Goal: Task Accomplishment & Management: Manage account settings

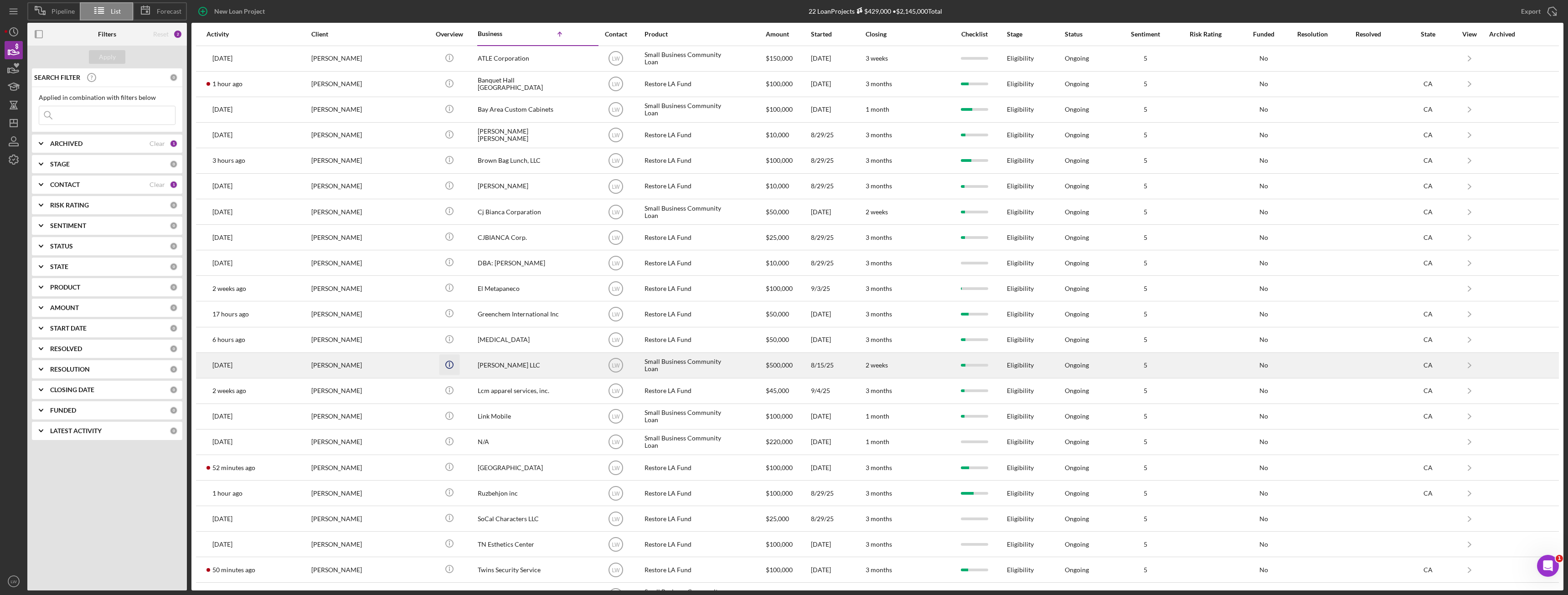
scroll to position [23, 0]
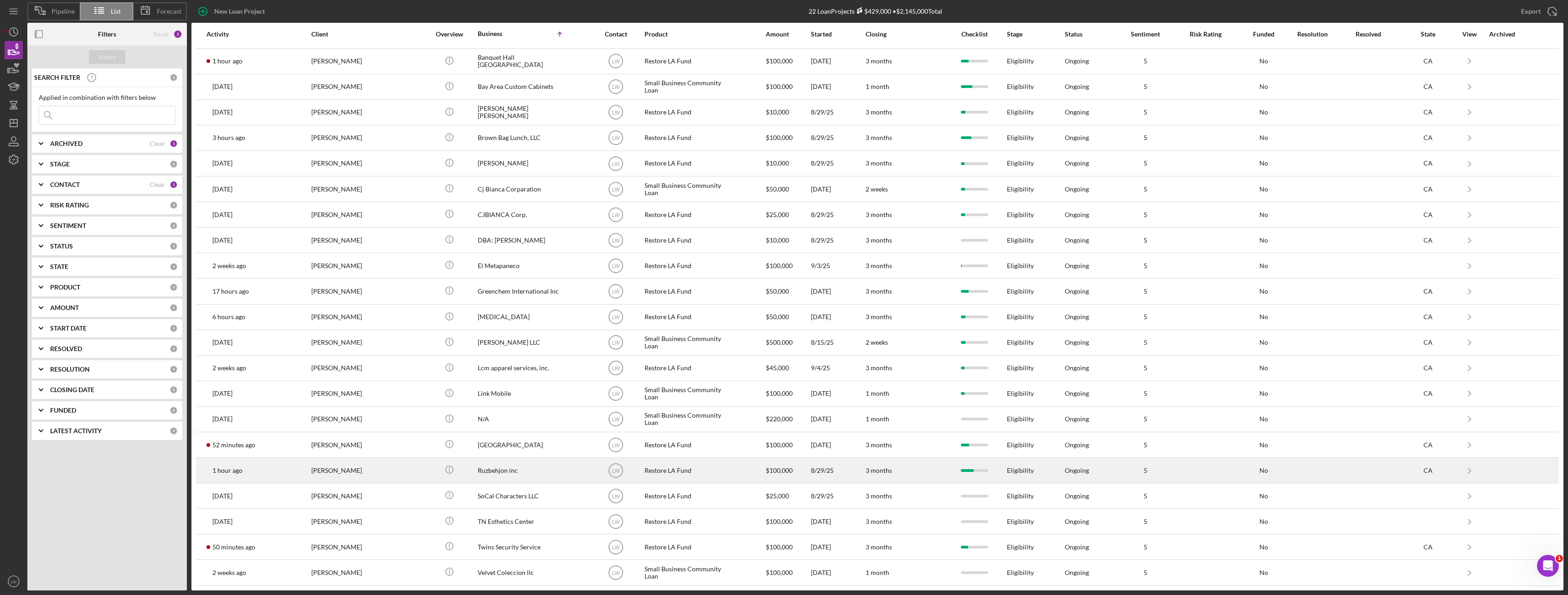
click at [397, 470] on div "Roozbeh Farahanipour" at bounding box center [356, 470] width 91 height 24
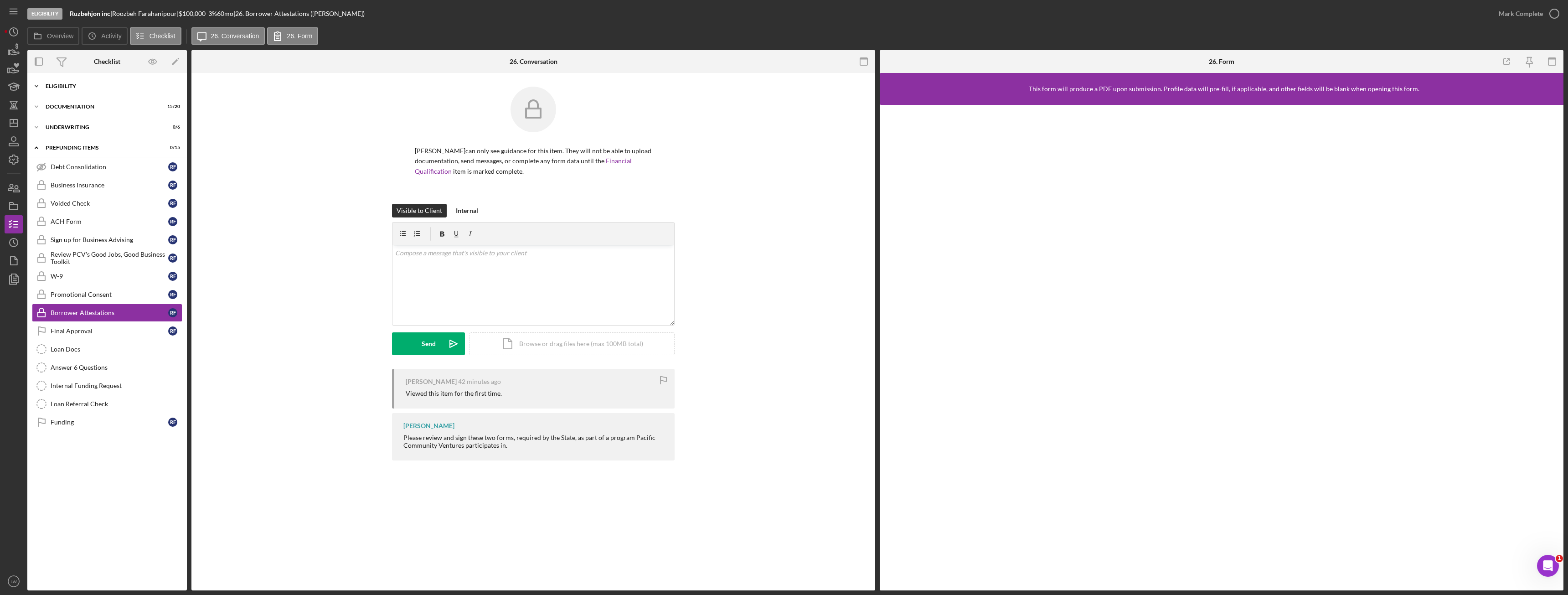
click at [91, 86] on div "Eligibility" at bounding box center [111, 86] width 130 height 5
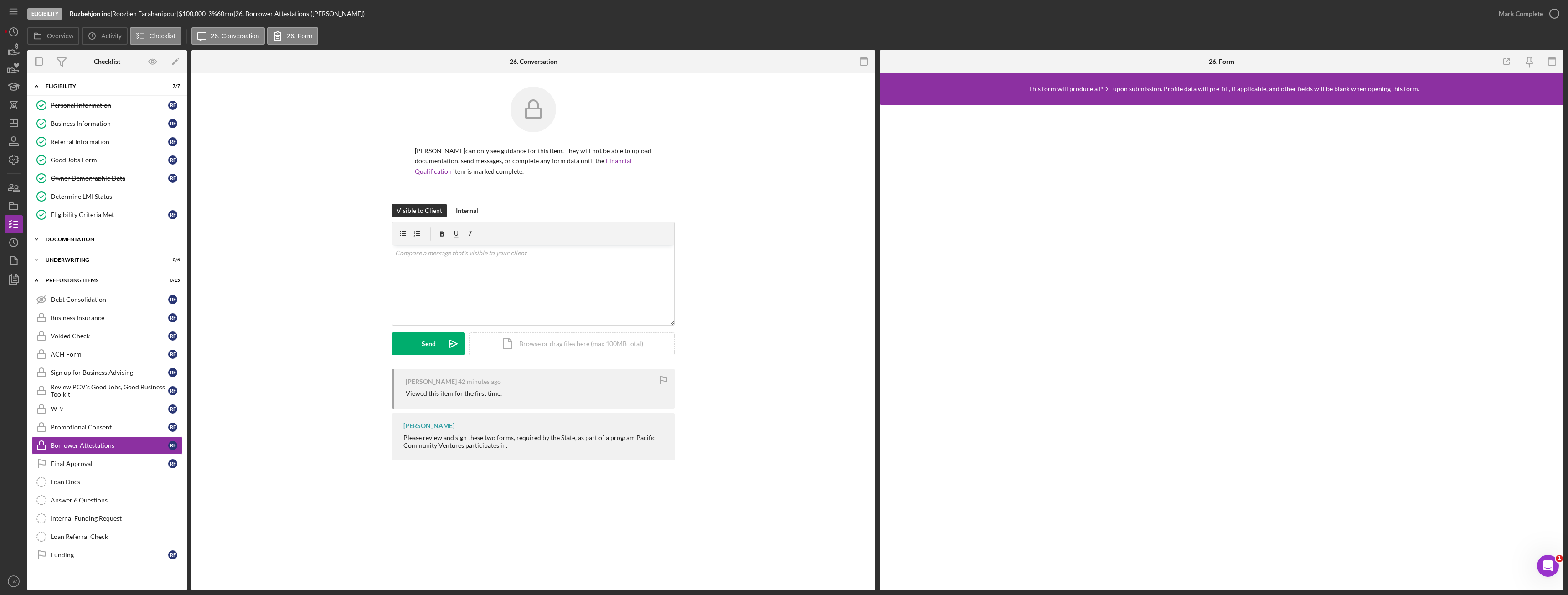
click at [100, 240] on div "Documentation" at bounding box center [111, 239] width 130 height 5
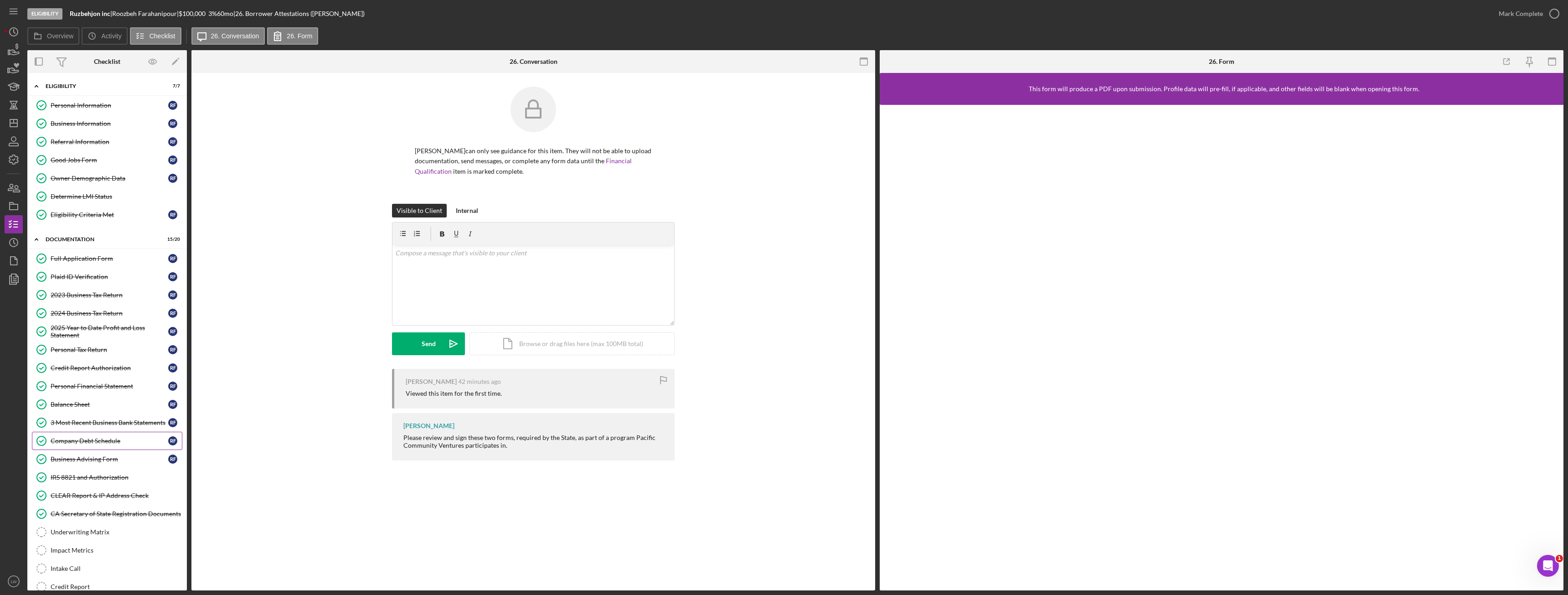
click at [107, 441] on div "Company Debt Schedule" at bounding box center [109, 441] width 118 height 7
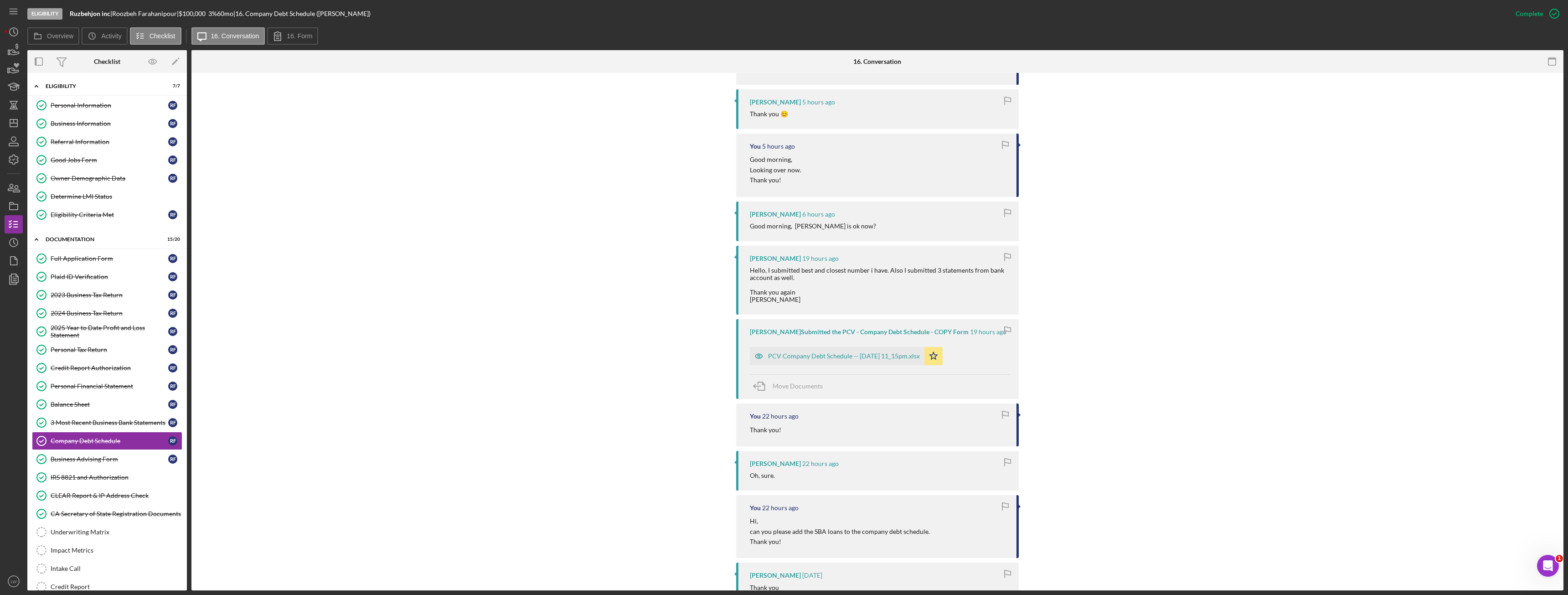
scroll to position [912, 0]
click at [824, 353] on div "PCV Company Debt Schedule -- 2025-09-15 11_15pm.xlsx" at bounding box center [837, 350] width 175 height 18
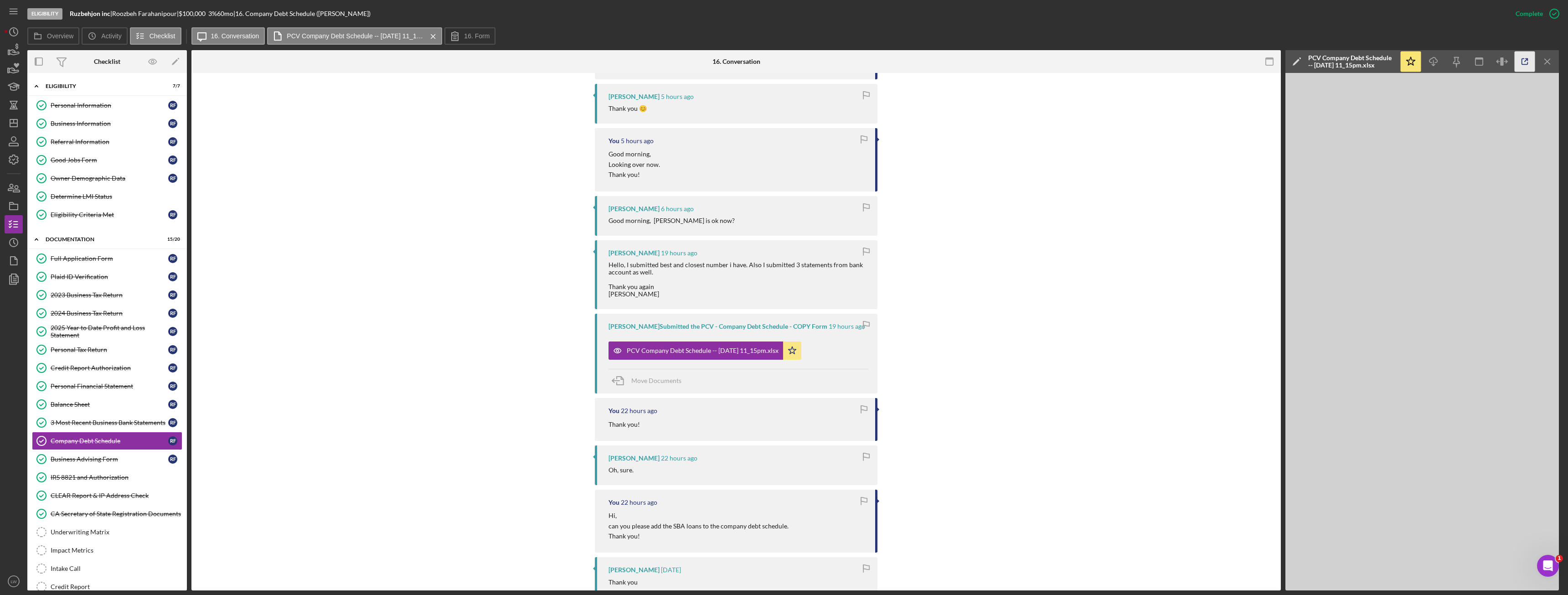
click at [1519, 61] on icon "button" at bounding box center [1525, 61] width 21 height 21
click at [1524, 66] on icon "button" at bounding box center [1525, 61] width 21 height 21
click at [12, 53] on icon "button" at bounding box center [14, 50] width 23 height 23
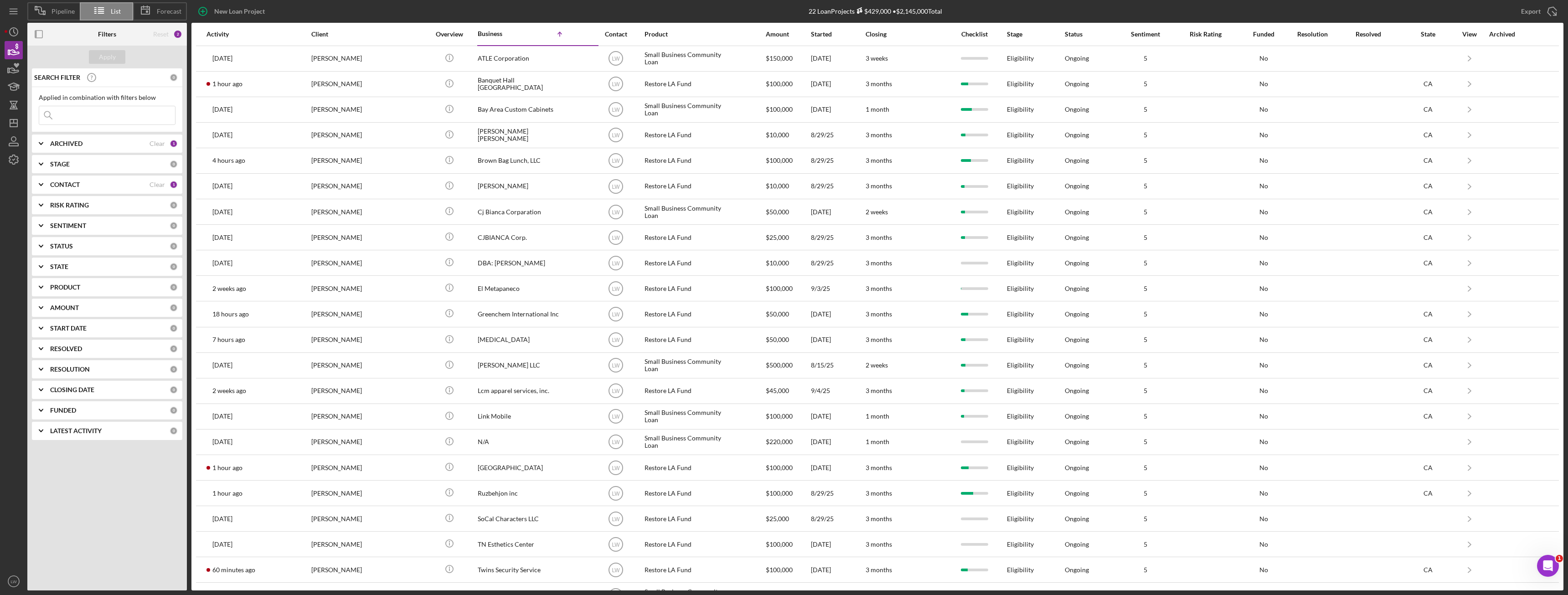
scroll to position [23, 0]
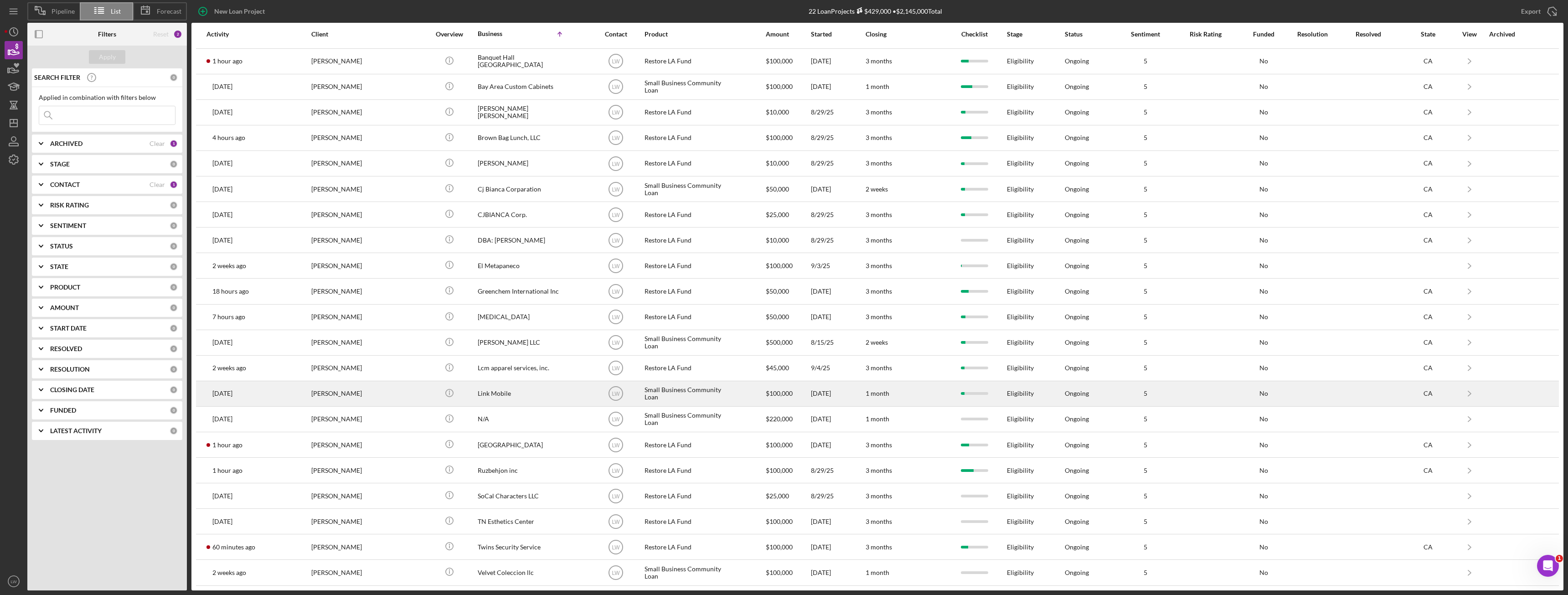
click at [392, 395] on div "Nigel Jay" at bounding box center [356, 394] width 91 height 24
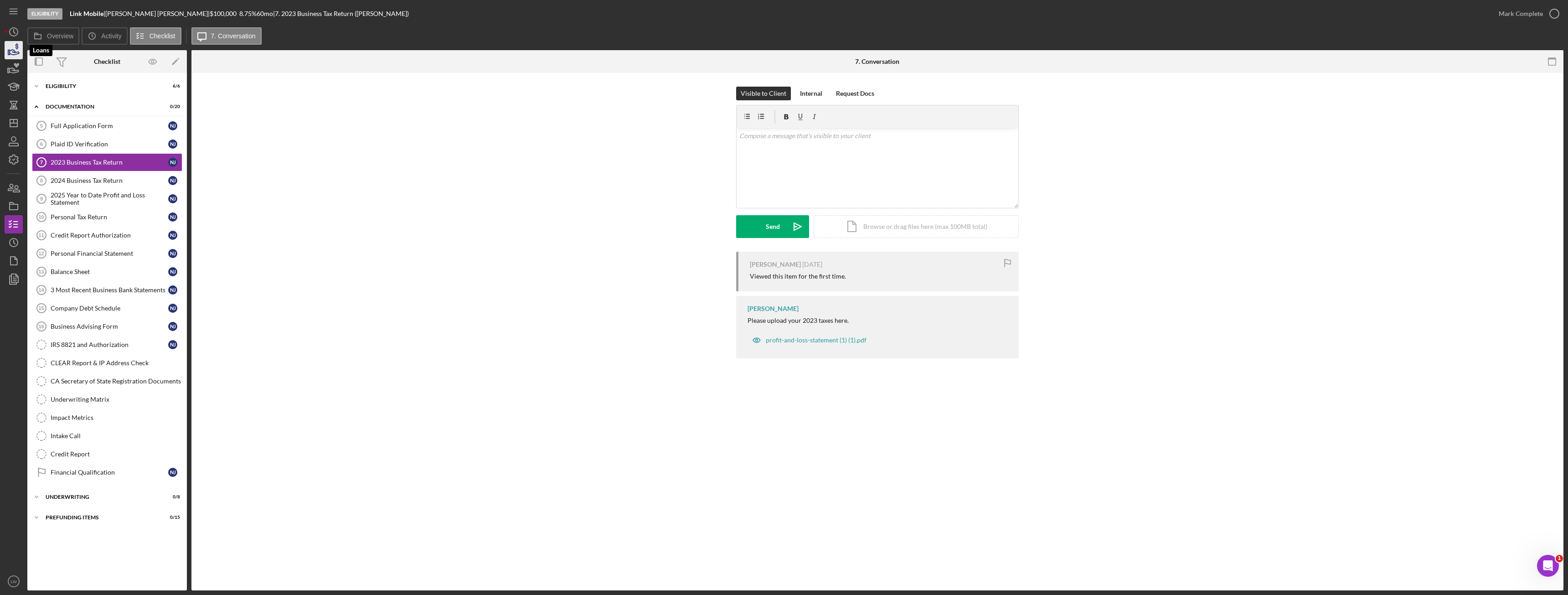
click at [15, 47] on icon "button" at bounding box center [14, 50] width 23 height 23
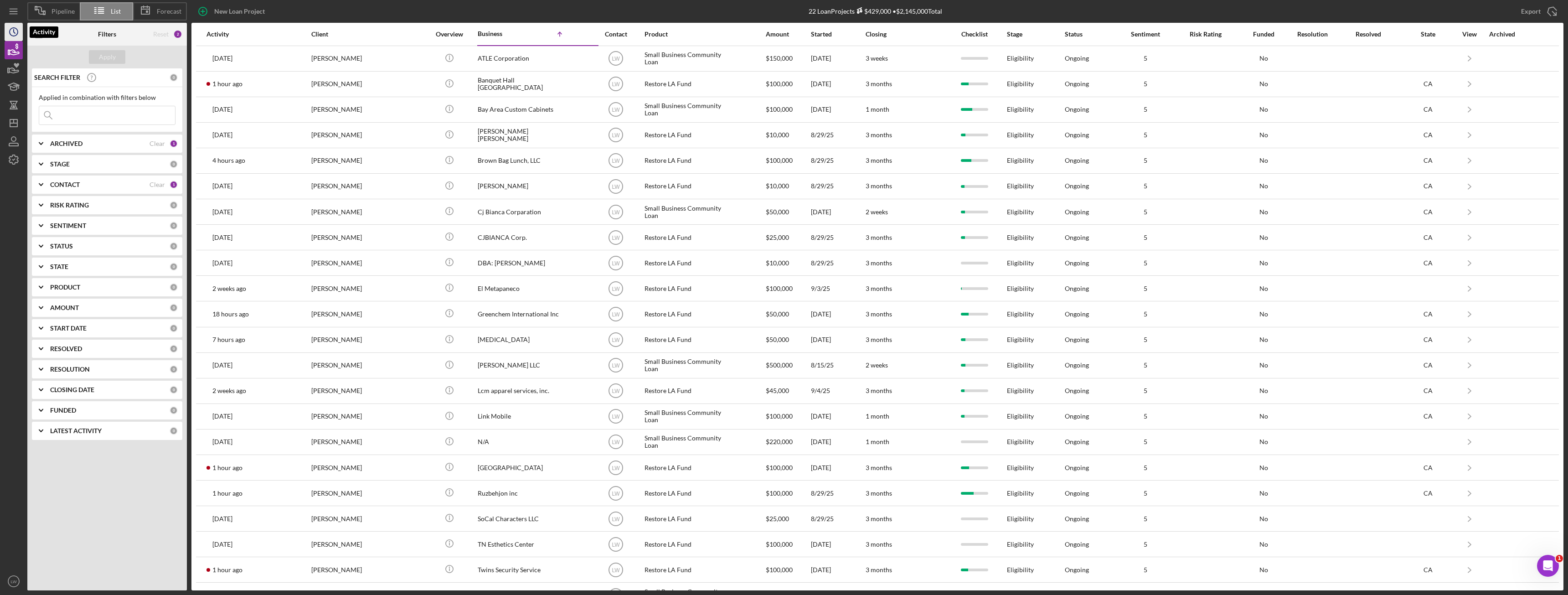
click at [11, 31] on icon "Icon/History" at bounding box center [14, 32] width 23 height 23
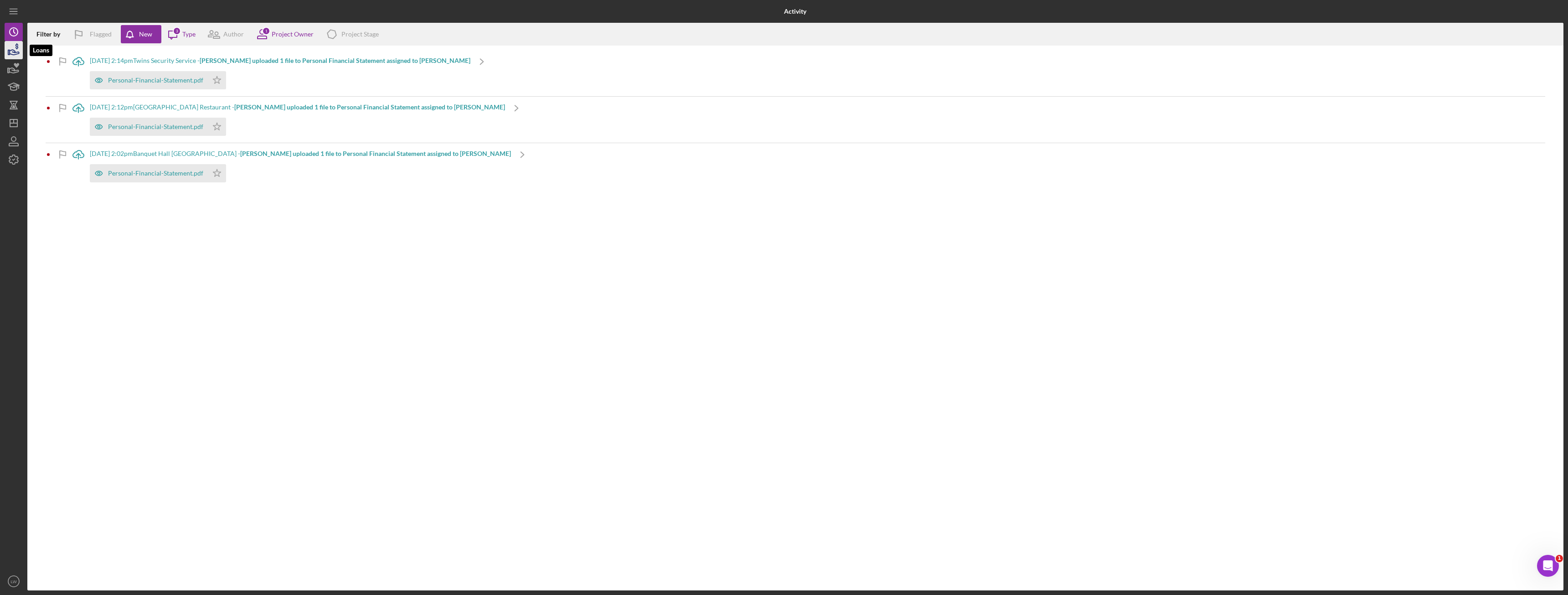
click at [12, 49] on icon "button" at bounding box center [14, 52] width 10 height 5
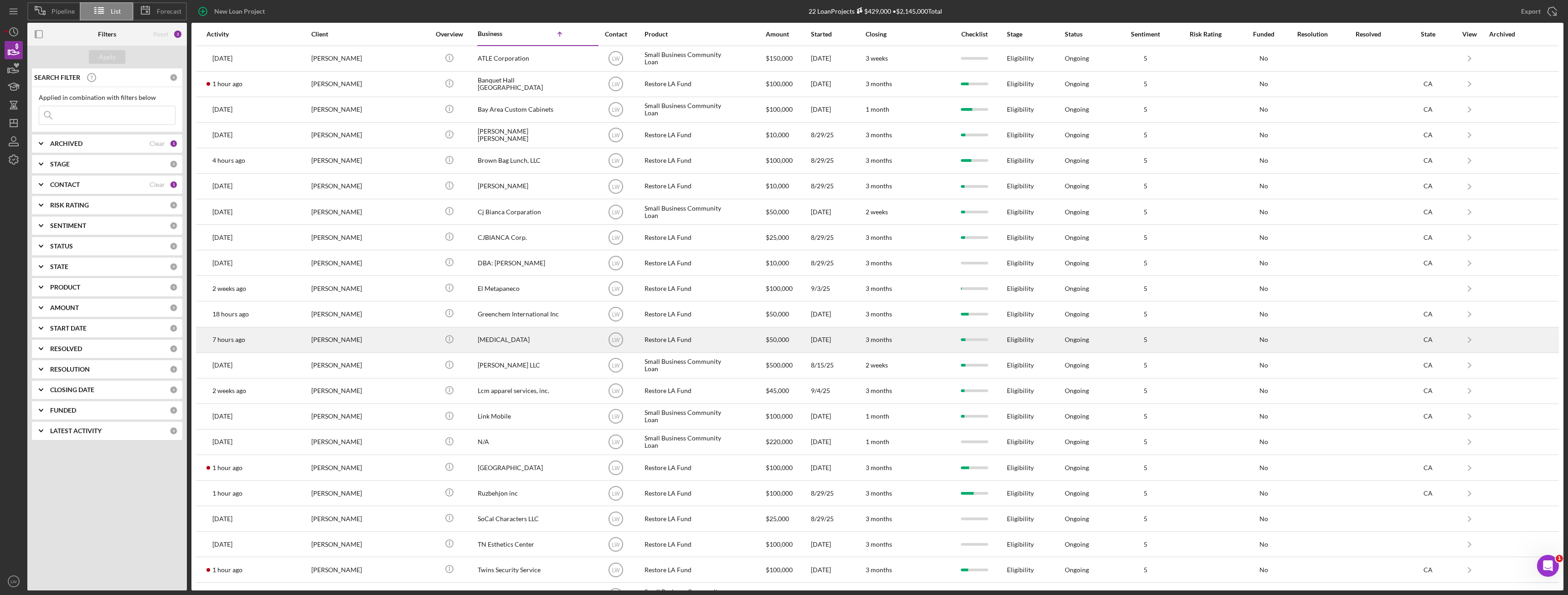
click at [368, 341] on div "Solomon Enobabor" at bounding box center [356, 340] width 91 height 24
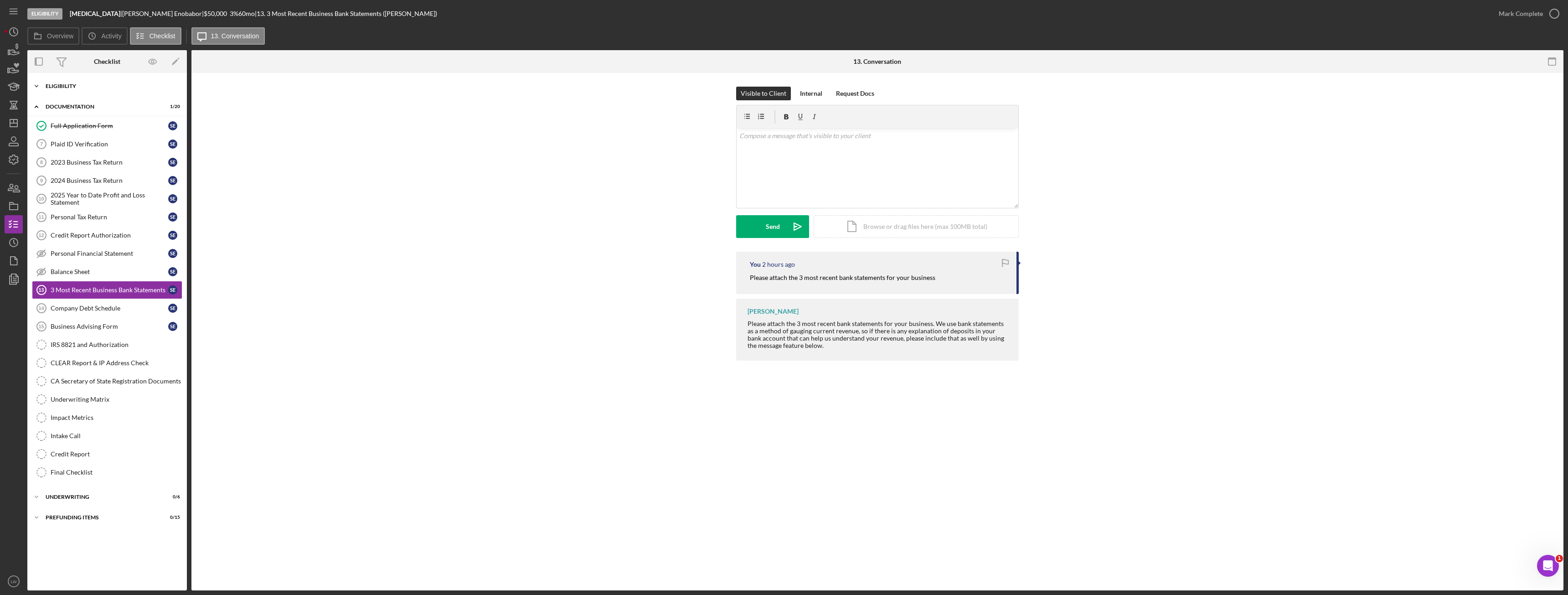
click at [74, 88] on div "Eligibility" at bounding box center [111, 86] width 130 height 5
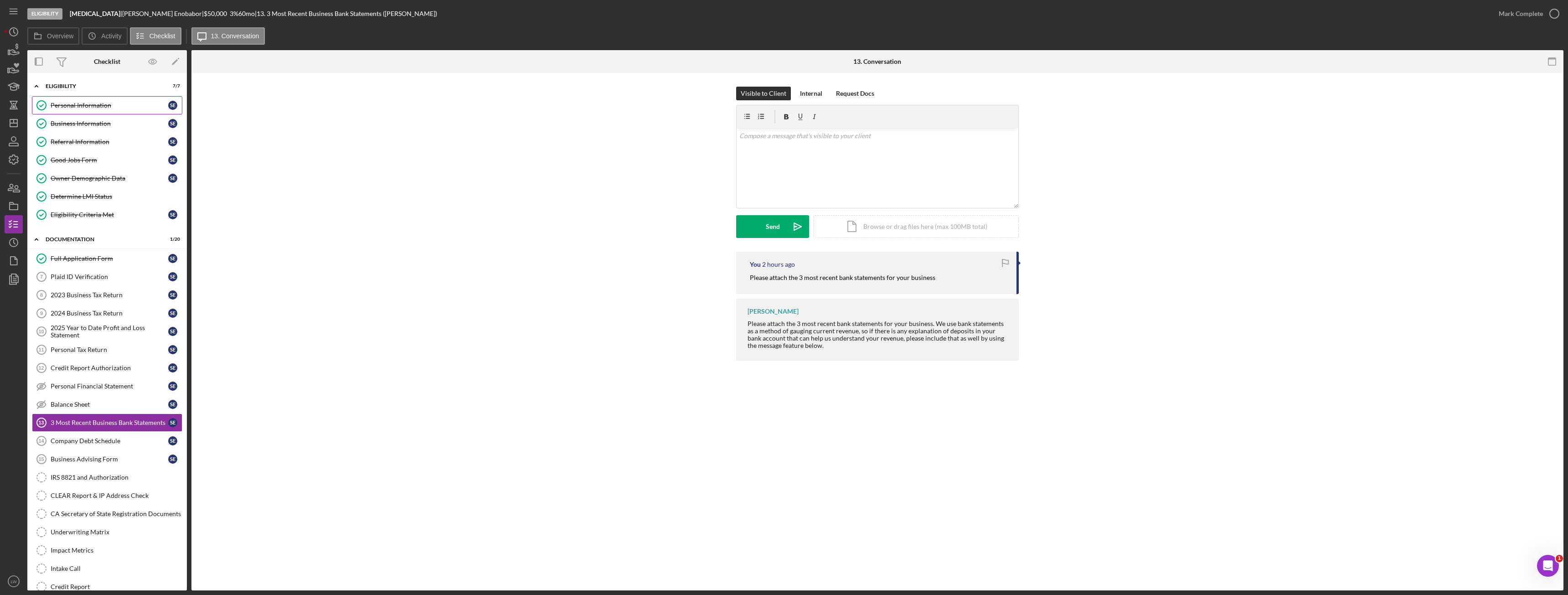
click at [85, 107] on div "Personal Information" at bounding box center [109, 105] width 118 height 7
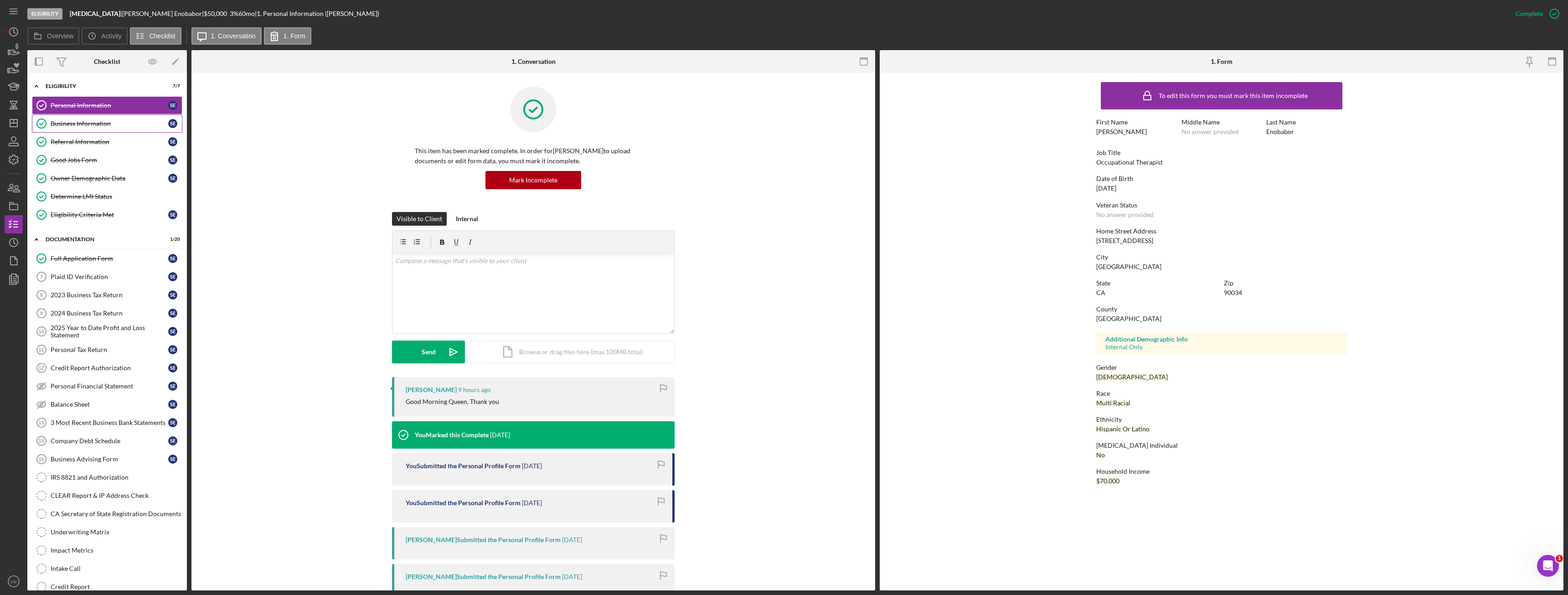
click at [85, 124] on div "Business Information" at bounding box center [109, 123] width 118 height 7
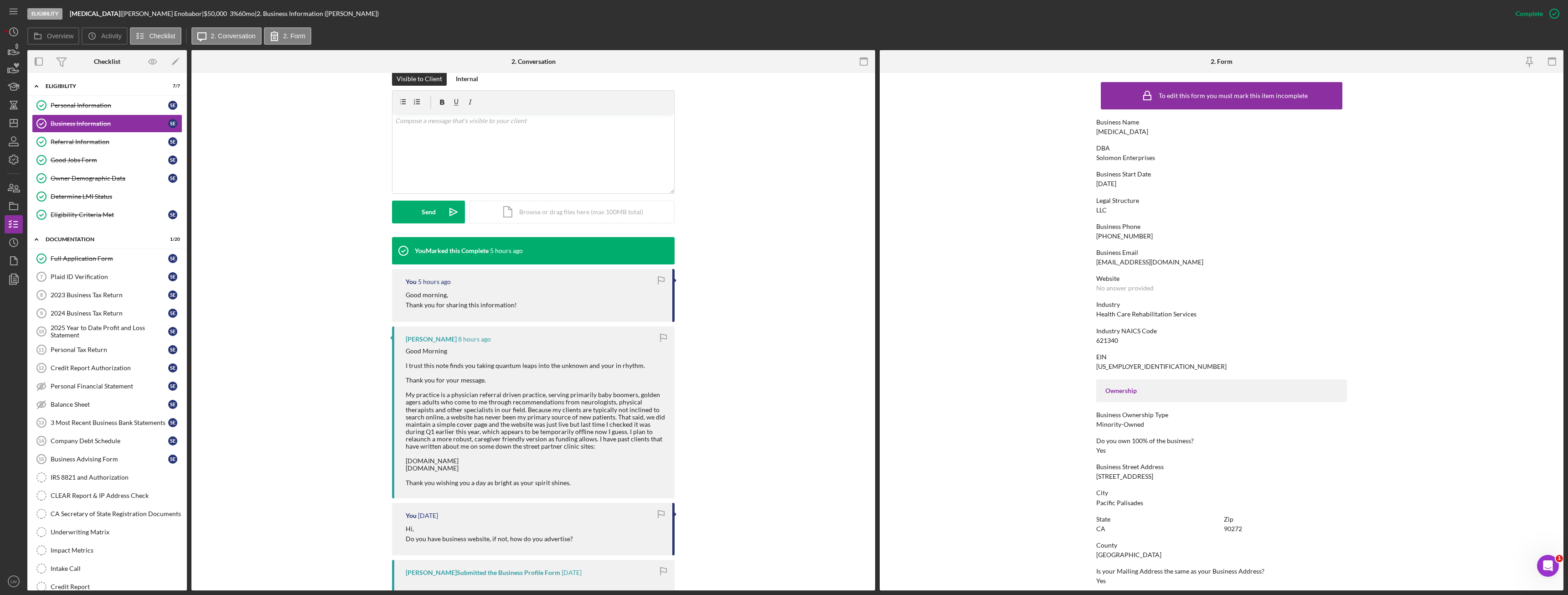
scroll to position [183, 0]
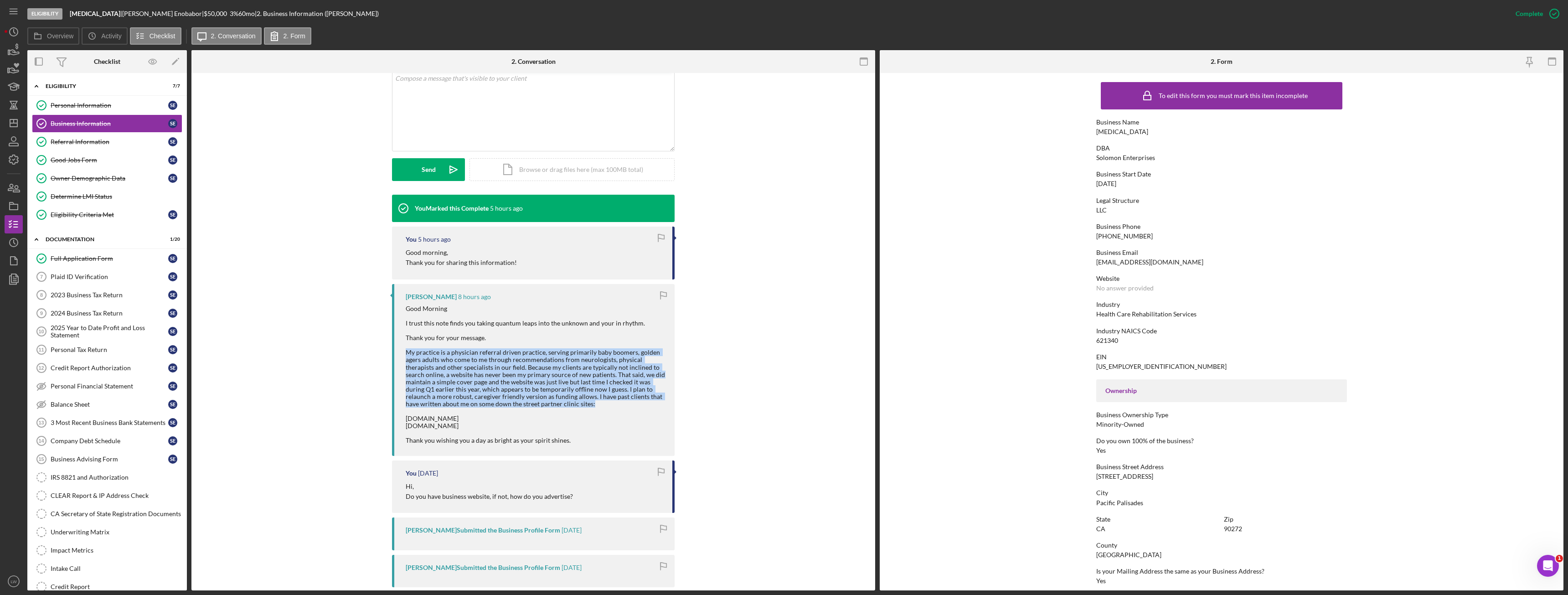
drag, startPoint x: 405, startPoint y: 349, endPoint x: 571, endPoint y: 411, distance: 177.2
click at [570, 409] on div "Good Morning I trust this note finds you taking quantum leaps into the unknown …" at bounding box center [535, 374] width 260 height 139
click at [571, 411] on div "Good Morning I trust this note finds you taking quantum leaps into the unknown …" at bounding box center [535, 374] width 260 height 139
drag, startPoint x: 400, startPoint y: 350, endPoint x: 494, endPoint y: 429, distance: 122.8
click at [483, 431] on div "Solomon Enobabor 8 hours ago Good Morning I trust this note finds you taking qu…" at bounding box center [533, 370] width 282 height 171
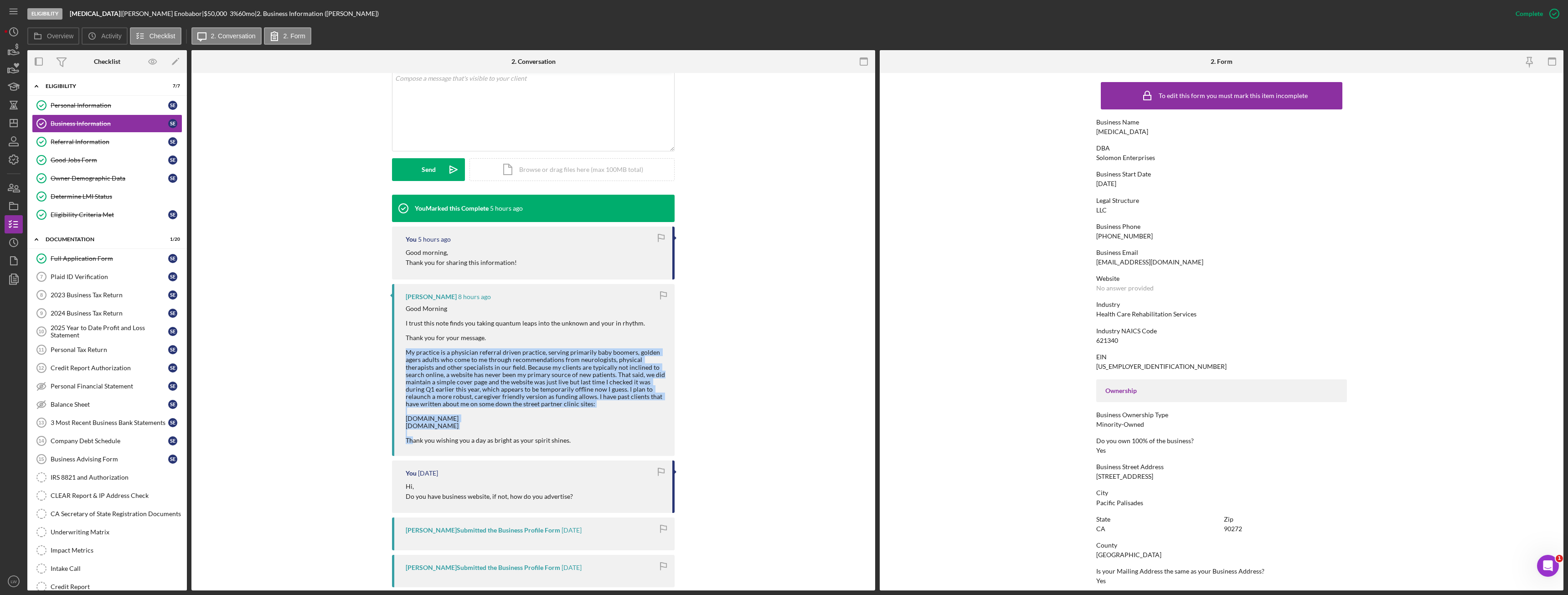
click at [690, 411] on div "You Marked this Complete 5 hours ago You 5 hours ago Good morning, Thank you fo…" at bounding box center [533, 440] width 656 height 491
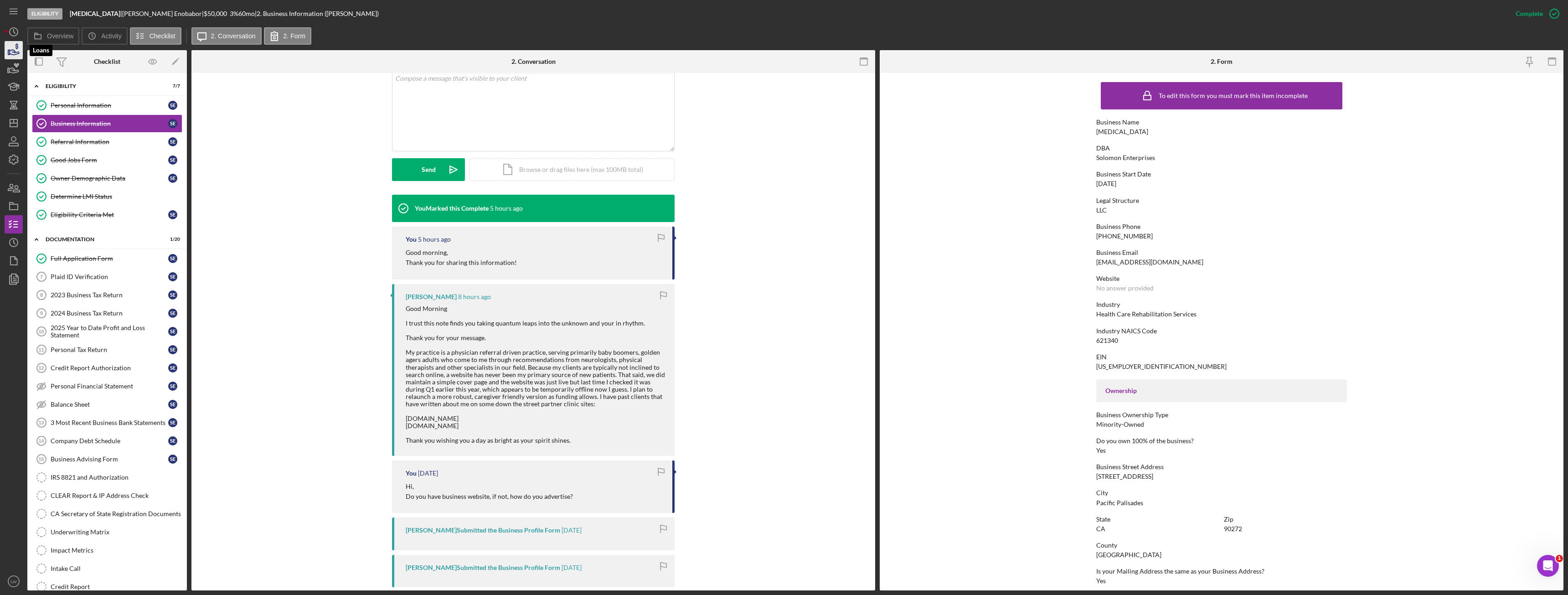
click at [13, 54] on icon "button" at bounding box center [14, 50] width 23 height 23
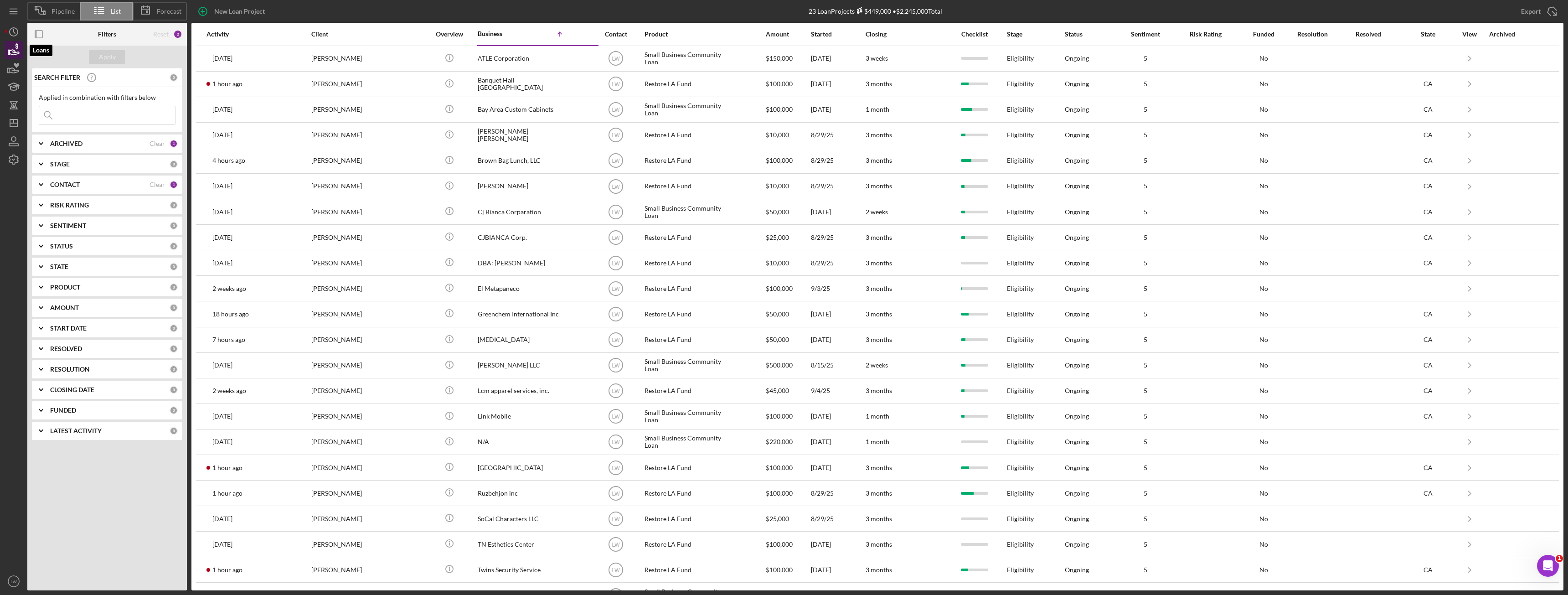
click at [18, 49] on icon "button" at bounding box center [14, 50] width 23 height 23
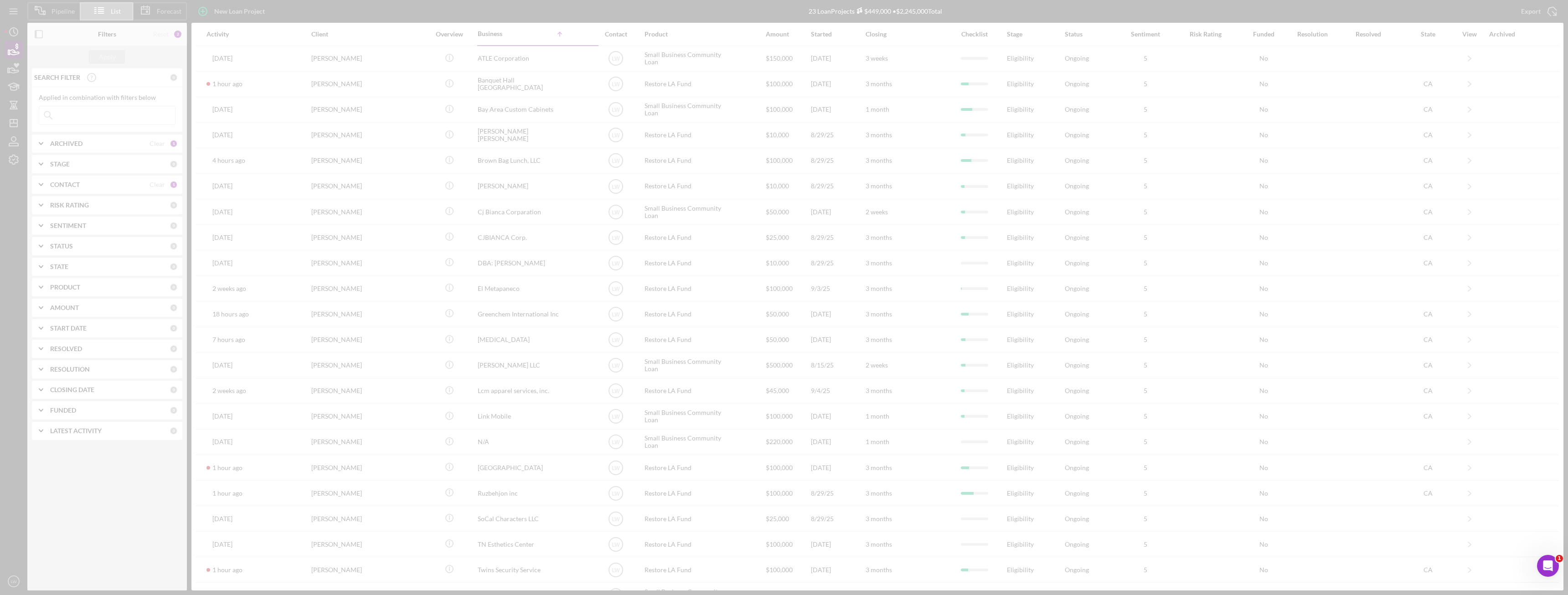
click at [18, 49] on div at bounding box center [784, 297] width 1568 height 595
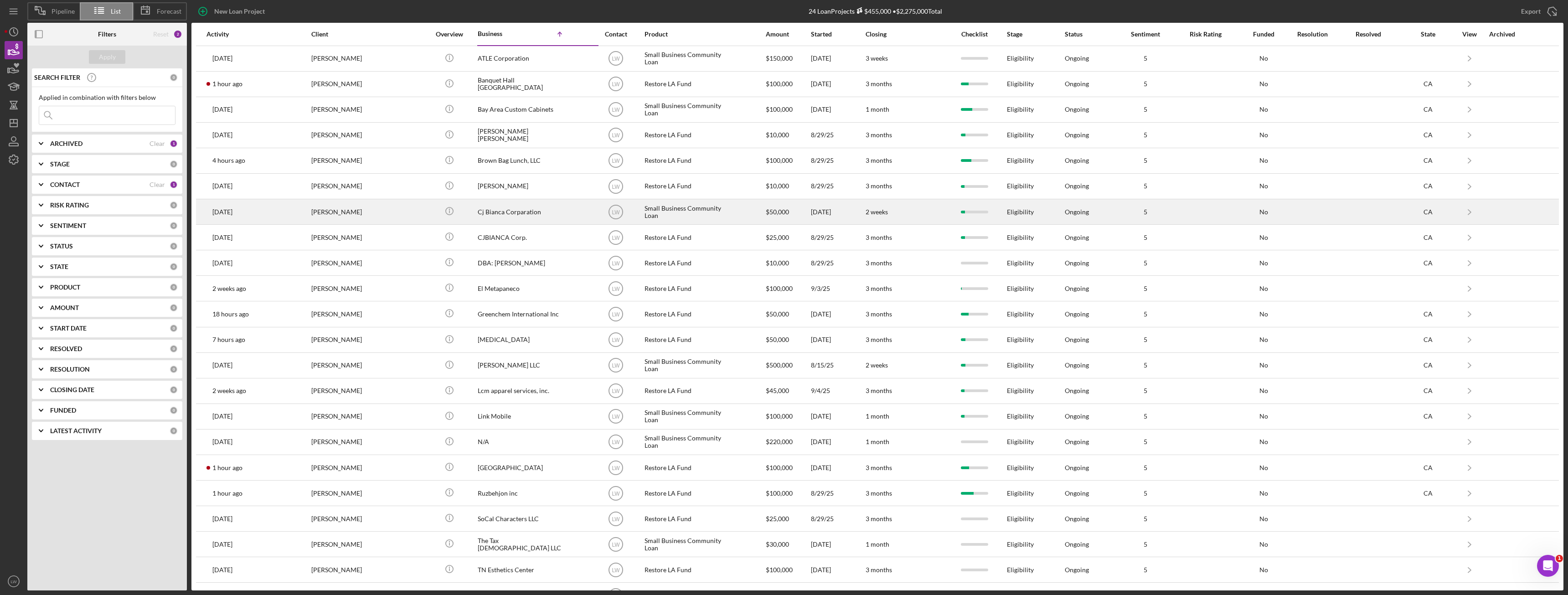
scroll to position [74, 0]
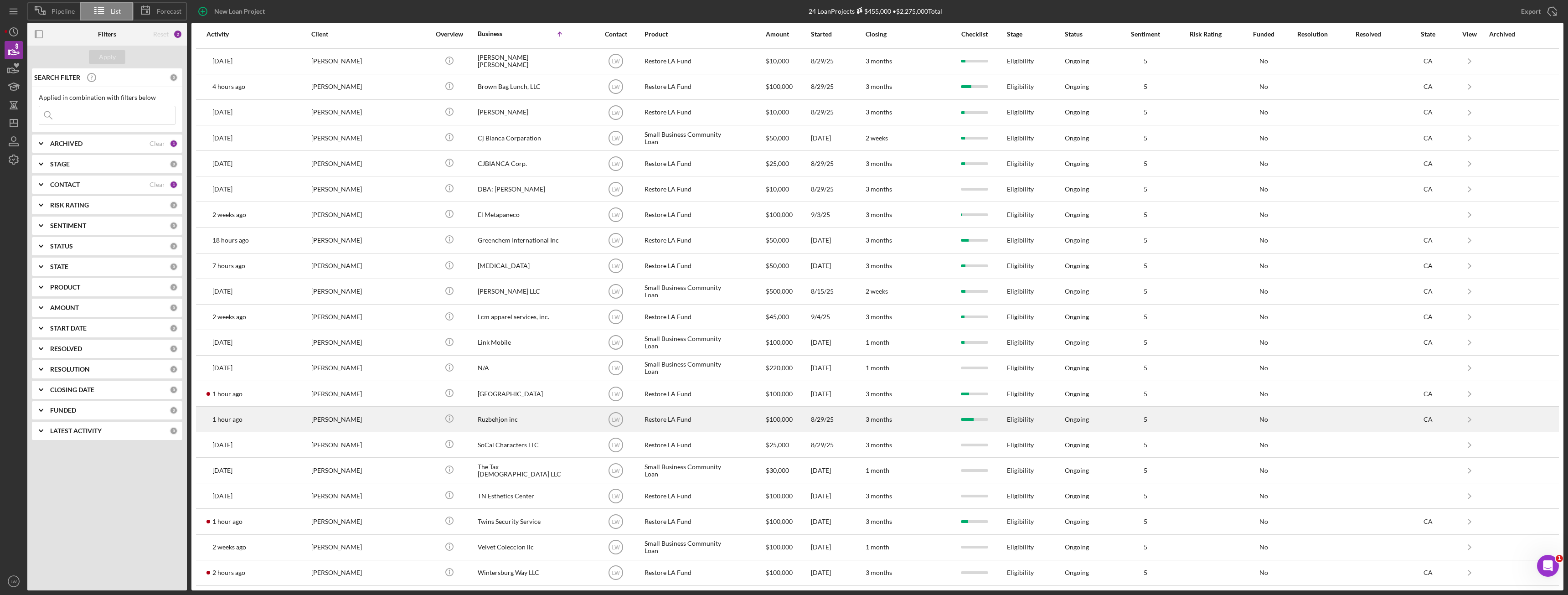
click at [347, 419] on div "Roozbeh Farahanipour" at bounding box center [356, 419] width 91 height 24
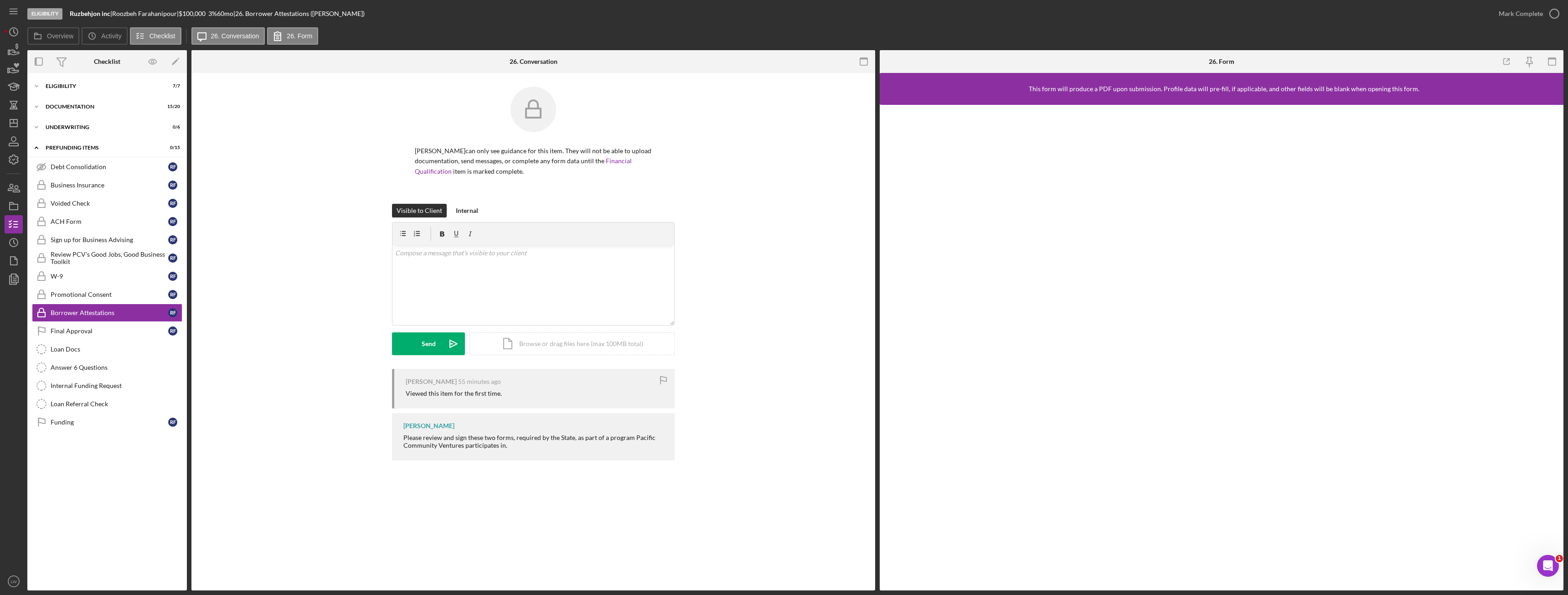
drag, startPoint x: 116, startPoint y: 15, endPoint x: 97, endPoint y: 13, distance: 19.1
click at [96, 13] on div "Ruzbehjon inc |" at bounding box center [91, 14] width 42 height 7
click at [99, 14] on b "Ruzbehjon inc" at bounding box center [90, 13] width 41 height 8
drag, startPoint x: 113, startPoint y: 14, endPoint x: 70, endPoint y: 13, distance: 43.0
click at [70, 13] on div "Eligibility Ruzbehjon inc | Roozbeh Farahanipour | $100,000 $20,000 3 % 60 mo |…" at bounding box center [758, 14] width 1462 height 28
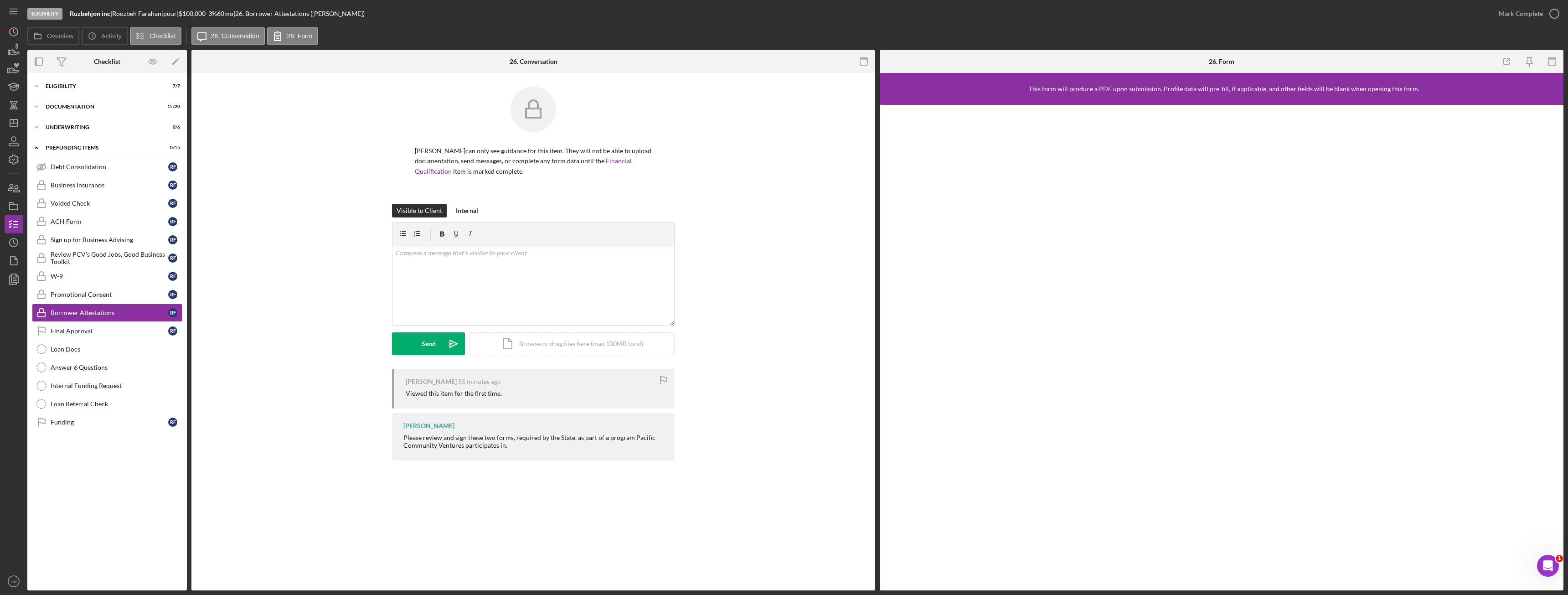
copy div "Ruzbehjon inc"
click at [16, 54] on icon "button" at bounding box center [14, 50] width 23 height 23
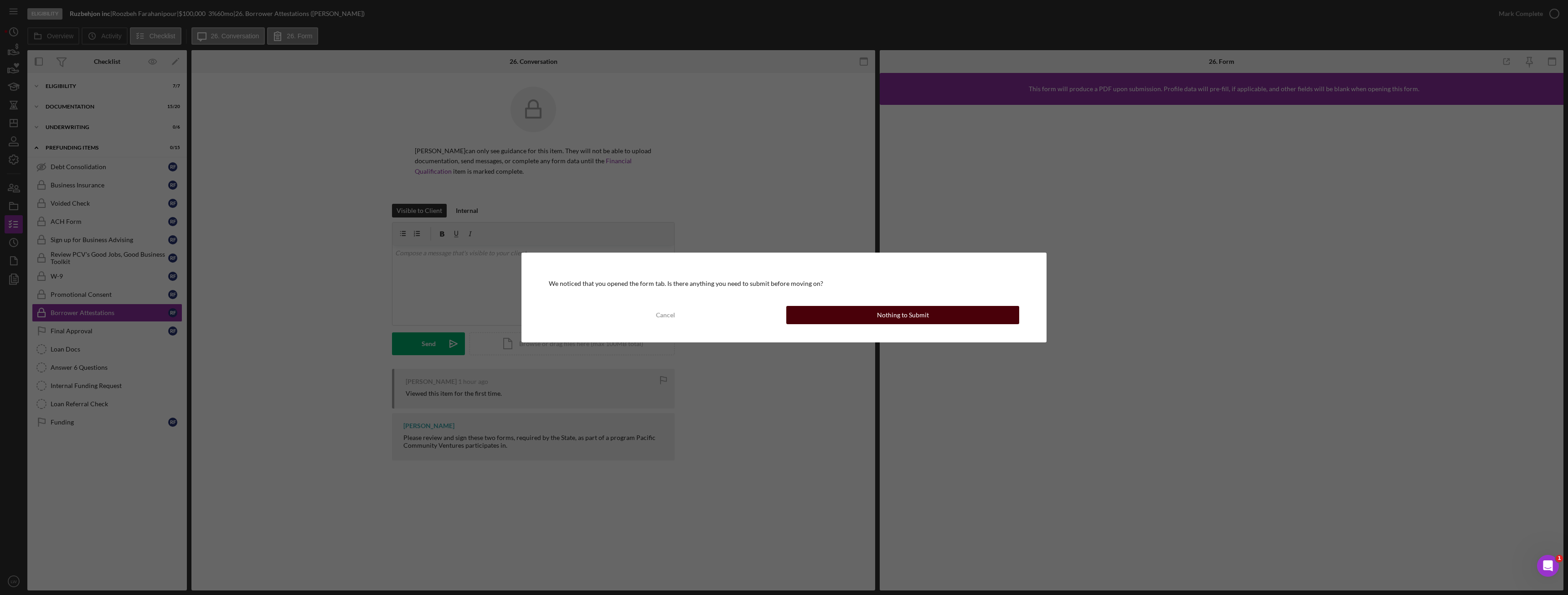
drag, startPoint x: 939, startPoint y: 303, endPoint x: 937, endPoint y: 314, distance: 11.2
click at [939, 305] on div "We noticed that you opened the form tab. Is there anything you need to submit b…" at bounding box center [784, 297] width 525 height 89
click at [932, 316] on button "Nothing to Submit" at bounding box center [902, 314] width 233 height 18
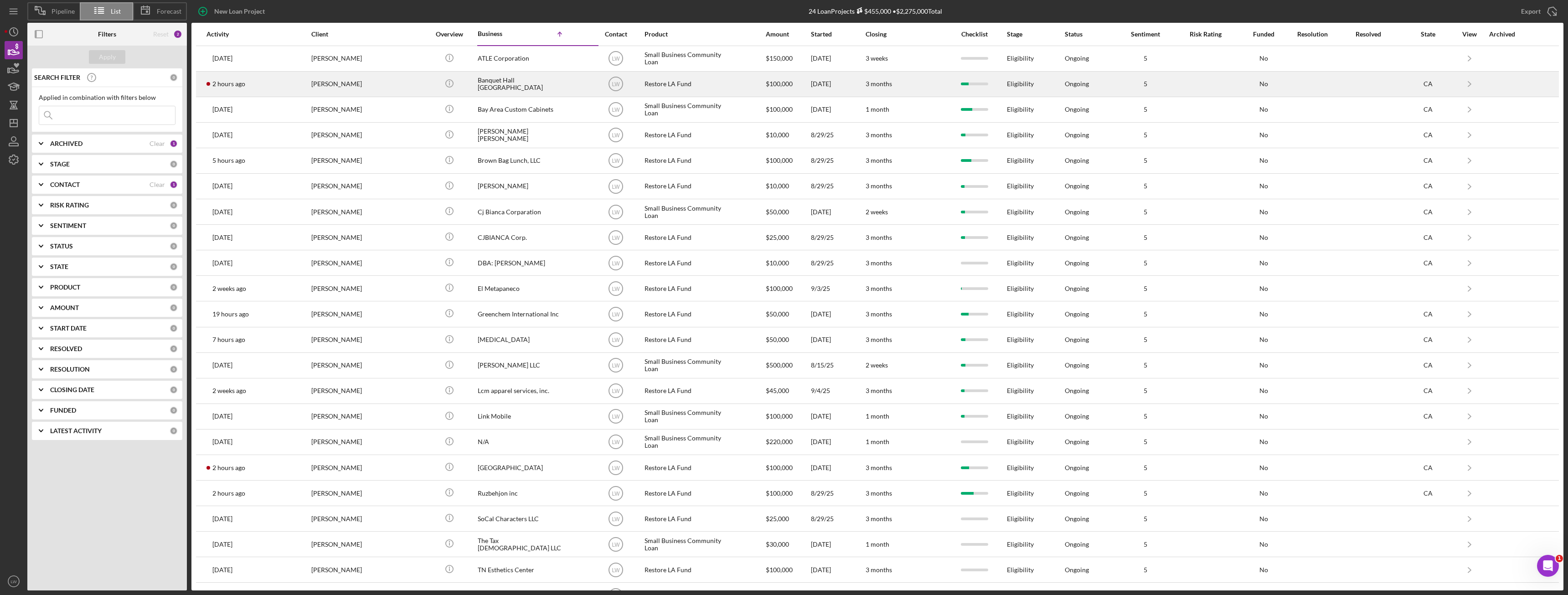
click at [342, 87] on div "[PERSON_NAME]" at bounding box center [356, 84] width 91 height 24
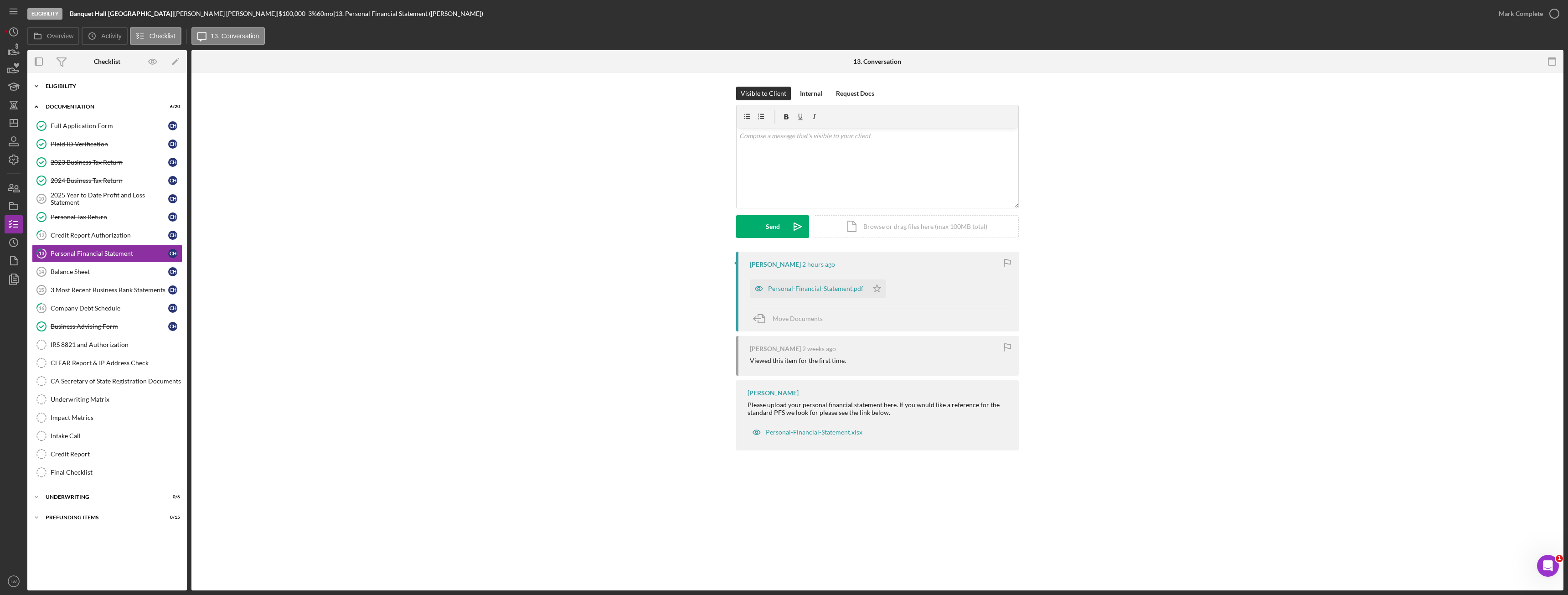
click at [63, 88] on div "Eligibility" at bounding box center [111, 86] width 130 height 5
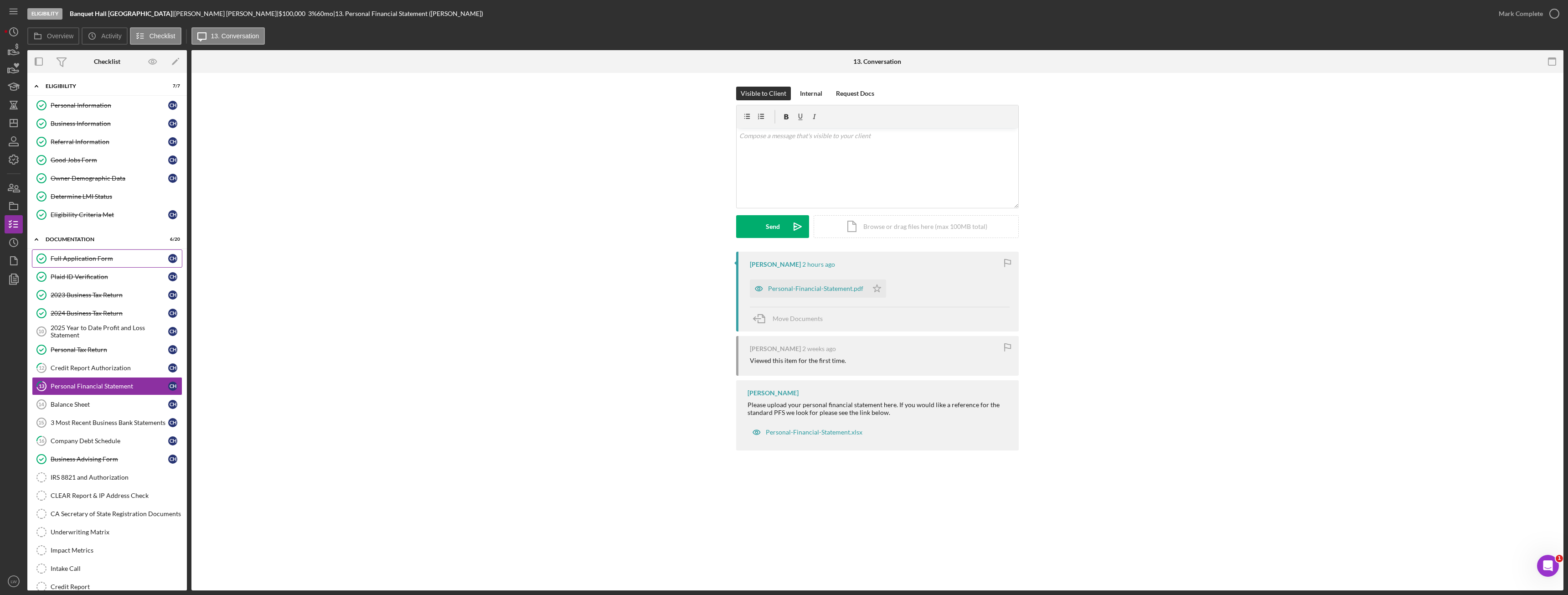
click at [72, 258] on div "Full Application Form" at bounding box center [109, 258] width 118 height 7
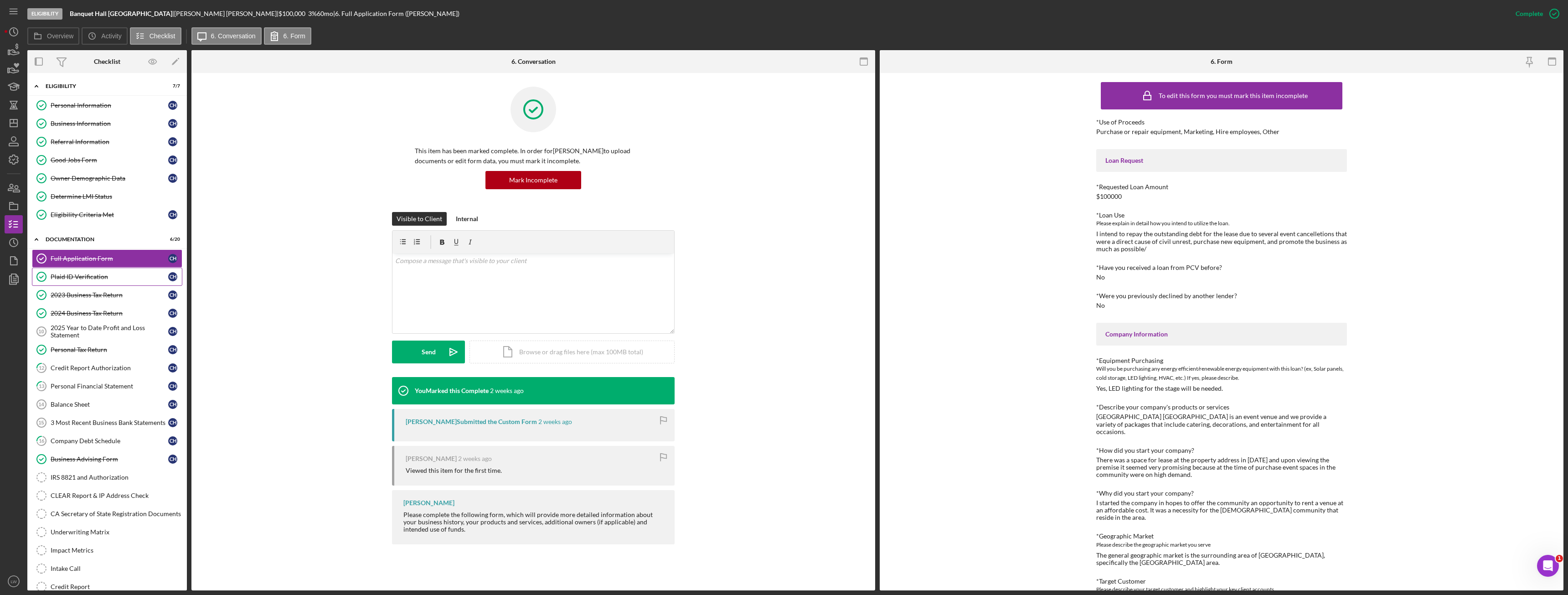
click at [77, 281] on link "Plaid ID Verification Plaid ID Verification C H" at bounding box center [107, 276] width 151 height 18
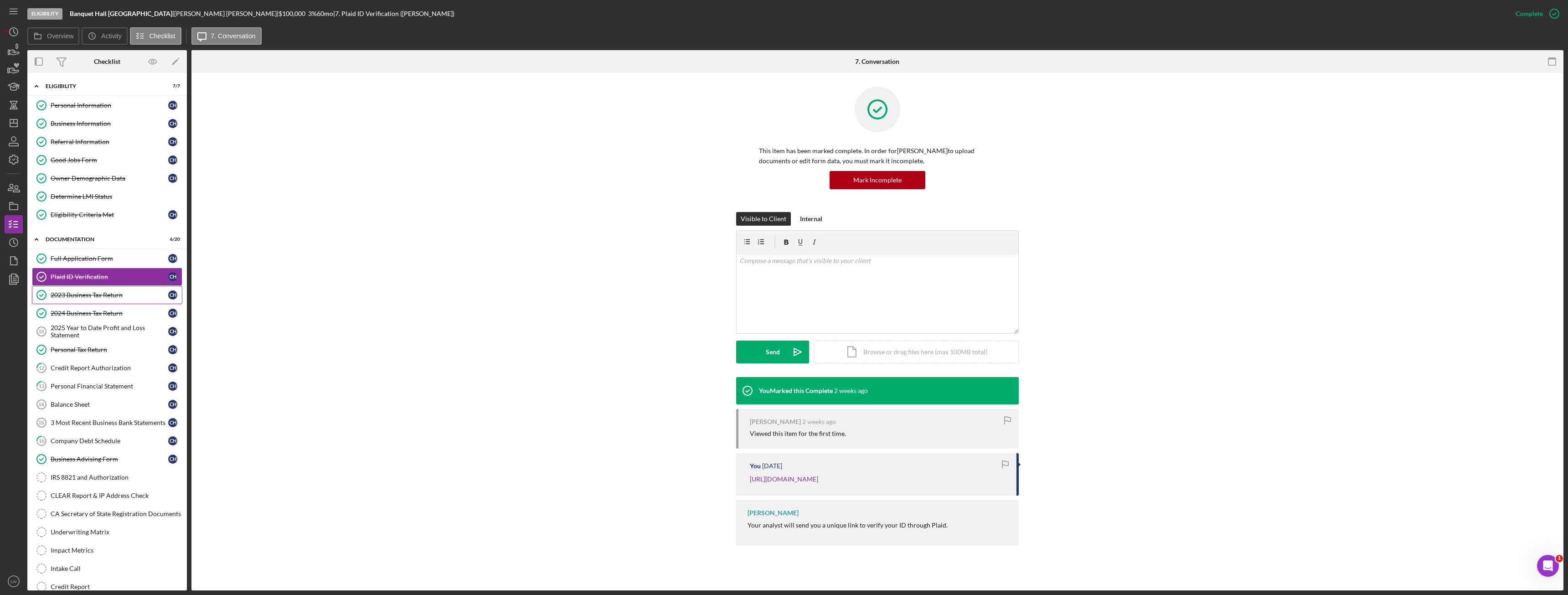
click at [80, 298] on div "2023 Business Tax Return" at bounding box center [109, 294] width 118 height 7
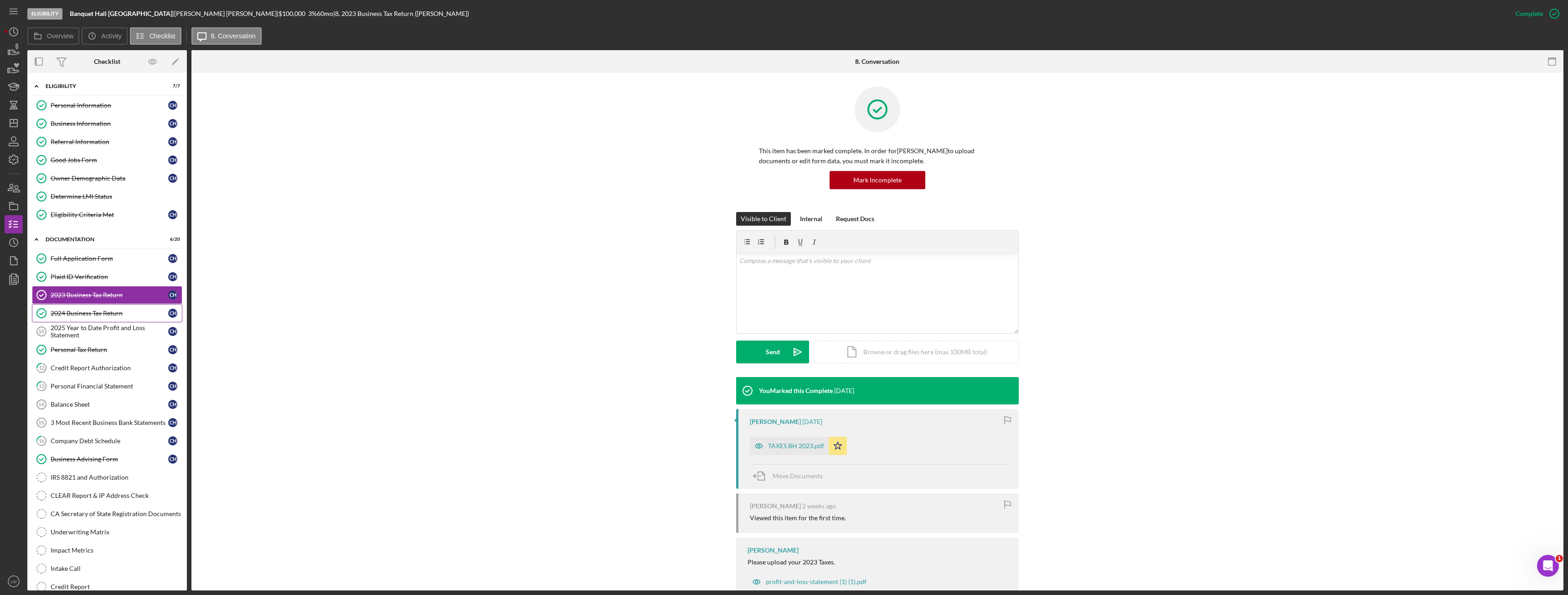
click at [79, 313] on div "2024 Business Tax Return" at bounding box center [109, 313] width 118 height 7
click at [117, 332] on div "2025 Year to Date Profit and Loss Statement" at bounding box center [109, 331] width 118 height 15
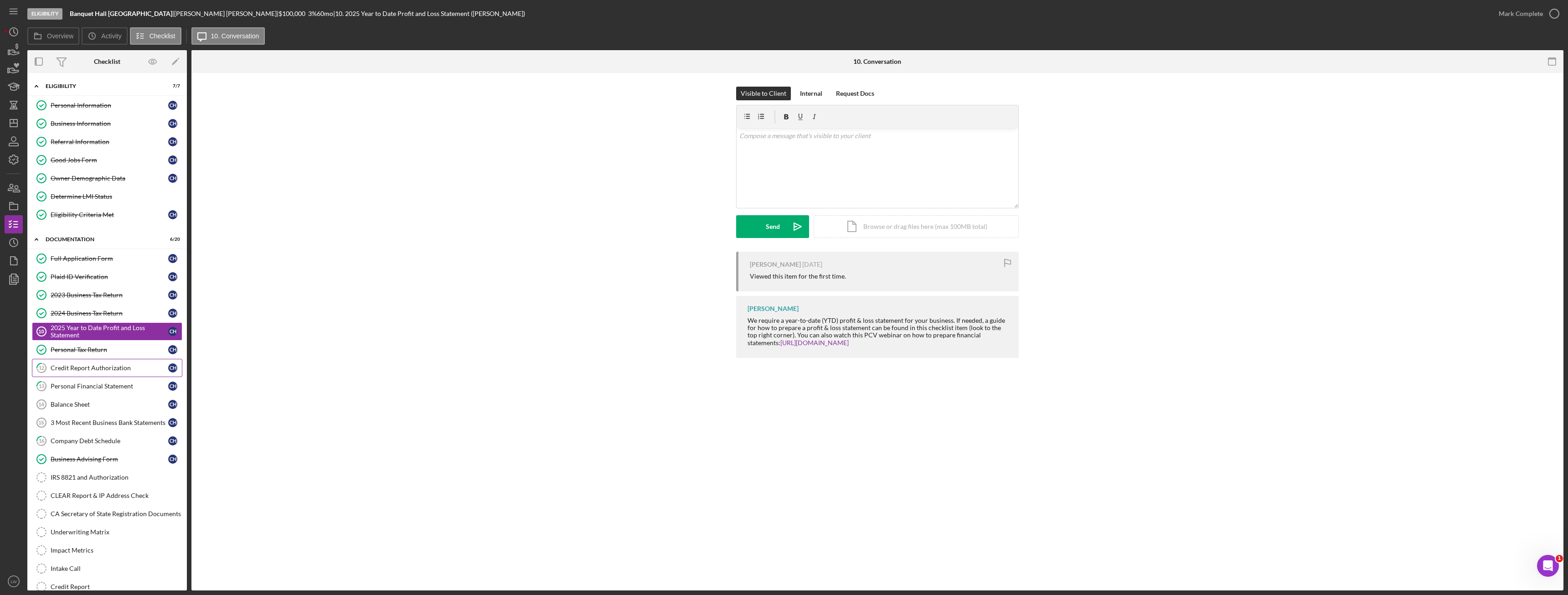
click at [98, 371] on div "Credit Report Authorization" at bounding box center [109, 368] width 118 height 7
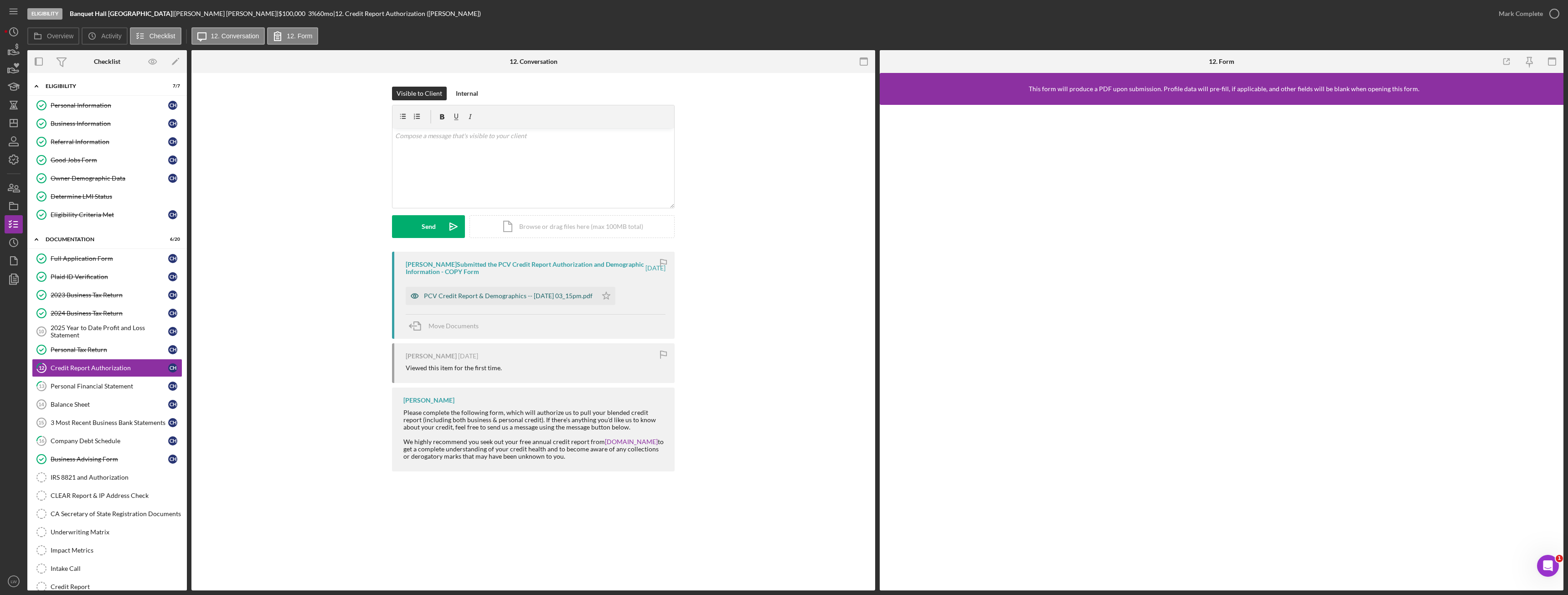
click at [509, 293] on div "PCV Credit Report & Demographics -- 2025-09-15 03_15pm.pdf" at bounding box center [507, 295] width 169 height 7
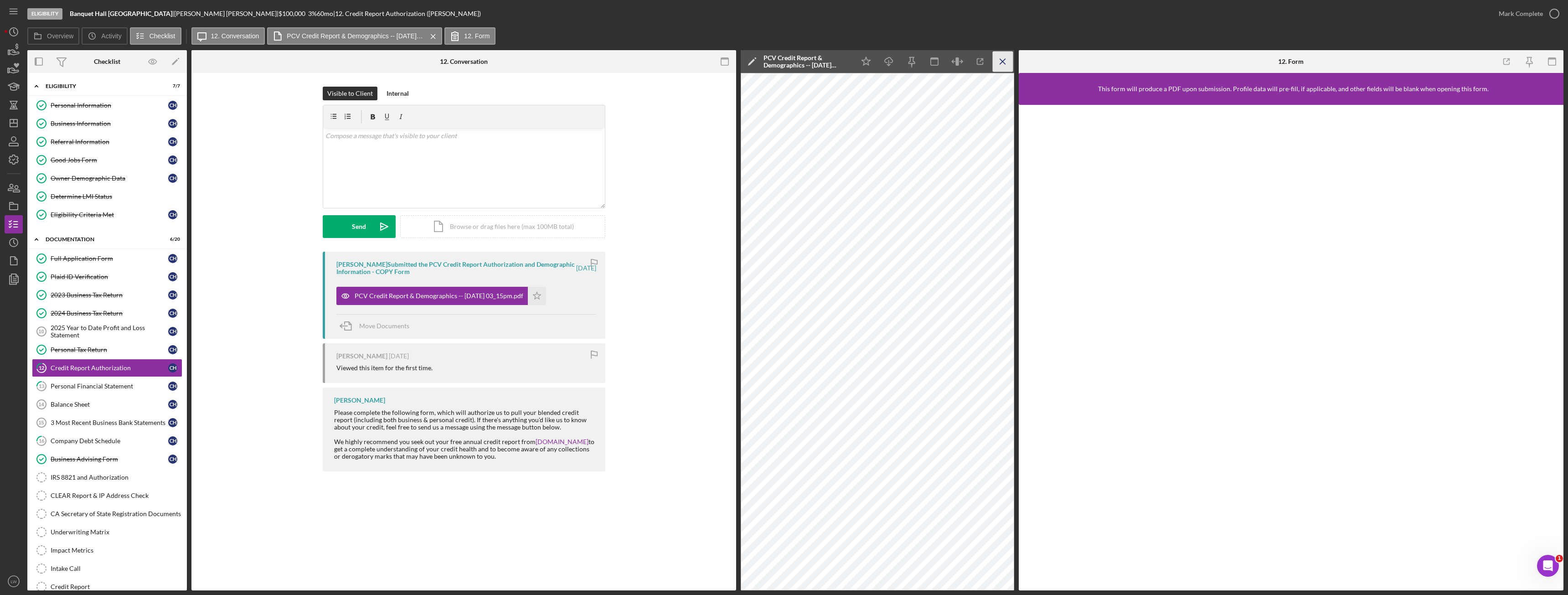
click at [998, 62] on icon "Icon/Menu Close" at bounding box center [1003, 61] width 21 height 21
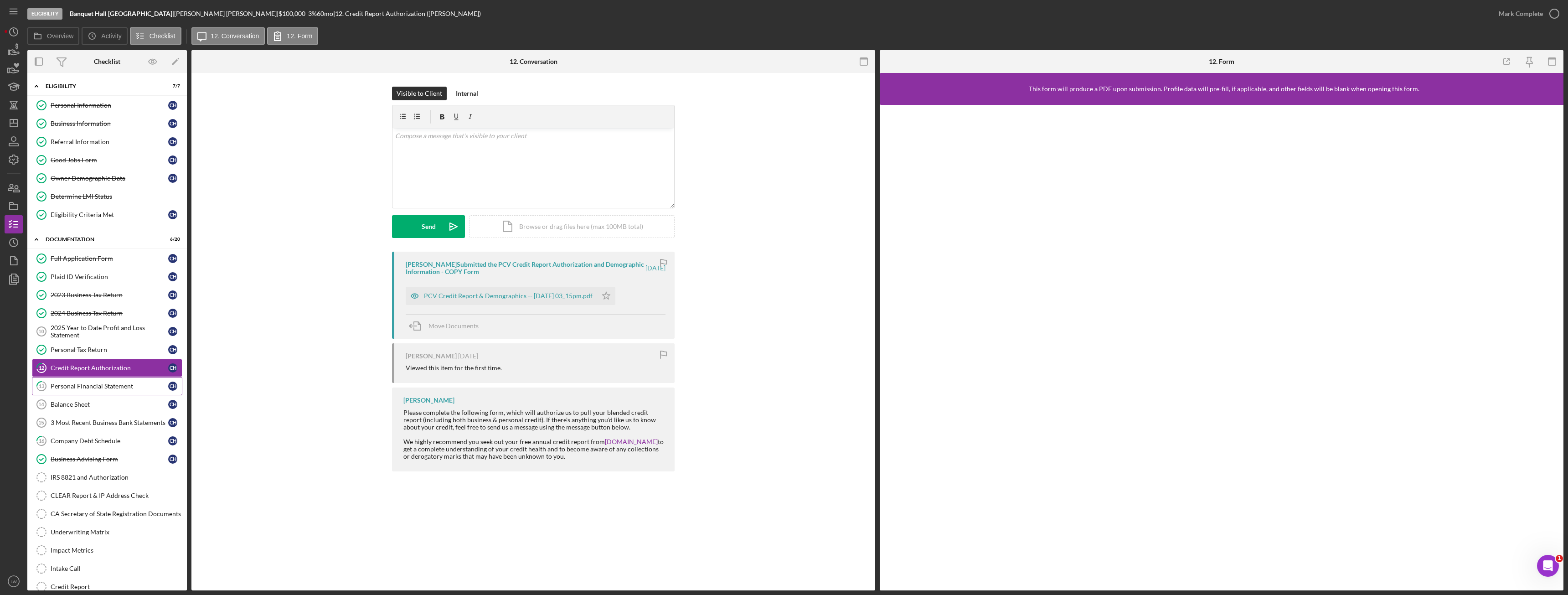
click at [74, 383] on div "Personal Financial Statement" at bounding box center [109, 386] width 118 height 7
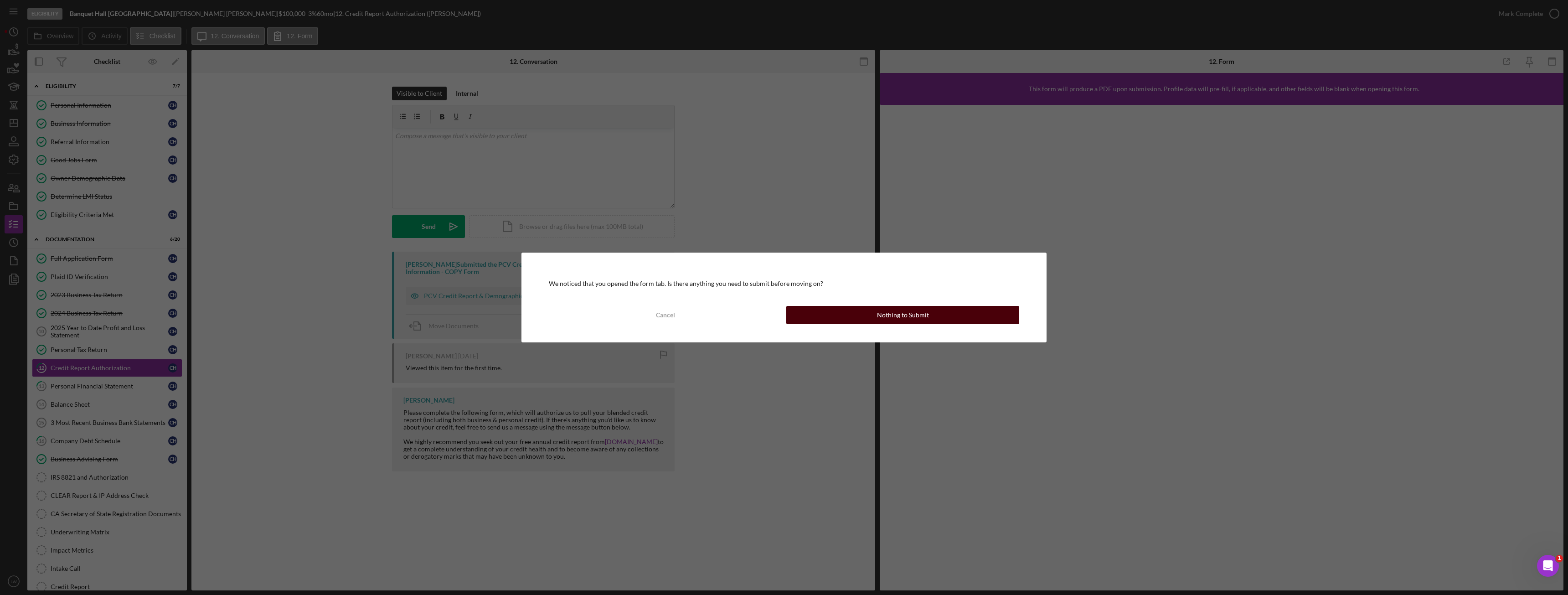
click at [814, 320] on button "Nothing to Submit" at bounding box center [902, 314] width 233 height 18
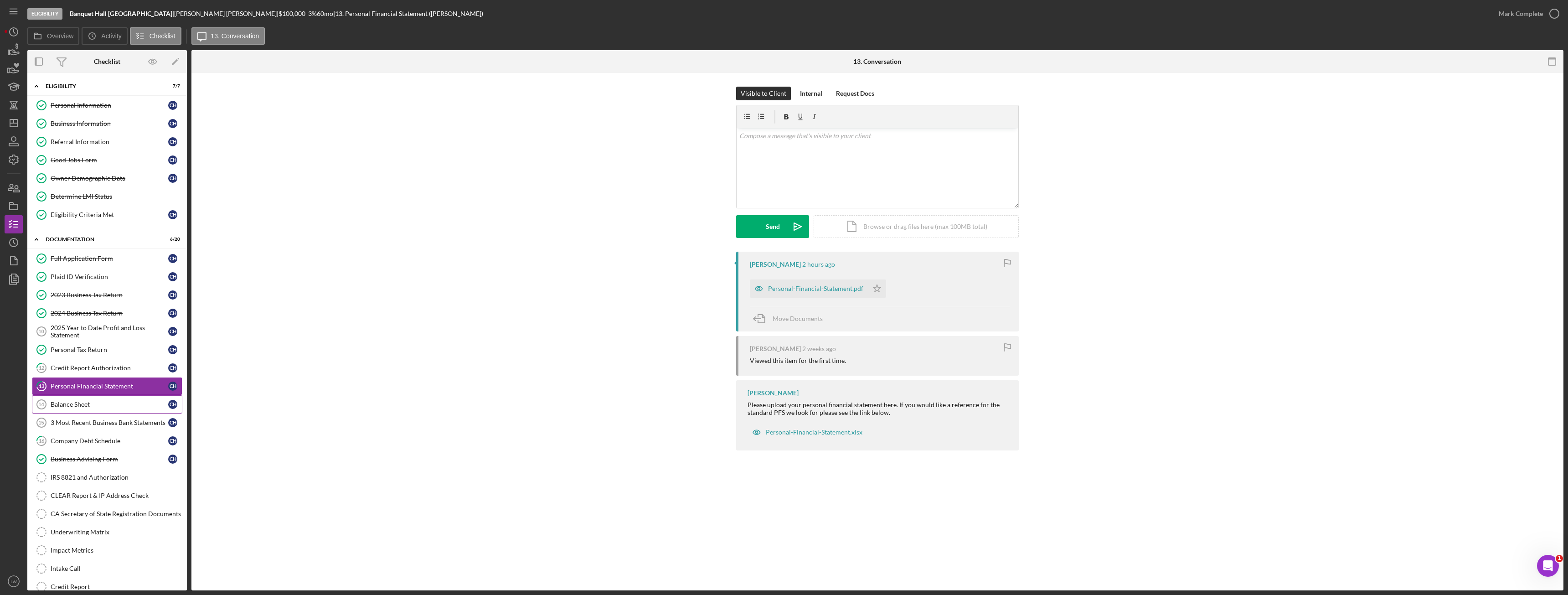
click at [93, 404] on div "Balance Sheet" at bounding box center [109, 404] width 118 height 7
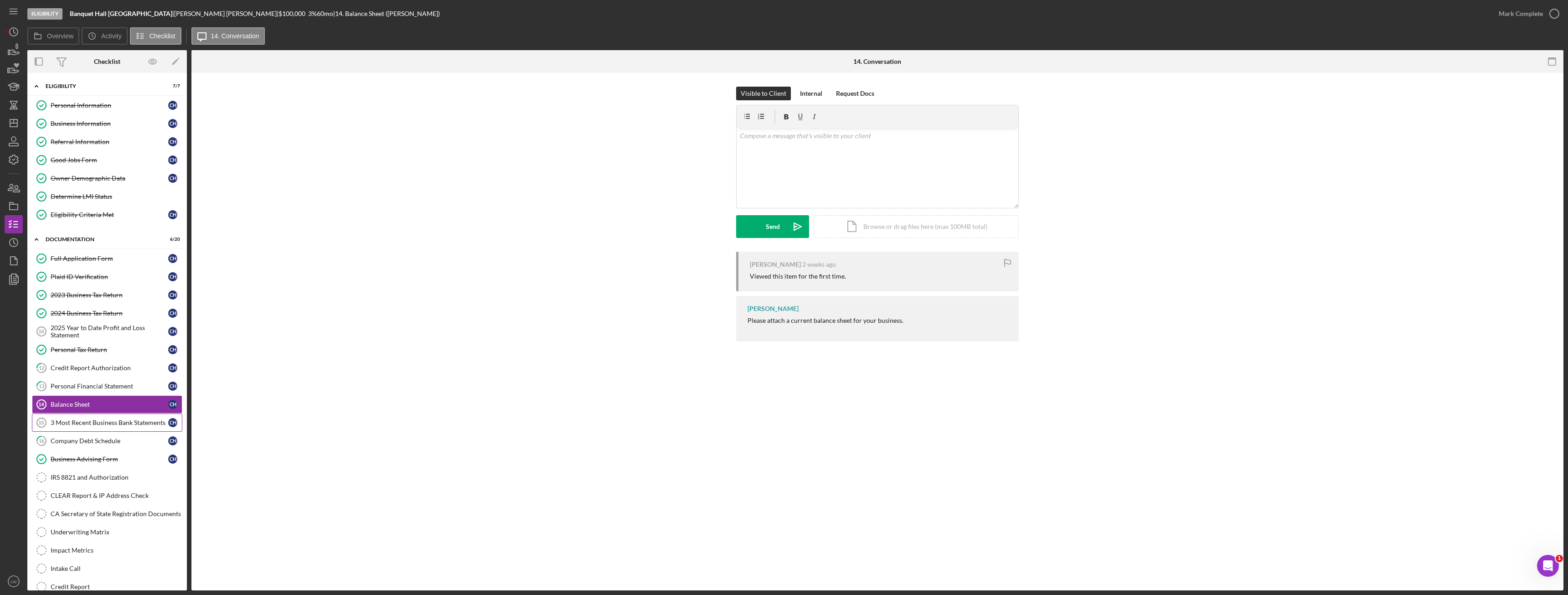
click at [116, 426] on div "3 Most Recent Business Bank Statements" at bounding box center [109, 423] width 118 height 7
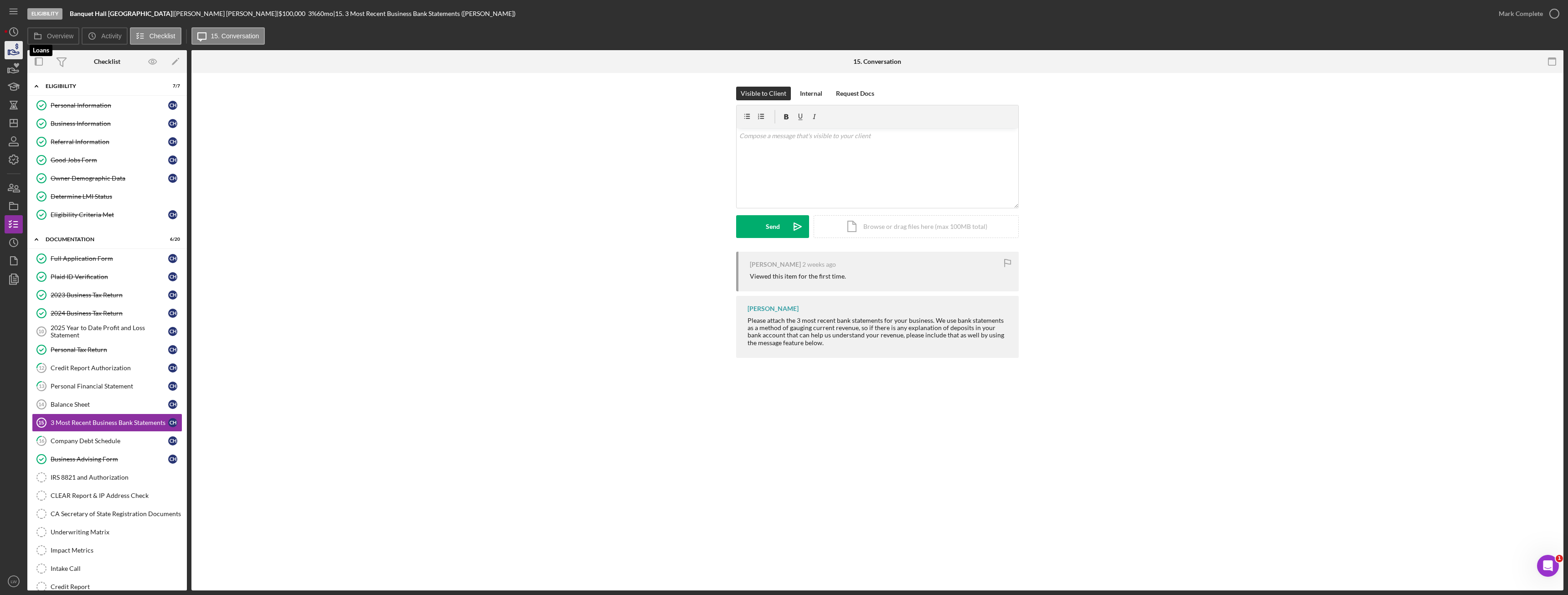
click at [18, 51] on icon "button" at bounding box center [14, 50] width 23 height 23
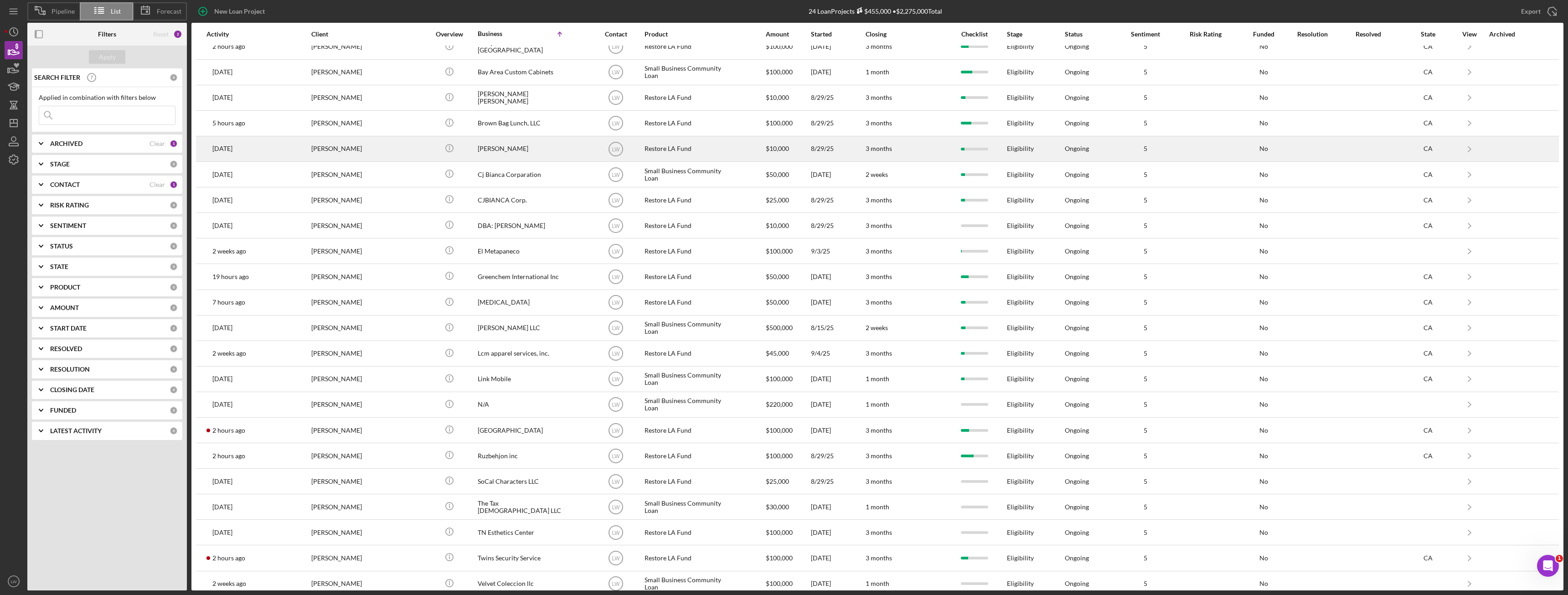
scroll to position [74, 0]
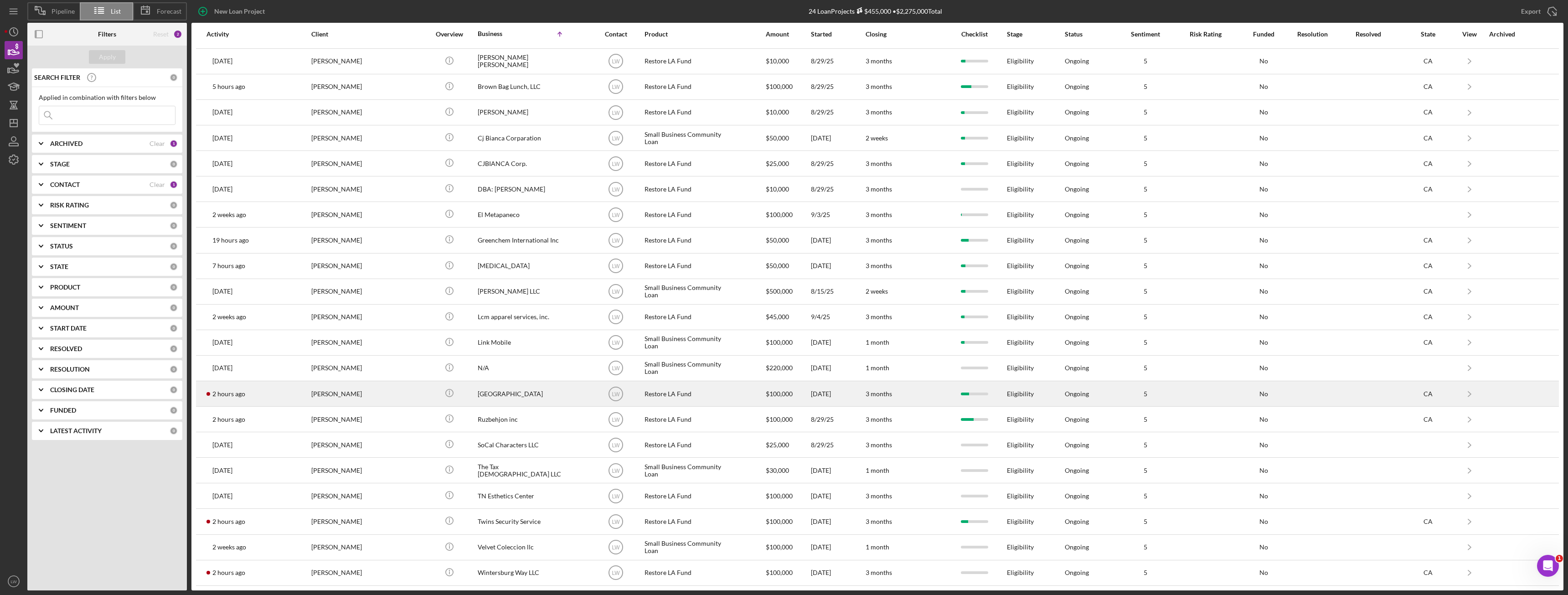
click at [349, 397] on div "[PERSON_NAME]" at bounding box center [356, 394] width 91 height 24
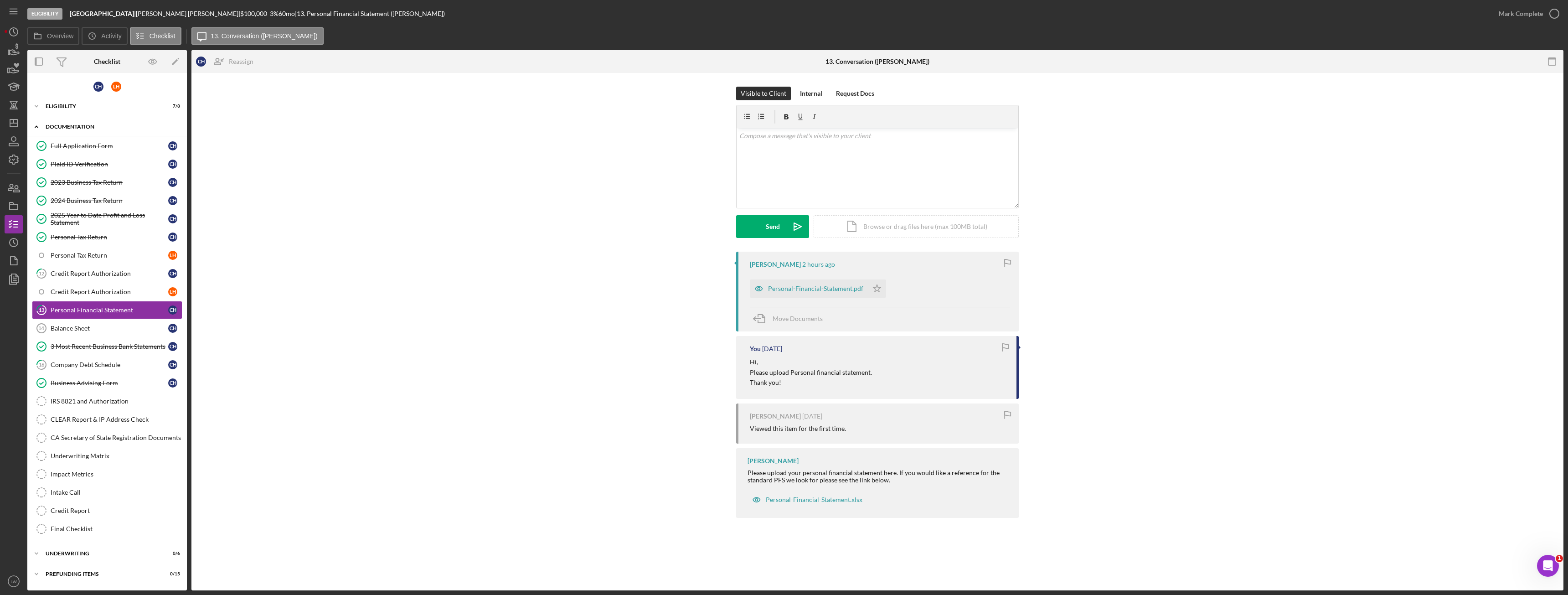
click at [72, 127] on div "Documentation" at bounding box center [111, 126] width 130 height 5
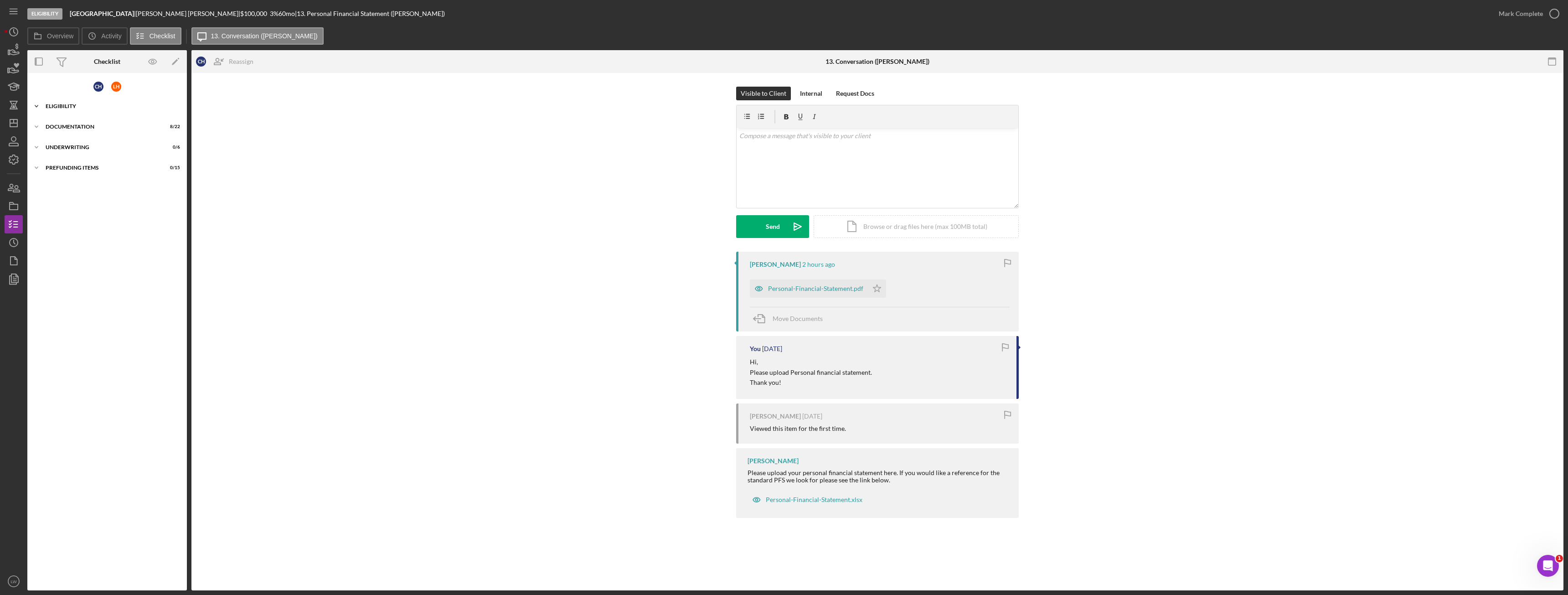
click at [51, 101] on div "Icon/Expander Eligibility 7 / 8" at bounding box center [107, 106] width 159 height 18
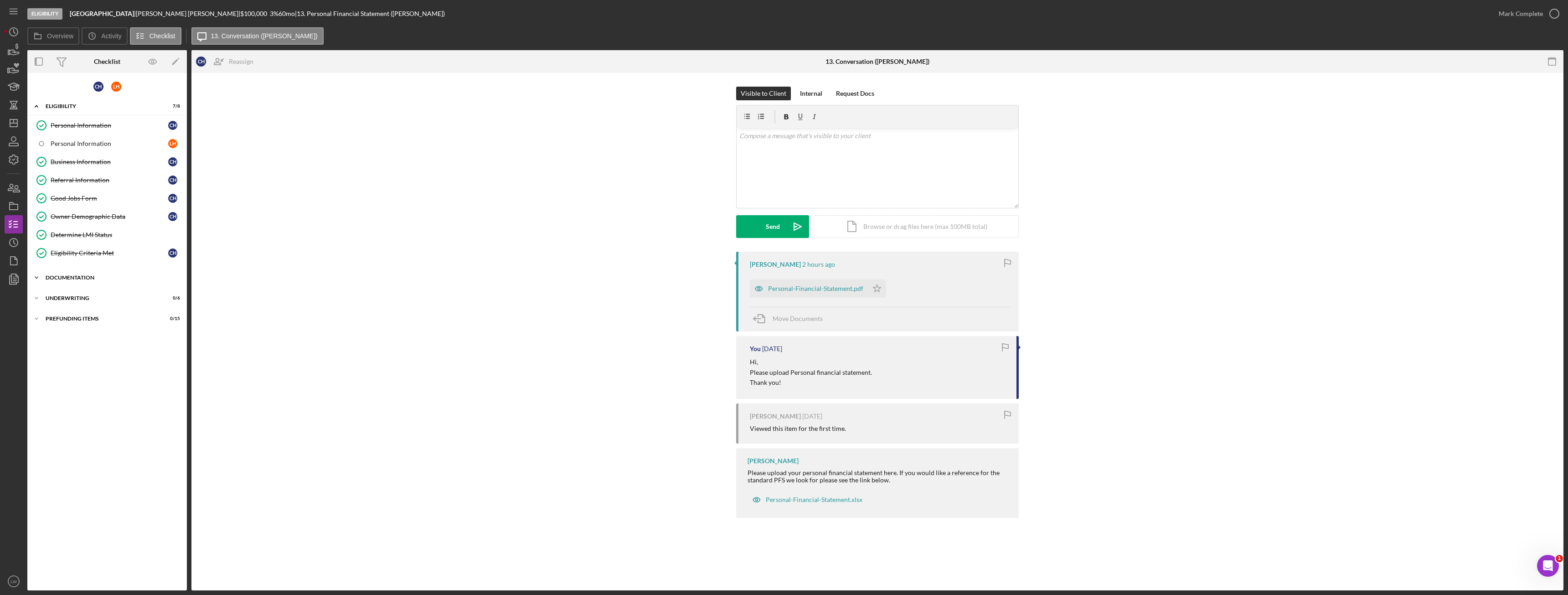
click at [63, 277] on div "Documentation" at bounding box center [111, 277] width 130 height 5
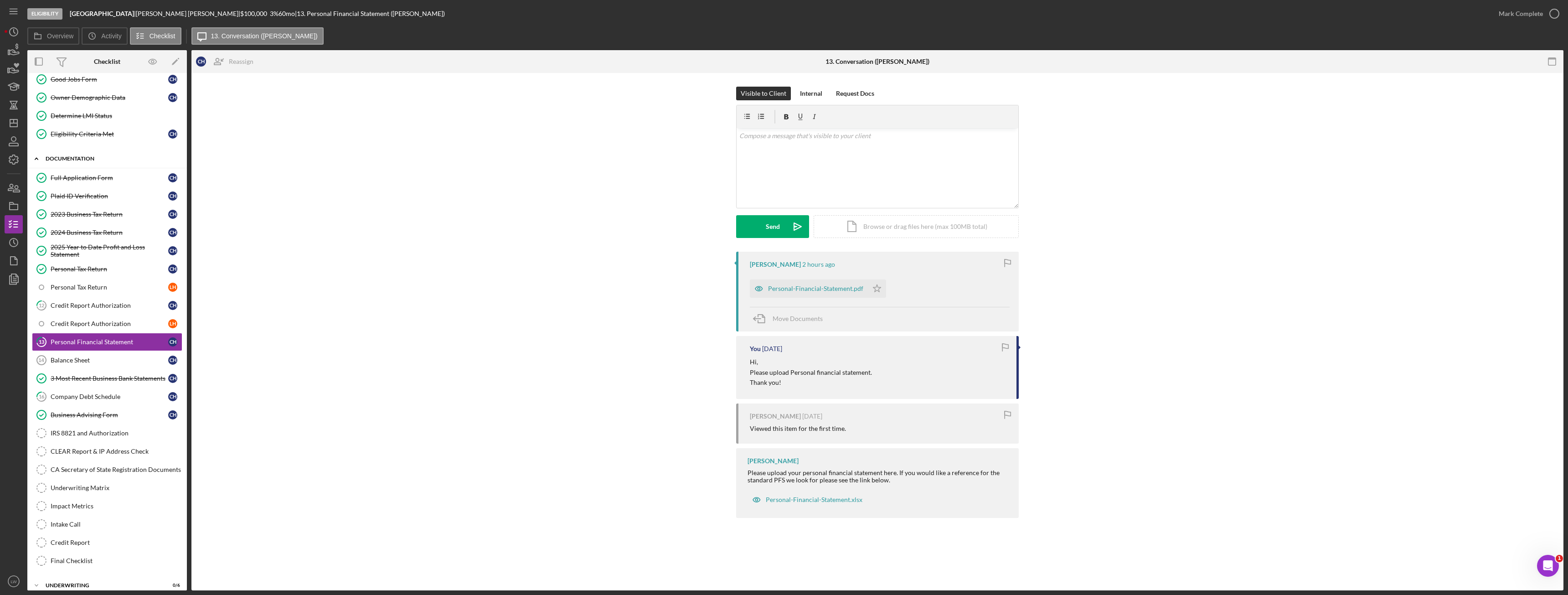
scroll to position [129, 0]
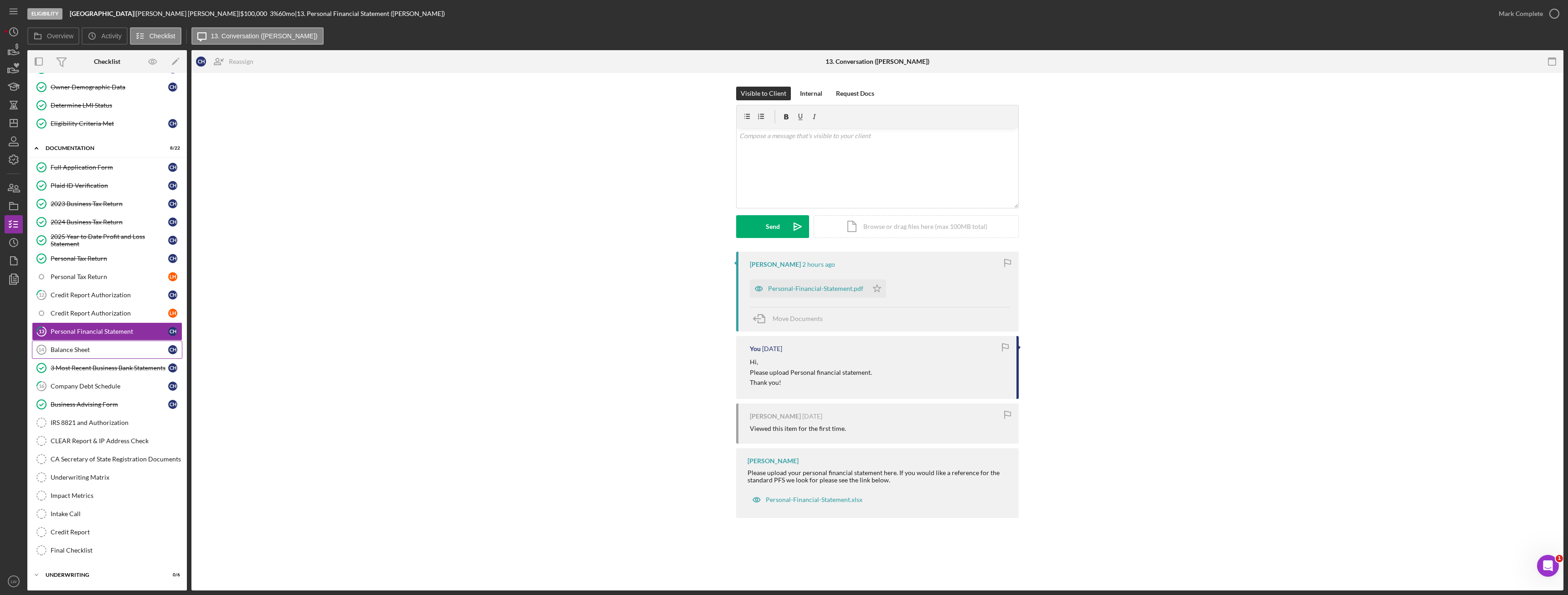
click at [87, 349] on div "Balance Sheet" at bounding box center [109, 349] width 118 height 7
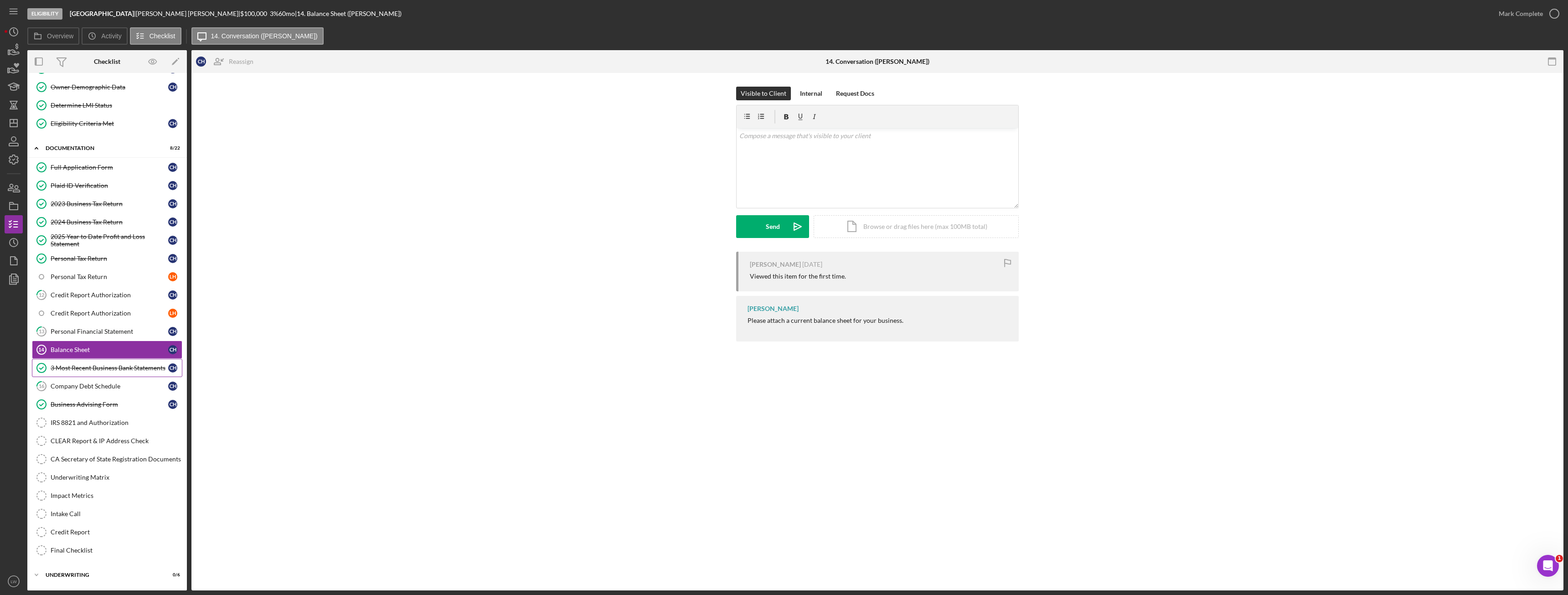
click at [100, 365] on div "3 Most Recent Business Bank Statements" at bounding box center [109, 368] width 118 height 7
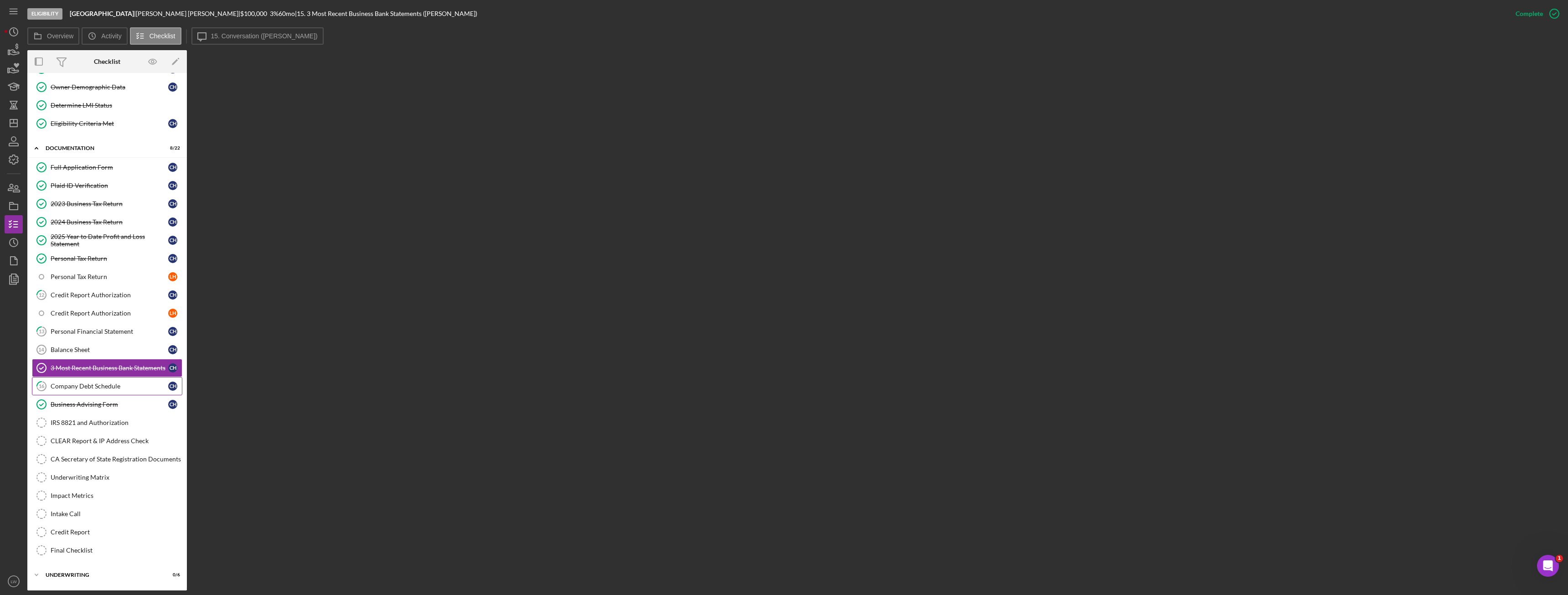
click at [109, 388] on div "Company Debt Schedule" at bounding box center [109, 386] width 118 height 7
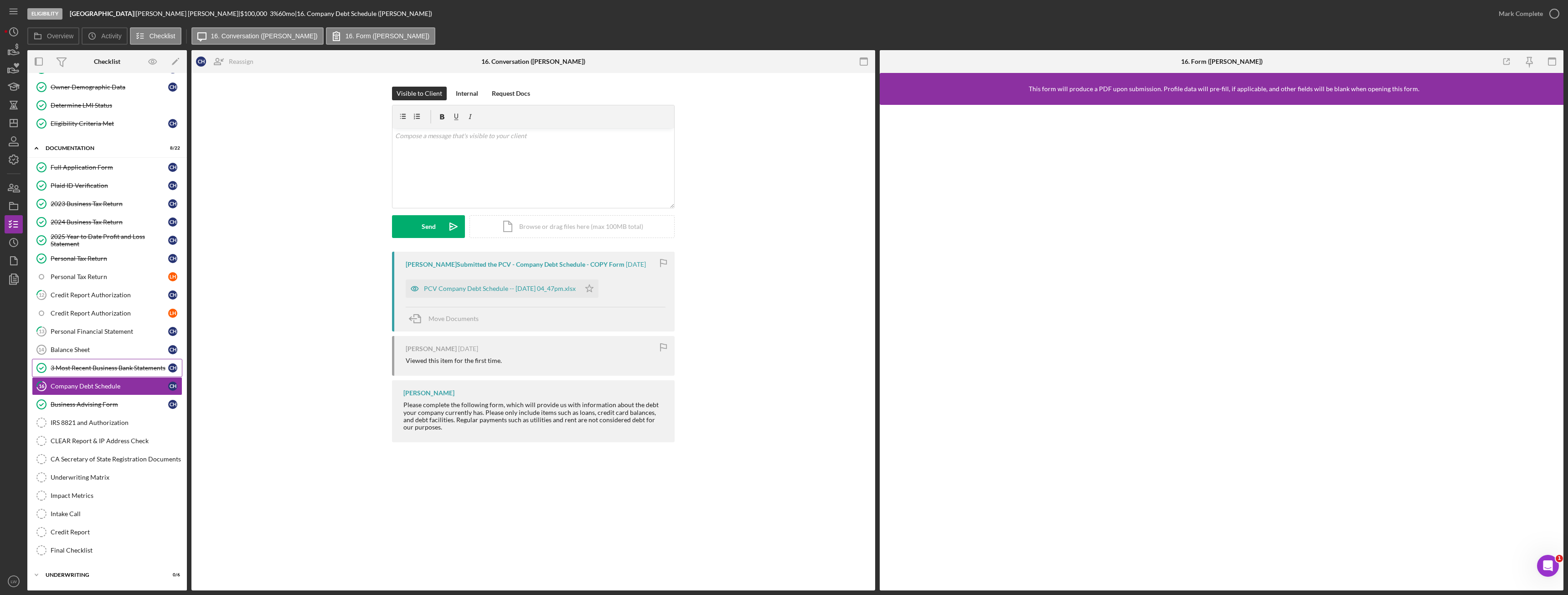
click at [109, 365] on div "3 Most Recent Business Bank Statements" at bounding box center [109, 368] width 118 height 7
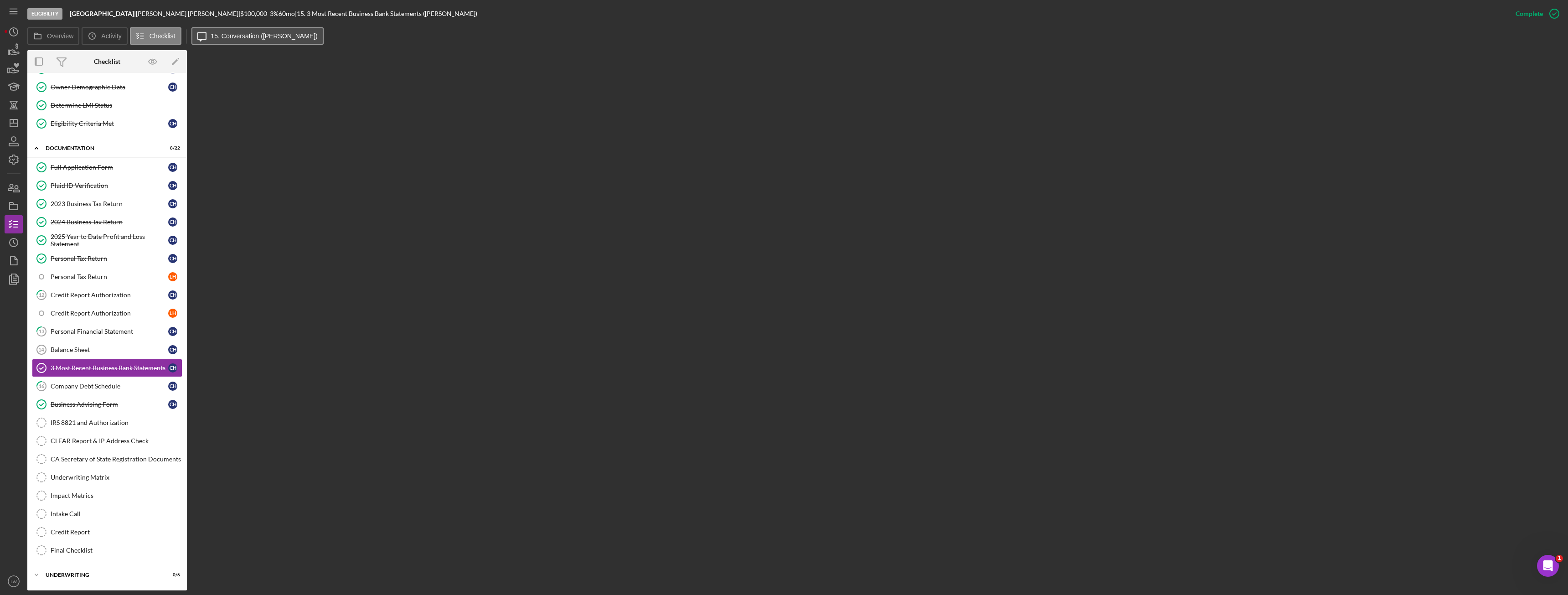
click at [261, 38] on label "15. Conversation (Celso H.)" at bounding box center [264, 36] width 106 height 7
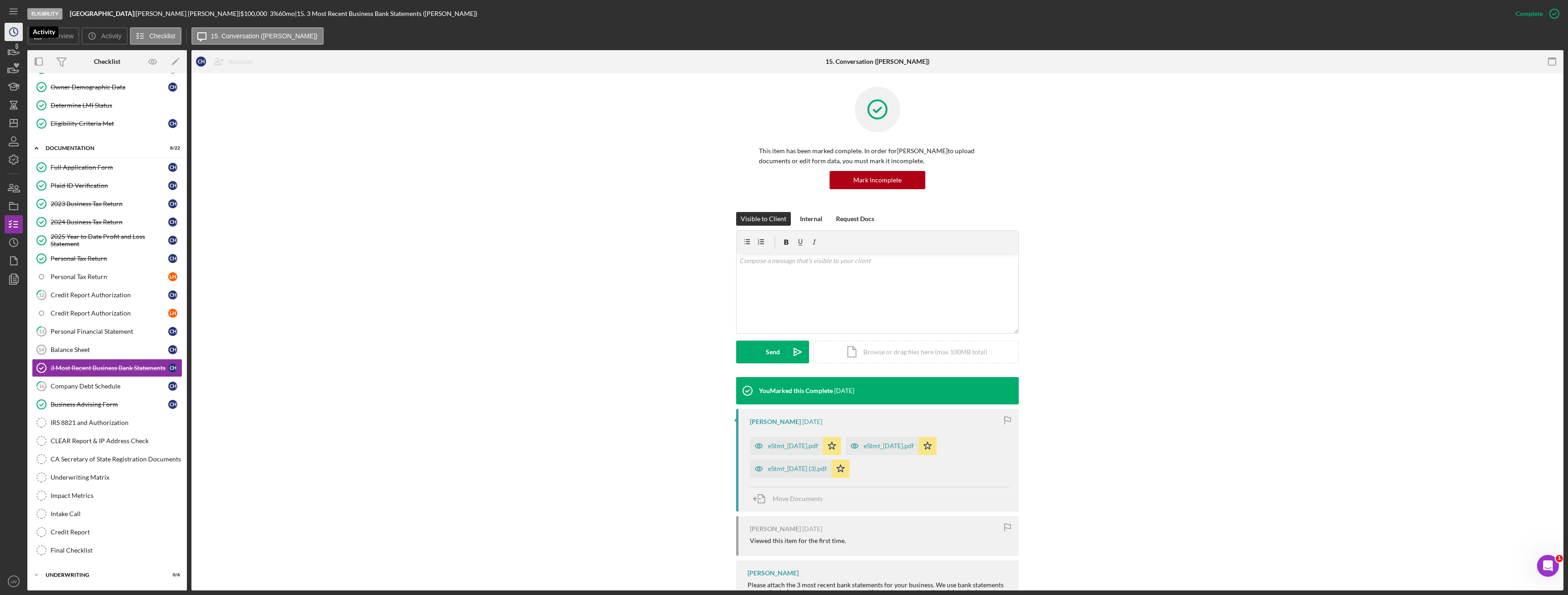
click at [18, 35] on icon "Icon/History" at bounding box center [14, 32] width 23 height 23
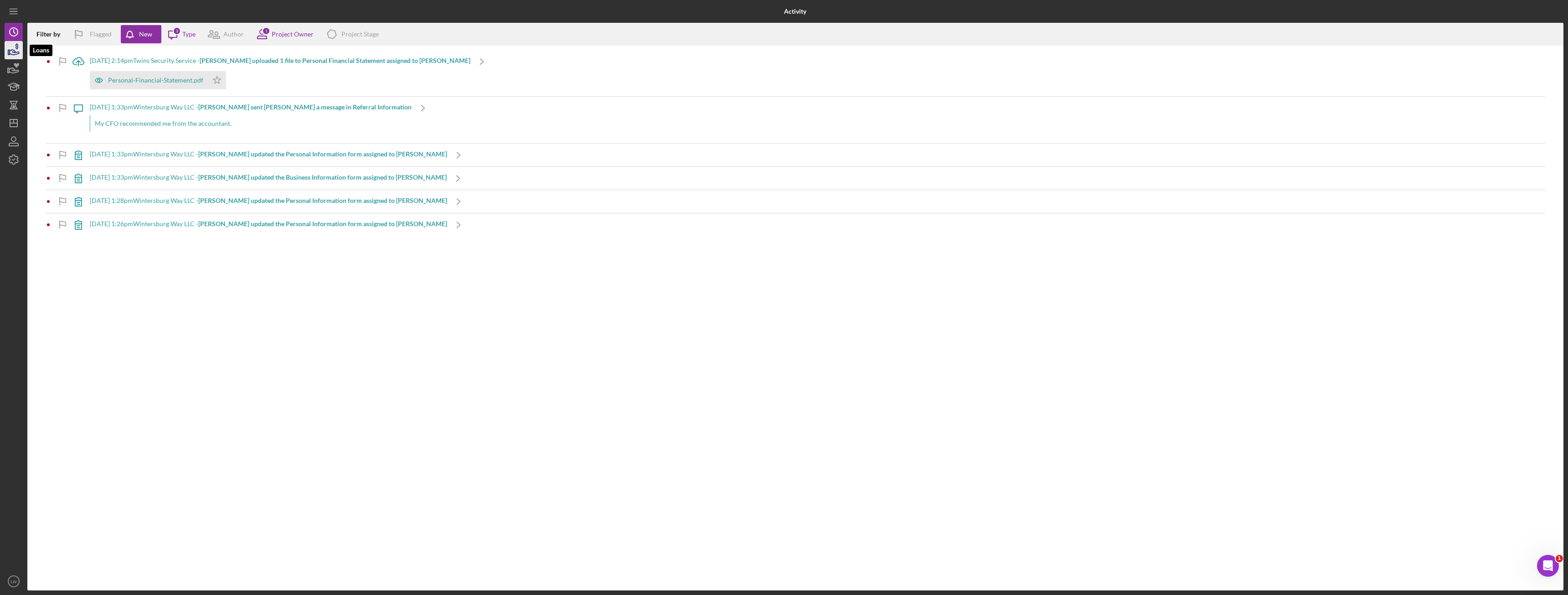
click at [10, 48] on icon "button" at bounding box center [14, 50] width 23 height 23
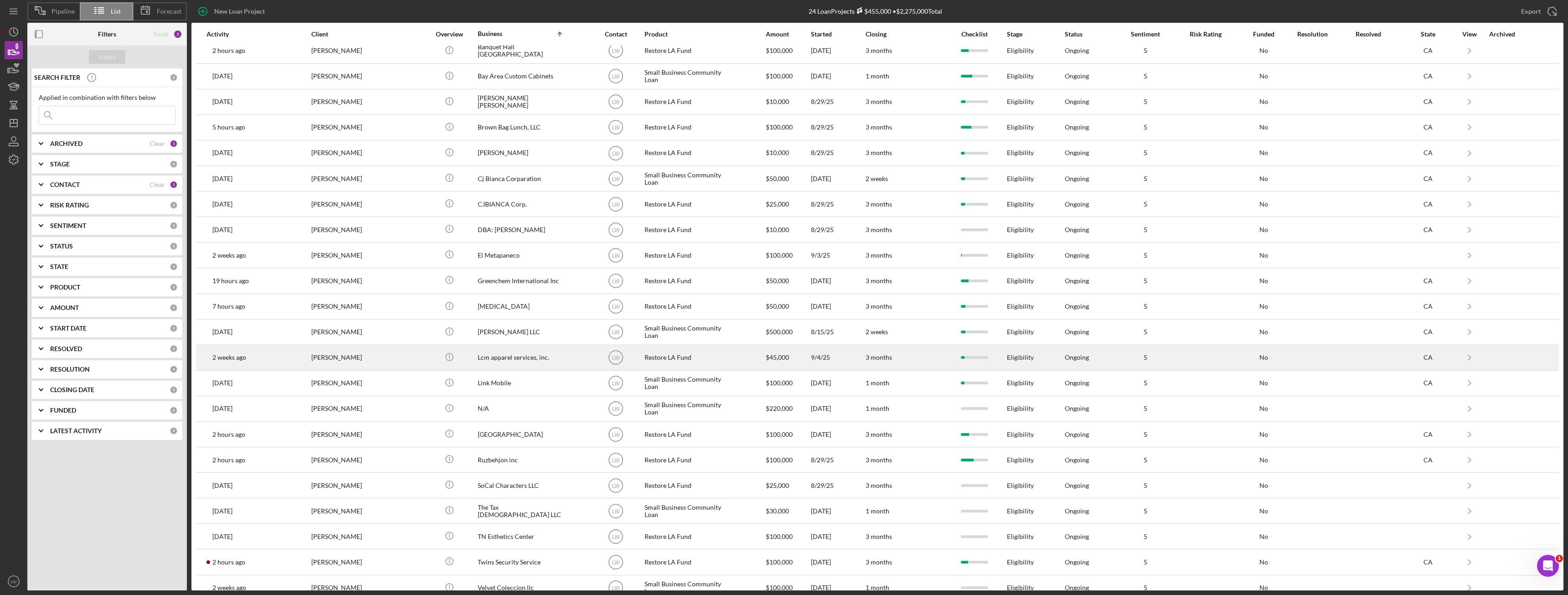
scroll to position [74, 0]
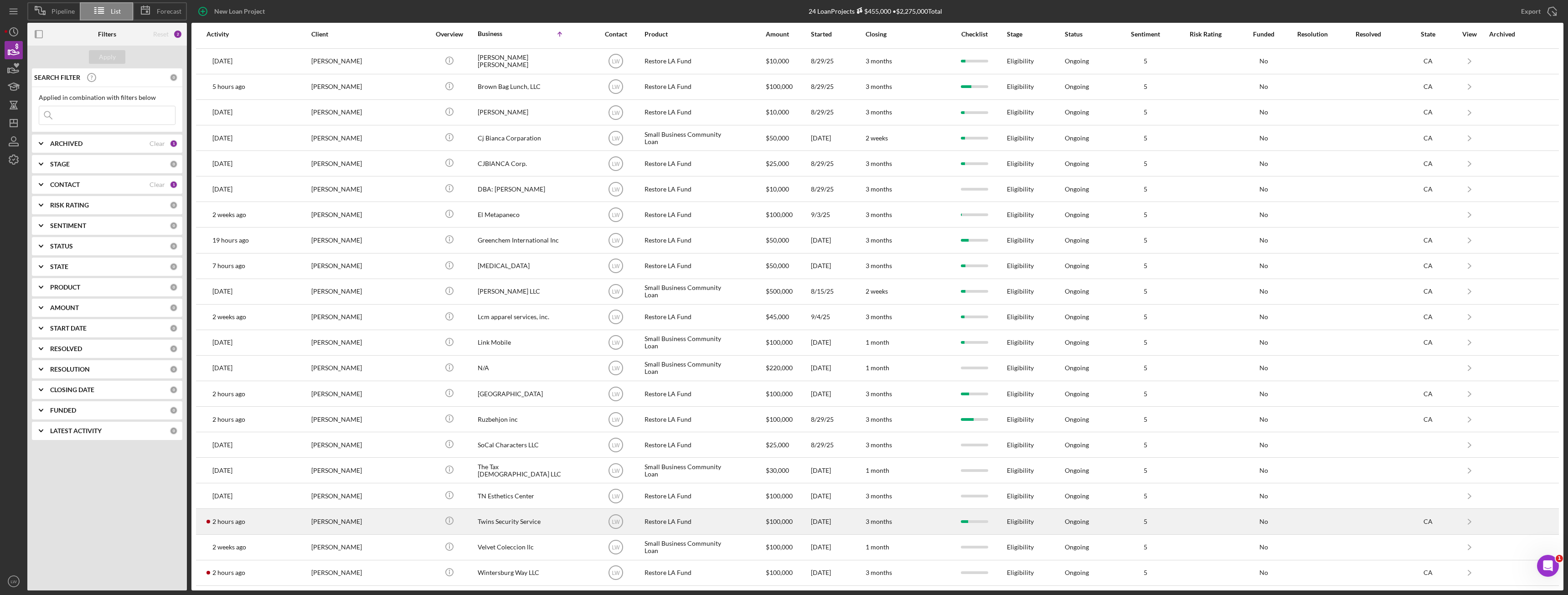
click at [416, 522] on td "[PERSON_NAME]" at bounding box center [371, 521] width 121 height 25
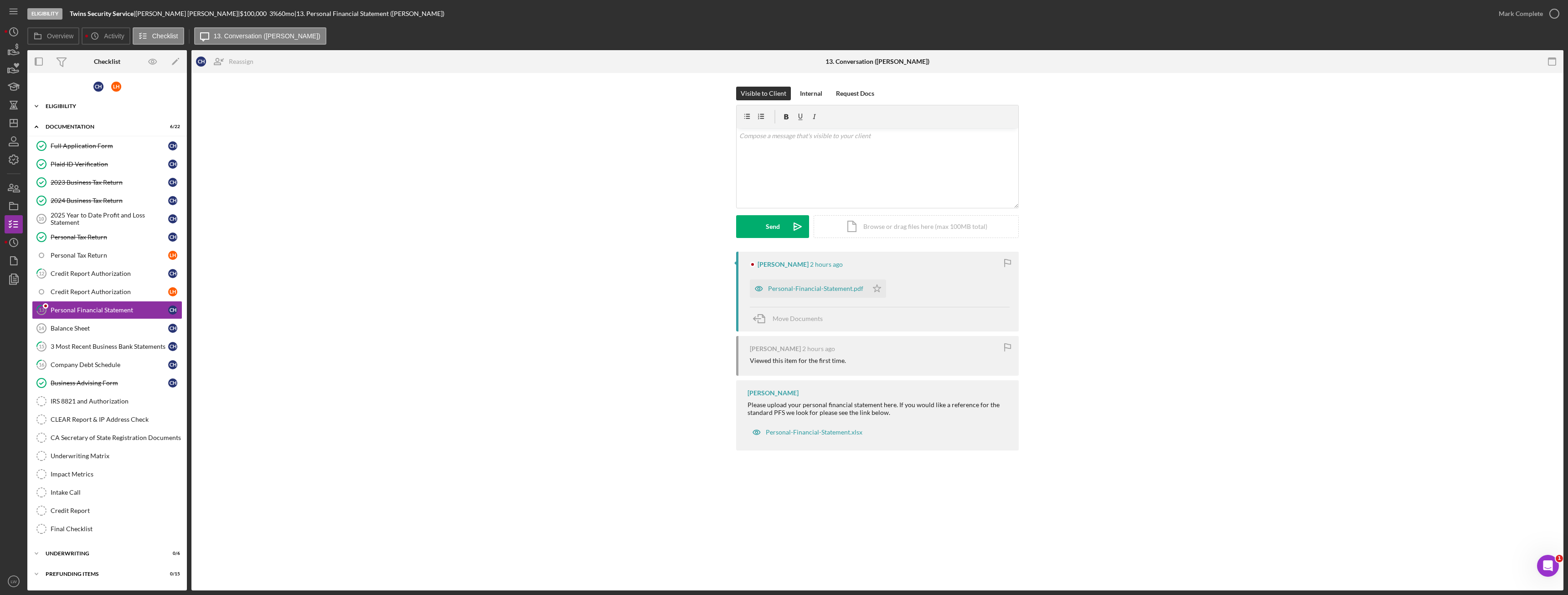
click at [56, 99] on div "Icon/Expander Eligibility 7 / 8" at bounding box center [107, 106] width 159 height 18
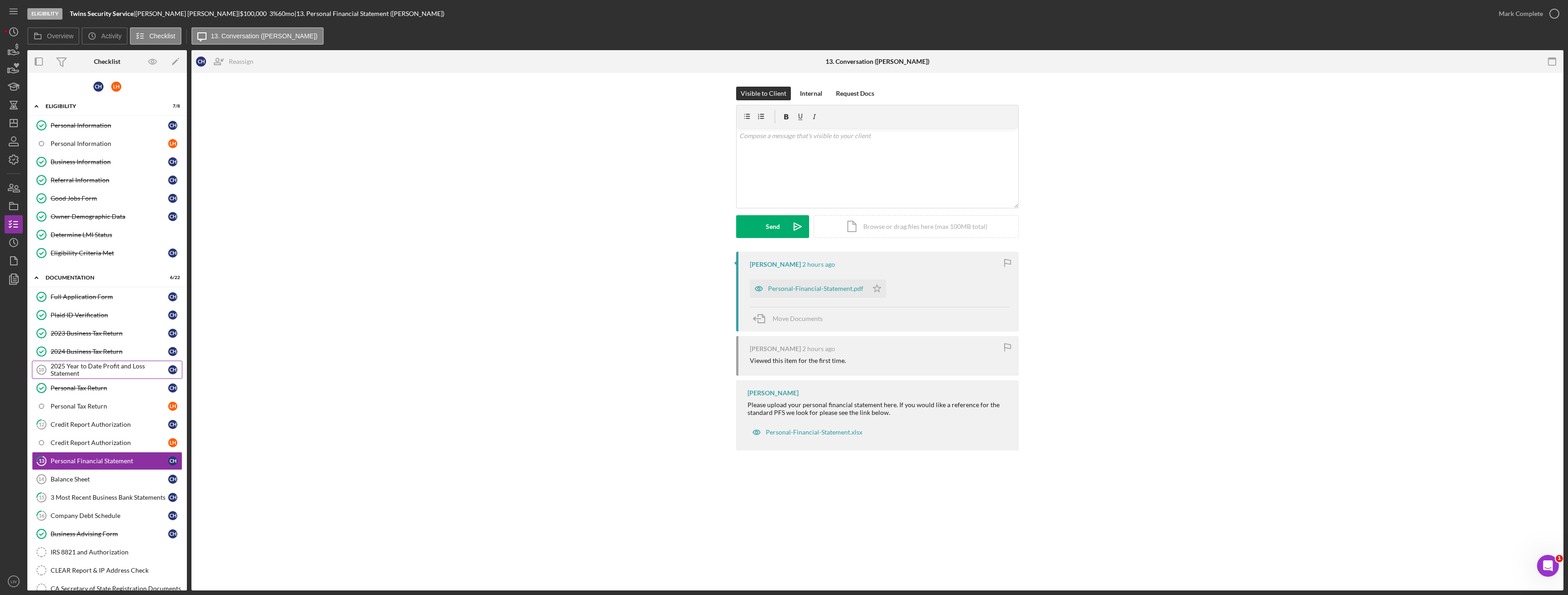
click at [90, 372] on div "2025 Year to Date Profit and Loss Statement" at bounding box center [109, 369] width 118 height 15
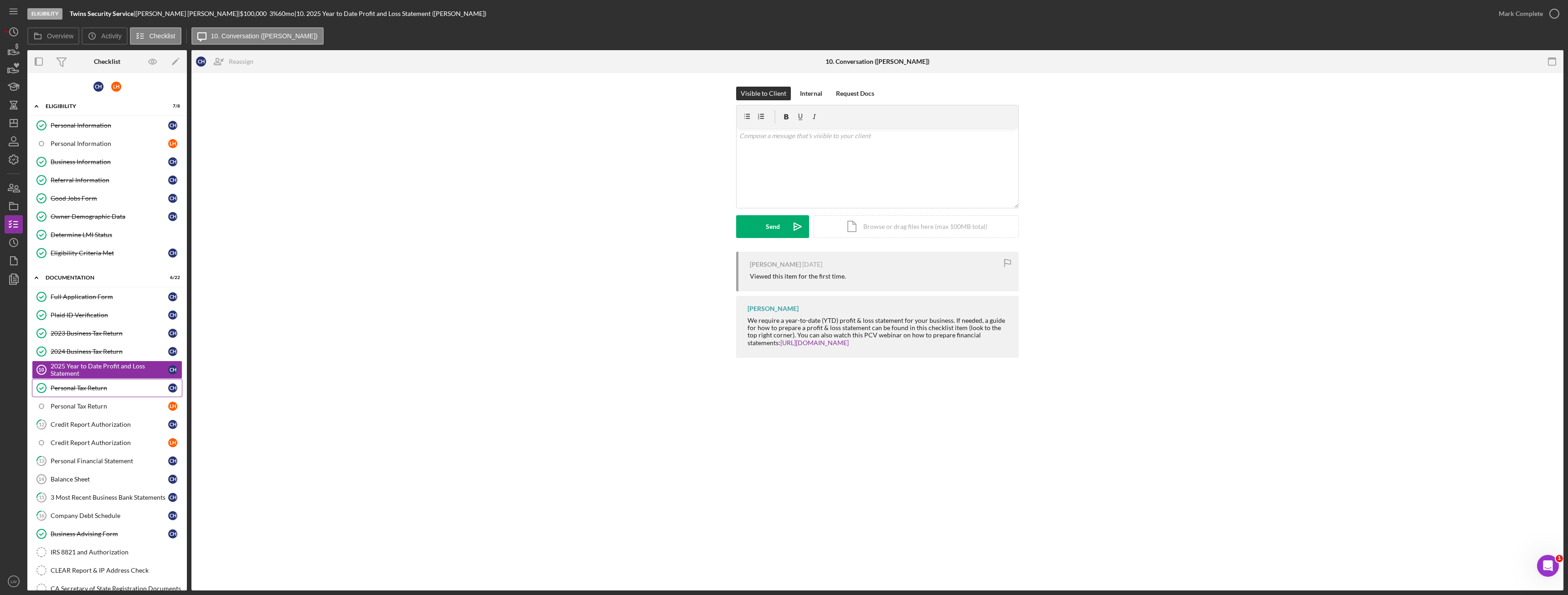
click at [88, 389] on div "Personal Tax Return" at bounding box center [109, 388] width 118 height 7
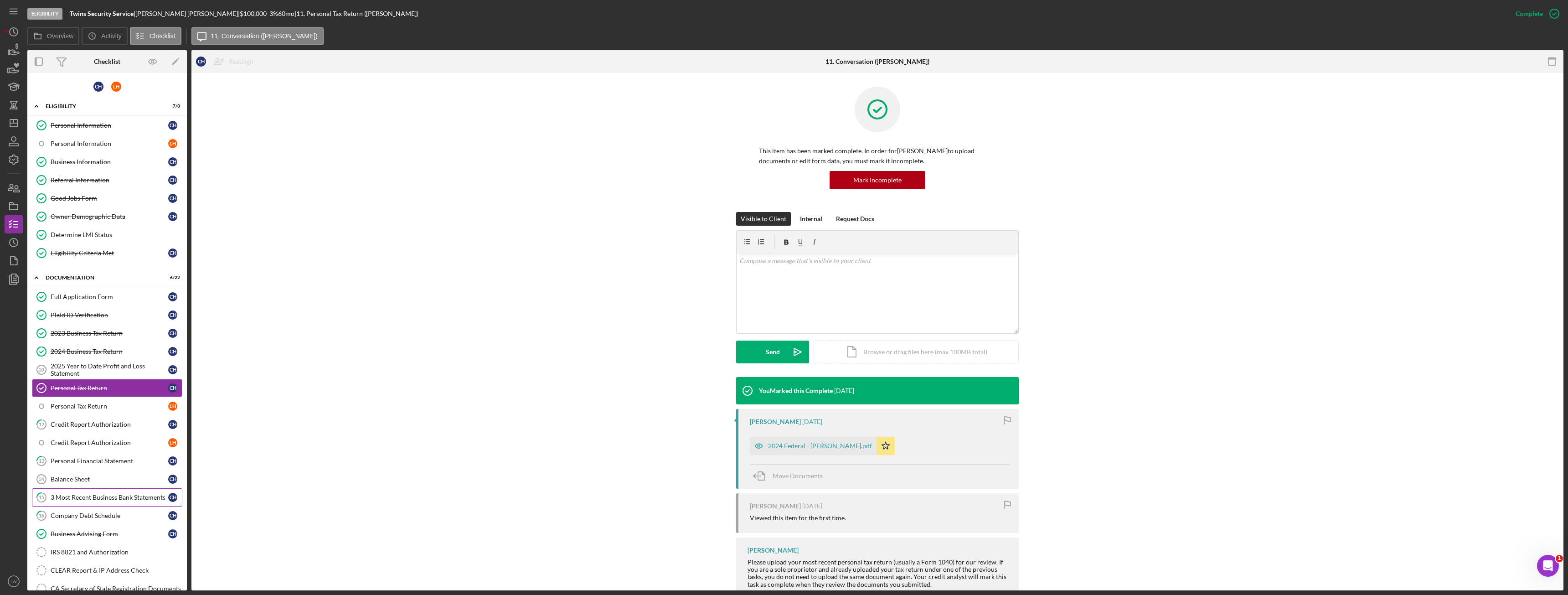
click at [116, 490] on link "15 3 Most Recent Business Bank Statements C H" at bounding box center [107, 497] width 151 height 18
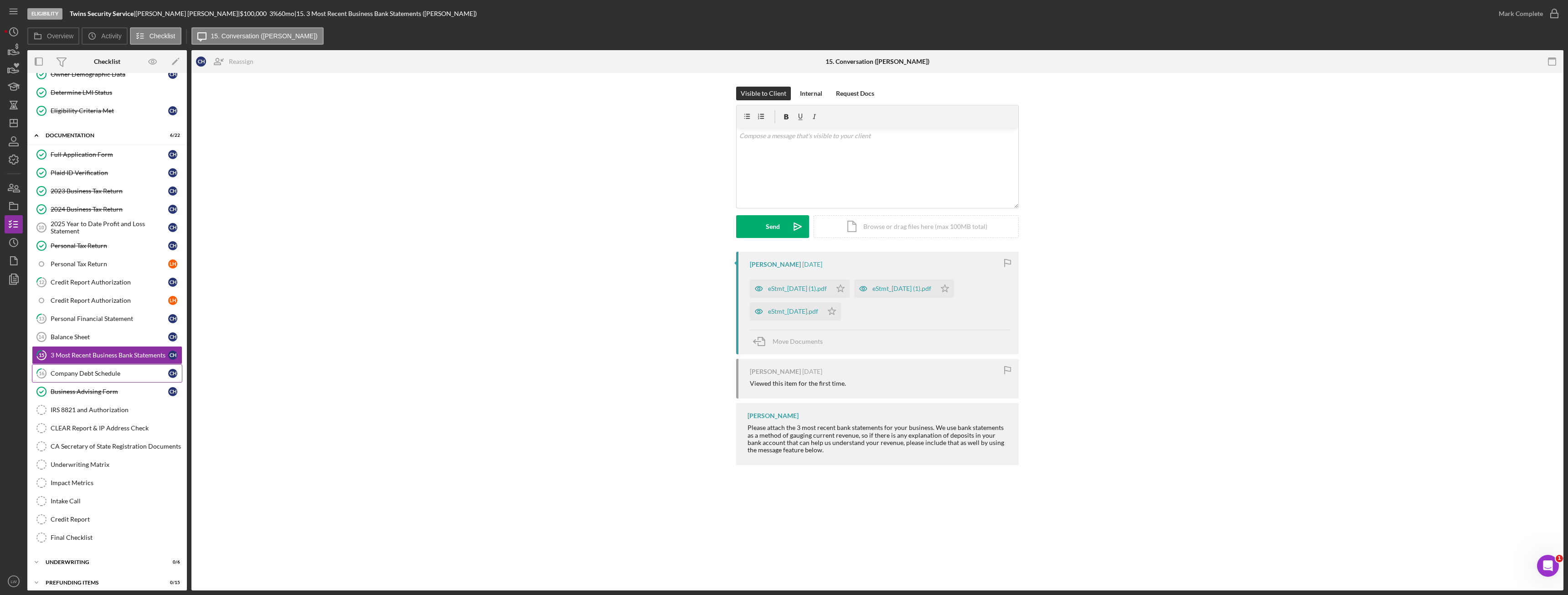
scroll to position [149, 0]
click at [97, 365] on div "Company Debt Schedule" at bounding box center [109, 366] width 118 height 7
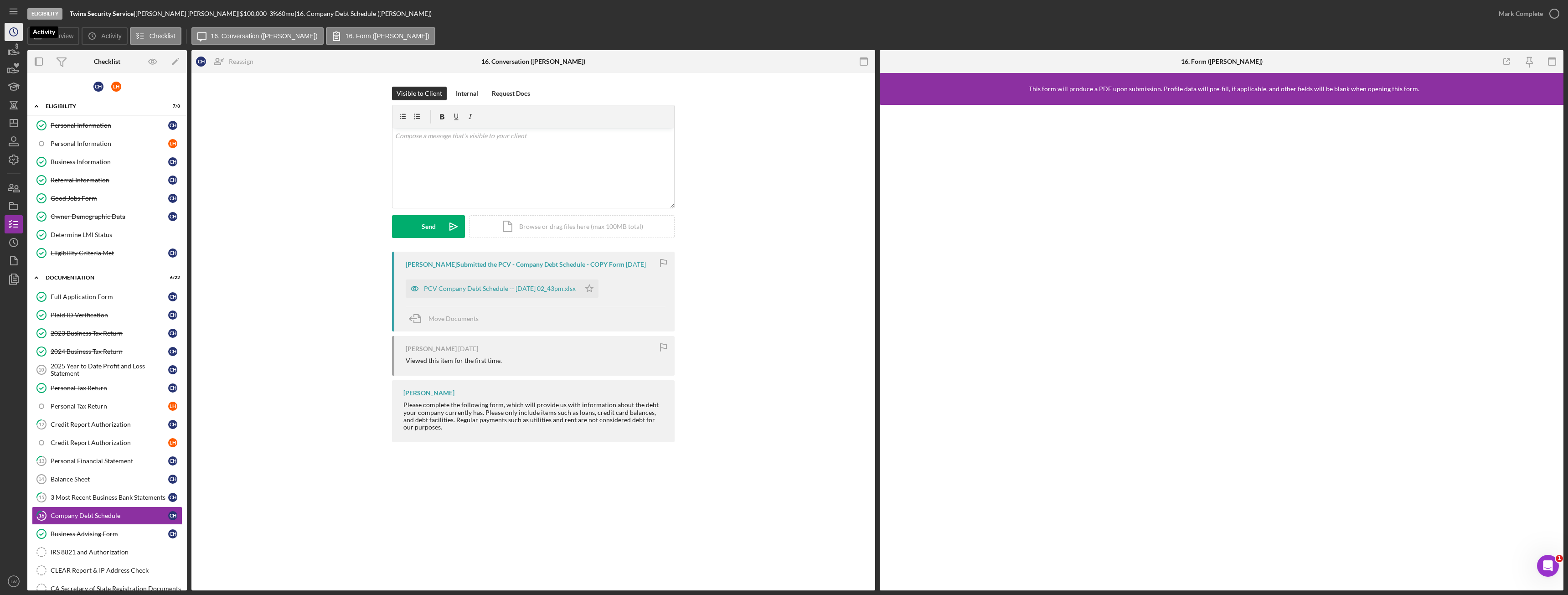
click at [16, 40] on icon "Icon/History" at bounding box center [14, 32] width 23 height 23
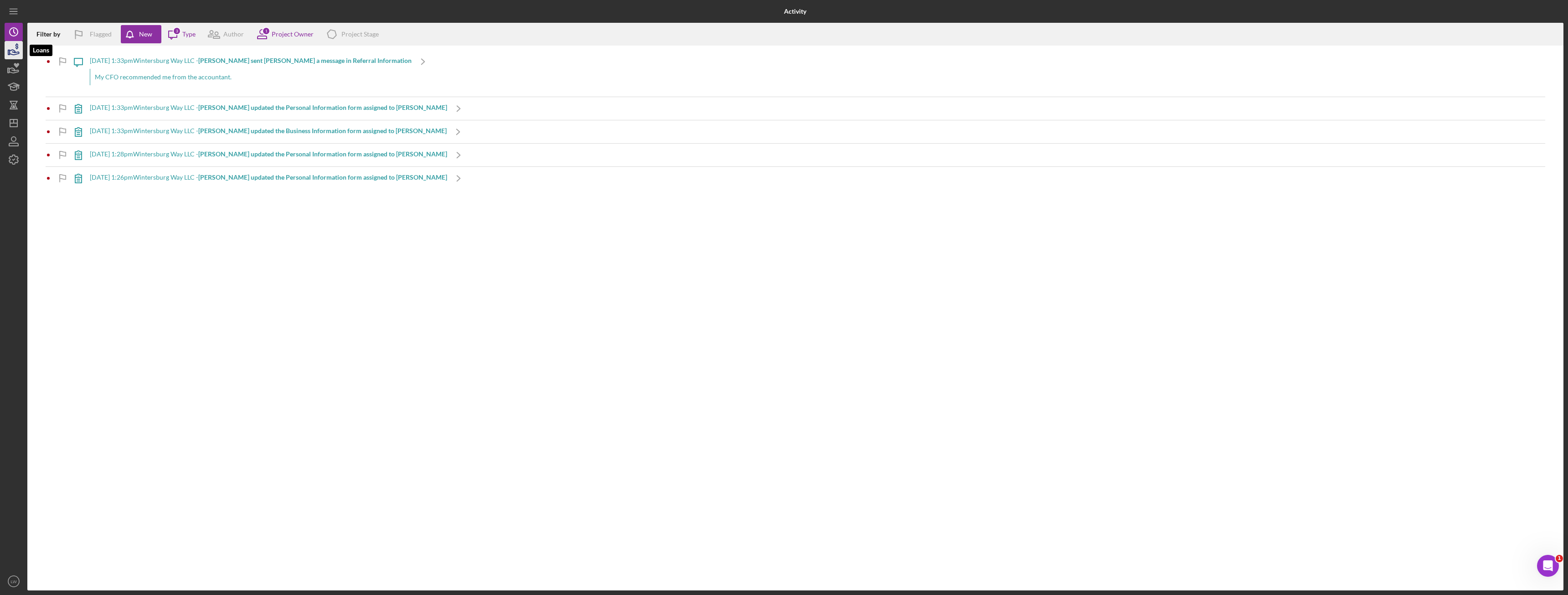
click at [18, 55] on icon "button" at bounding box center [14, 50] width 23 height 23
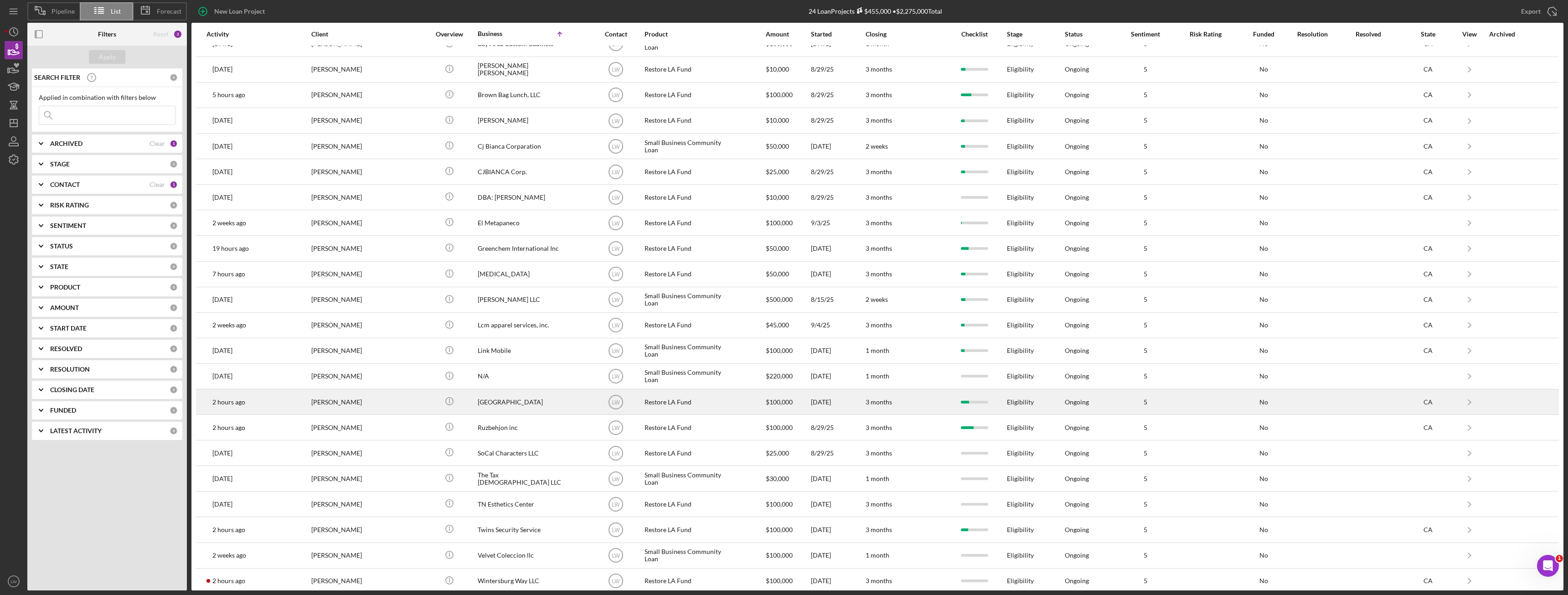
scroll to position [74, 0]
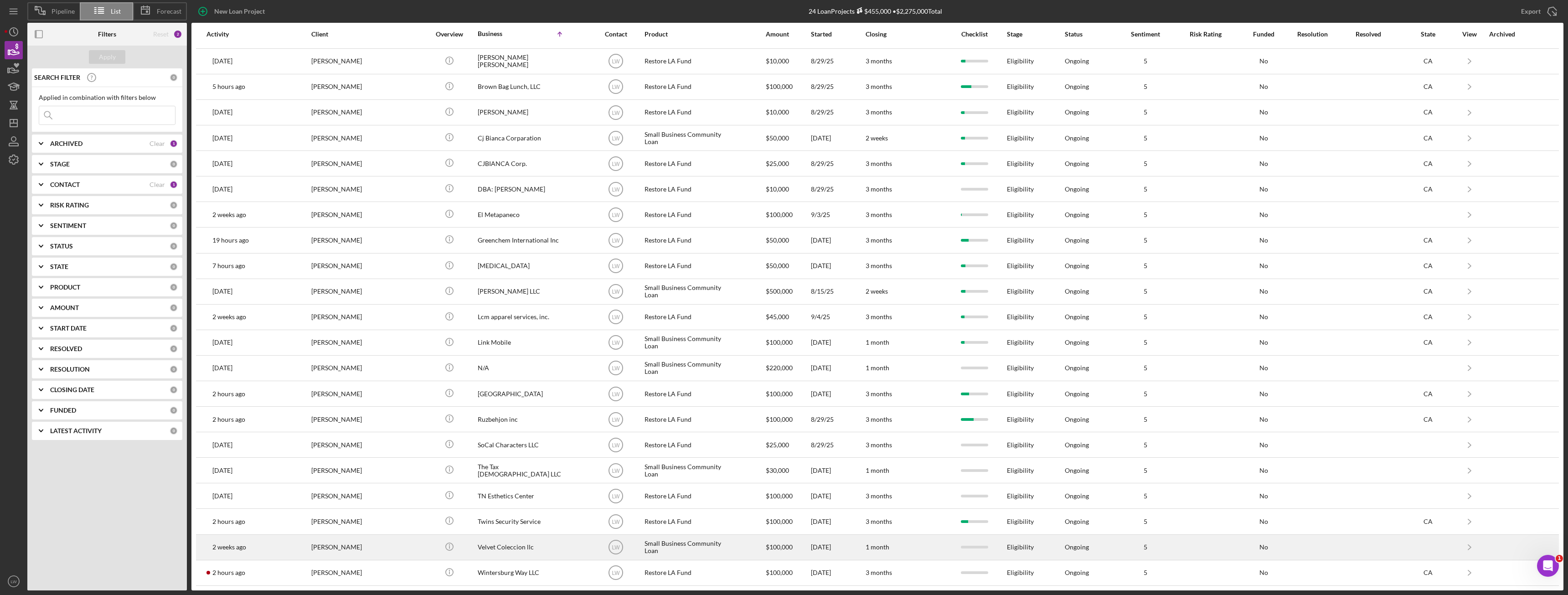
click at [360, 549] on div "Adriana Roberson" at bounding box center [356, 547] width 91 height 24
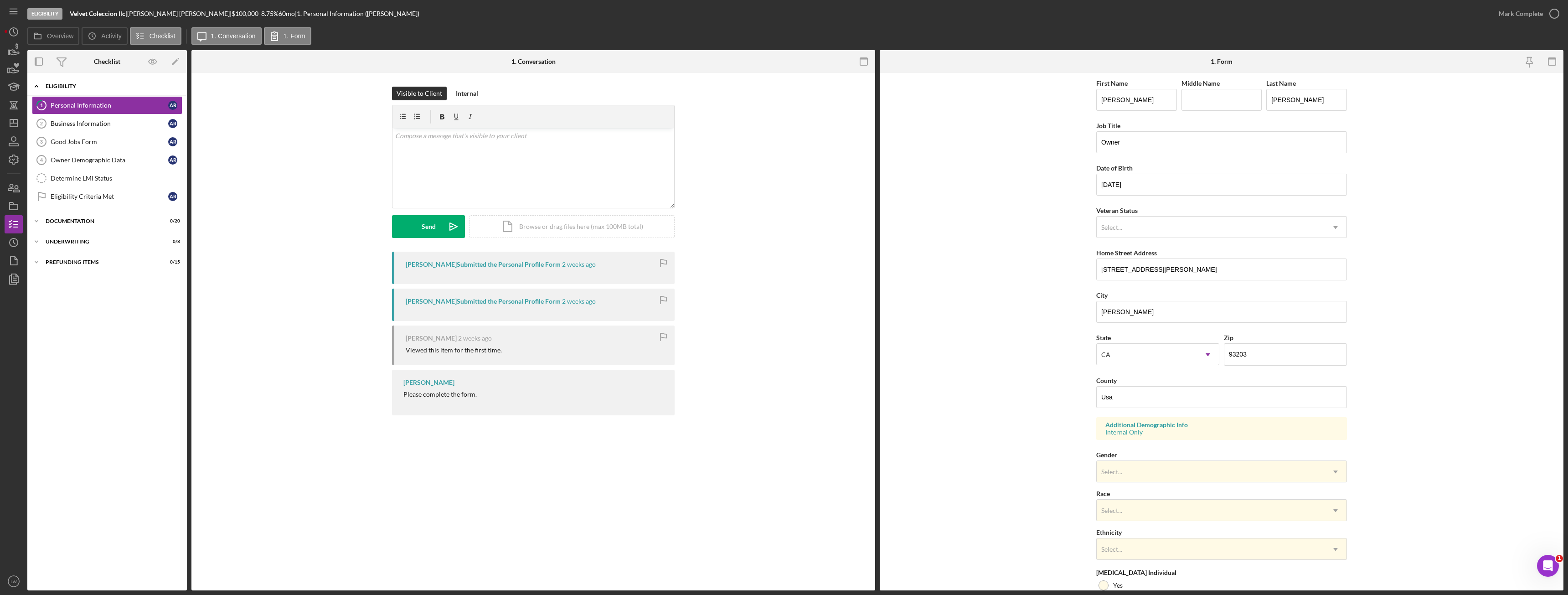
click at [74, 86] on div "Eligibility" at bounding box center [111, 86] width 130 height 5
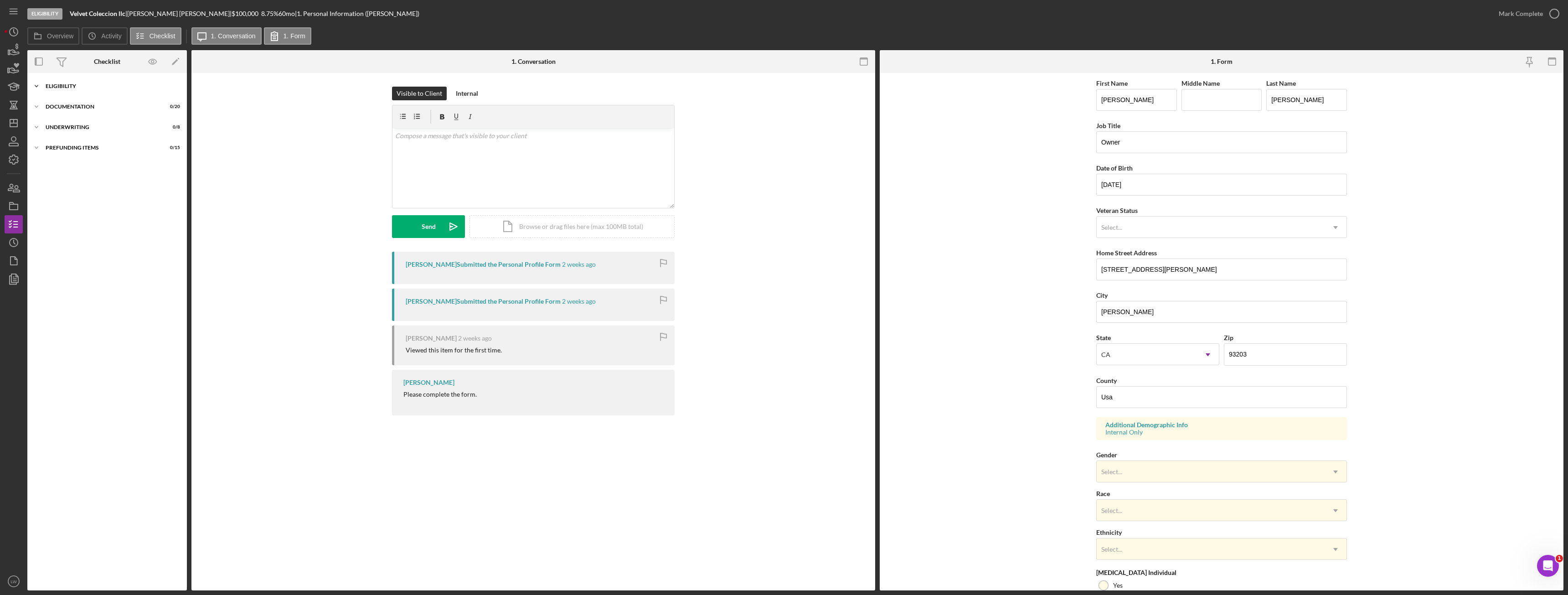
click at [74, 83] on div "Icon/Expander Eligibility 0 / 6" at bounding box center [107, 86] width 159 height 18
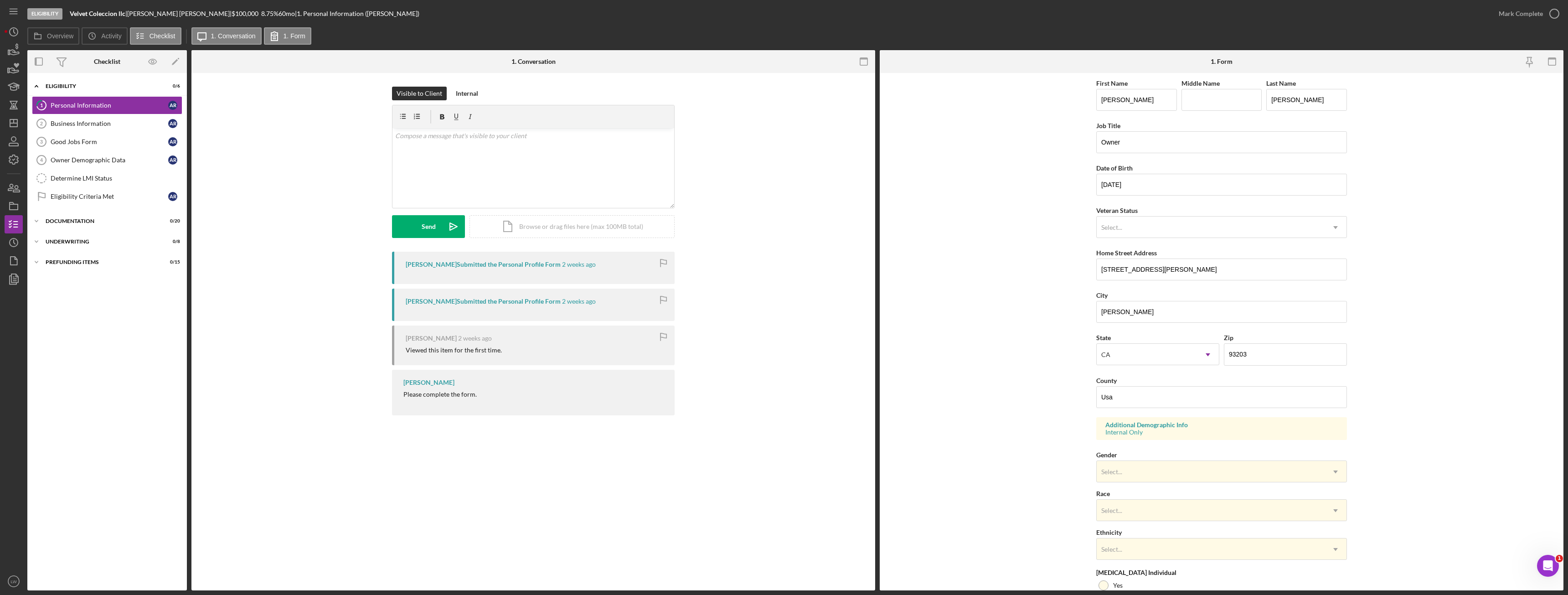
click at [443, 395] on div "Please complete the form." at bounding box center [440, 394] width 74 height 7
copy div "Please complete the form."
click at [453, 178] on div "v Color teal Color pink Remove color Add row above Add row below Add column bef…" at bounding box center [532, 168] width 281 height 80
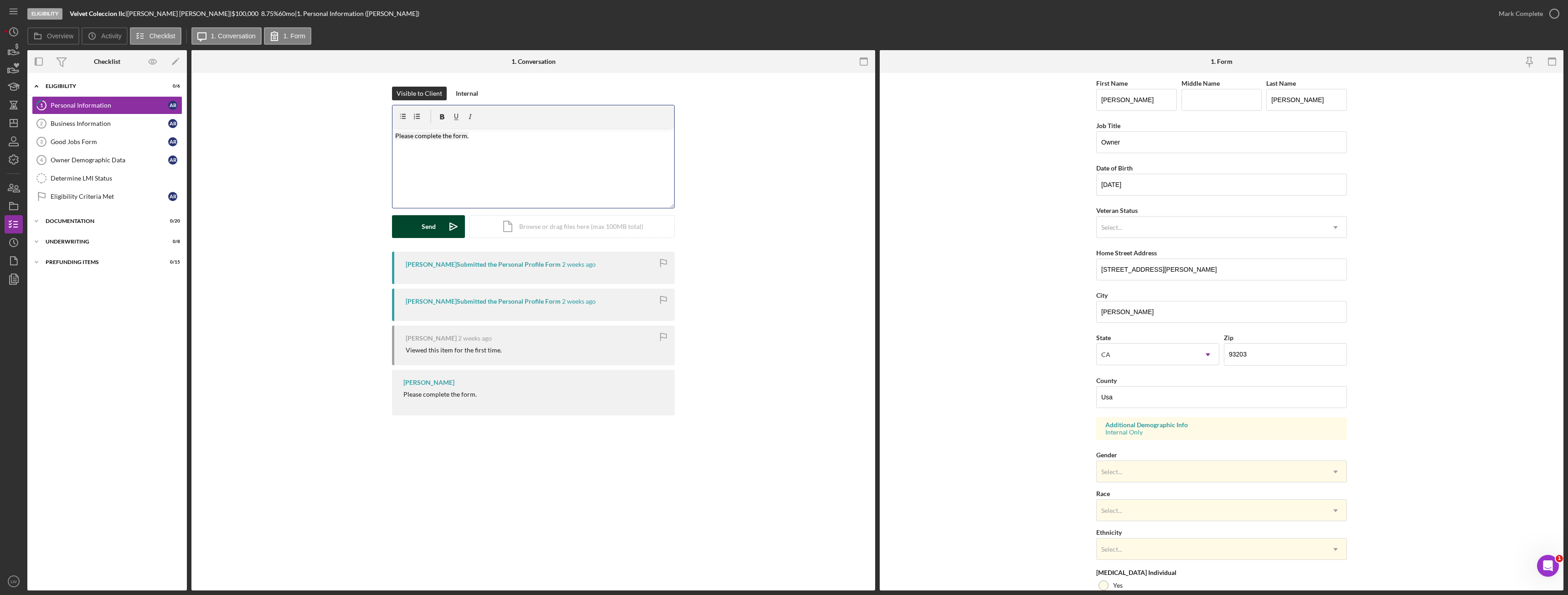
click at [429, 227] on div "Send" at bounding box center [429, 226] width 14 height 23
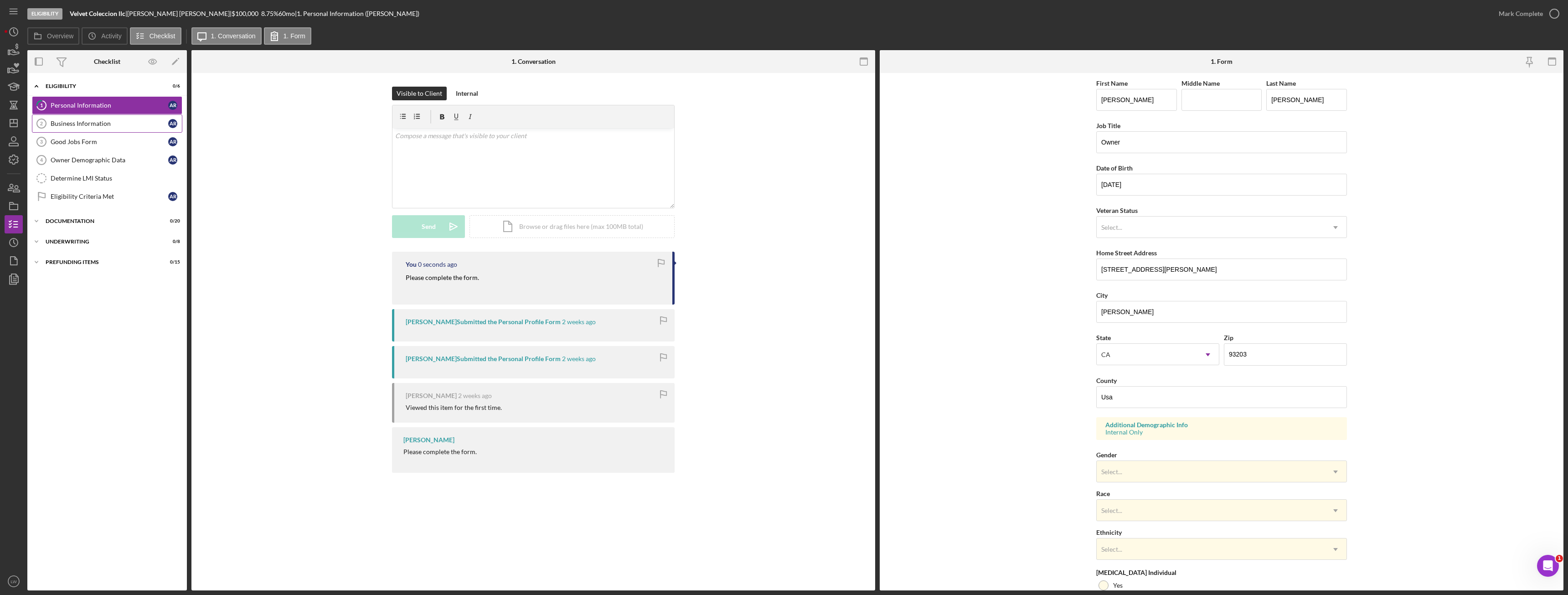
click at [90, 117] on link "Business Information 2 Business Information A R" at bounding box center [107, 123] width 151 height 18
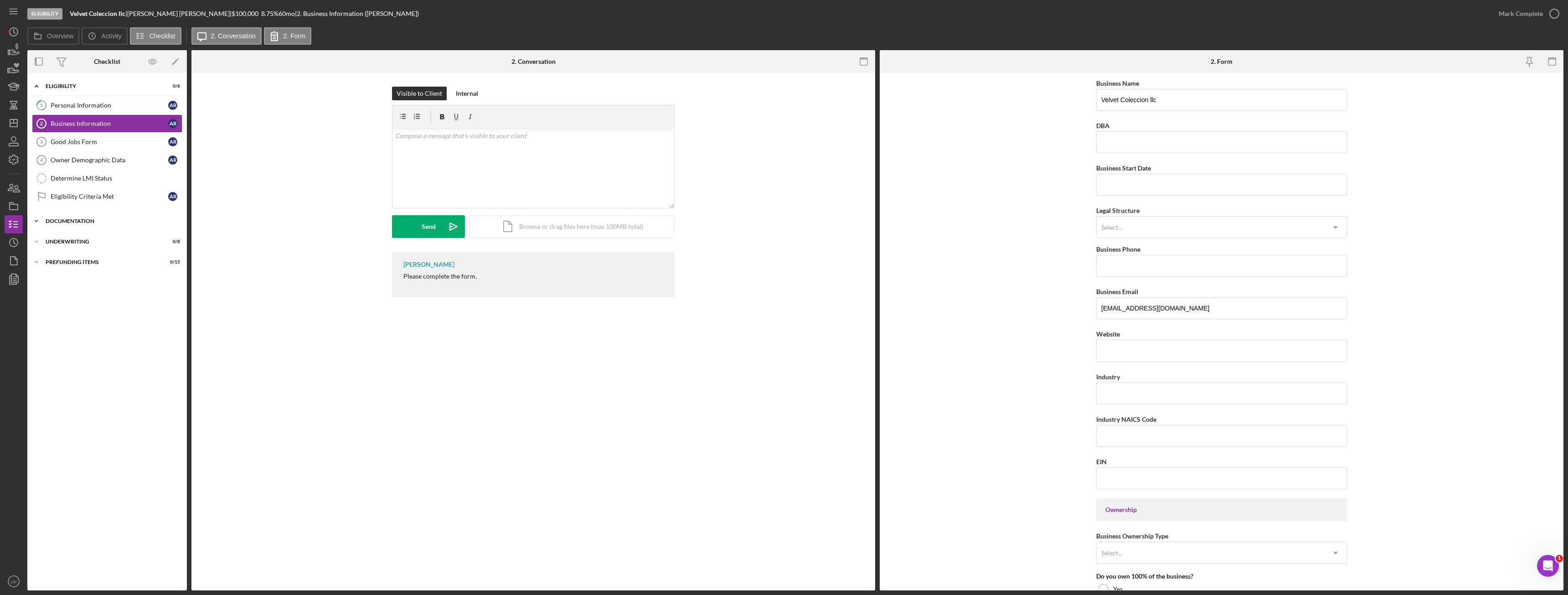
click at [78, 224] on div "Icon/Expander Documentation 0 / 20" at bounding box center [107, 221] width 159 height 18
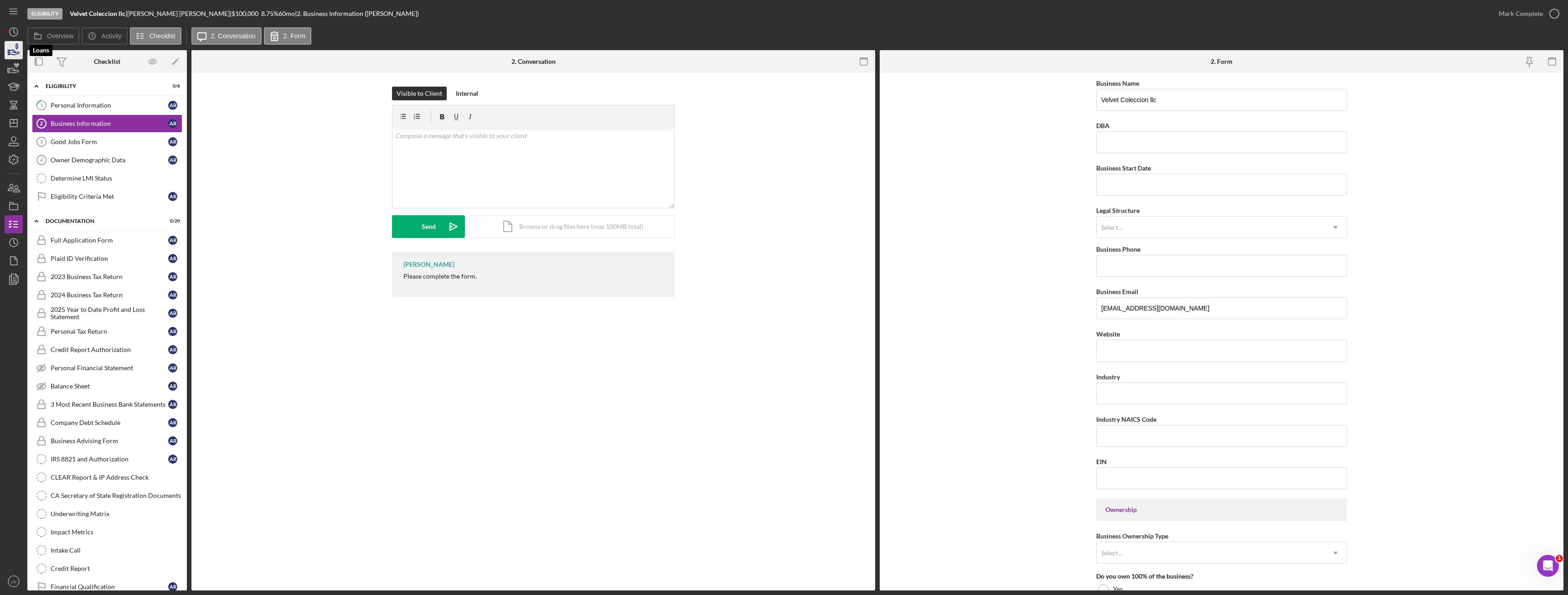
click at [16, 55] on icon "button" at bounding box center [14, 52] width 10 height 5
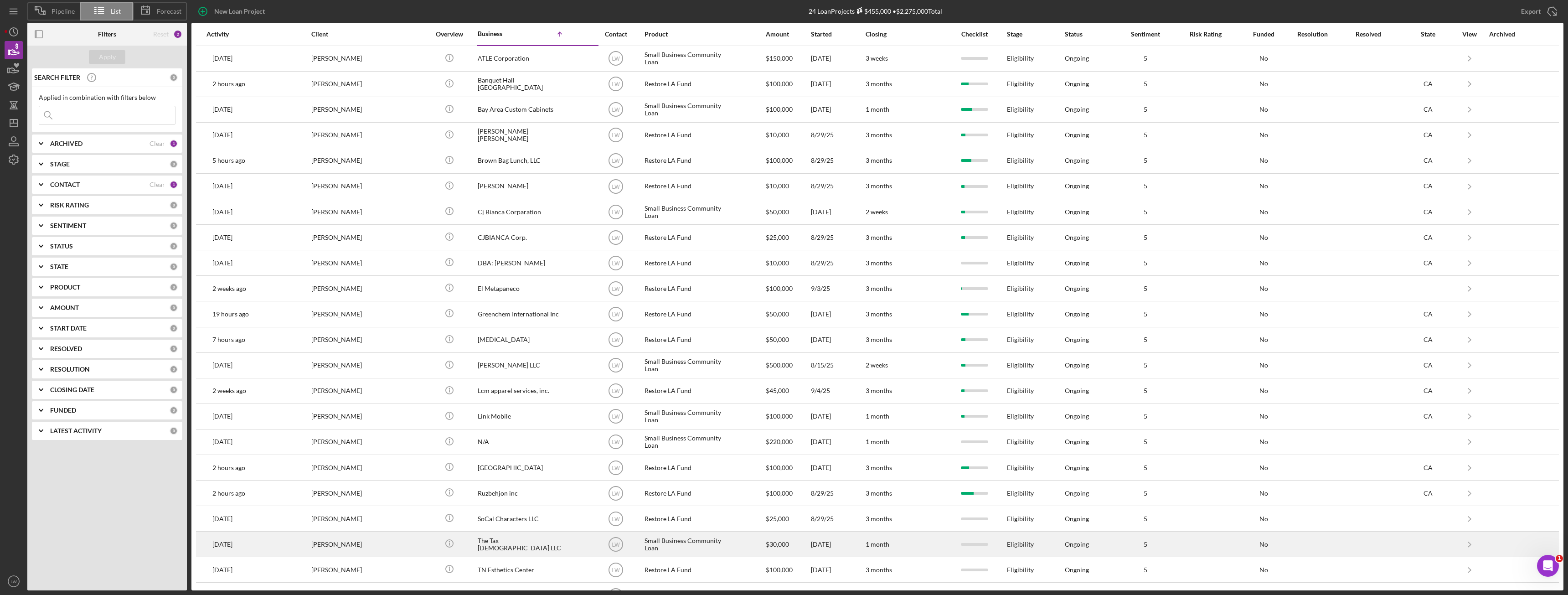
click at [361, 546] on div "Natasha Massie" at bounding box center [356, 544] width 91 height 24
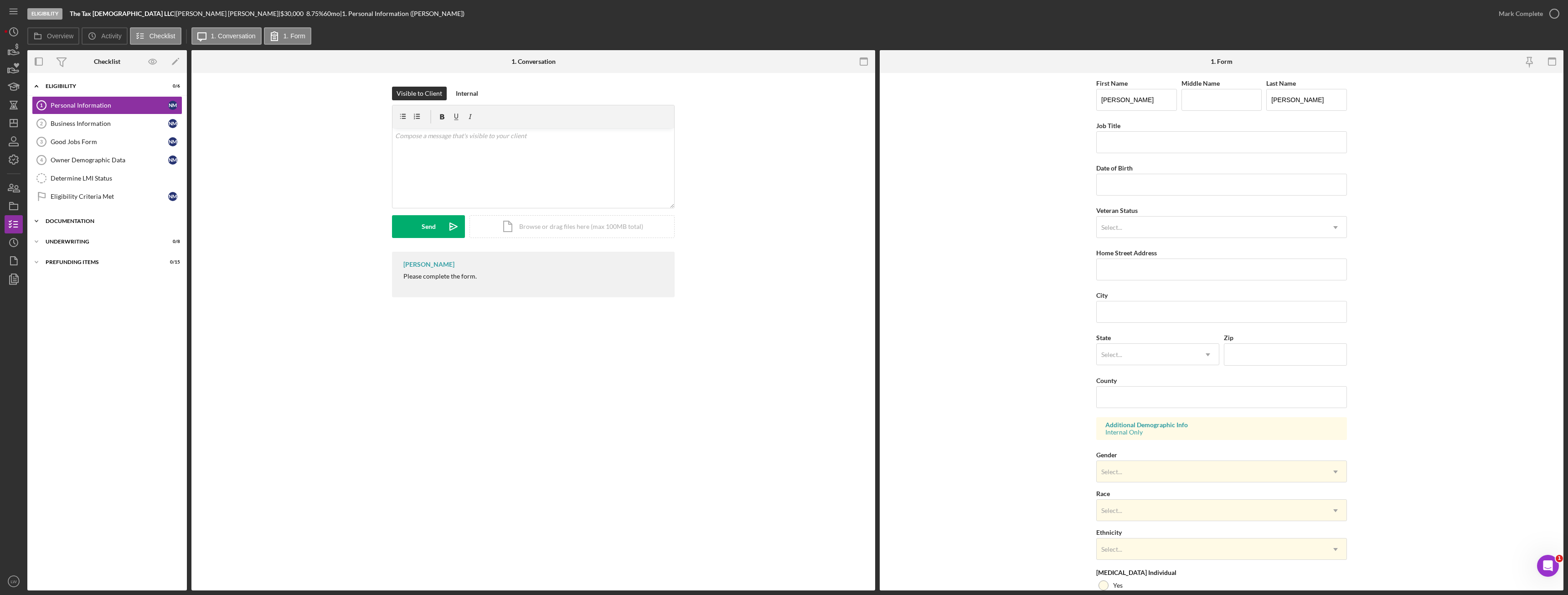
click at [81, 220] on div "Documentation" at bounding box center [111, 221] width 130 height 5
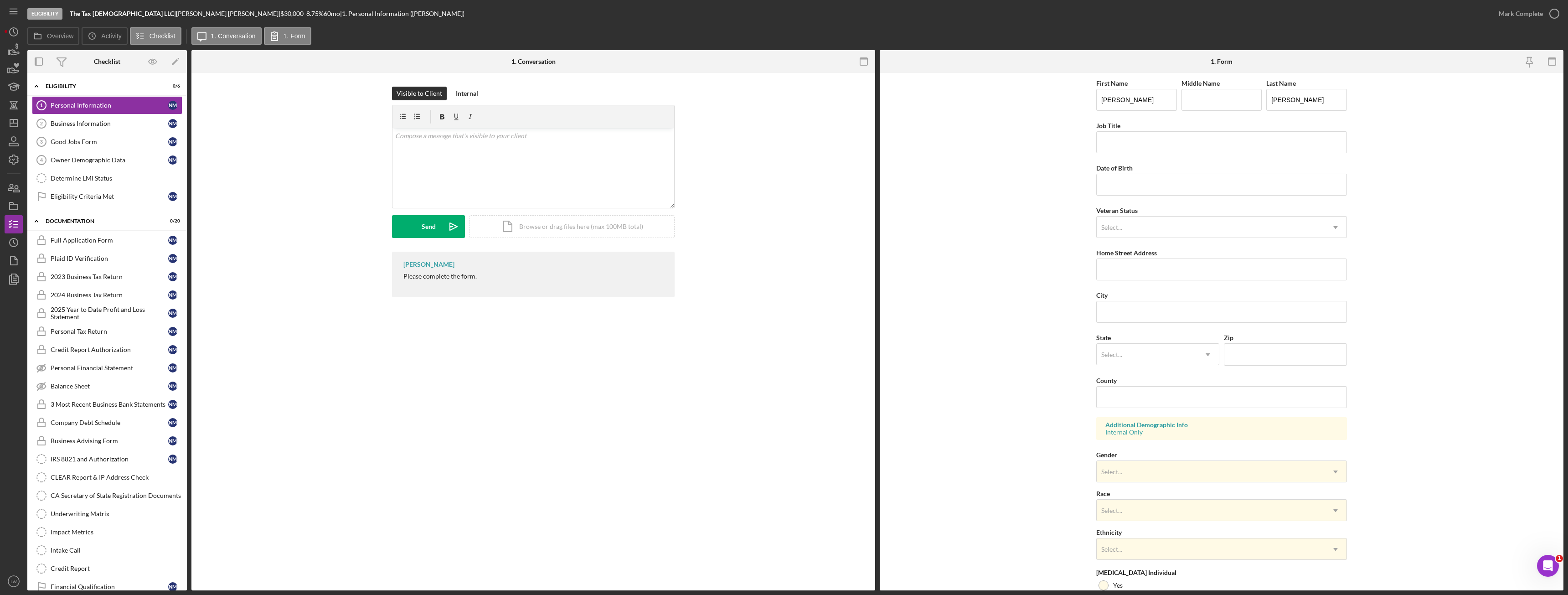
click at [433, 278] on div "Please complete the form." at bounding box center [440, 276] width 74 height 7
copy div "Please complete the form."
click at [493, 157] on div "v Color teal Color pink Remove color Add row above Add row below Add column bef…" at bounding box center [532, 168] width 281 height 80
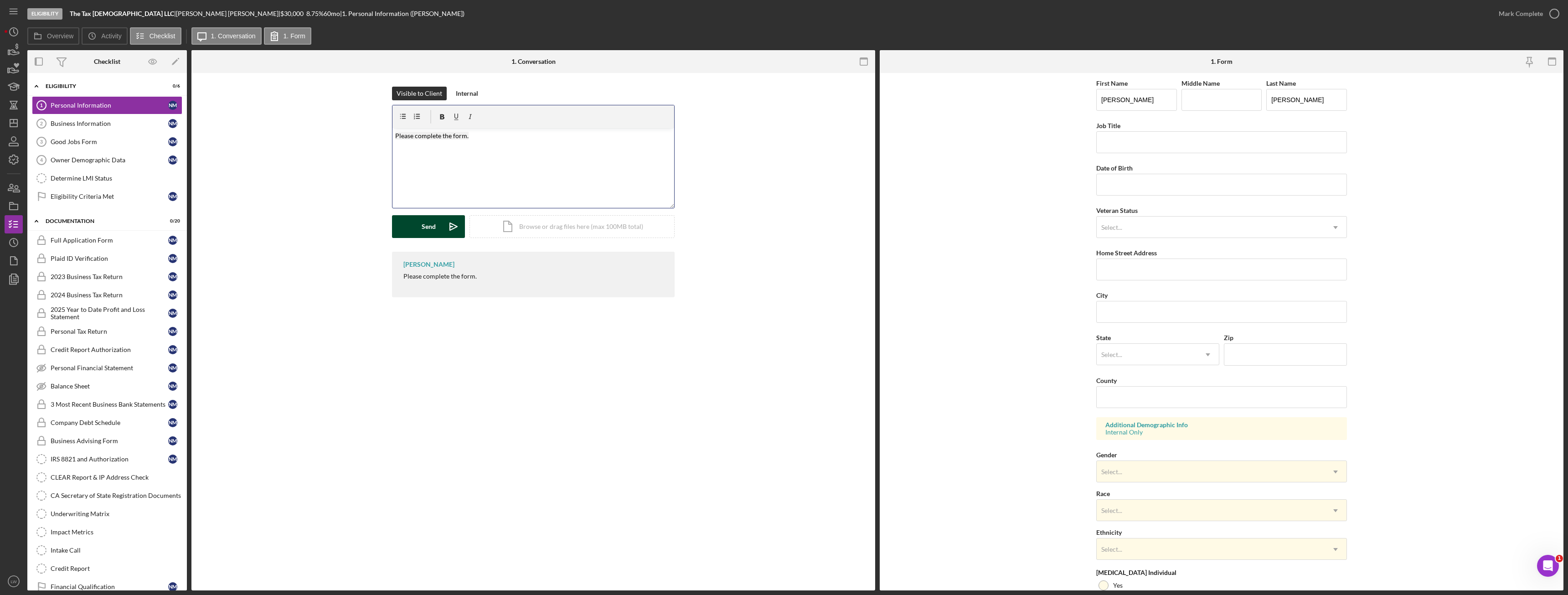
click at [417, 224] on button "Send Icon/icon-invite-send" at bounding box center [429, 226] width 73 height 23
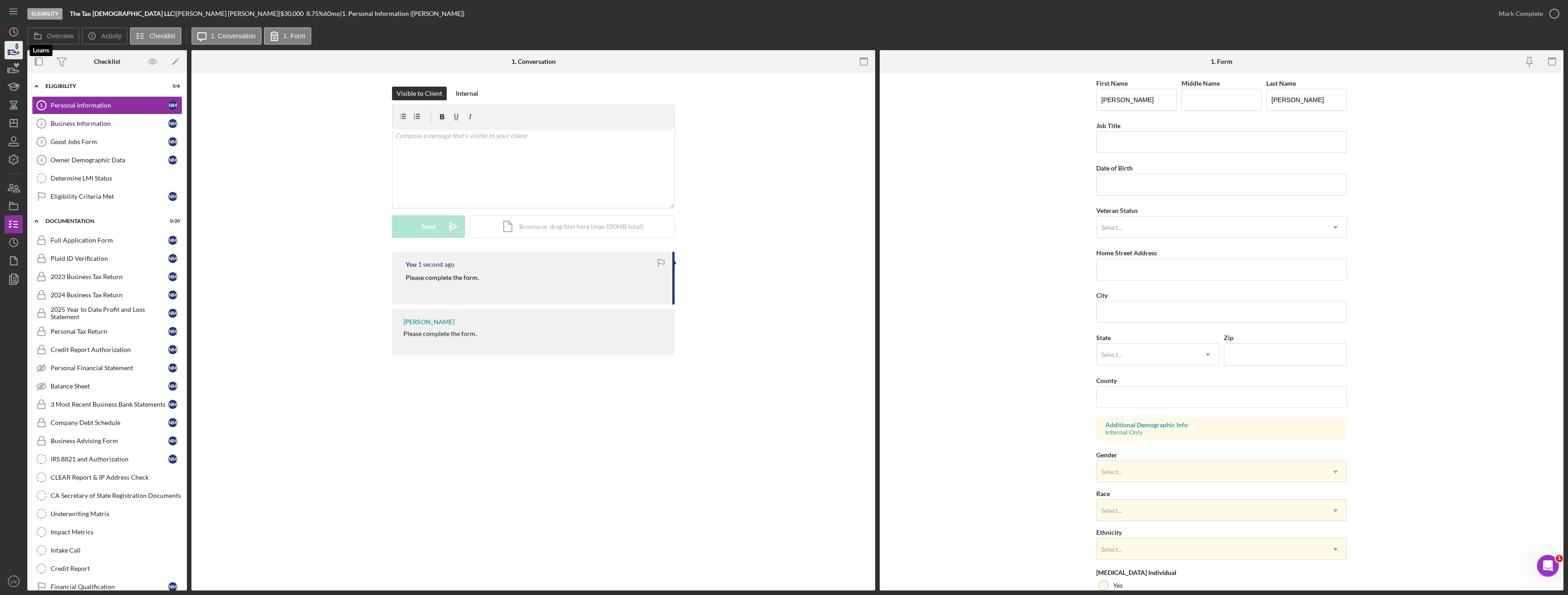
click at [13, 44] on icon "button" at bounding box center [14, 50] width 23 height 23
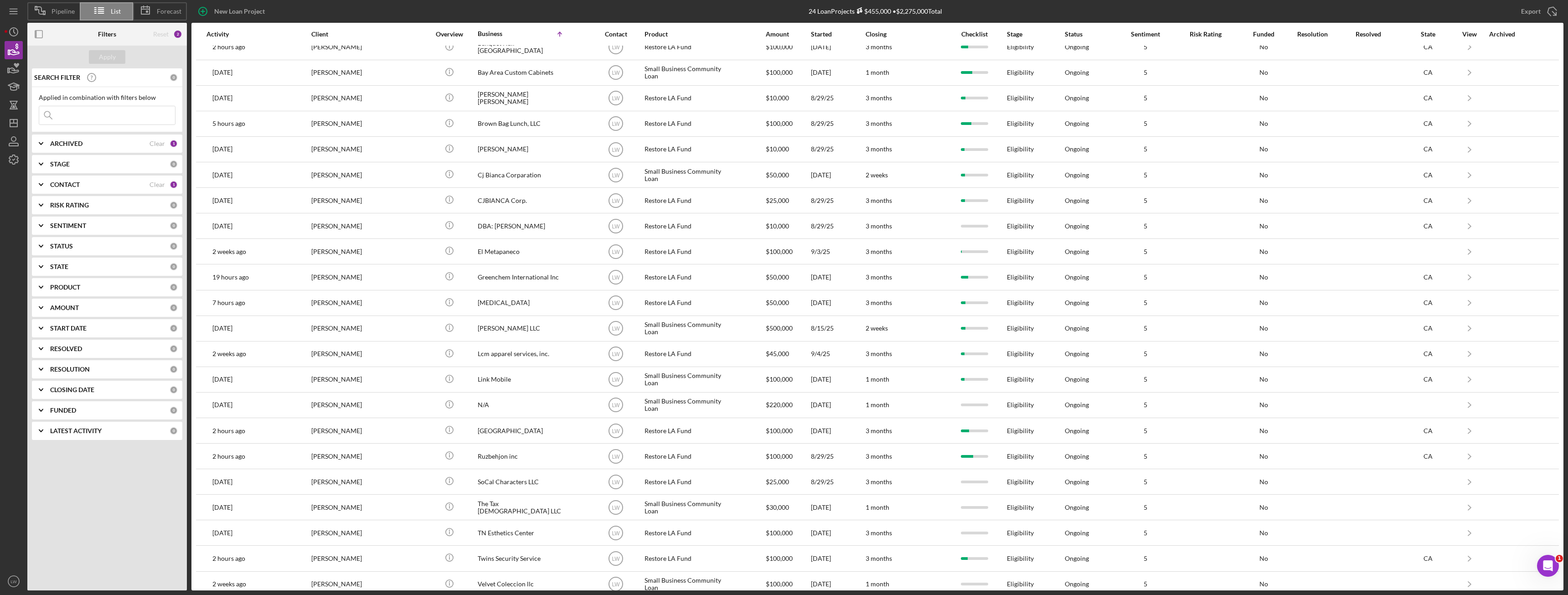
scroll to position [74, 0]
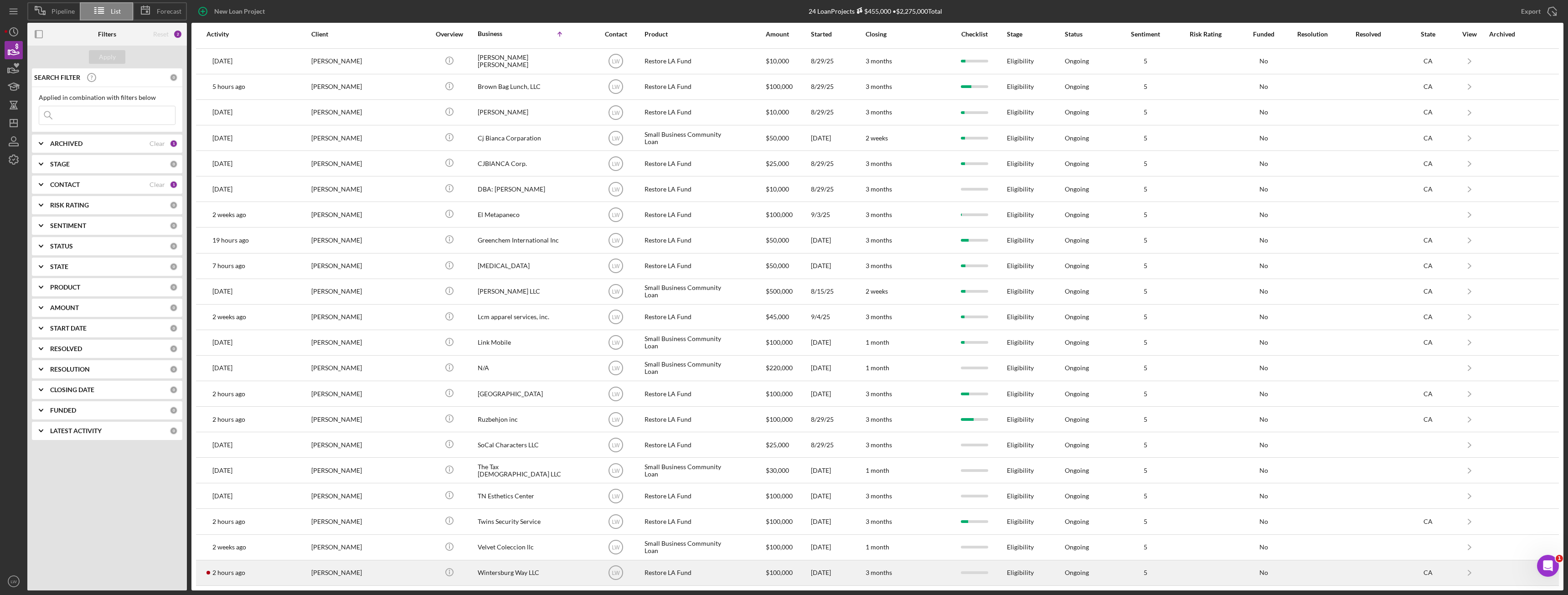
click at [342, 578] on div "Myung Seo" at bounding box center [356, 572] width 91 height 24
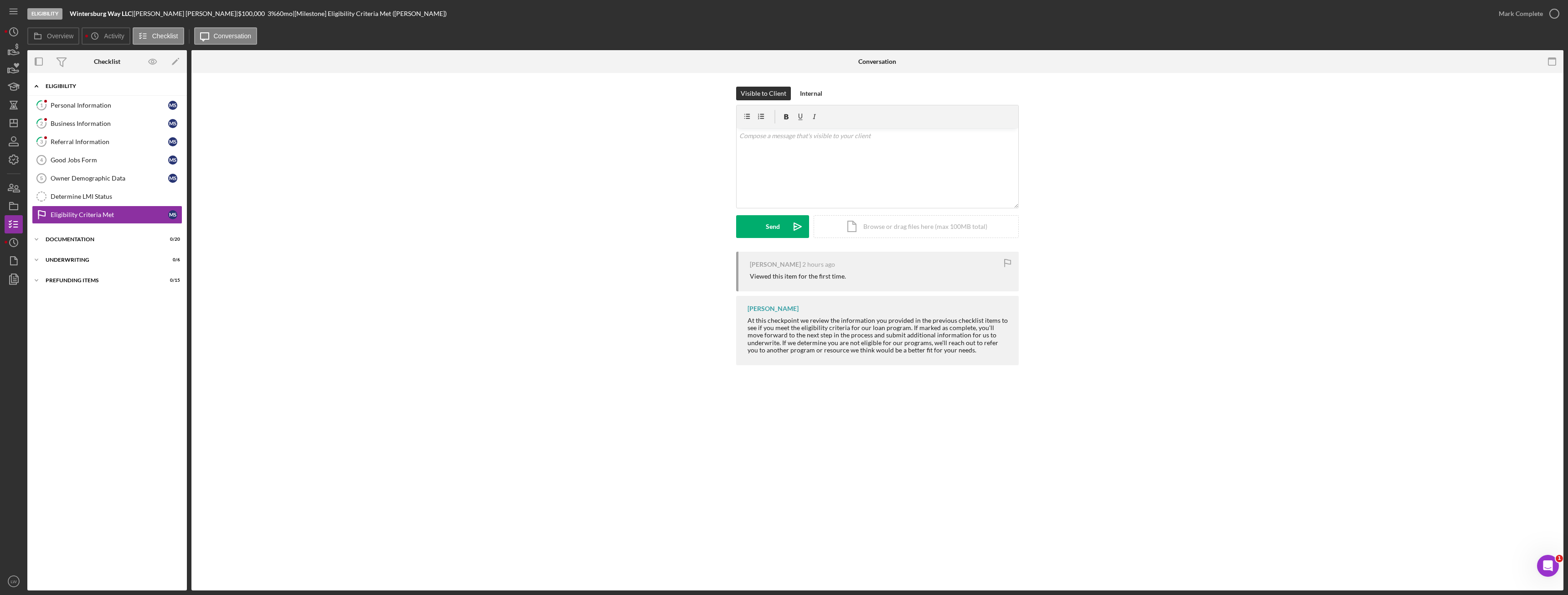
click at [81, 90] on div "Icon/Expander Eligibility 0 / 7" at bounding box center [107, 87] width 159 height 19
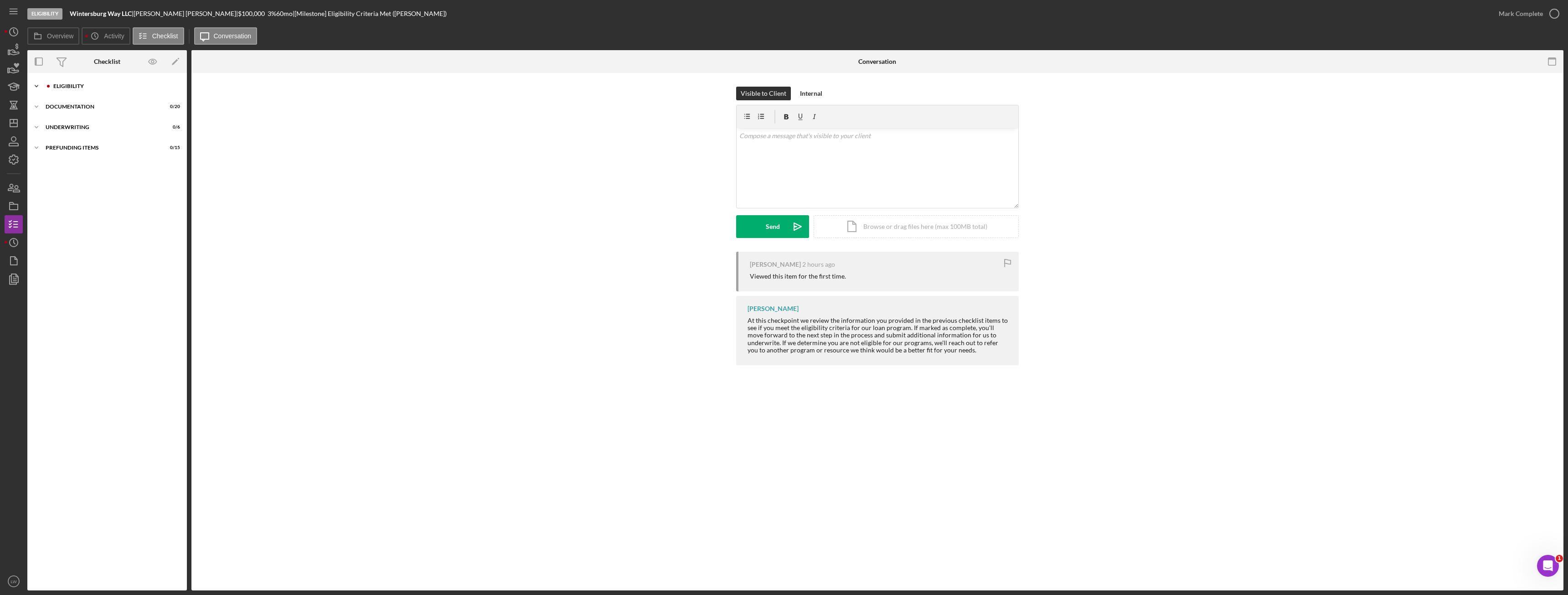
click at [94, 85] on div "Eligibility" at bounding box center [114, 86] width 122 height 5
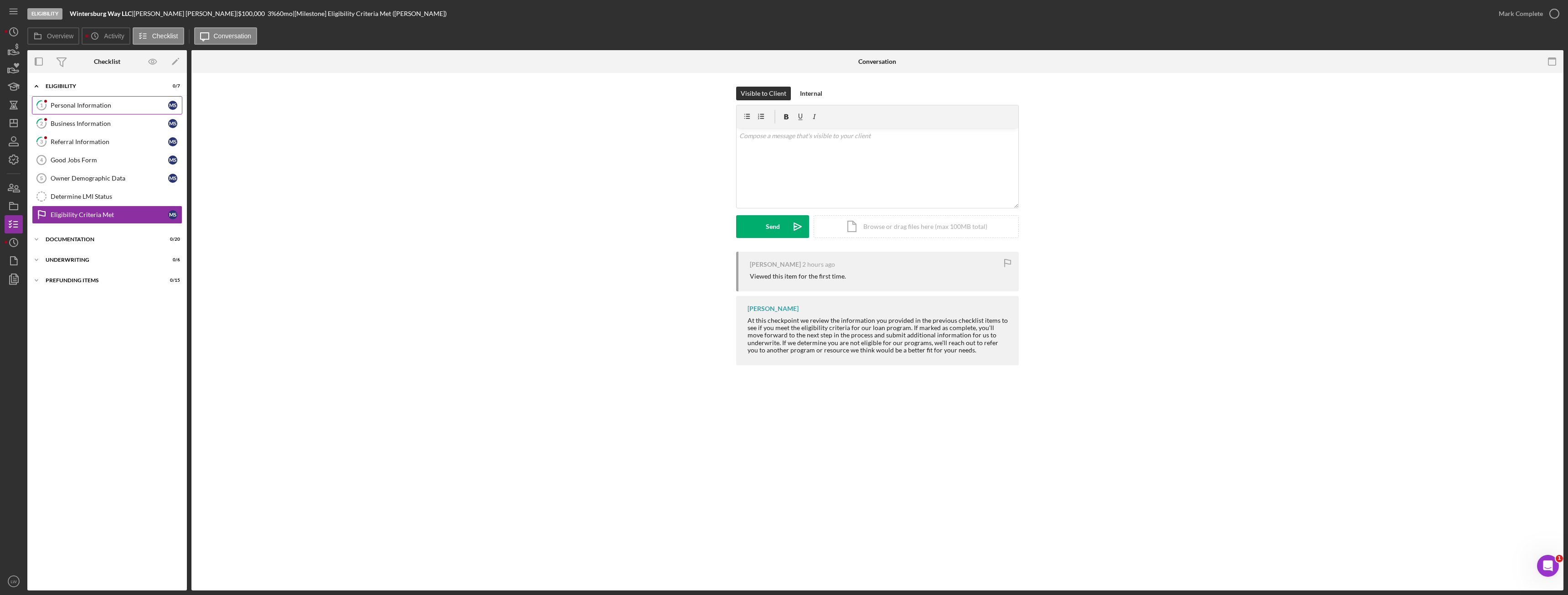
click at [92, 107] on div "Personal Information" at bounding box center [109, 105] width 118 height 7
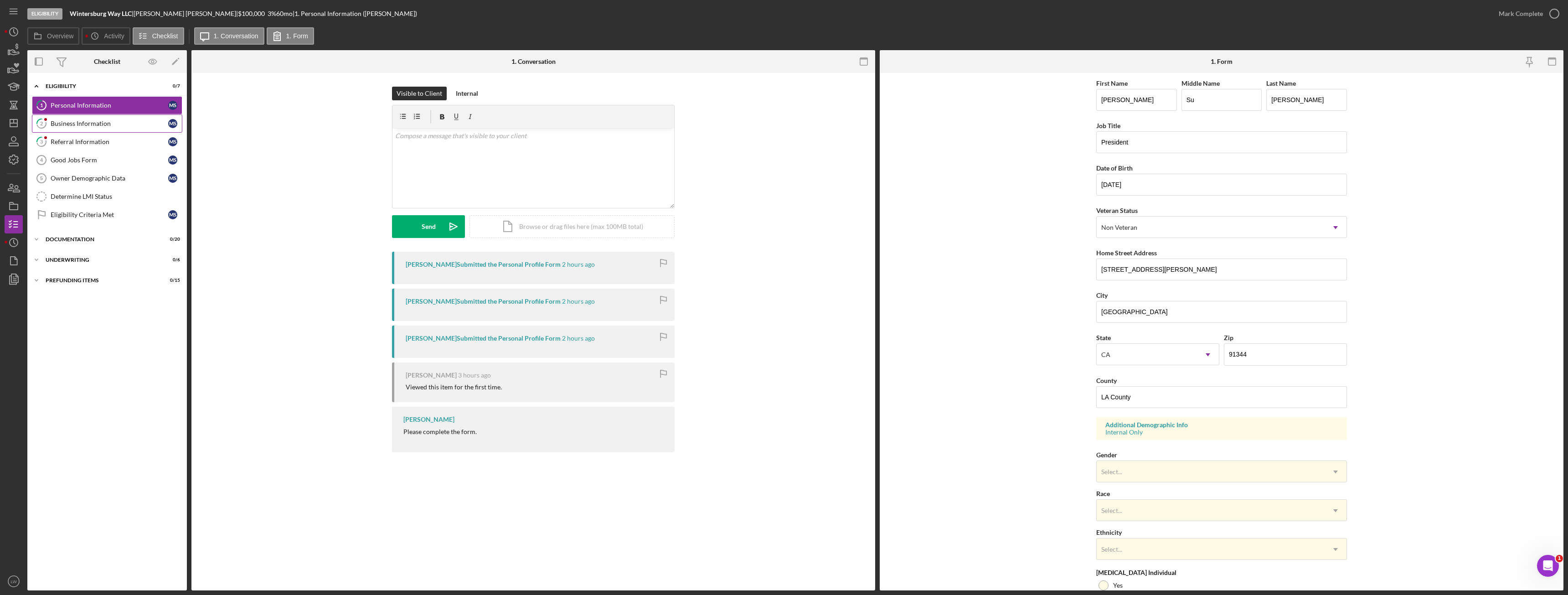
click at [111, 126] on div "Business Information" at bounding box center [109, 123] width 118 height 7
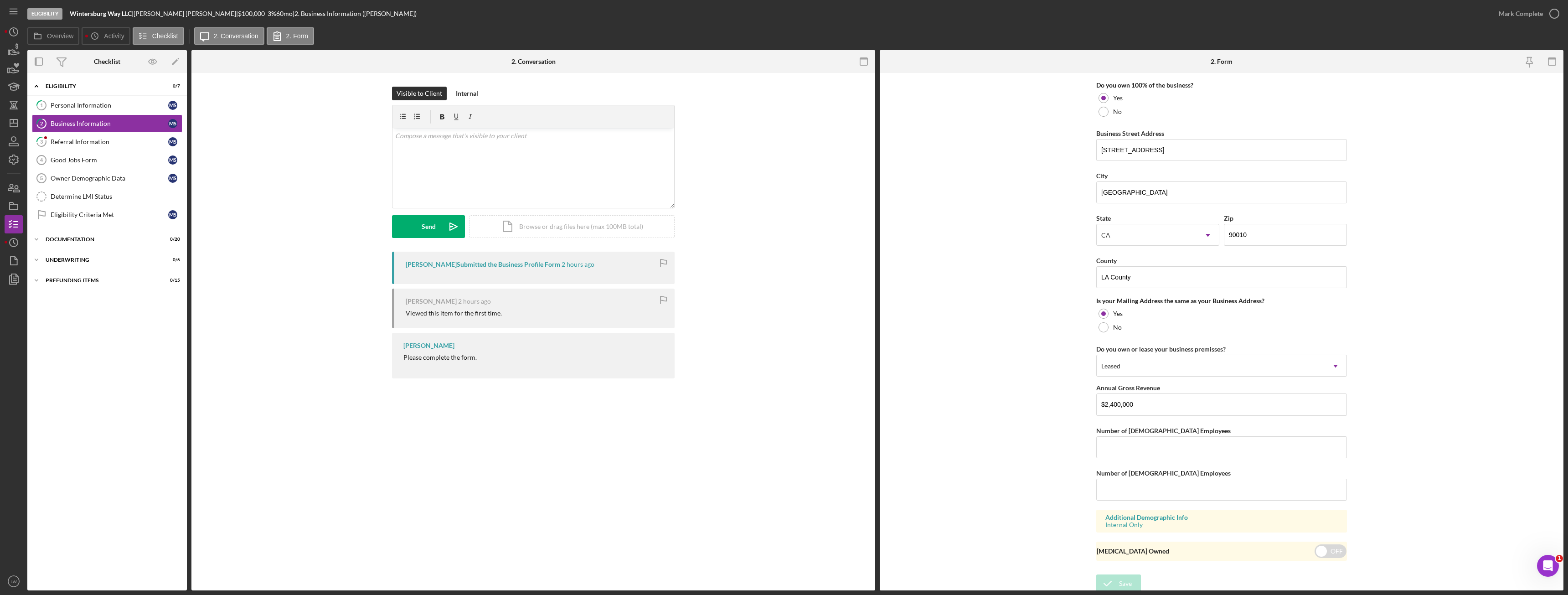
scroll to position [495, 0]
click at [84, 141] on div "Referral Information" at bounding box center [109, 141] width 118 height 7
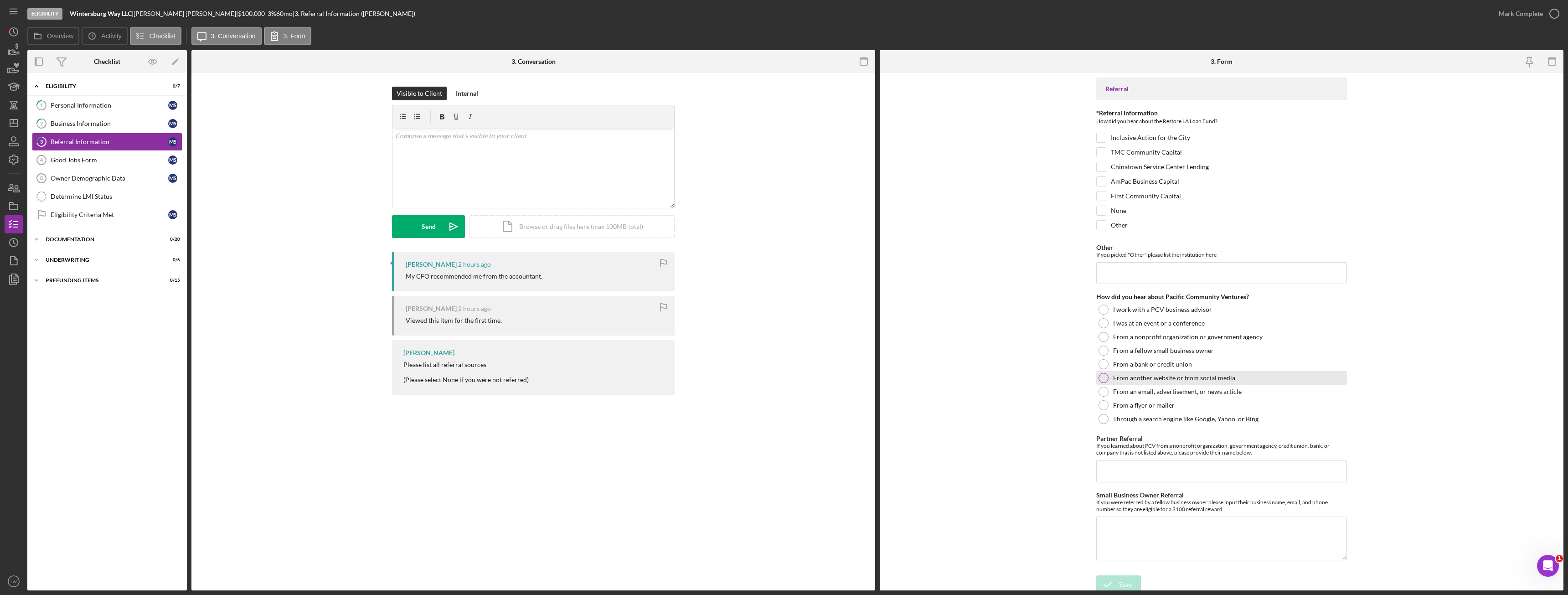
scroll to position [4, 0]
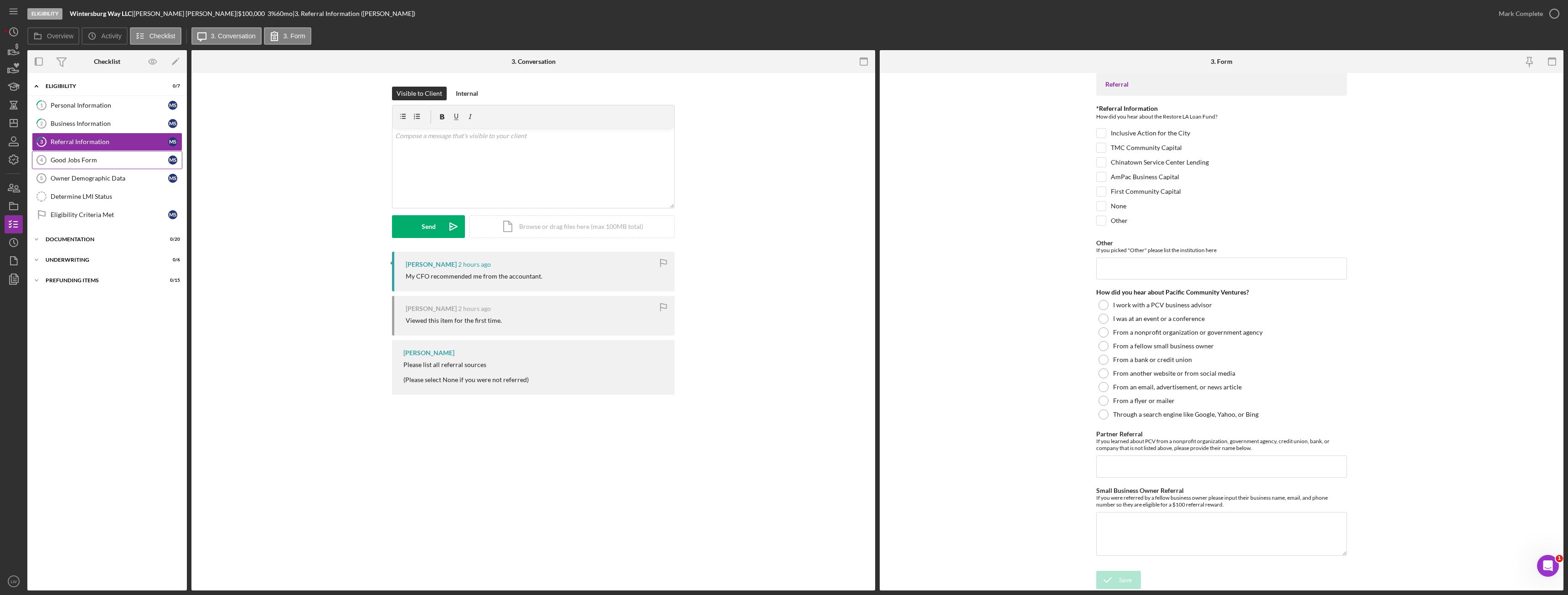
click at [100, 155] on link "Good Jobs Form 4 Good Jobs Form M S" at bounding box center [107, 159] width 151 height 18
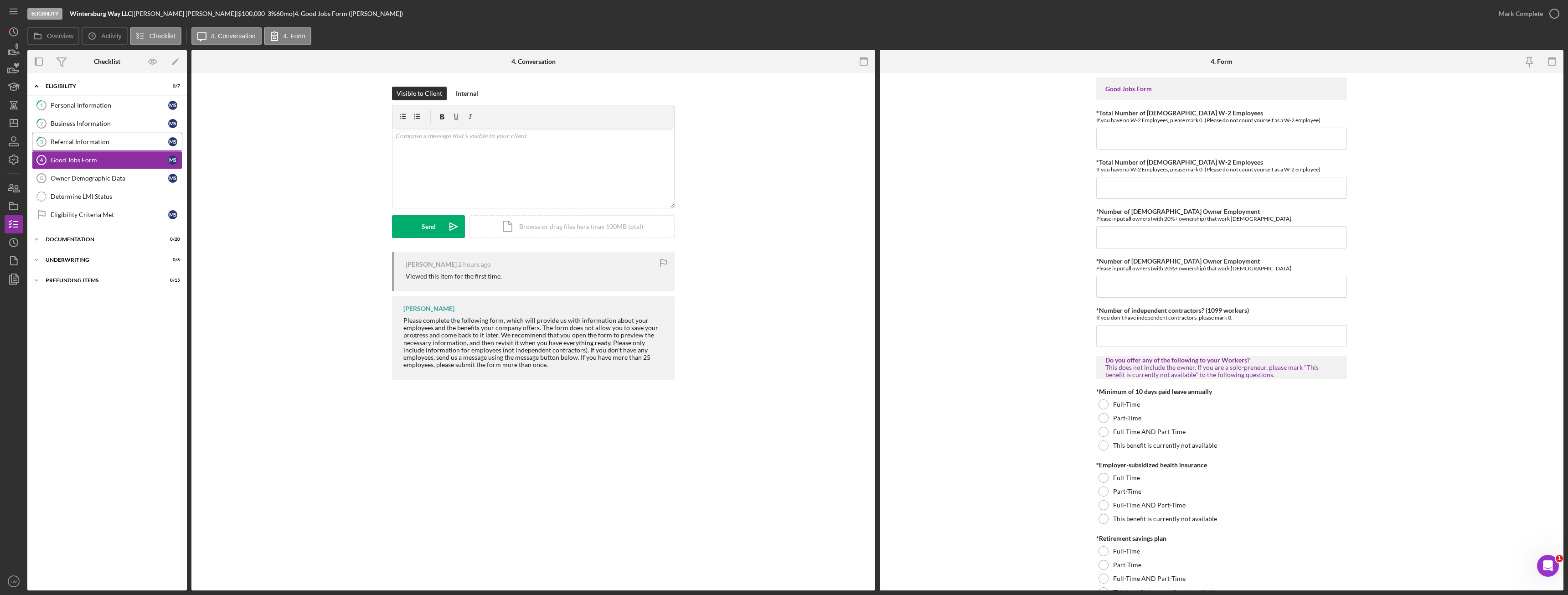
click at [101, 139] on div "Referral Information" at bounding box center [109, 141] width 118 height 7
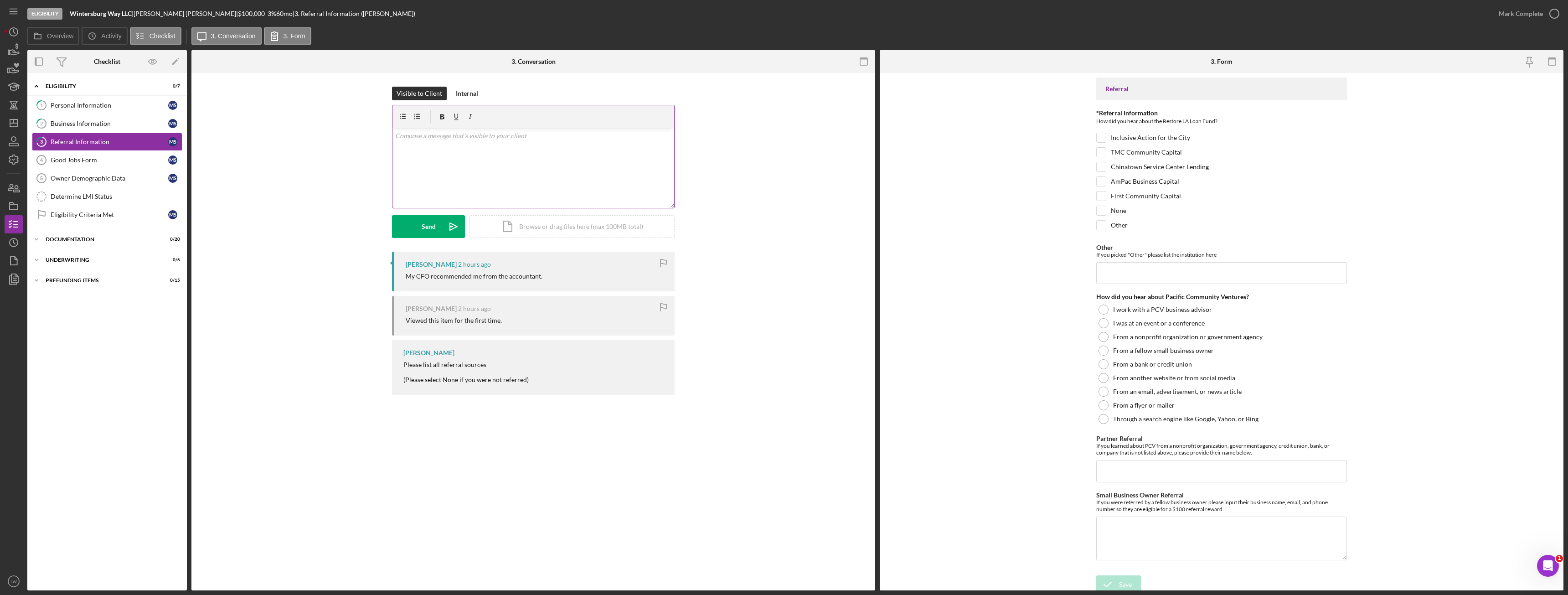
click at [572, 171] on div "v Color teal Color pink Remove color Add row above Add row below Add column bef…" at bounding box center [532, 168] width 281 height 80
click at [414, 230] on button "Send Icon/icon-invite-send" at bounding box center [429, 226] width 73 height 23
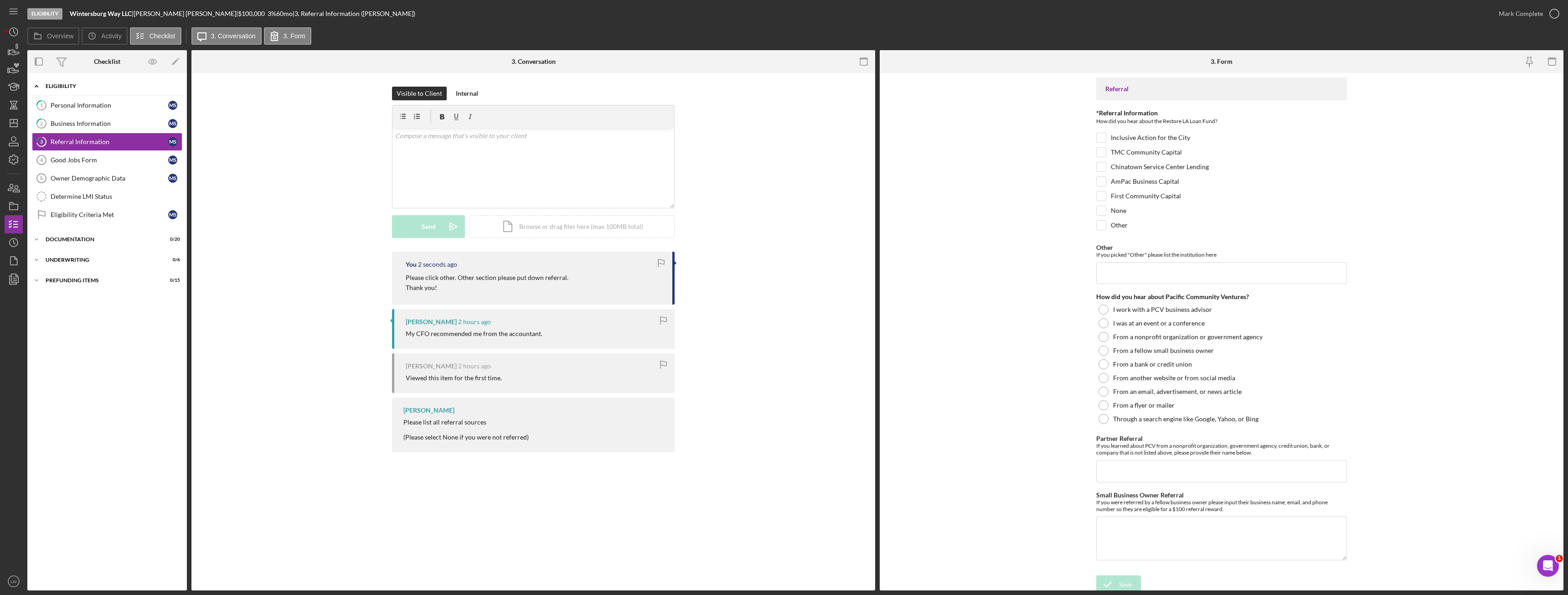
click at [104, 82] on div "Icon/Expander Eligibility 0 / 7" at bounding box center [107, 87] width 159 height 19
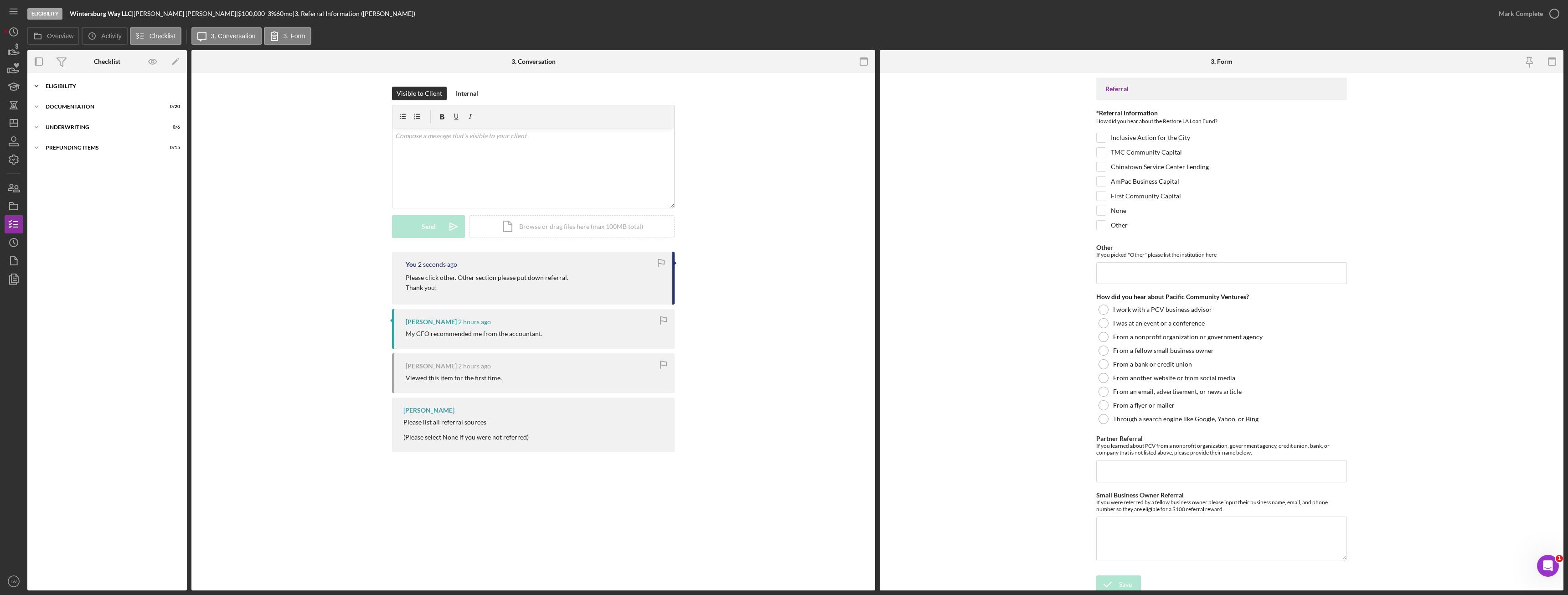
click at [100, 83] on div "Eligibility" at bounding box center [111, 86] width 130 height 5
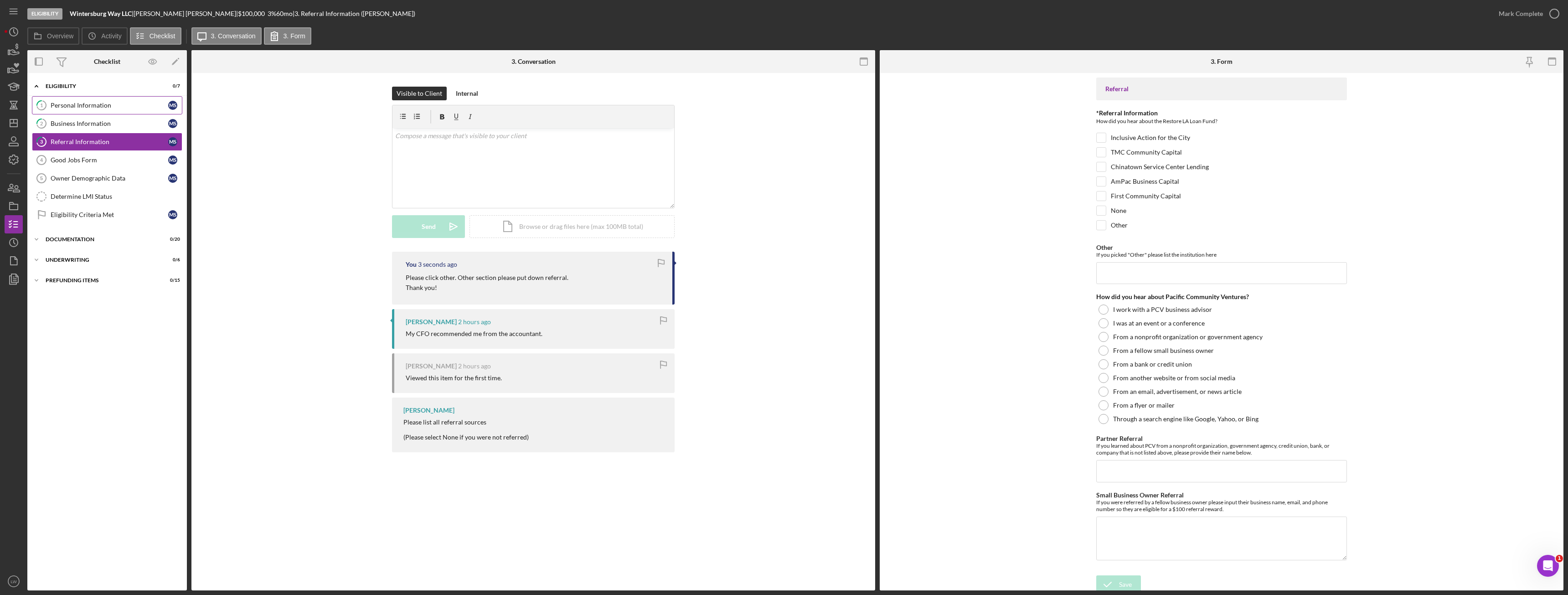
click at [100, 104] on div "Personal Information" at bounding box center [109, 105] width 118 height 7
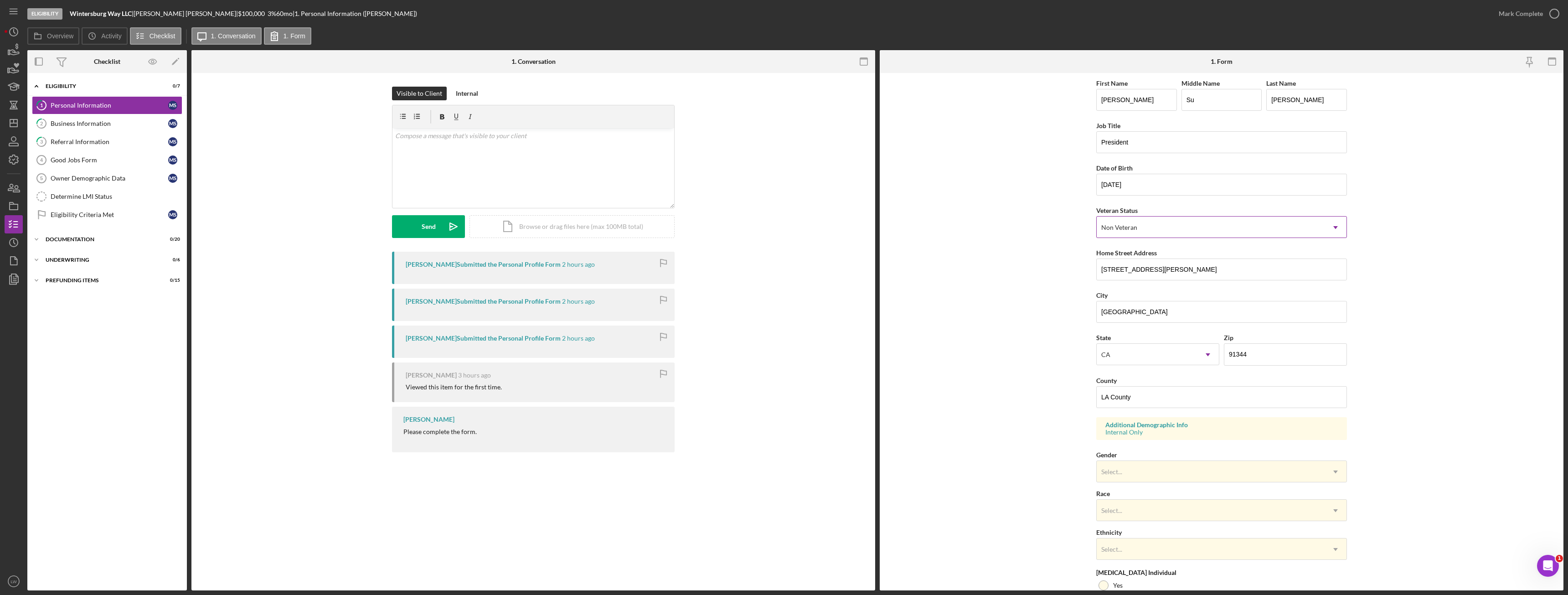
scroll to position [91, 0]
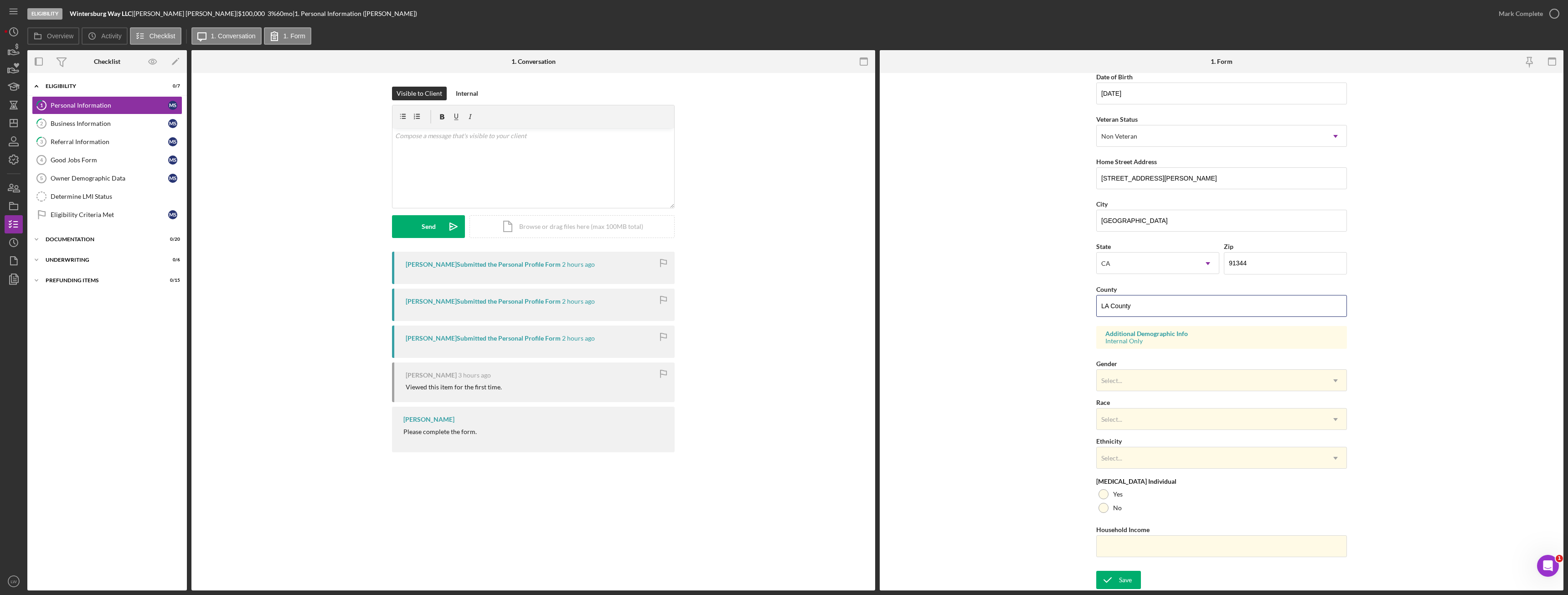
drag, startPoint x: 1139, startPoint y: 307, endPoint x: 1061, endPoint y: 310, distance: 78.1
click at [1061, 310] on form "First Name Myung Middle Name Su Last Name Seo Job Title President Date of Birth…" at bounding box center [1222, 331] width 684 height 517
type input "Los Angeles"
click at [1123, 574] on div "Save" at bounding box center [1125, 579] width 13 height 18
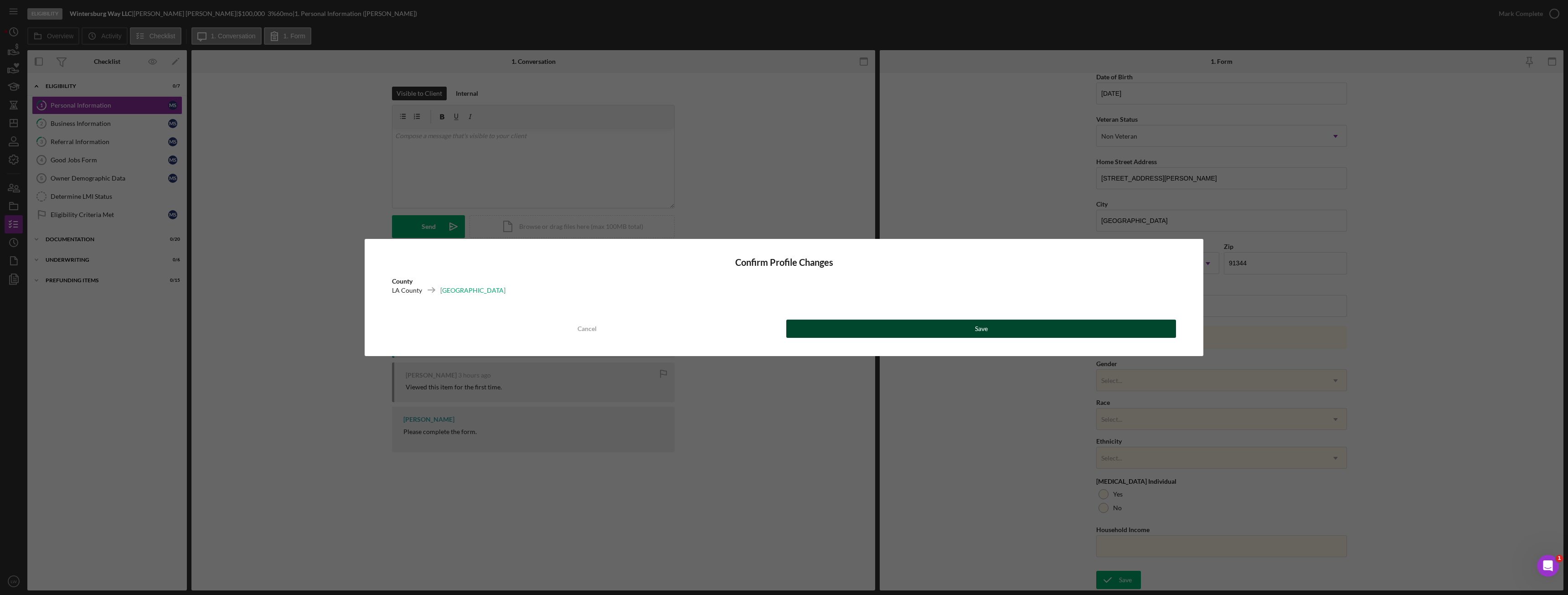
click at [962, 336] on button "Save" at bounding box center [981, 328] width 390 height 18
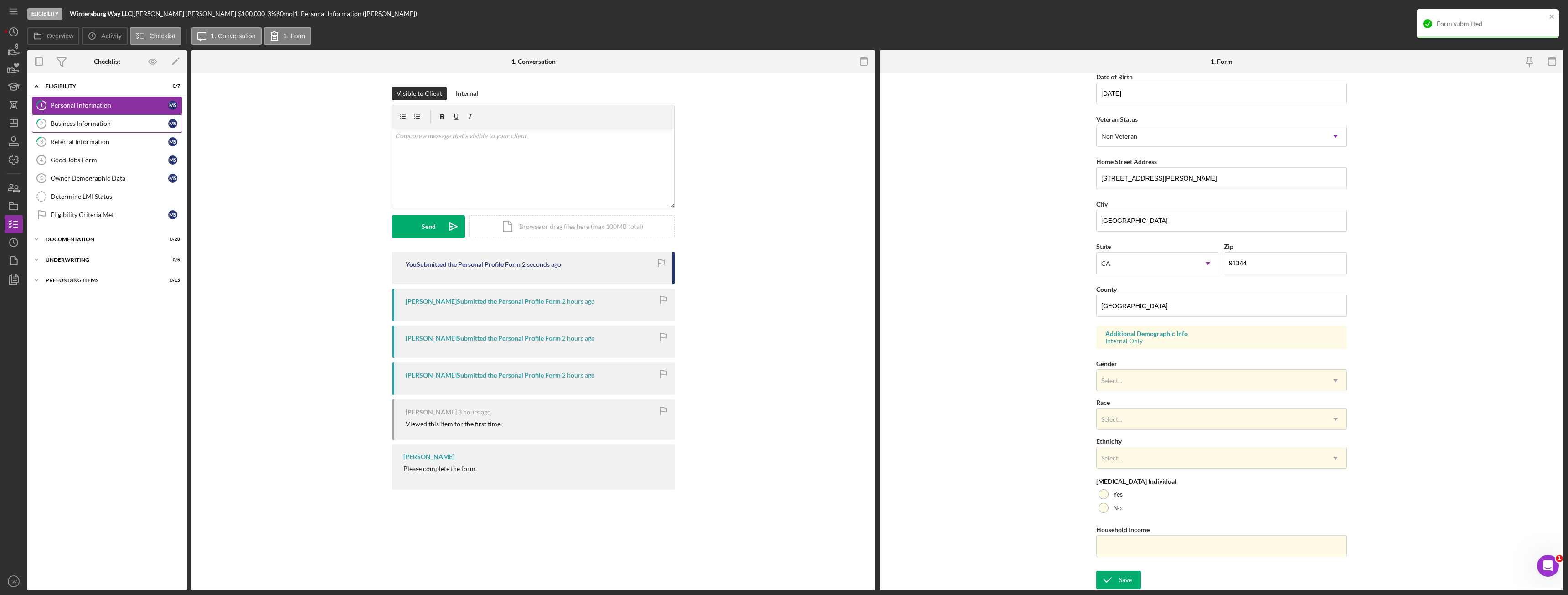
click at [65, 121] on div "Business Information" at bounding box center [109, 123] width 118 height 7
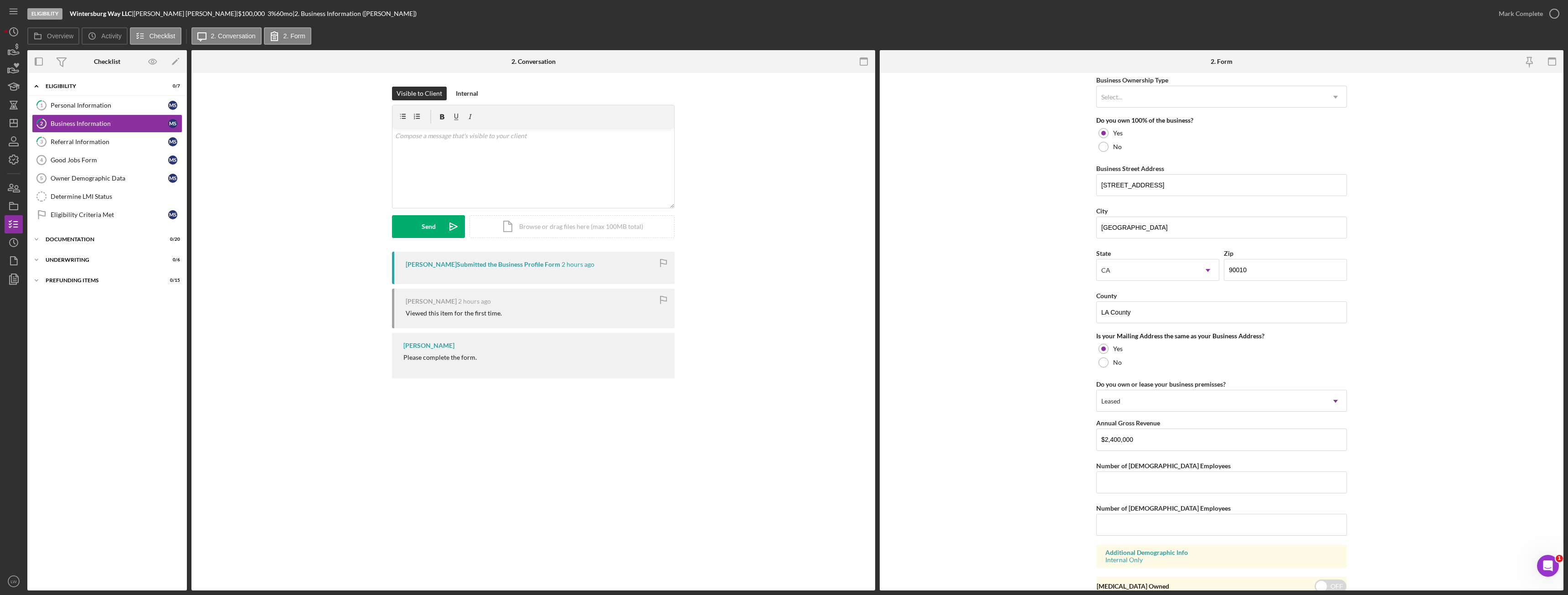
scroll to position [495, 0]
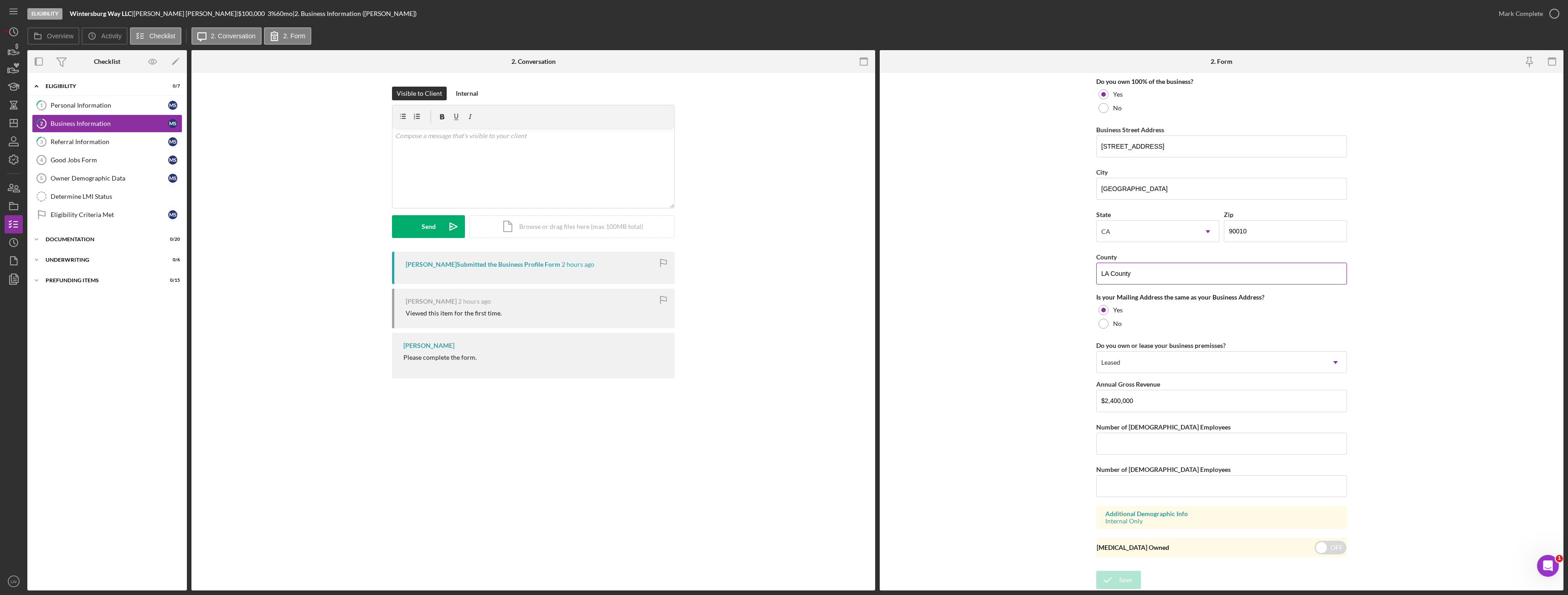
click at [1173, 267] on input "LA County" at bounding box center [1221, 273] width 250 height 22
type input "Los Angeles"
click at [1120, 572] on div "Save" at bounding box center [1125, 579] width 13 height 18
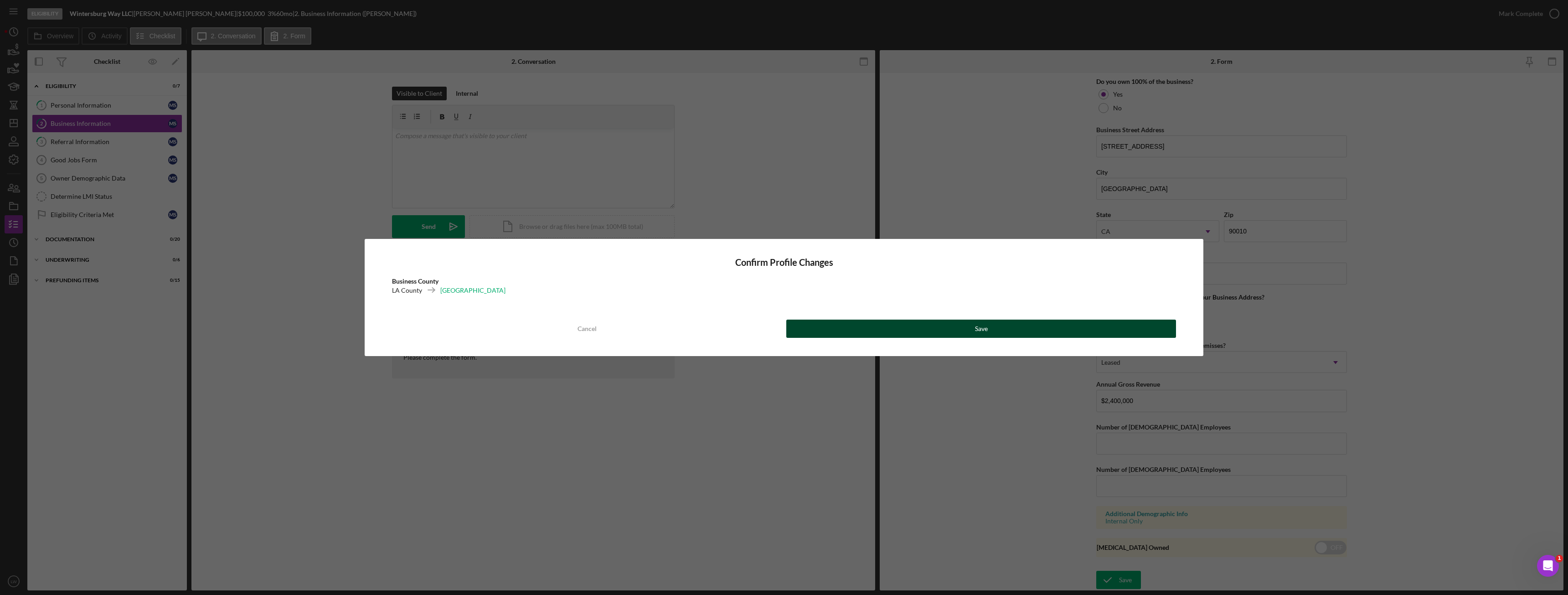
click at [1045, 323] on button "Save" at bounding box center [981, 328] width 390 height 18
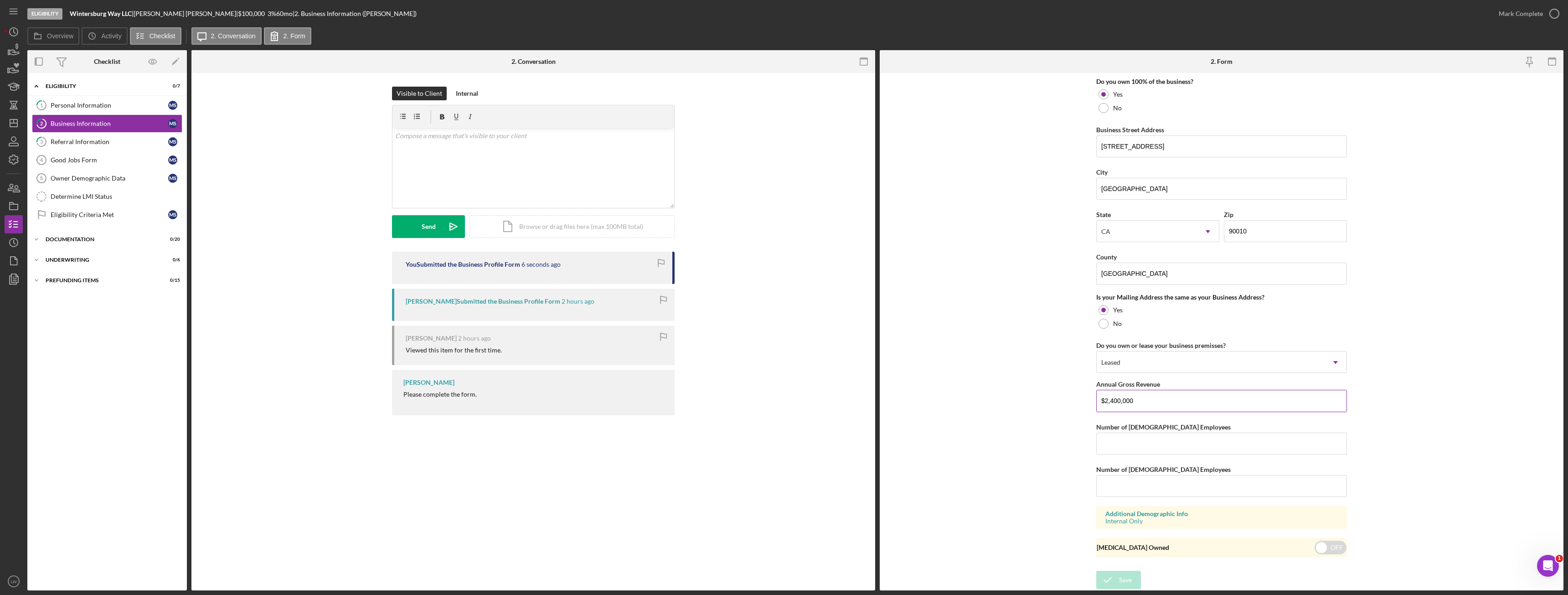
drag, startPoint x: 1120, startPoint y: 403, endPoint x: 1095, endPoint y: 401, distance: 25.1
click at [1096, 401] on input "$2,400,000" at bounding box center [1221, 400] width 250 height 22
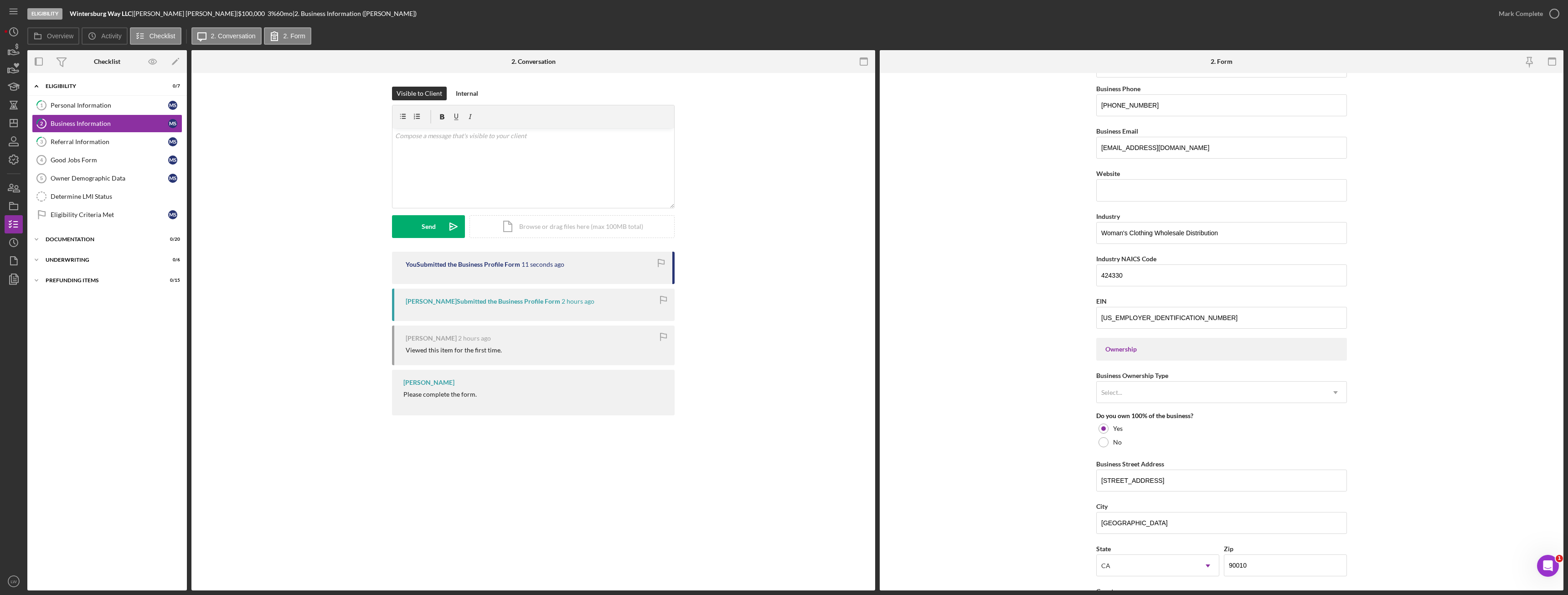
scroll to position [0, 0]
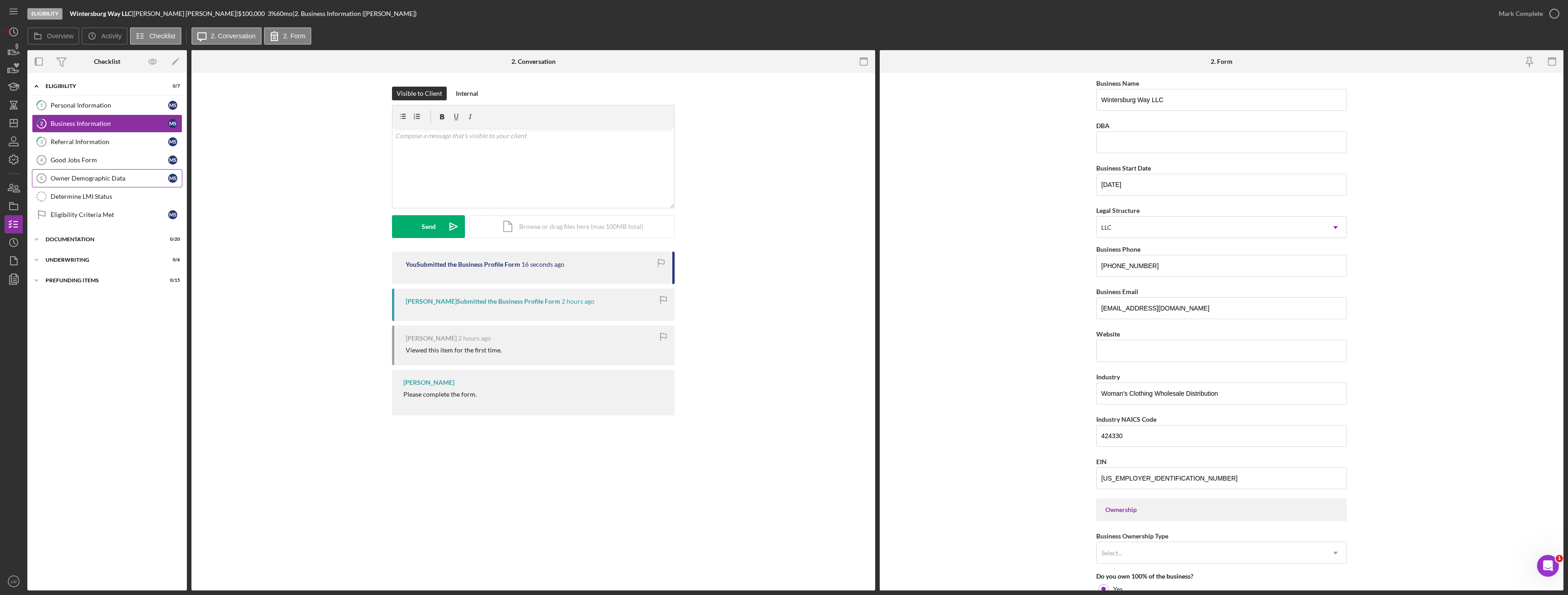
click at [92, 181] on div "Owner Demographic Data" at bounding box center [109, 178] width 118 height 7
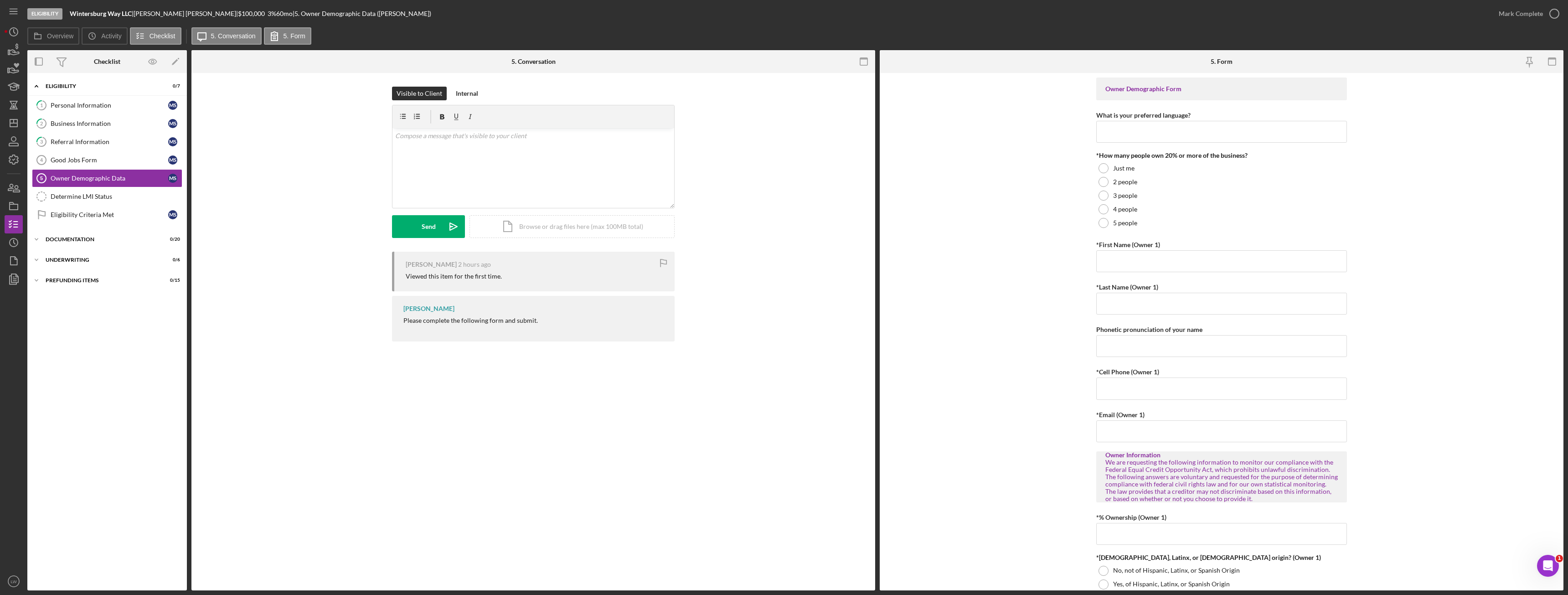
click at [467, 321] on div "Please complete the following form and submit." at bounding box center [470, 320] width 134 height 7
copy div "Please complete the following form and submit."
click at [532, 184] on div "v Color teal Color pink Remove color Add row above Add row below Add column bef…" at bounding box center [532, 168] width 281 height 80
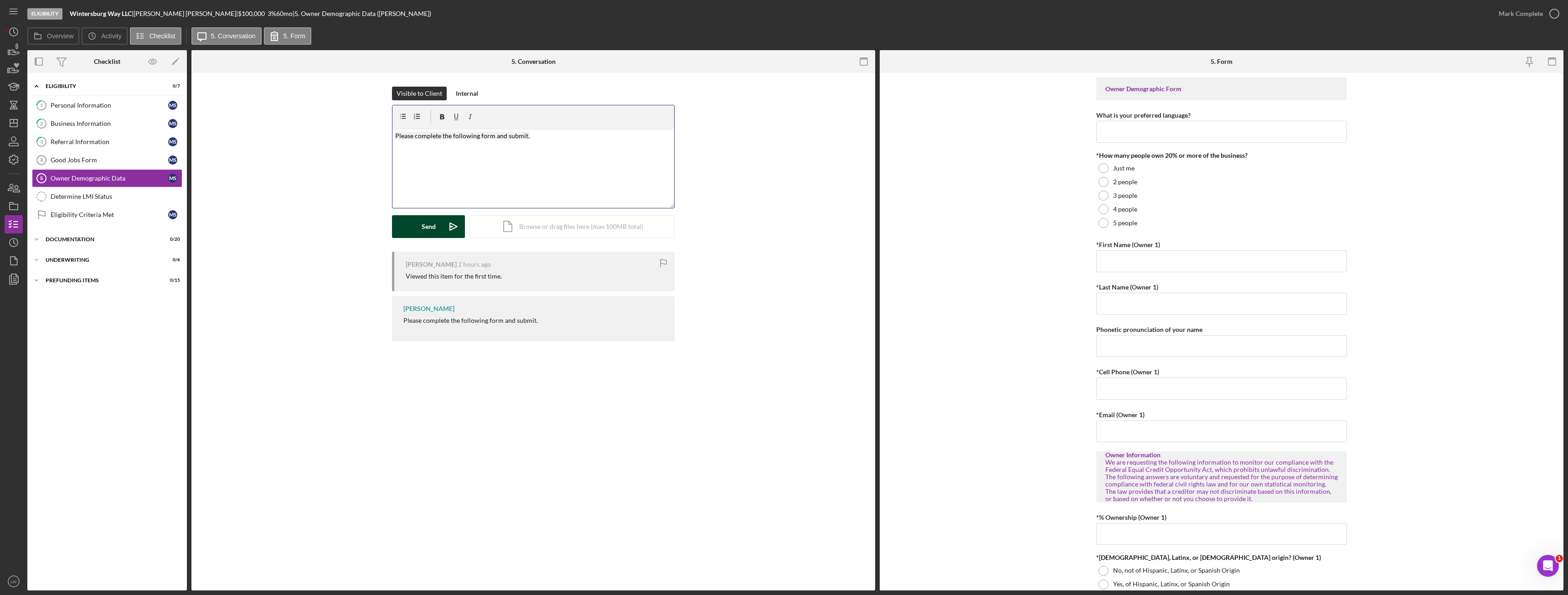
click at [433, 216] on div "Send" at bounding box center [429, 226] width 14 height 23
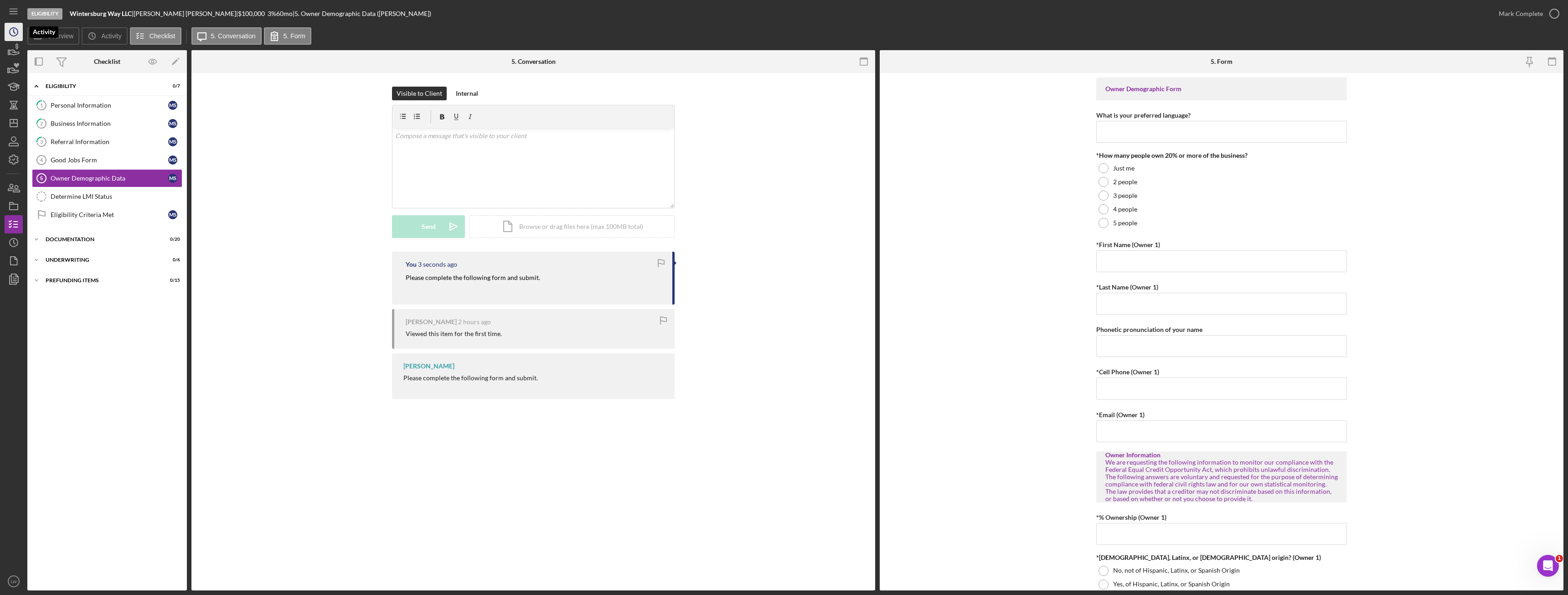
click at [12, 29] on icon "Icon/History" at bounding box center [14, 32] width 23 height 23
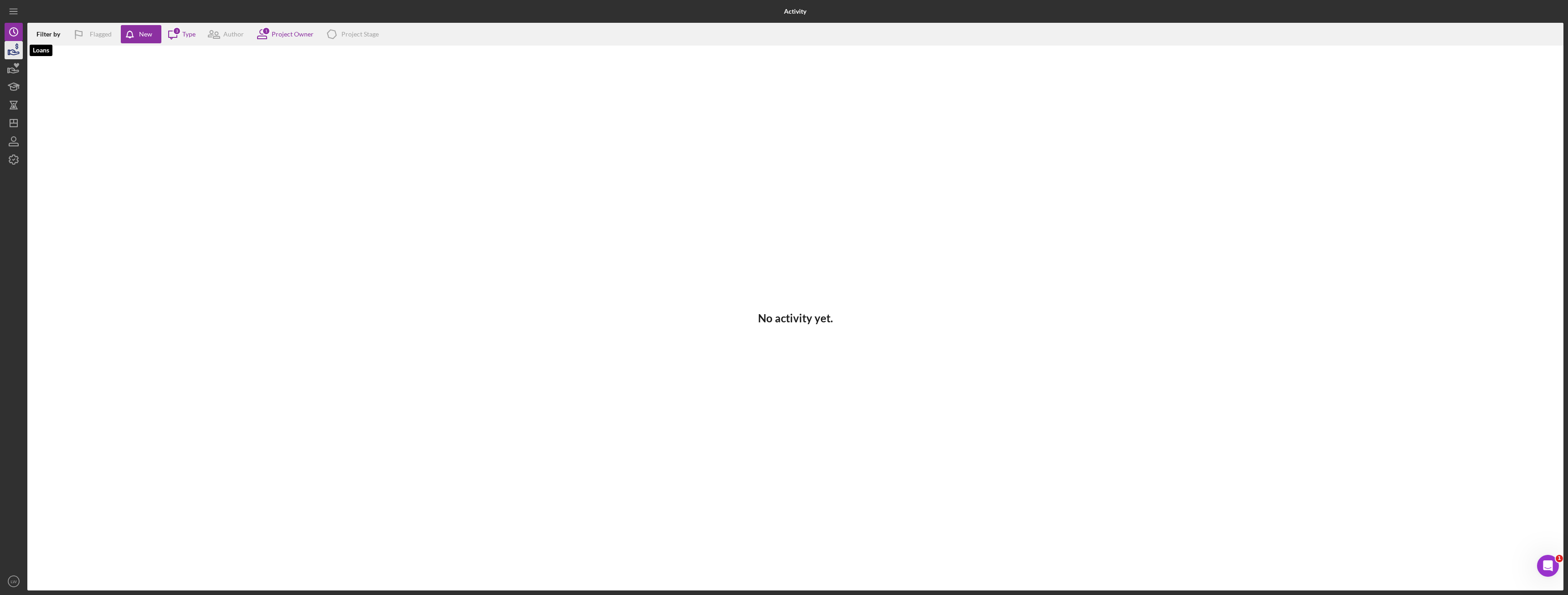
click at [12, 49] on icon "button" at bounding box center [14, 50] width 23 height 23
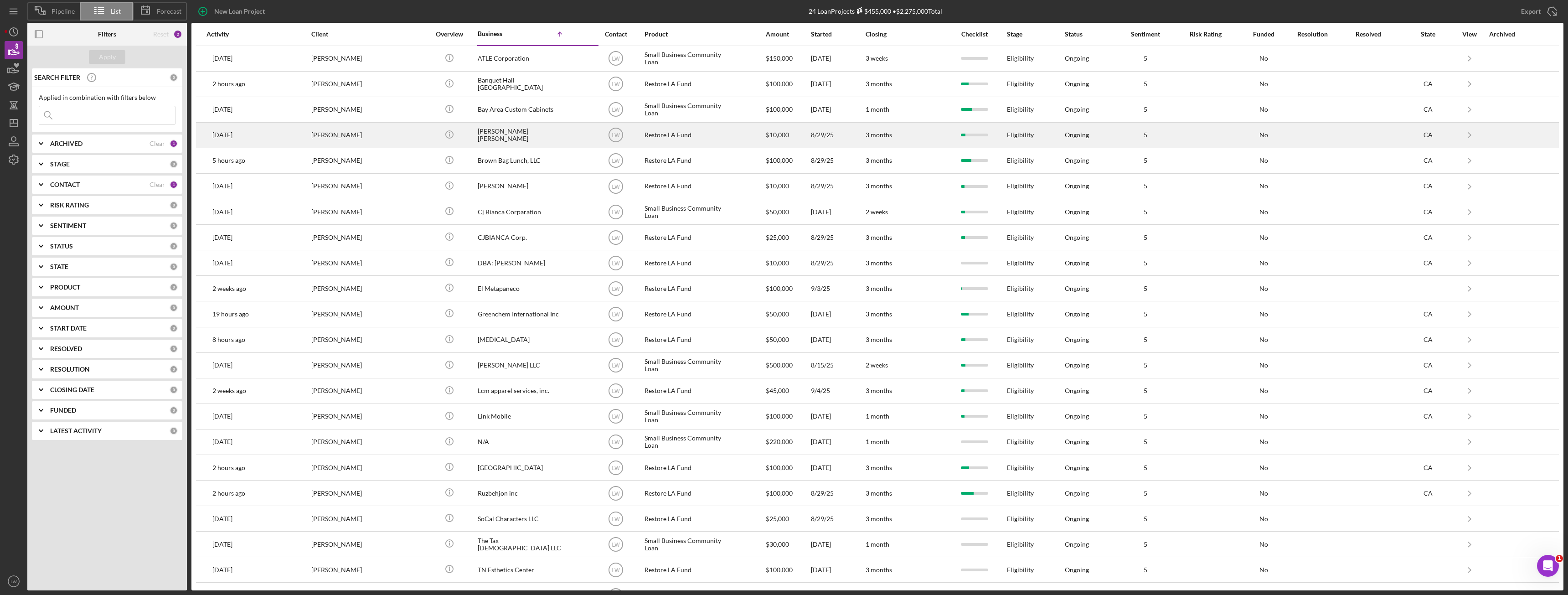
scroll to position [74, 0]
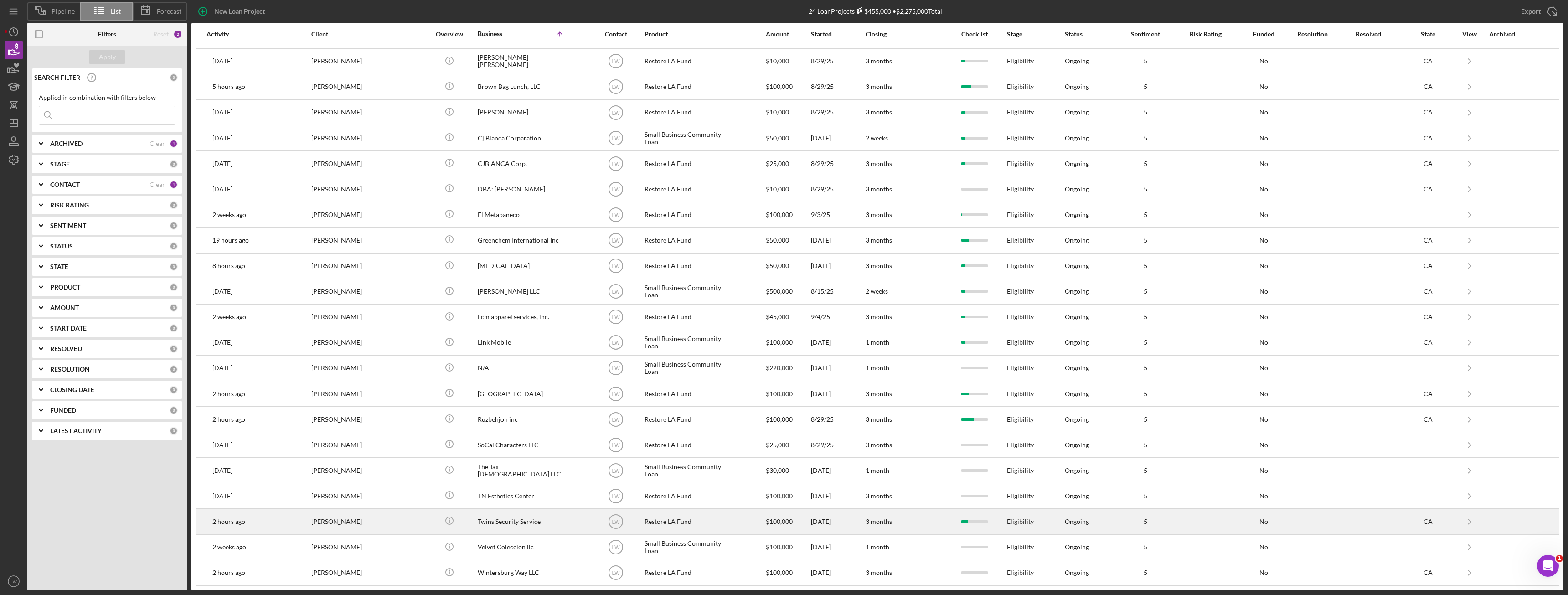
click at [330, 527] on div "[PERSON_NAME]" at bounding box center [356, 521] width 91 height 24
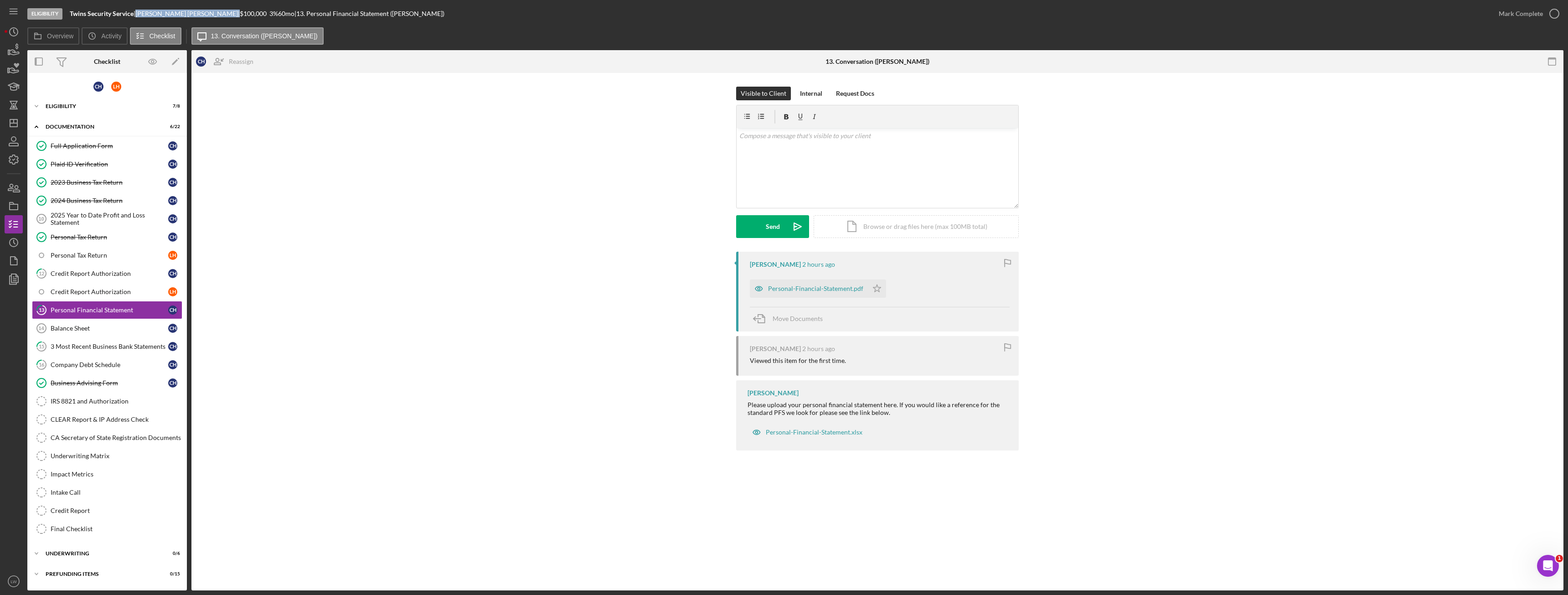
drag, startPoint x: 190, startPoint y: 14, endPoint x: 142, endPoint y: 13, distance: 48.0
click at [142, 13] on div "Celso Hernandez |" at bounding box center [187, 14] width 105 height 7
copy div "Celso Hernandez"
click at [106, 275] on div "Credit Report Authorization" at bounding box center [109, 274] width 118 height 7
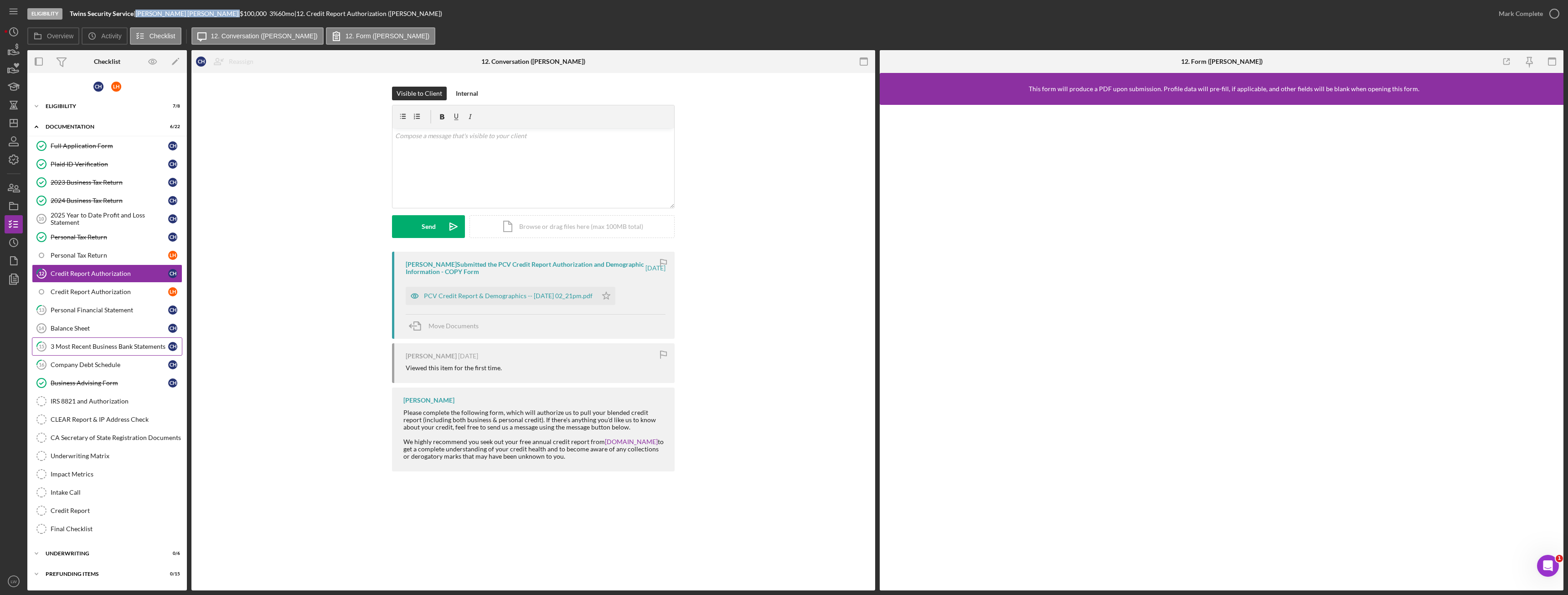
click at [109, 352] on link "15 3 Most Recent Business Bank Statements C H" at bounding box center [107, 346] width 151 height 18
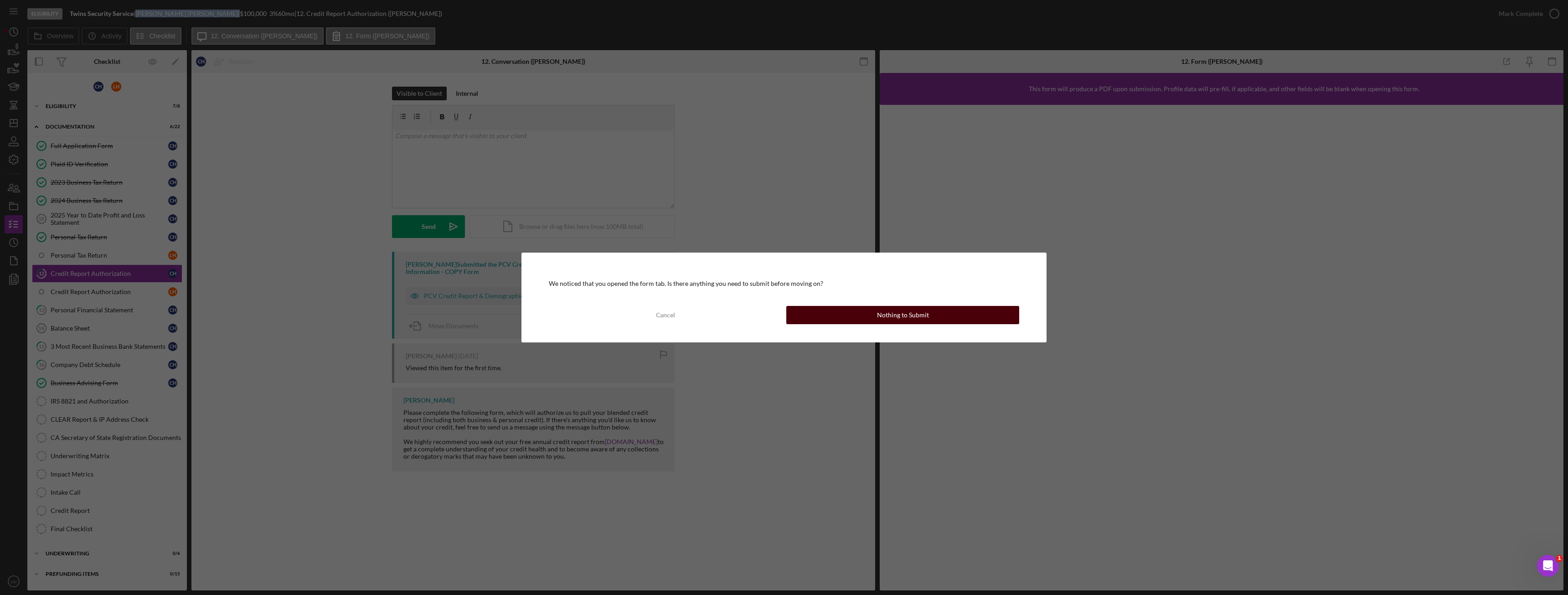
click at [884, 321] on div "Nothing to Submit" at bounding box center [903, 314] width 52 height 18
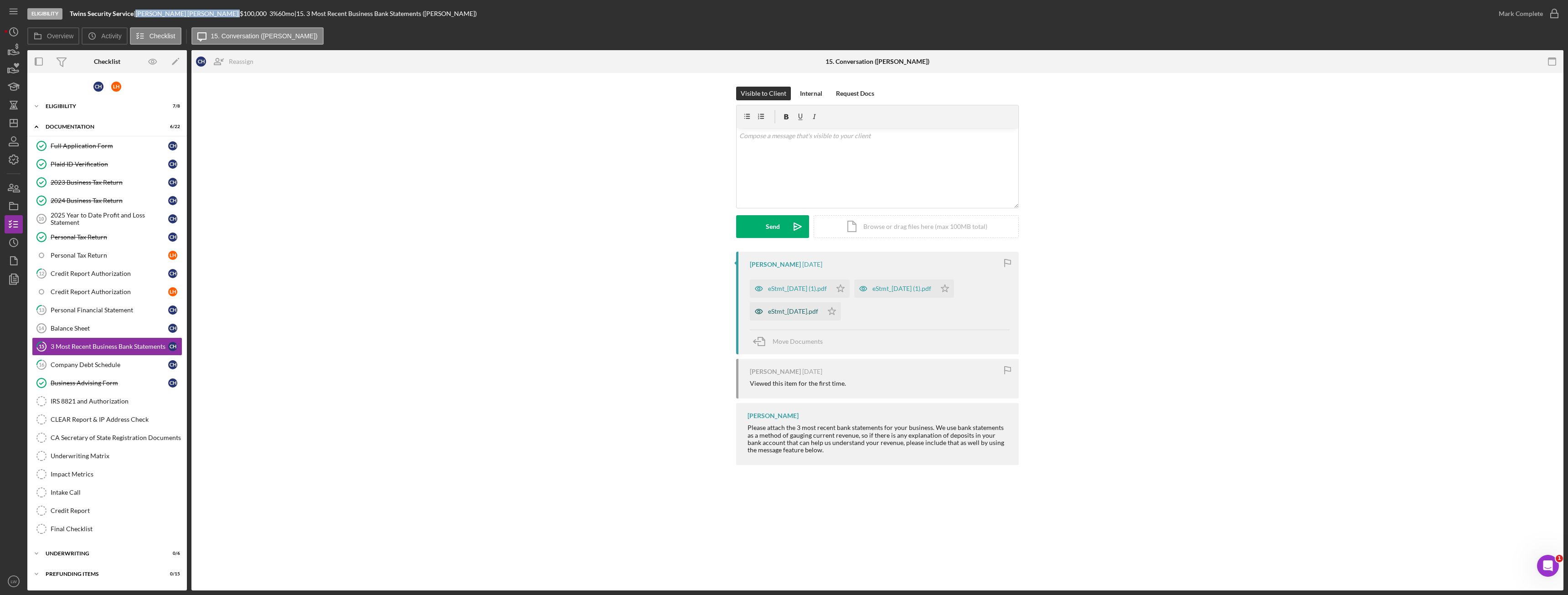
click at [818, 314] on div "eStmt_2025-06-30.pdf" at bounding box center [793, 311] width 50 height 7
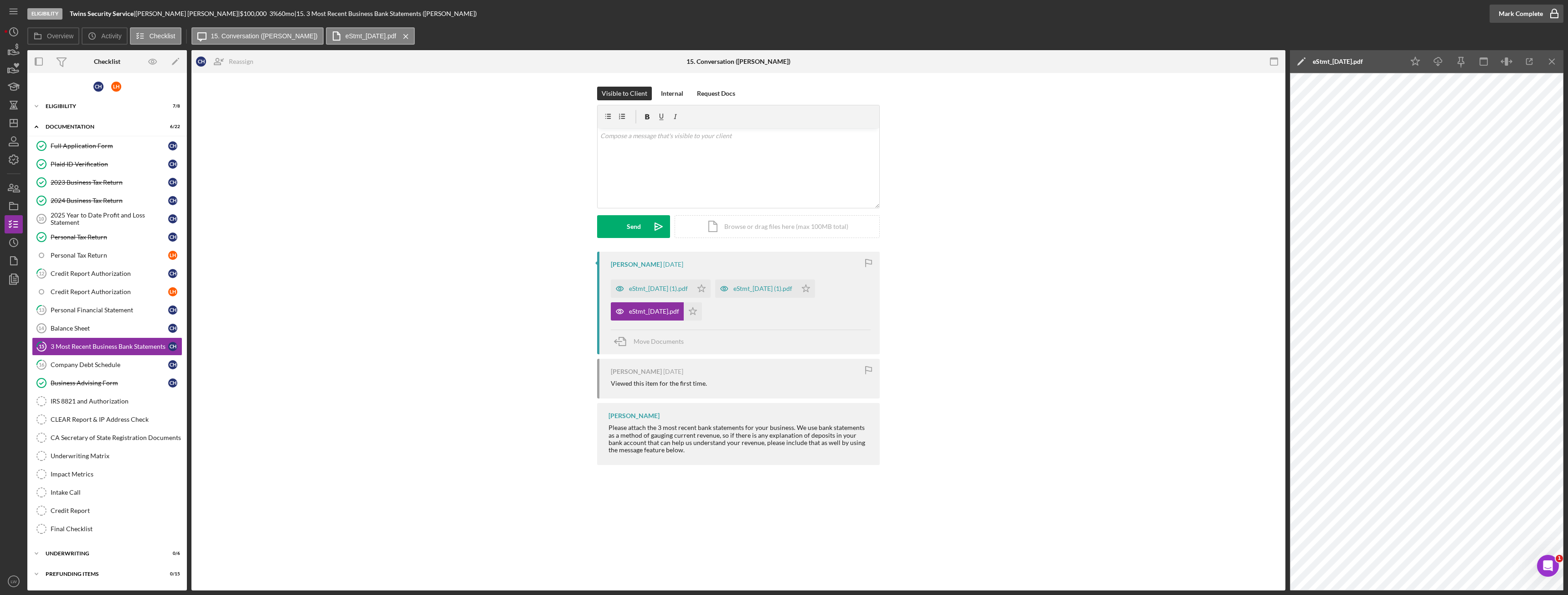
click at [1562, 20] on div "Eligibility Twins Security Service | Celso Hernandez | $100,000 $20,000 3 % 60 …" at bounding box center [784, 297] width 1568 height 595
click at [1528, 65] on icon "button" at bounding box center [1529, 61] width 6 height 6
drag, startPoint x: 137, startPoint y: 13, endPoint x: 71, endPoint y: 15, distance: 66.0
click at [70, 15] on div "Twins Security Service |" at bounding box center [103, 14] width 66 height 7
copy div "Twins Security Service"
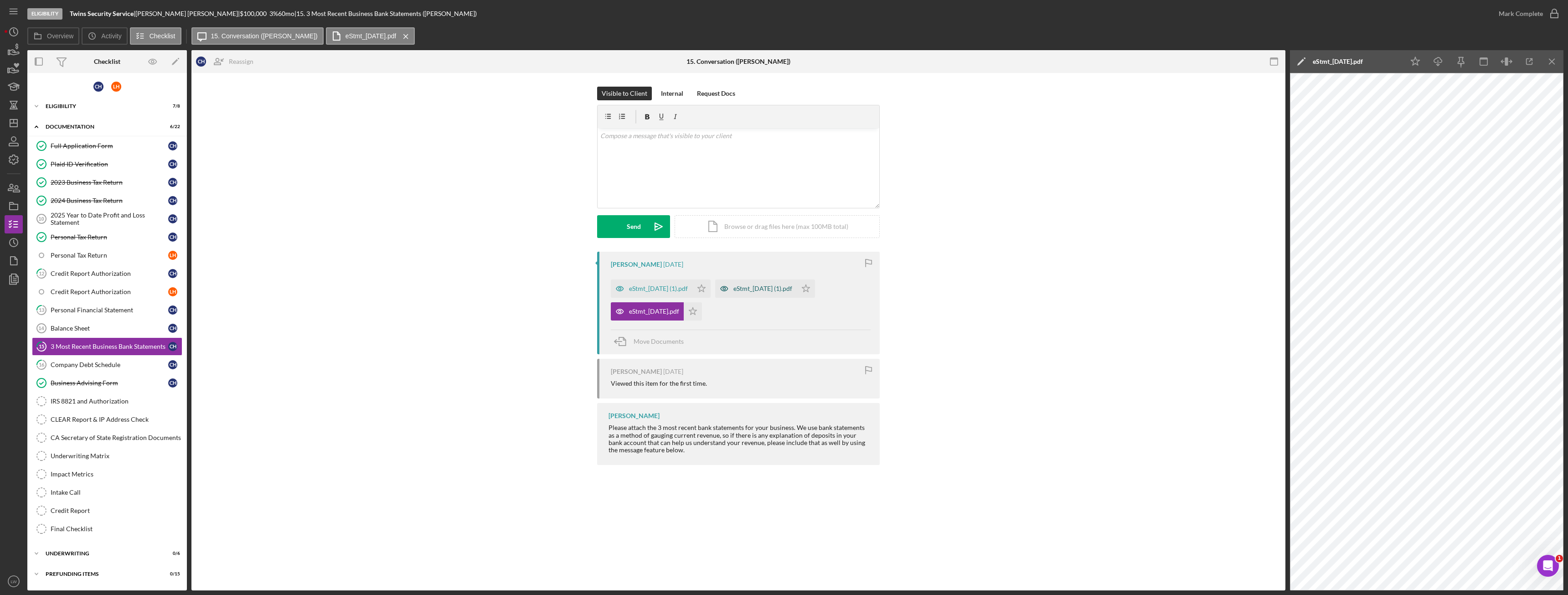
click at [779, 288] on div "eStmt_2025-07-31 (1).pdf" at bounding box center [763, 288] width 59 height 7
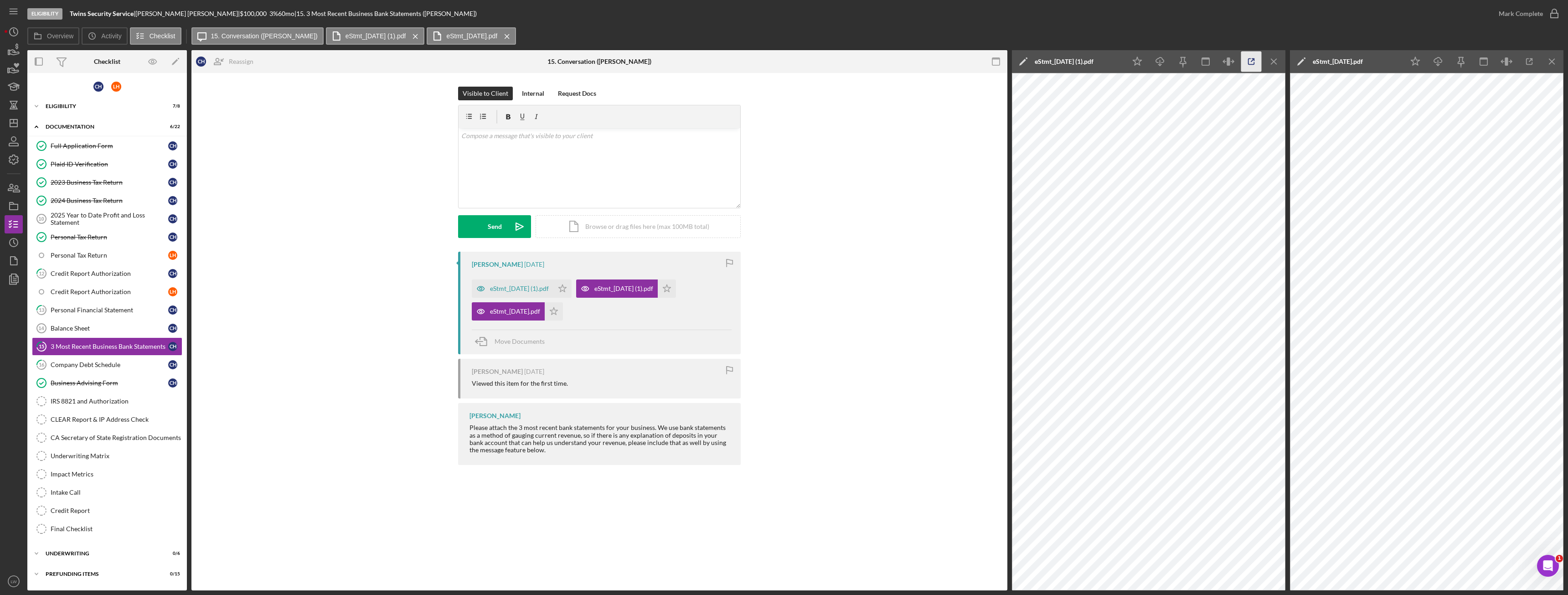
click at [1254, 64] on icon "button" at bounding box center [1251, 61] width 6 height 6
click at [536, 288] on div "eStmt_2025-08-29 (1).pdf" at bounding box center [519, 288] width 59 height 7
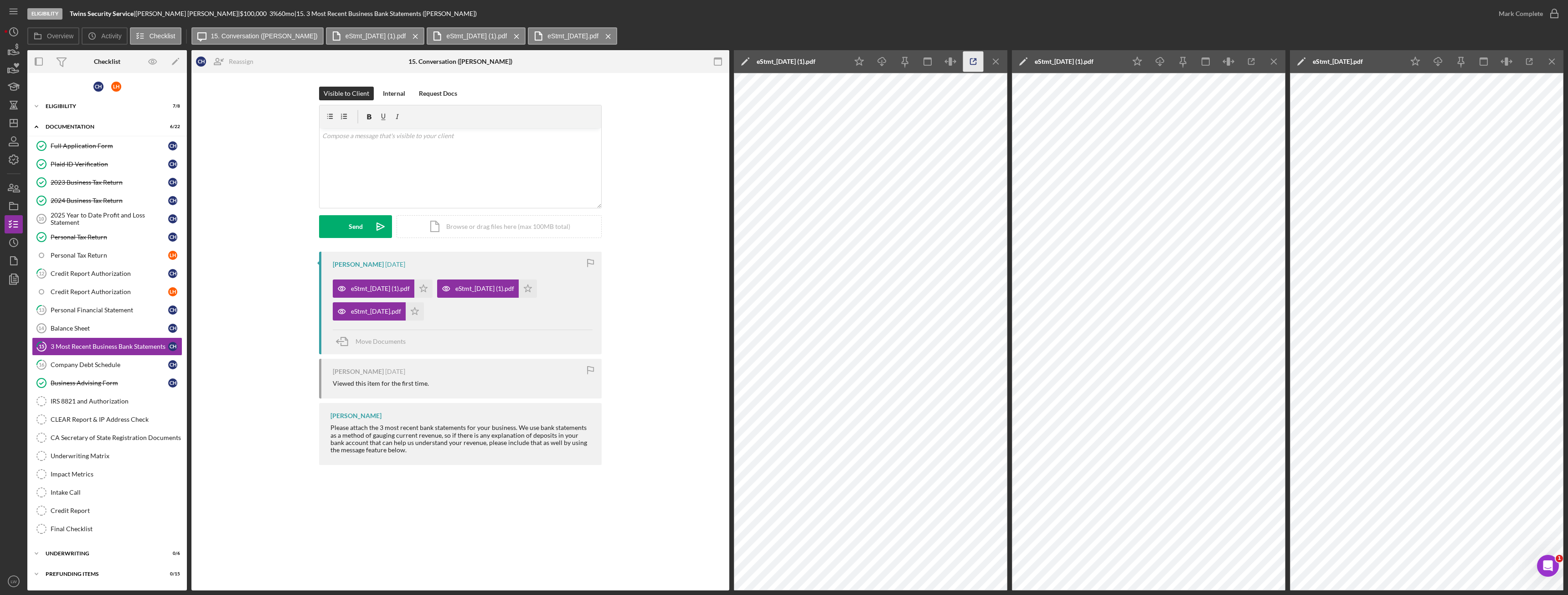
click at [974, 62] on icon "button" at bounding box center [973, 61] width 21 height 21
click at [423, 316] on icon "Icon/Star" at bounding box center [414, 311] width 18 height 18
click at [428, 287] on polygon "button" at bounding box center [423, 288] width 8 height 7
click at [537, 287] on icon "Icon/Star" at bounding box center [527, 288] width 18 height 18
click at [993, 59] on line "button" at bounding box center [996, 61] width 5 height 5
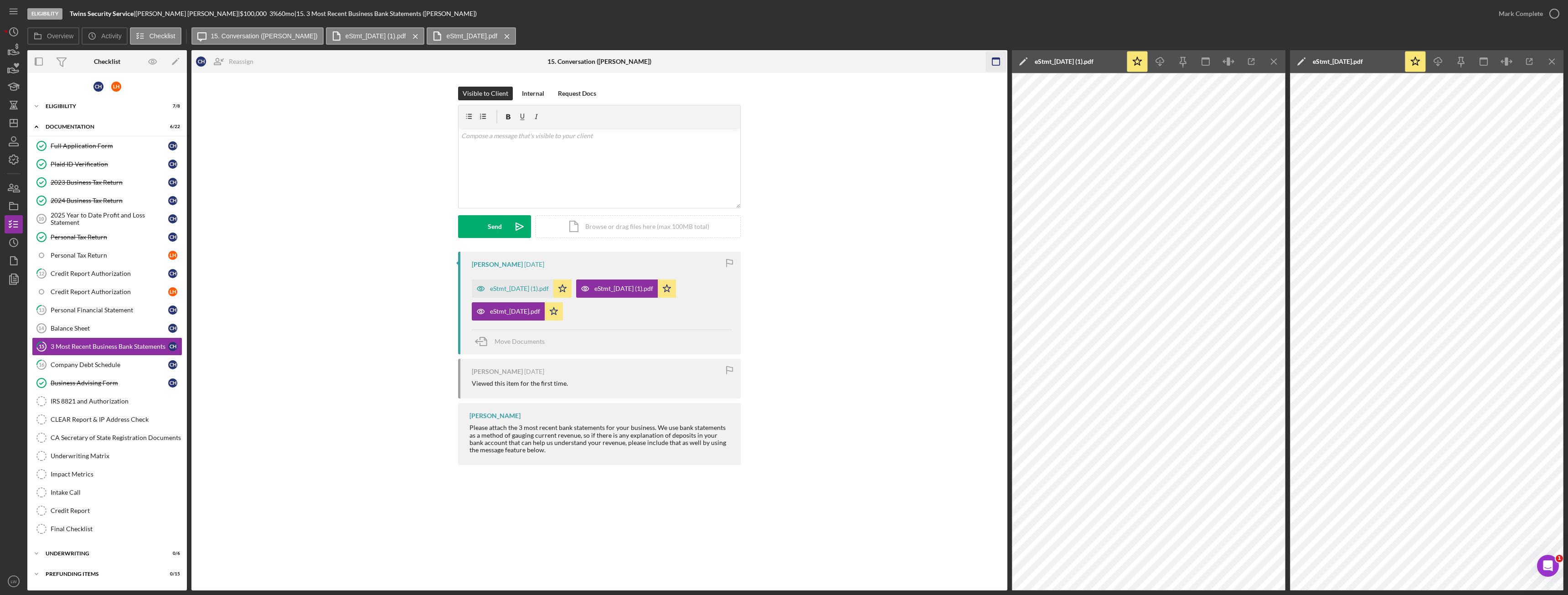
click at [1269, 56] on icon "Icon/Menu Close" at bounding box center [1274, 61] width 21 height 21
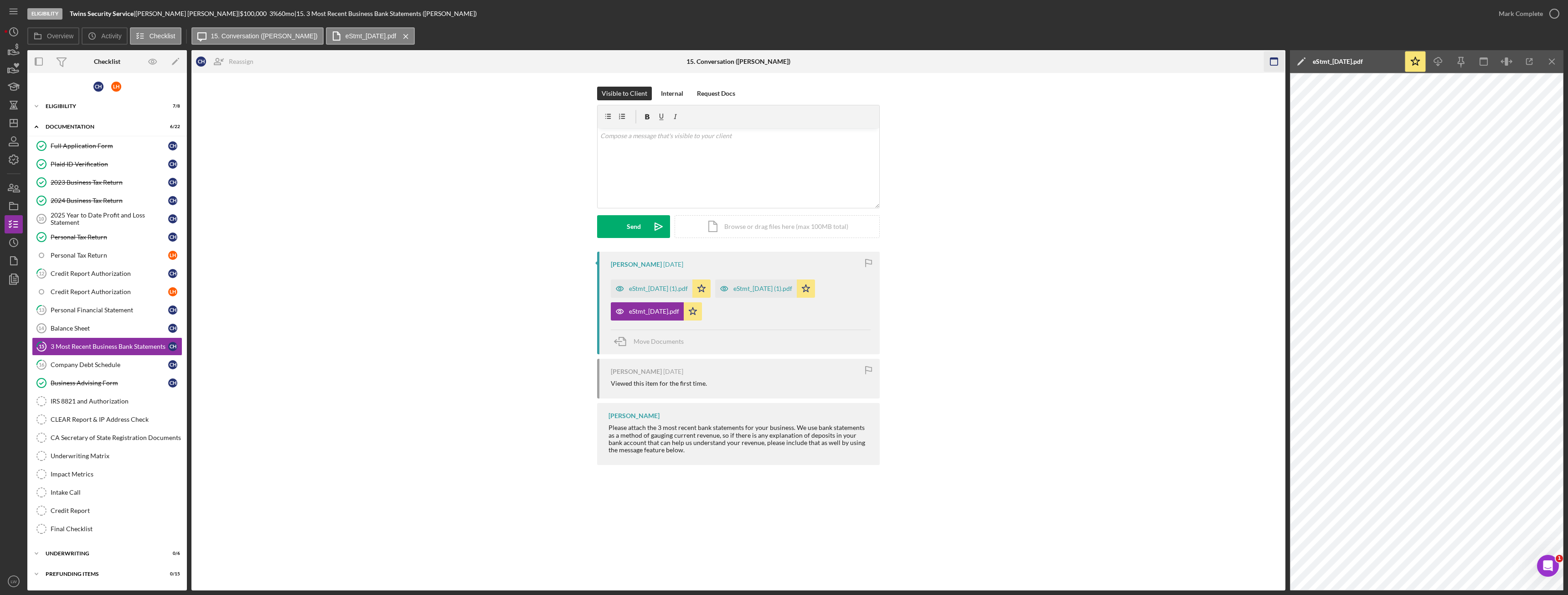
click at [1553, 60] on line "button" at bounding box center [1552, 61] width 5 height 5
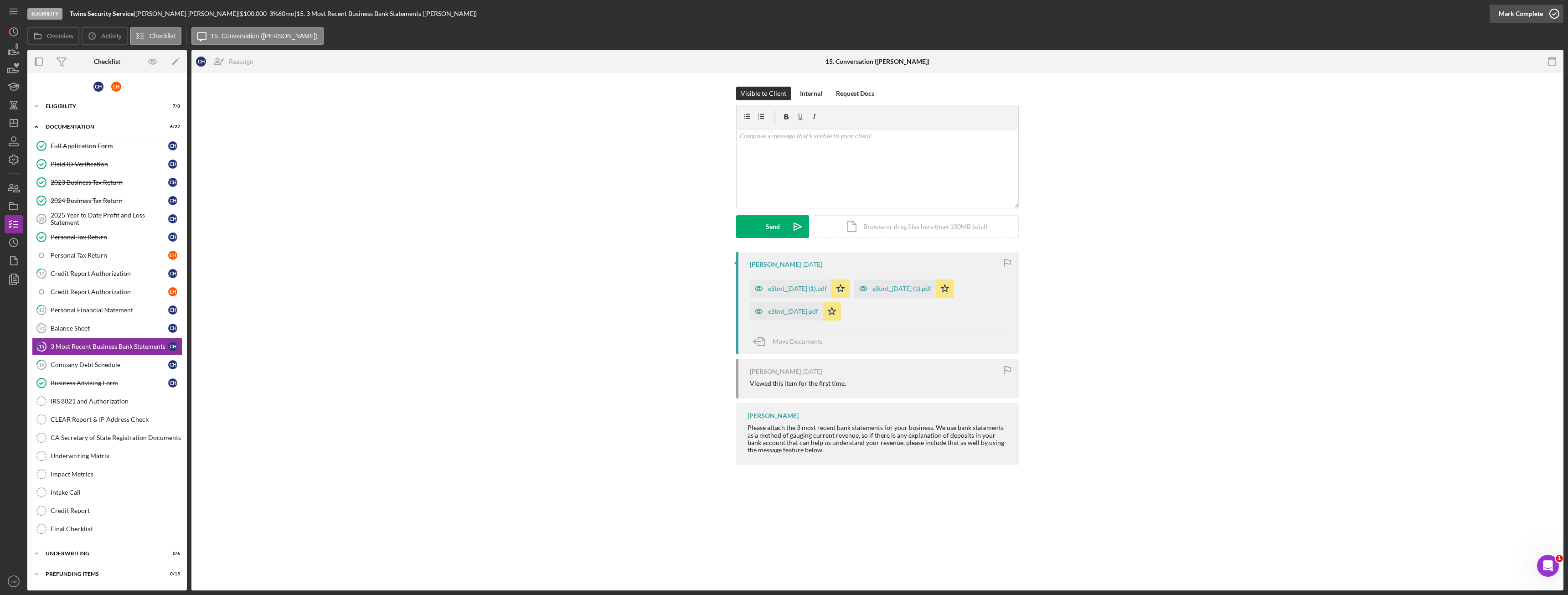
click at [1551, 19] on icon "button" at bounding box center [1554, 14] width 23 height 23
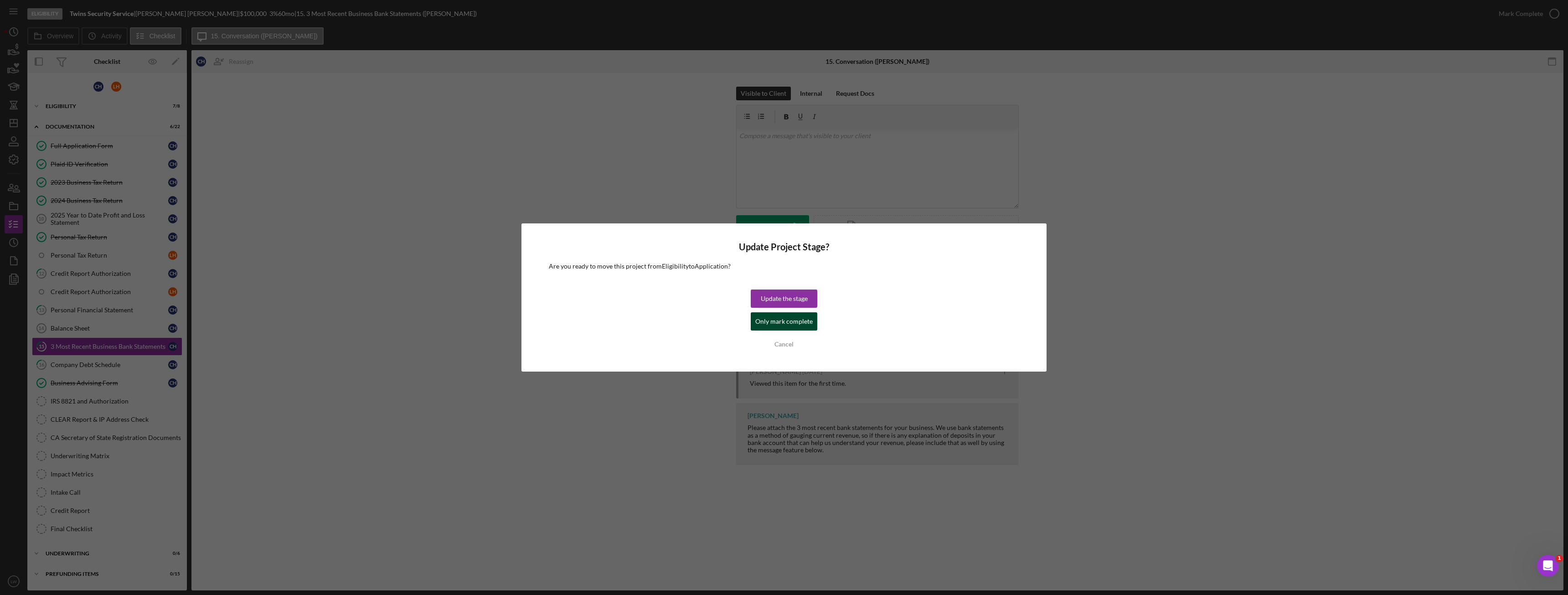
click at [778, 322] on div "Only mark complete" at bounding box center [784, 321] width 57 height 18
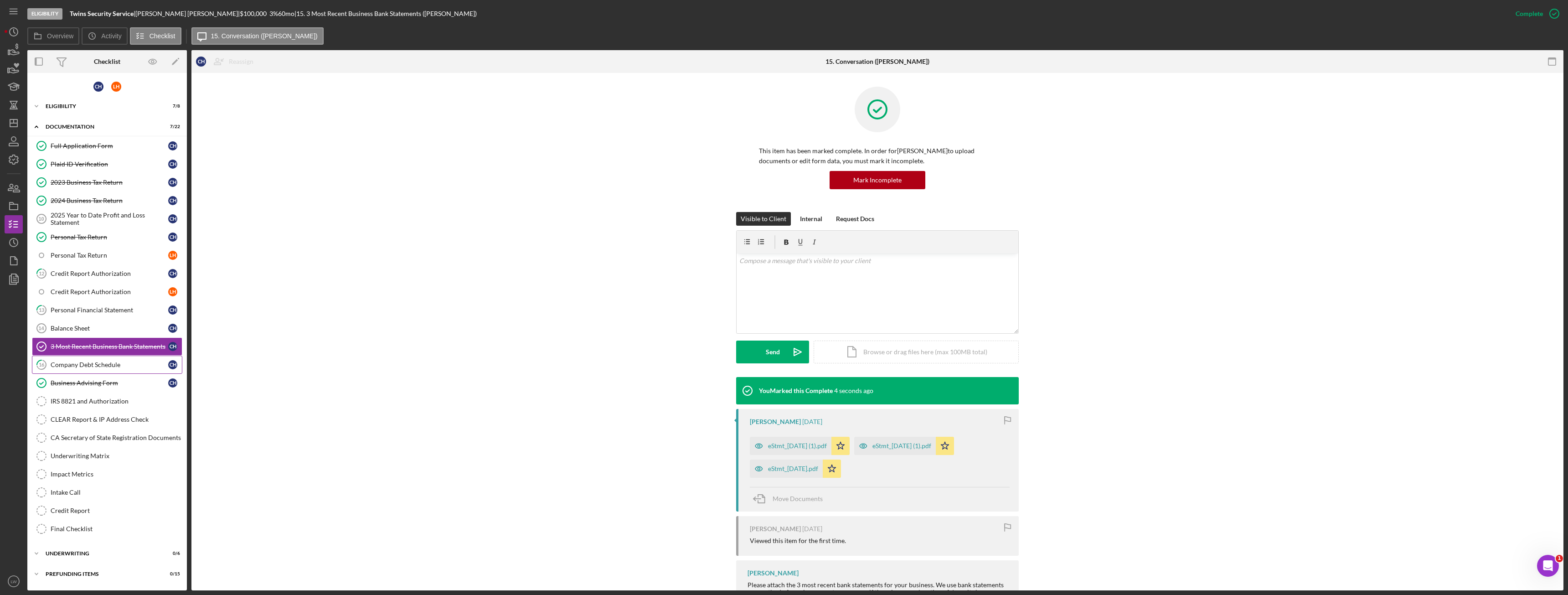
click at [106, 362] on div "Company Debt Schedule" at bounding box center [109, 365] width 118 height 7
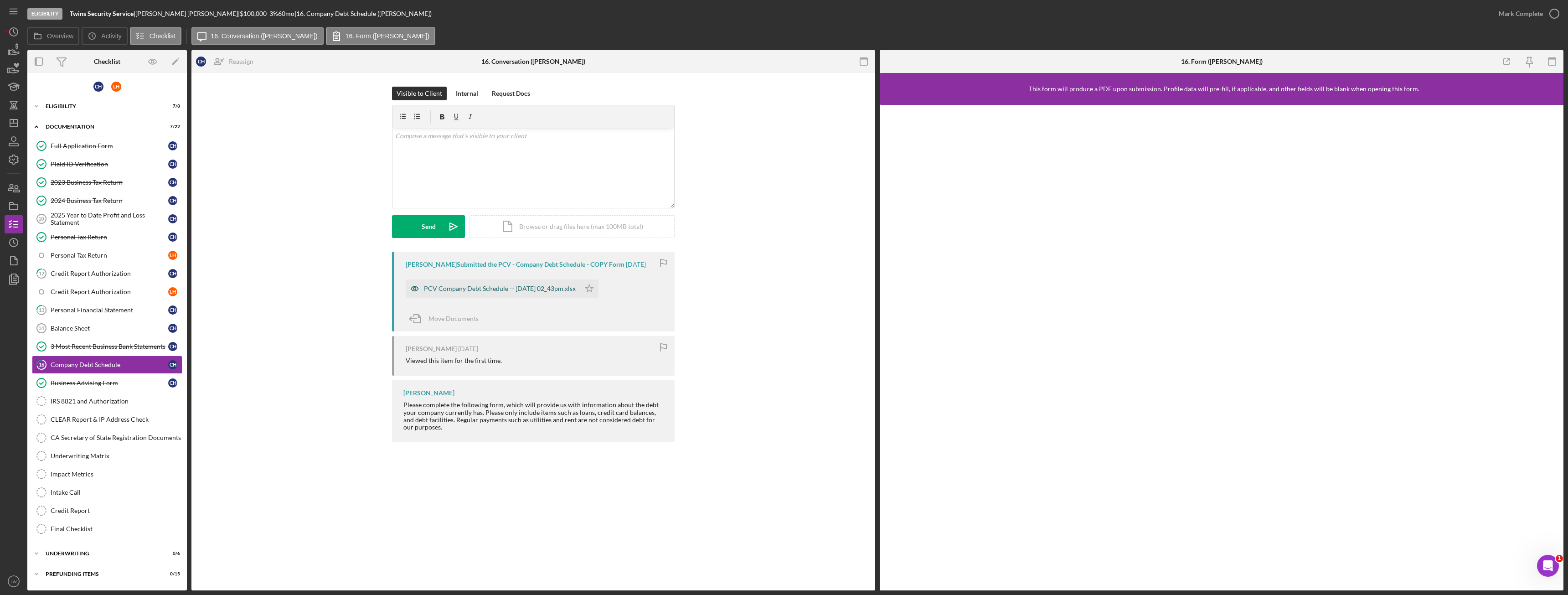
click at [532, 294] on div "PCV Company Debt Schedule -- 2025-09-15 02_43pm.xlsx" at bounding box center [493, 288] width 175 height 18
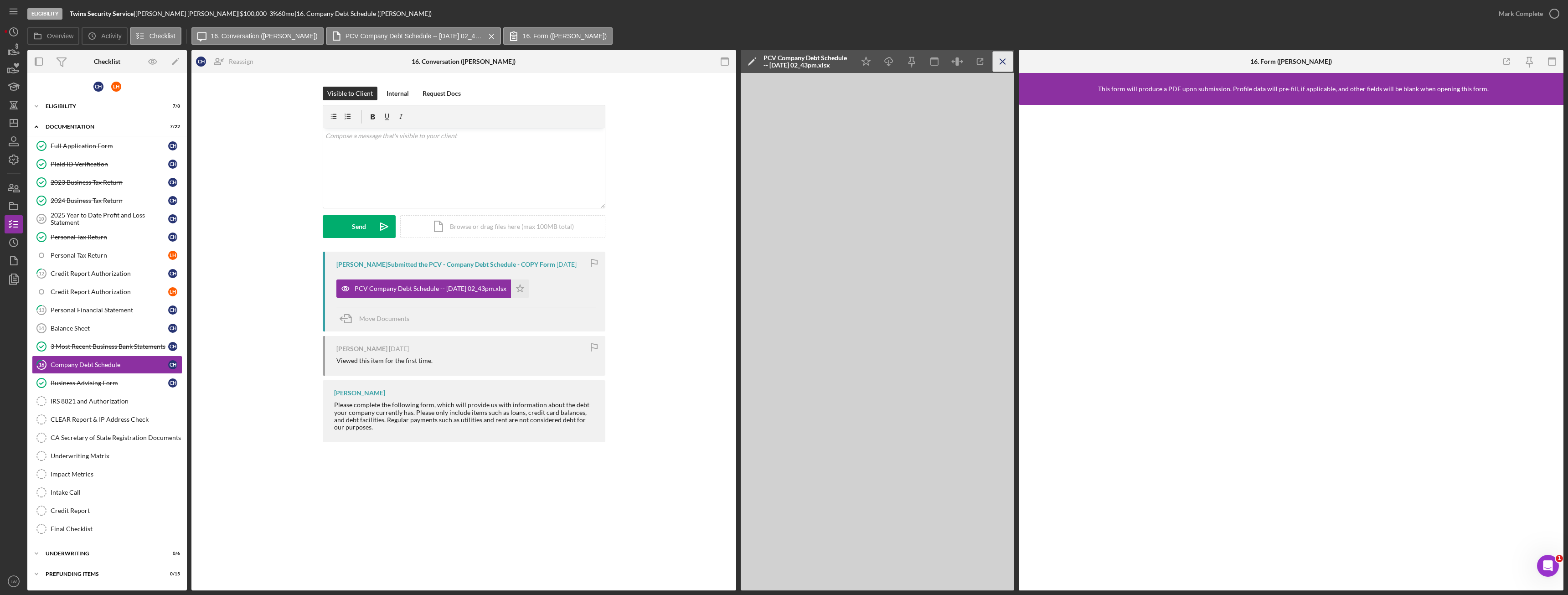
click at [1000, 57] on icon "Icon/Menu Close" at bounding box center [1003, 61] width 21 height 21
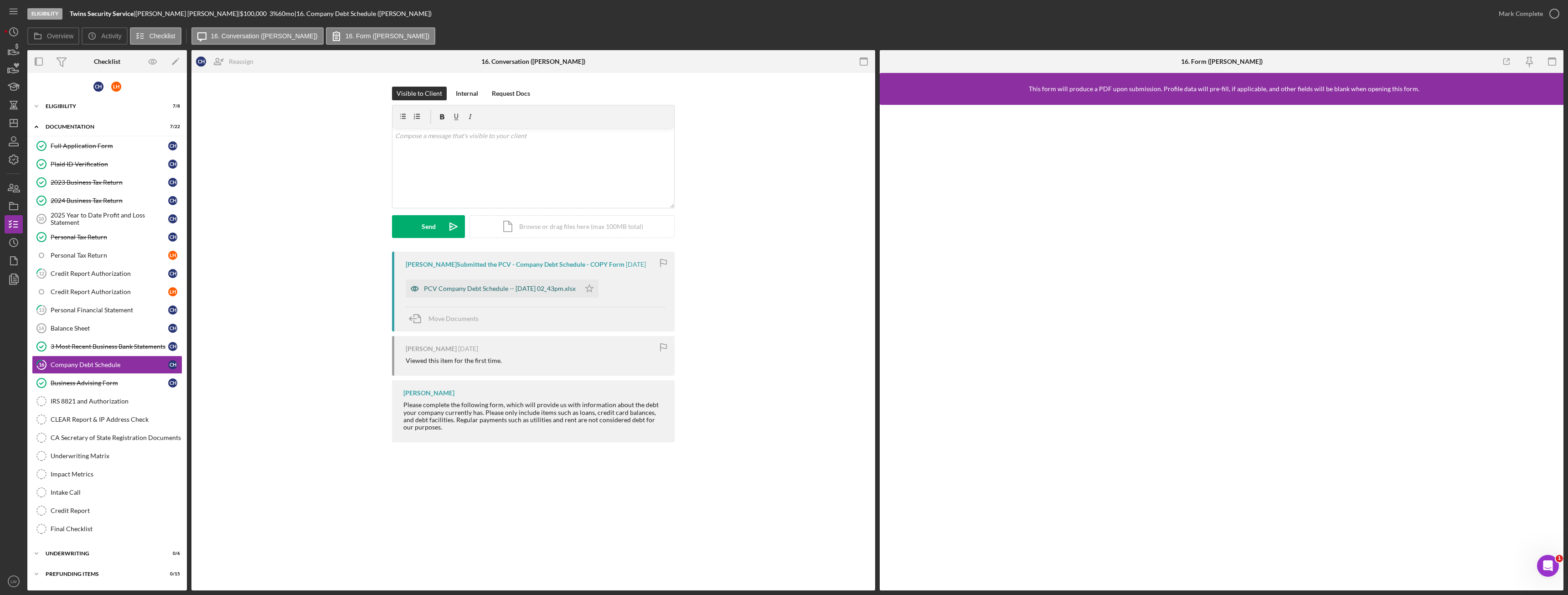
click at [478, 286] on div "PCV Company Debt Schedule -- 2025-09-15 02_43pm.xlsx" at bounding box center [499, 288] width 152 height 7
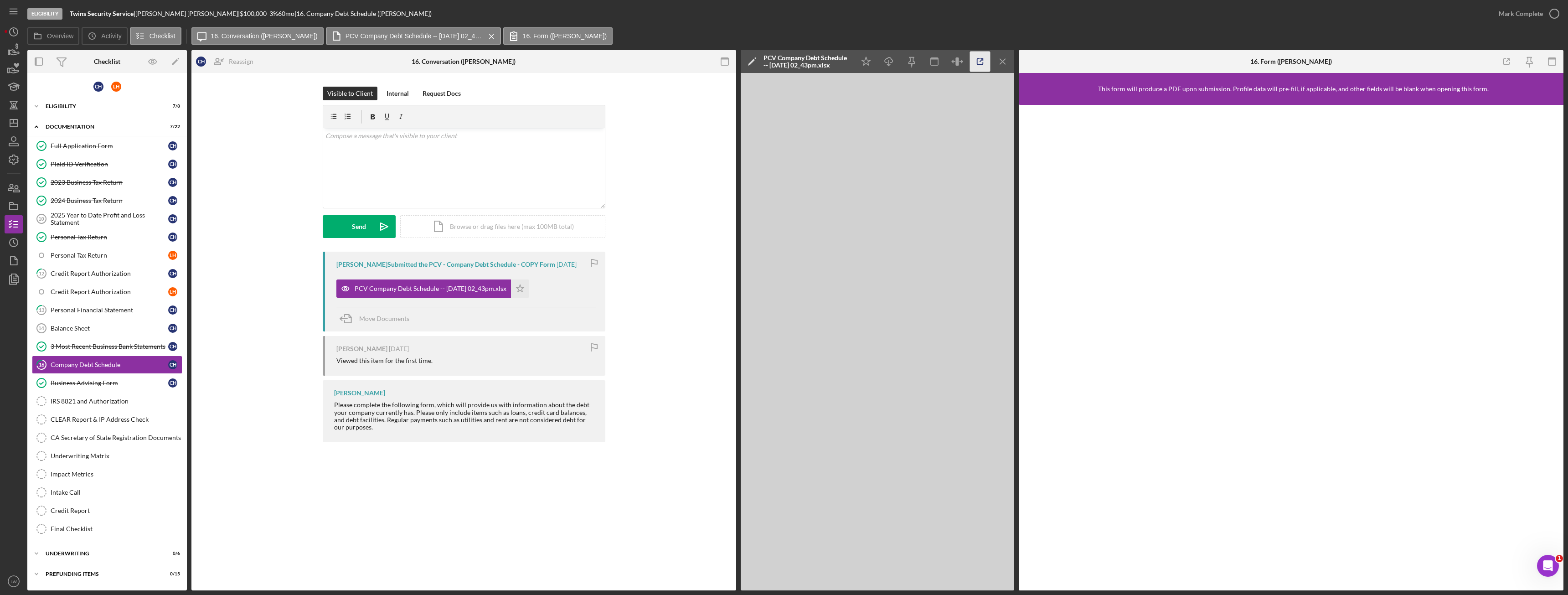
click at [980, 63] on icon "button" at bounding box center [980, 61] width 21 height 21
click at [60, 346] on div "3 Most Recent Business Bank Statements" at bounding box center [109, 346] width 118 height 7
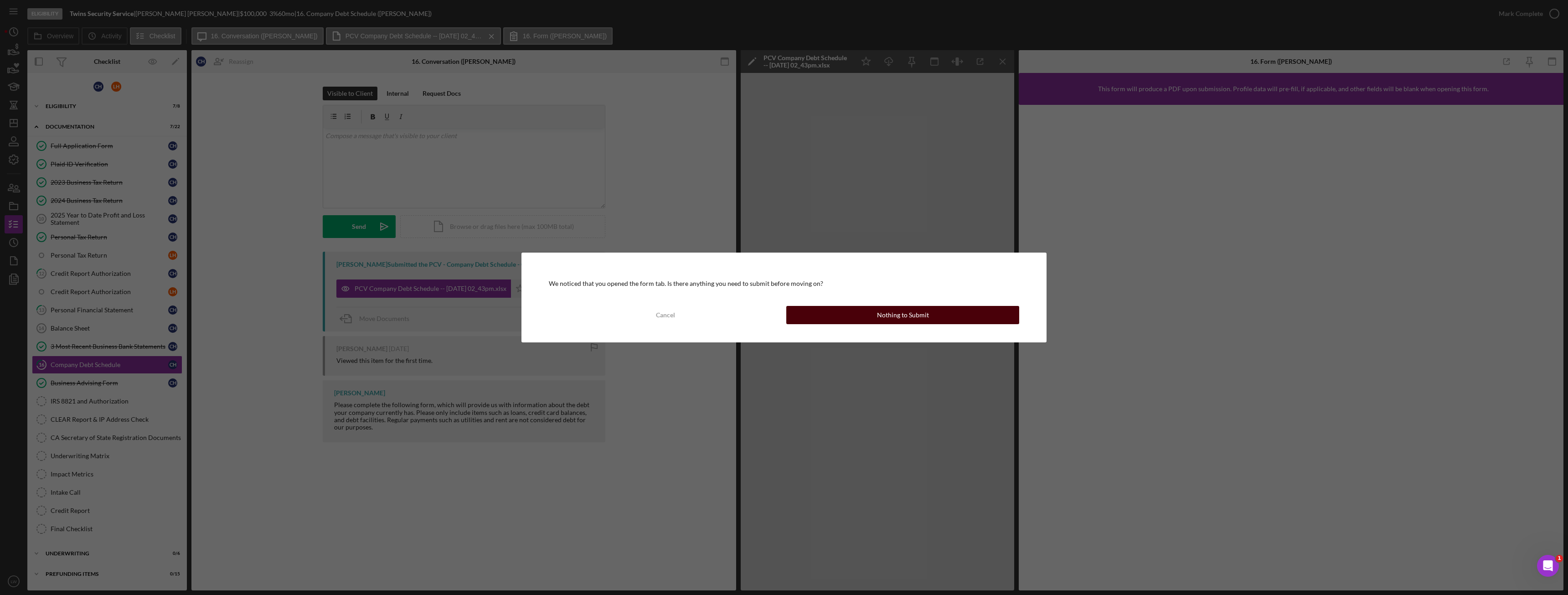
click at [904, 311] on div "Nothing to Submit" at bounding box center [903, 314] width 52 height 18
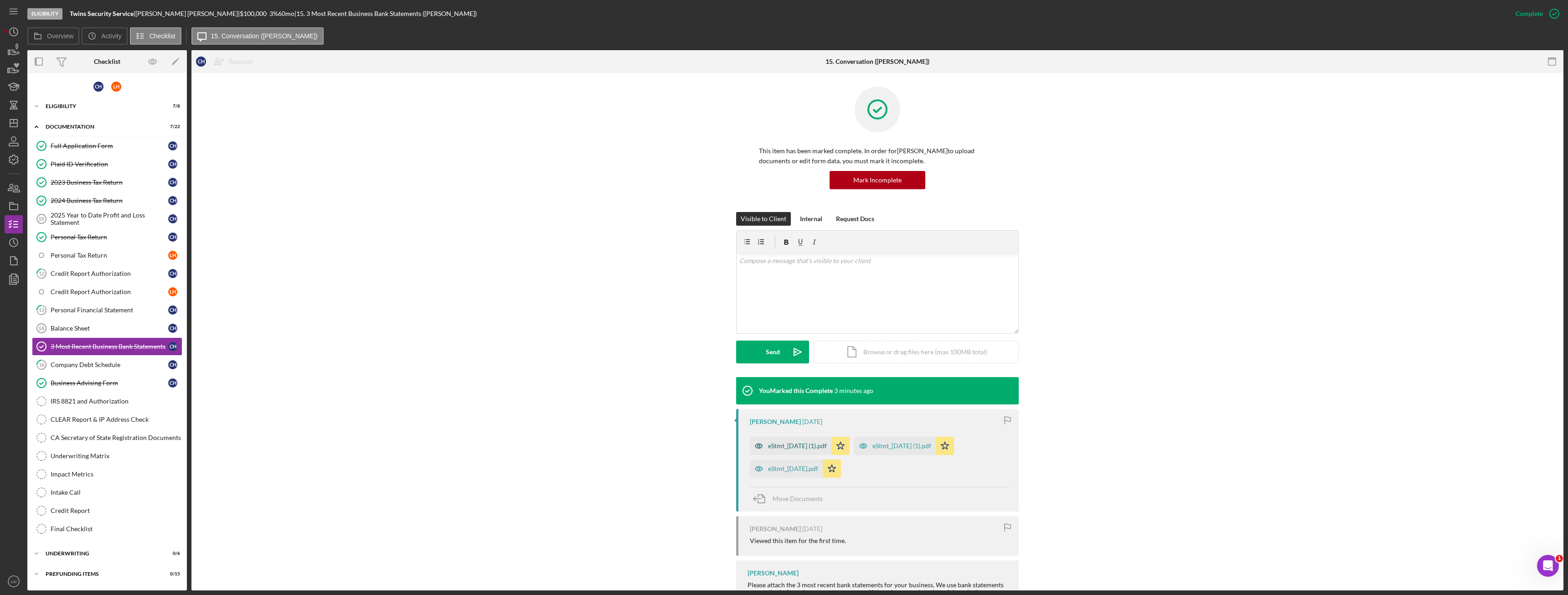
click at [806, 444] on div "eStmt_2025-08-29 (1).pdf" at bounding box center [797, 446] width 59 height 7
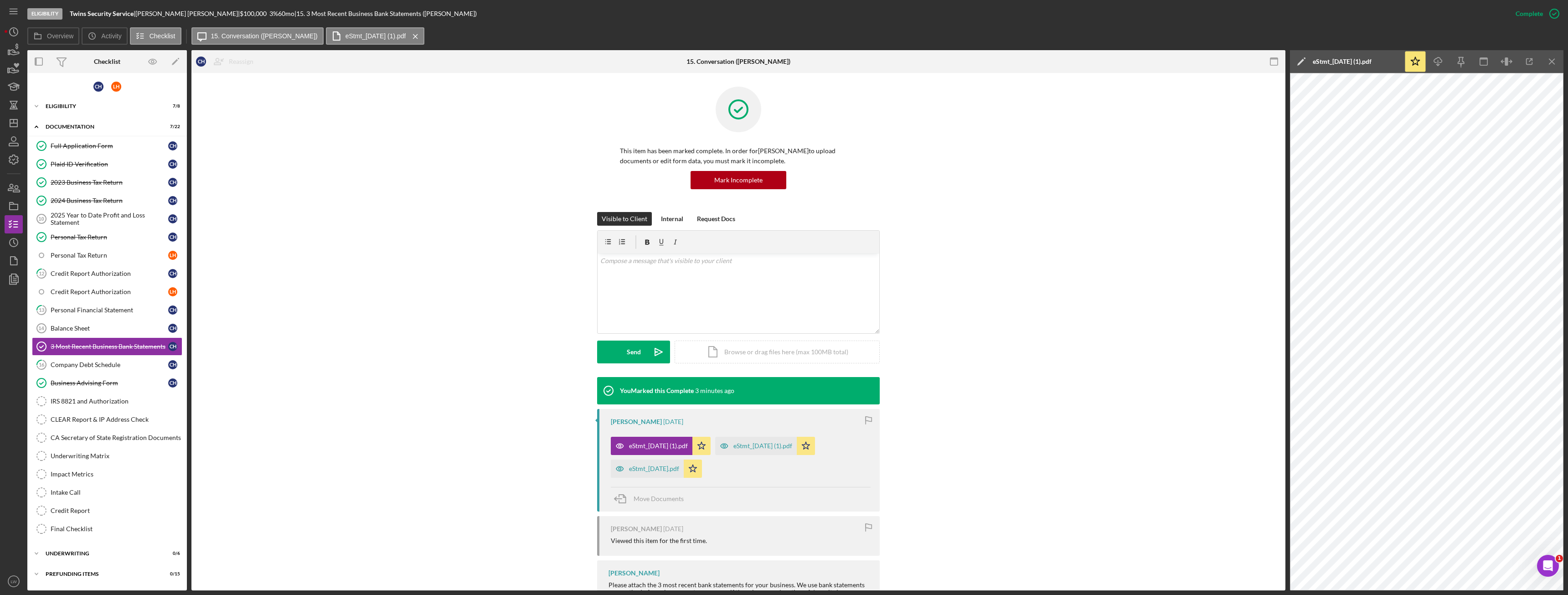
click at [1541, 61] on div "Icon/Star Icon/Download Icon/Menu Close" at bounding box center [1483, 61] width 159 height 23
click at [1539, 62] on icon "button" at bounding box center [1529, 61] width 21 height 21
click at [666, 285] on div "v Color teal Color pink Remove color Add row above Add row below Add column bef…" at bounding box center [738, 294] width 281 height 80
drag, startPoint x: 624, startPoint y: 283, endPoint x: 590, endPoint y: 262, distance: 40.0
click at [590, 262] on div "Visible to Client Internal Request Docs v Color teal Color pink Remove color Ad…" at bounding box center [739, 294] width 1067 height 165
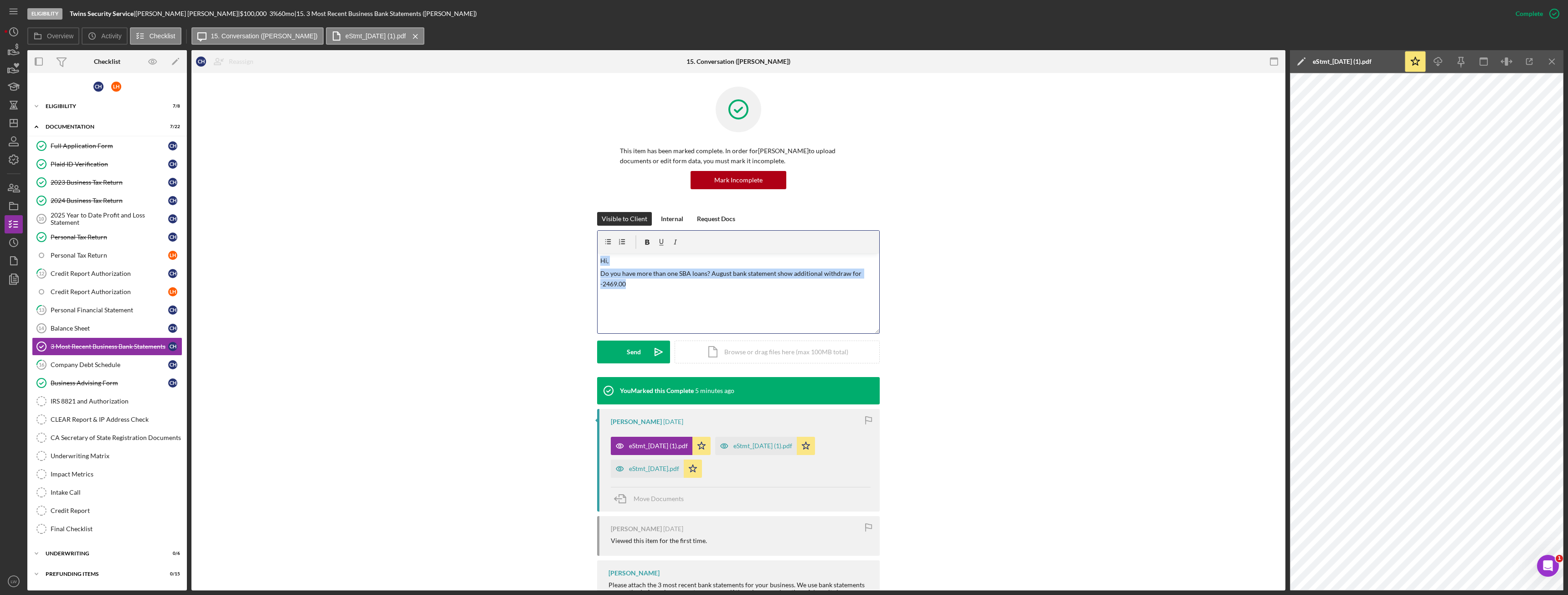
copy div "Hi, Do you have more than one SBA loans? August bank statement show additional …"
click at [123, 361] on div "Company Debt Schedule" at bounding box center [109, 365] width 118 height 7
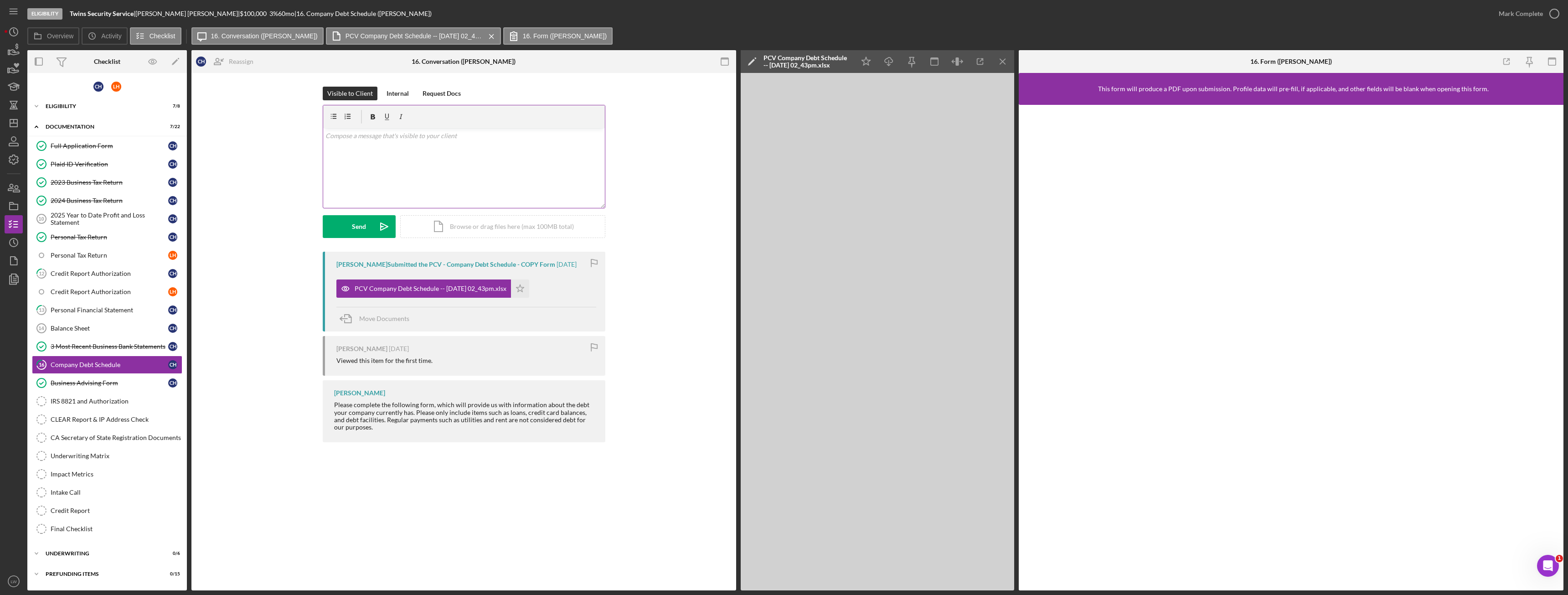
click at [423, 168] on div "v Color teal Color pink Remove color Add row above Add row below Add column bef…" at bounding box center [463, 168] width 281 height 80
click at [384, 225] on icon "Icon/icon-invite-send" at bounding box center [384, 226] width 23 height 23
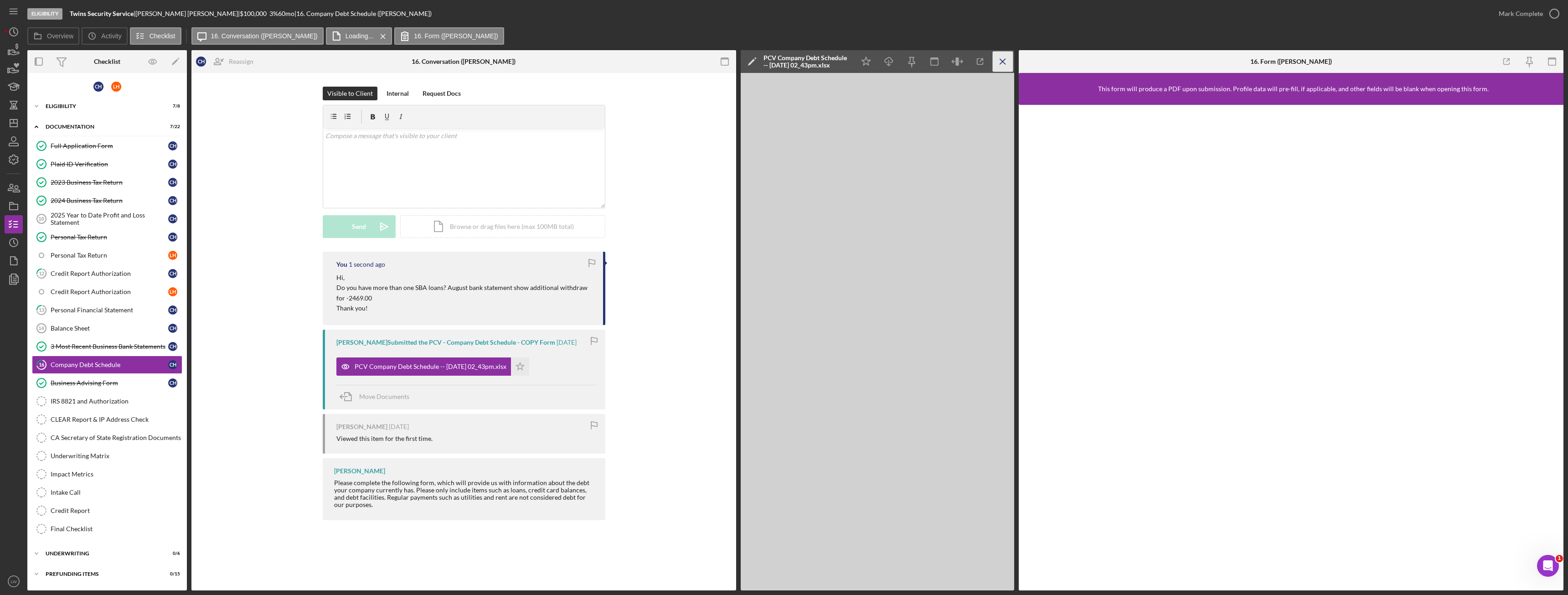
click at [1005, 68] on icon "Icon/Menu Close" at bounding box center [1003, 61] width 21 height 21
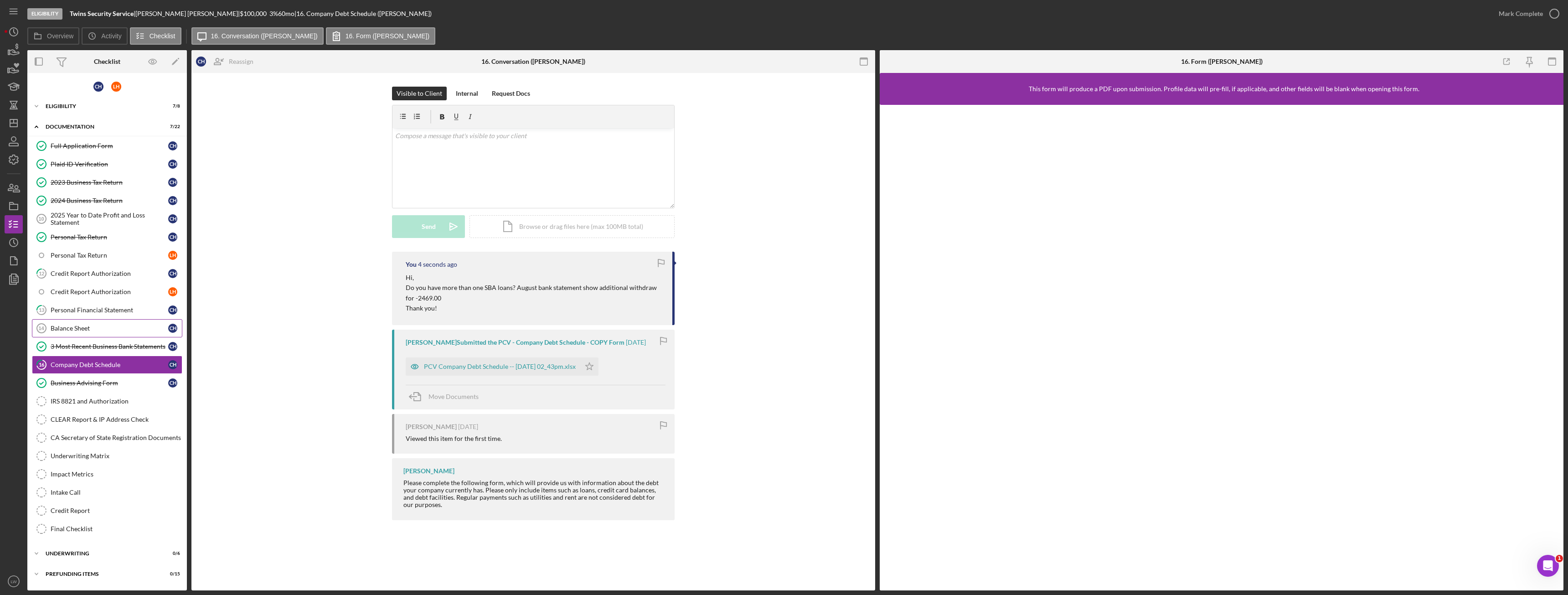
click at [87, 332] on div "Balance Sheet" at bounding box center [109, 328] width 118 height 7
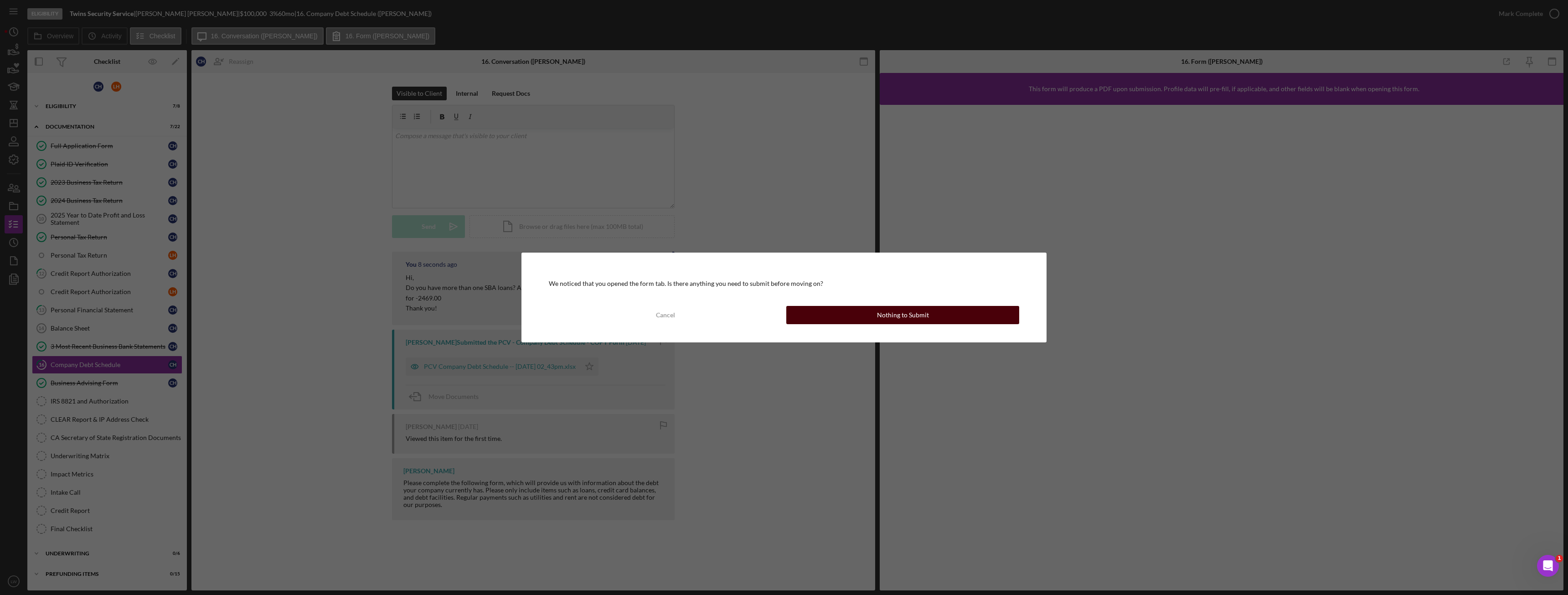
click at [864, 310] on button "Nothing to Submit" at bounding box center [902, 314] width 233 height 18
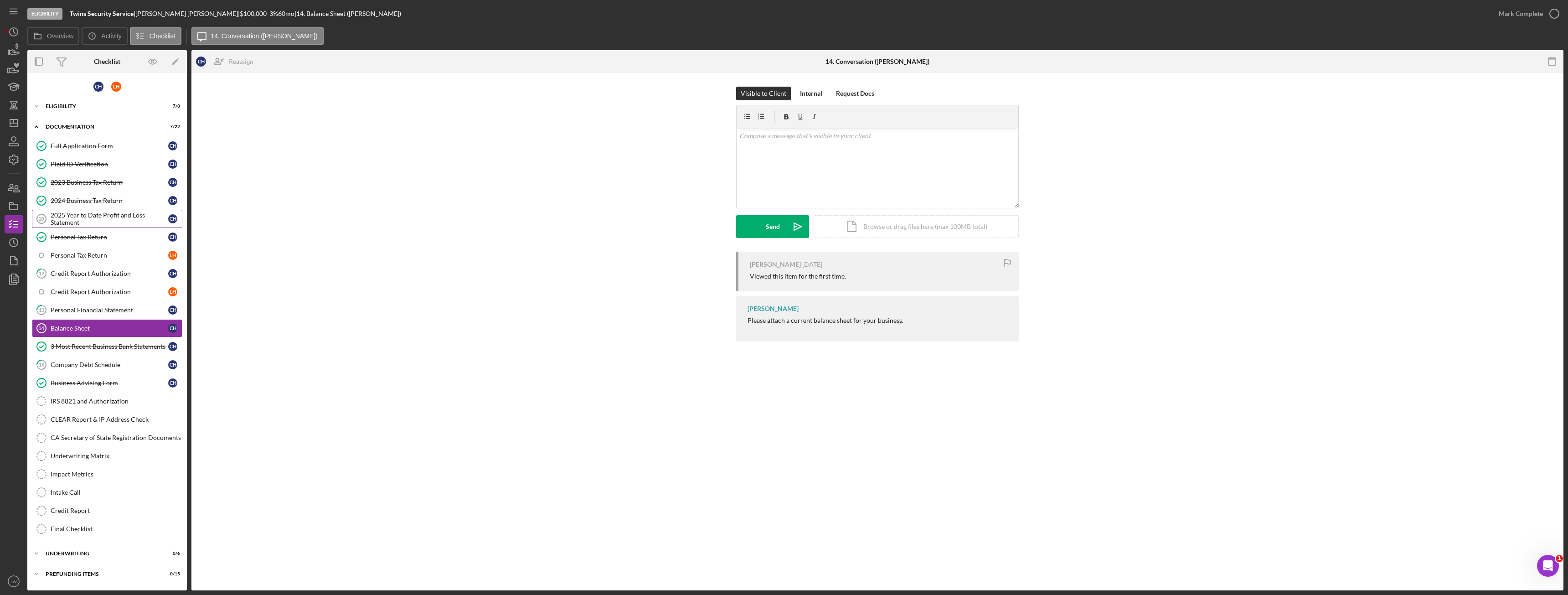
click at [90, 215] on div "2025 Year to Date Profit and Loss Statement" at bounding box center [109, 218] width 118 height 15
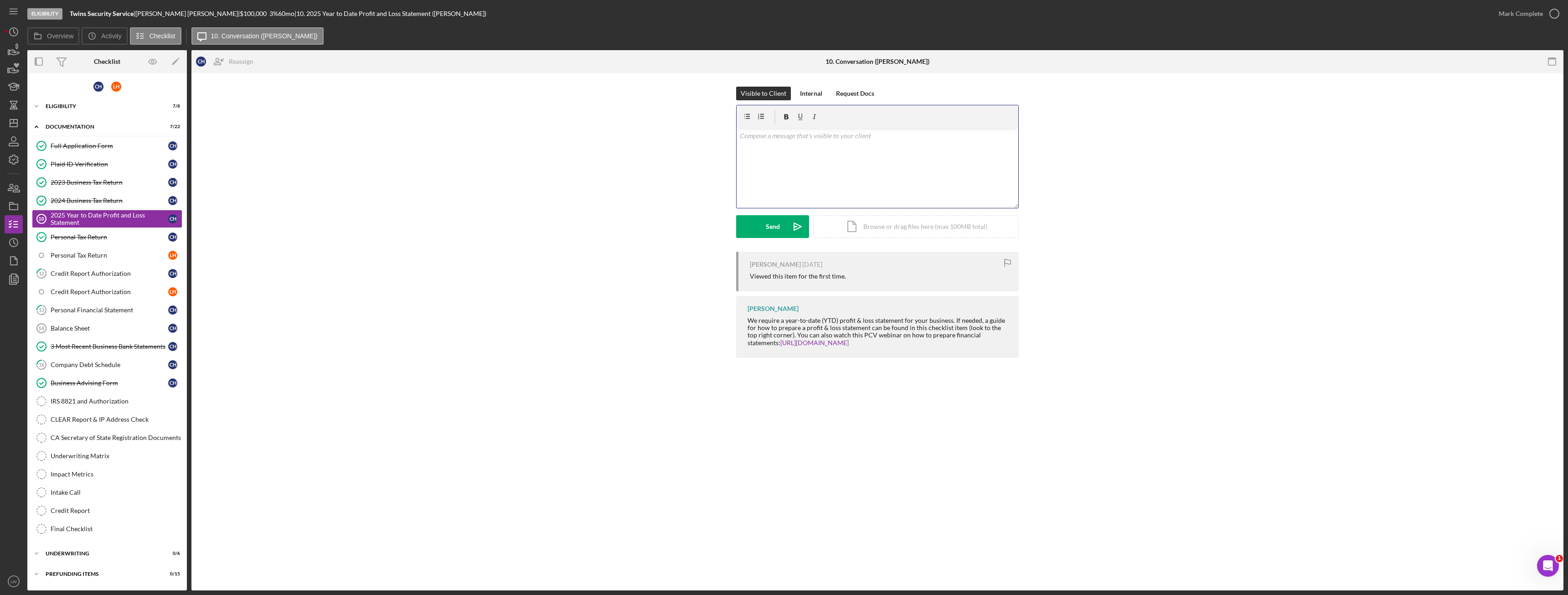
click at [826, 176] on div "v Color teal Color pink Remove color Add row above Add row below Add column bef…" at bounding box center [877, 168] width 281 height 80
click at [765, 224] on button "Send Icon/icon-invite-send" at bounding box center [772, 226] width 73 height 23
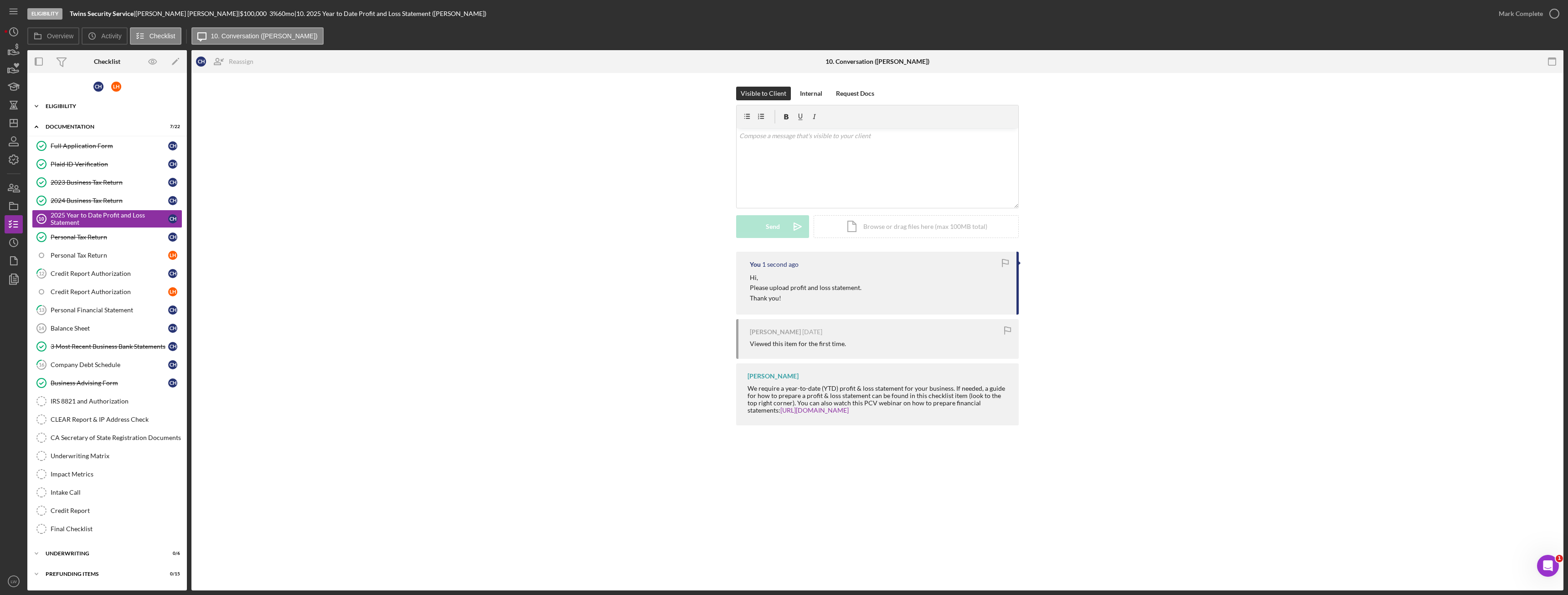
click at [57, 107] on div "Eligibility" at bounding box center [111, 106] width 130 height 5
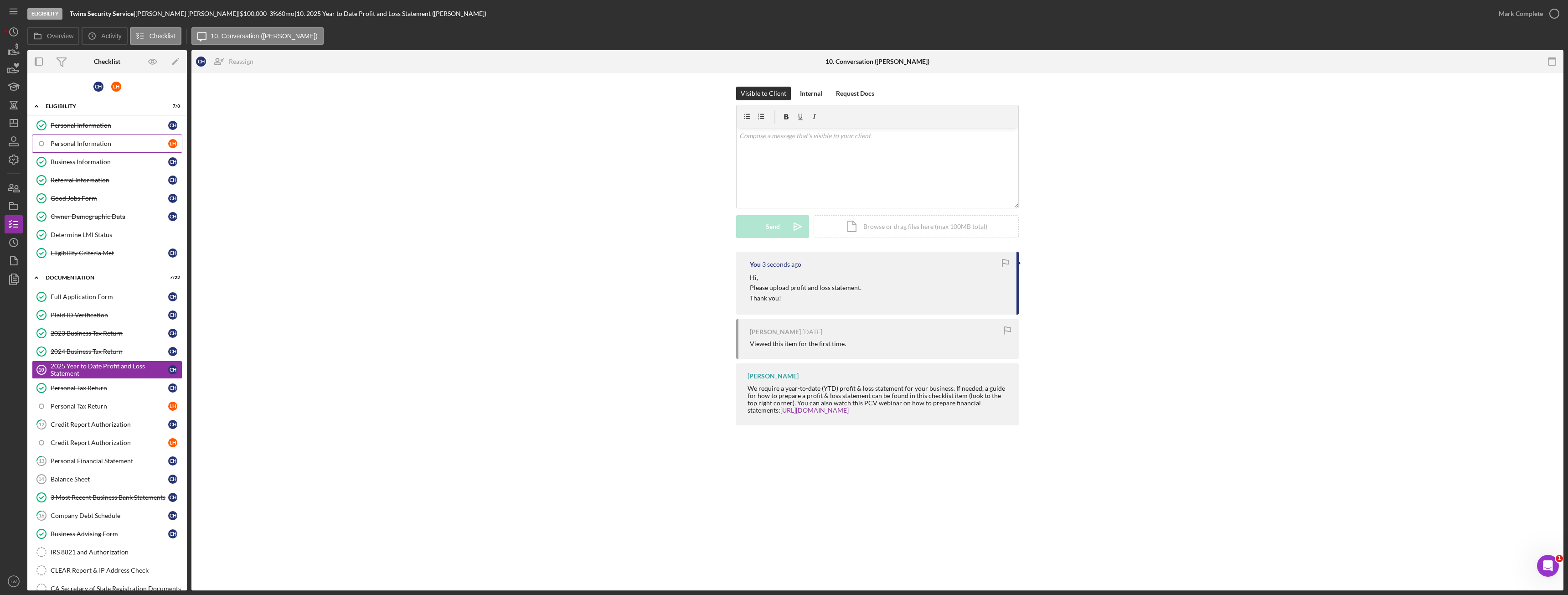
click at [90, 141] on div "Personal Information" at bounding box center [109, 144] width 118 height 7
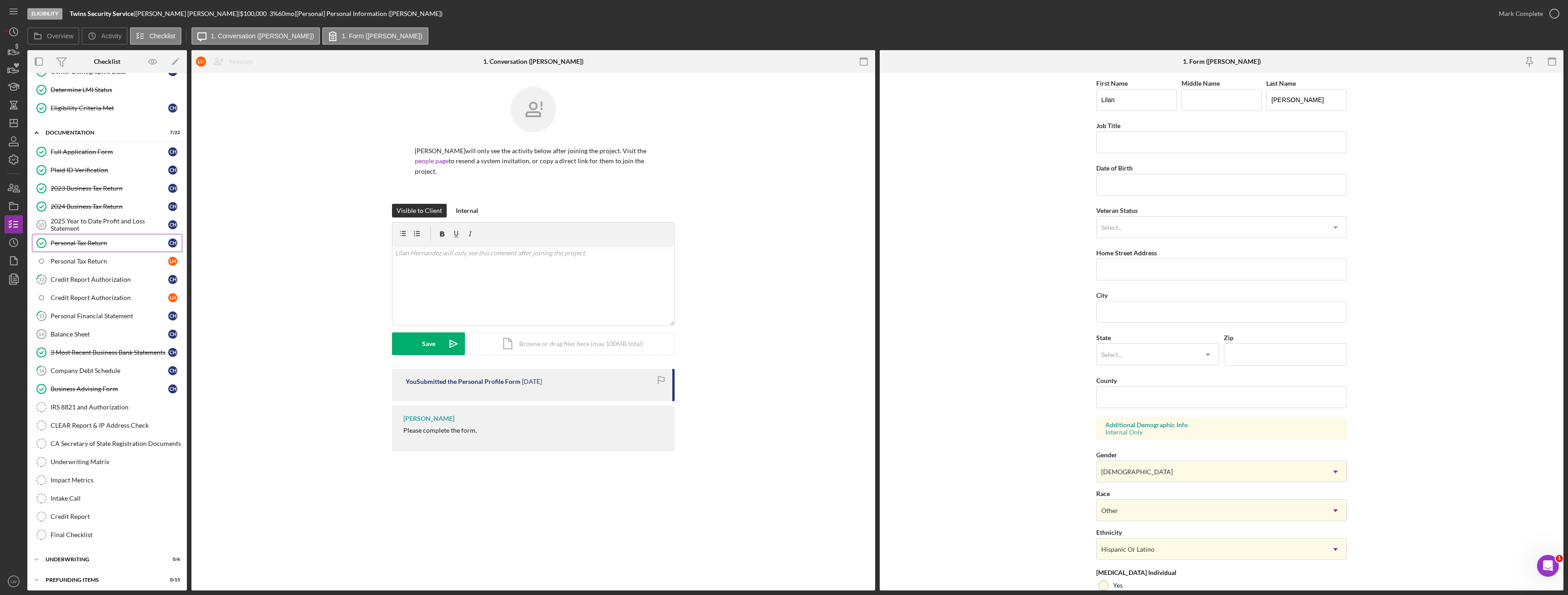
scroll to position [149, 0]
click at [103, 254] on div "Personal Tax Return" at bounding box center [109, 257] width 118 height 7
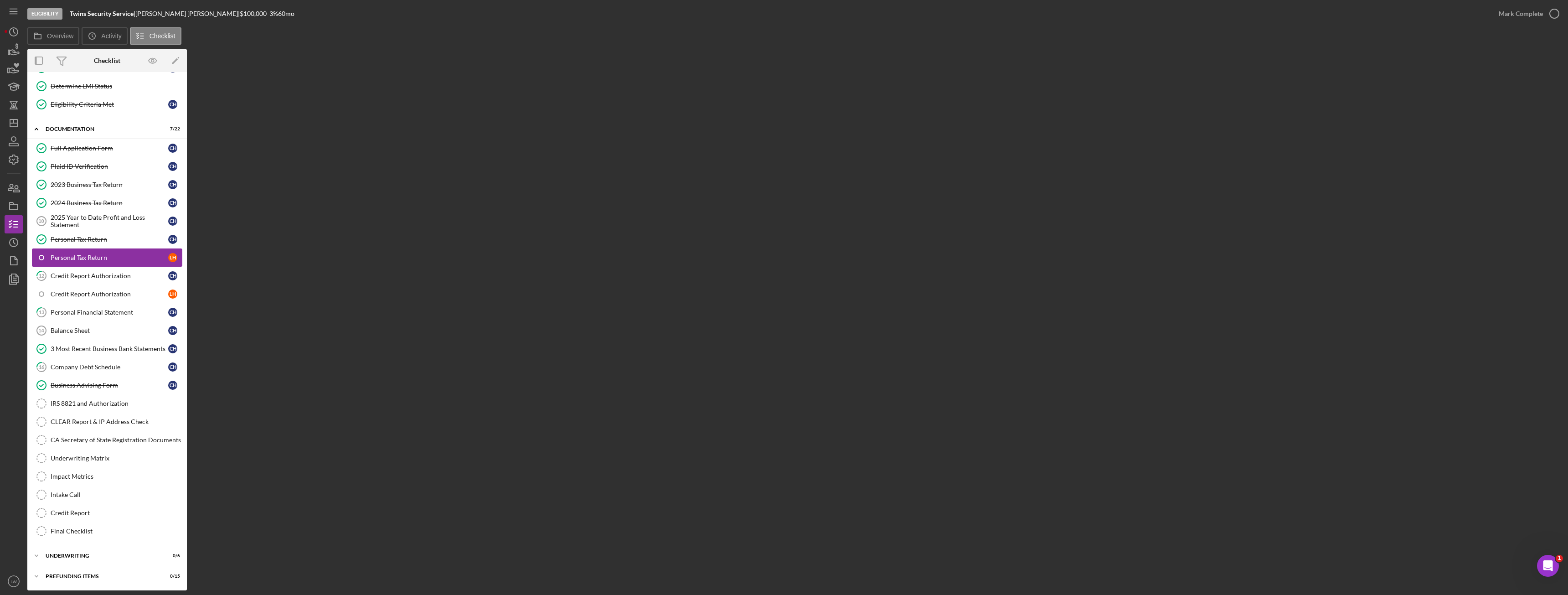
scroll to position [149, 0]
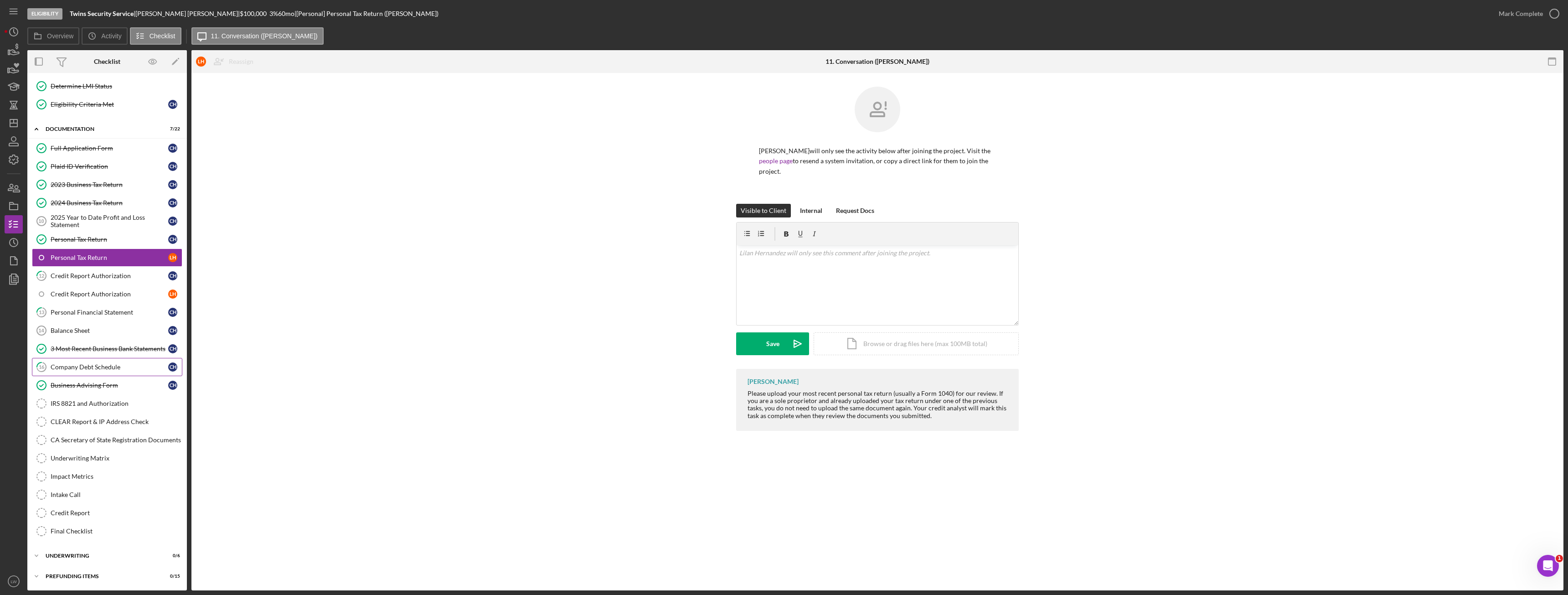
click at [90, 368] on div "Company Debt Schedule" at bounding box center [109, 366] width 118 height 7
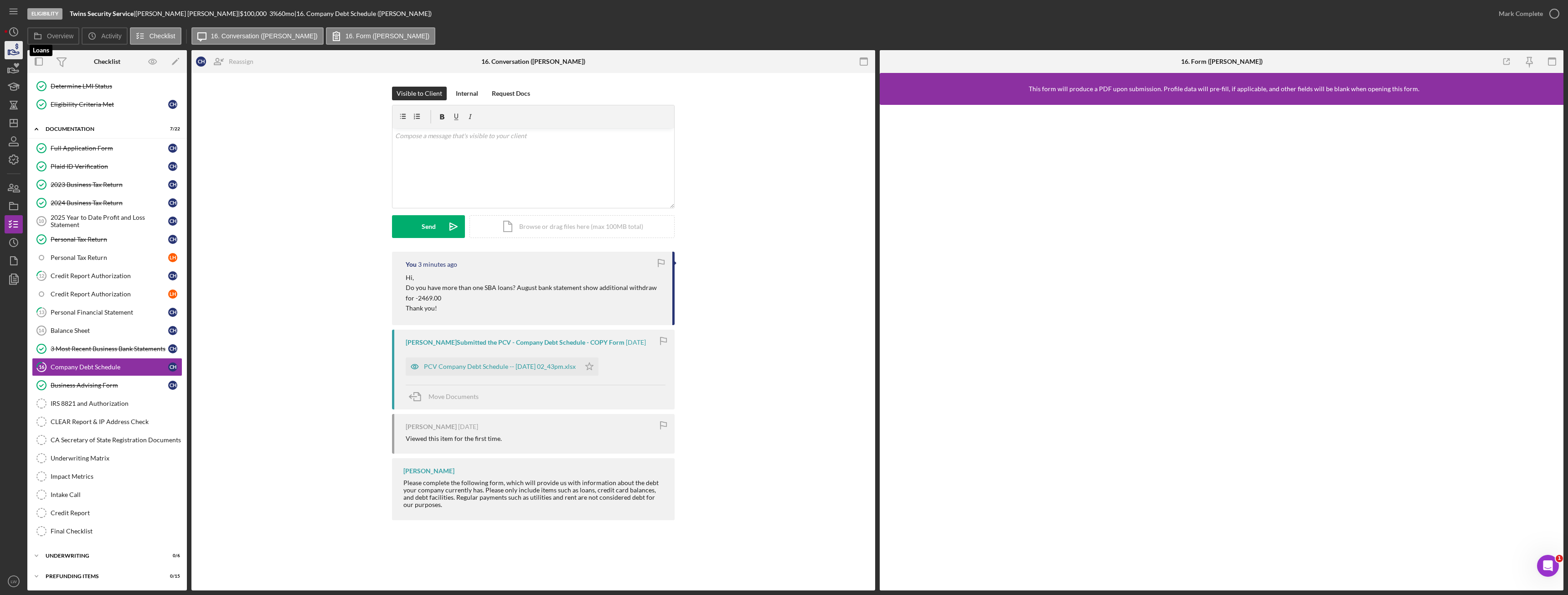
click at [10, 53] on icon "button" at bounding box center [14, 50] width 23 height 23
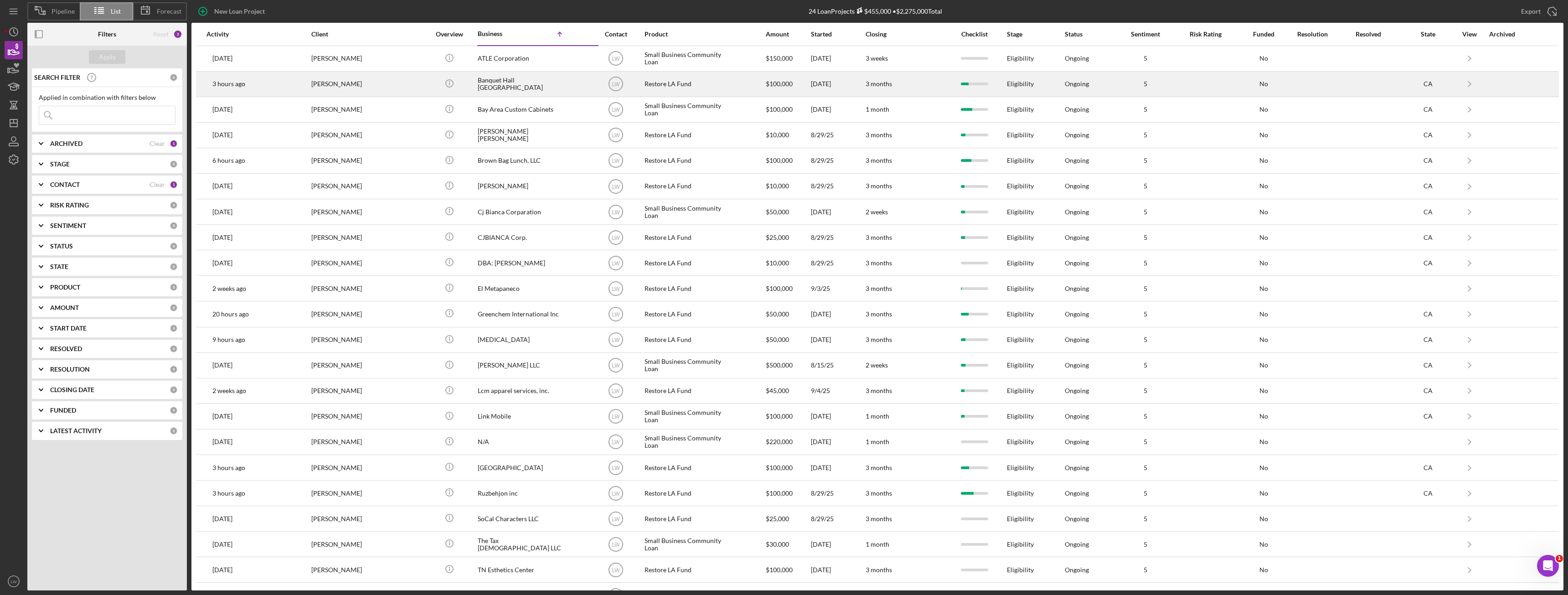
click at [360, 86] on div "[PERSON_NAME]" at bounding box center [356, 84] width 91 height 24
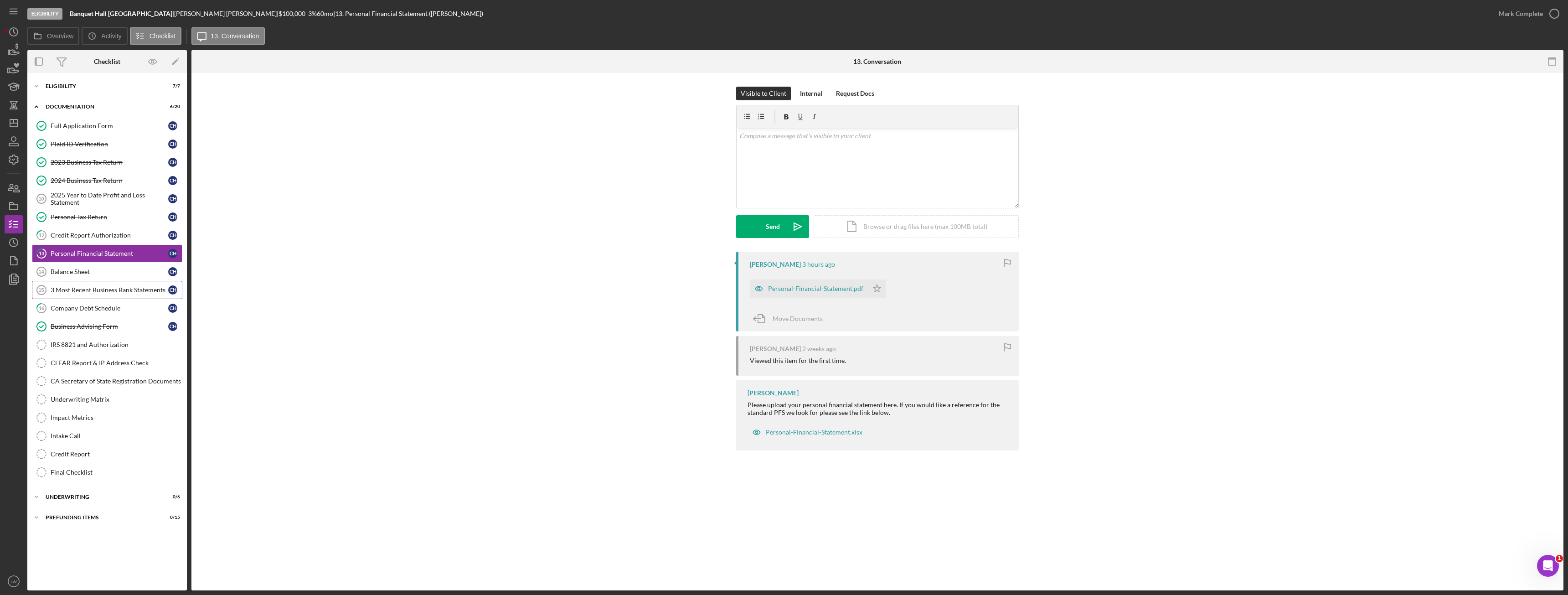
click at [97, 287] on div "3 Most Recent Business Bank Statements" at bounding box center [109, 290] width 118 height 7
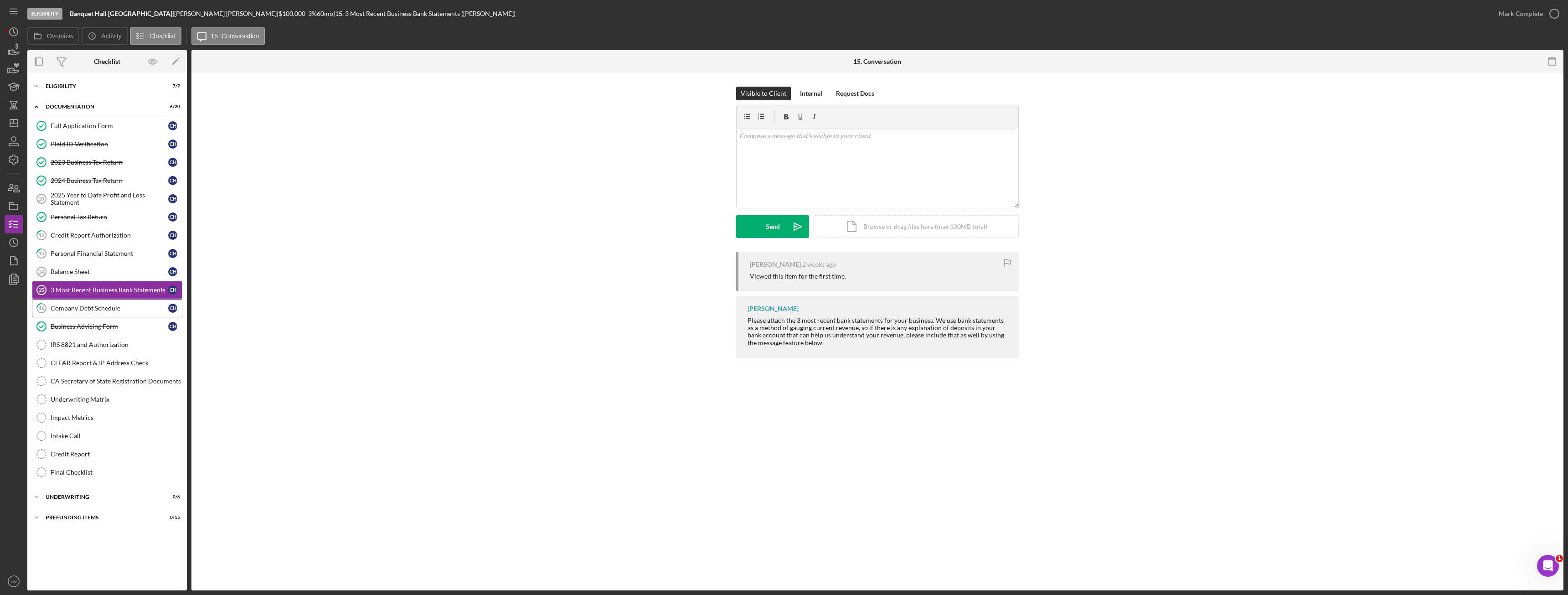
click at [100, 311] on div "Company Debt Schedule" at bounding box center [109, 308] width 118 height 7
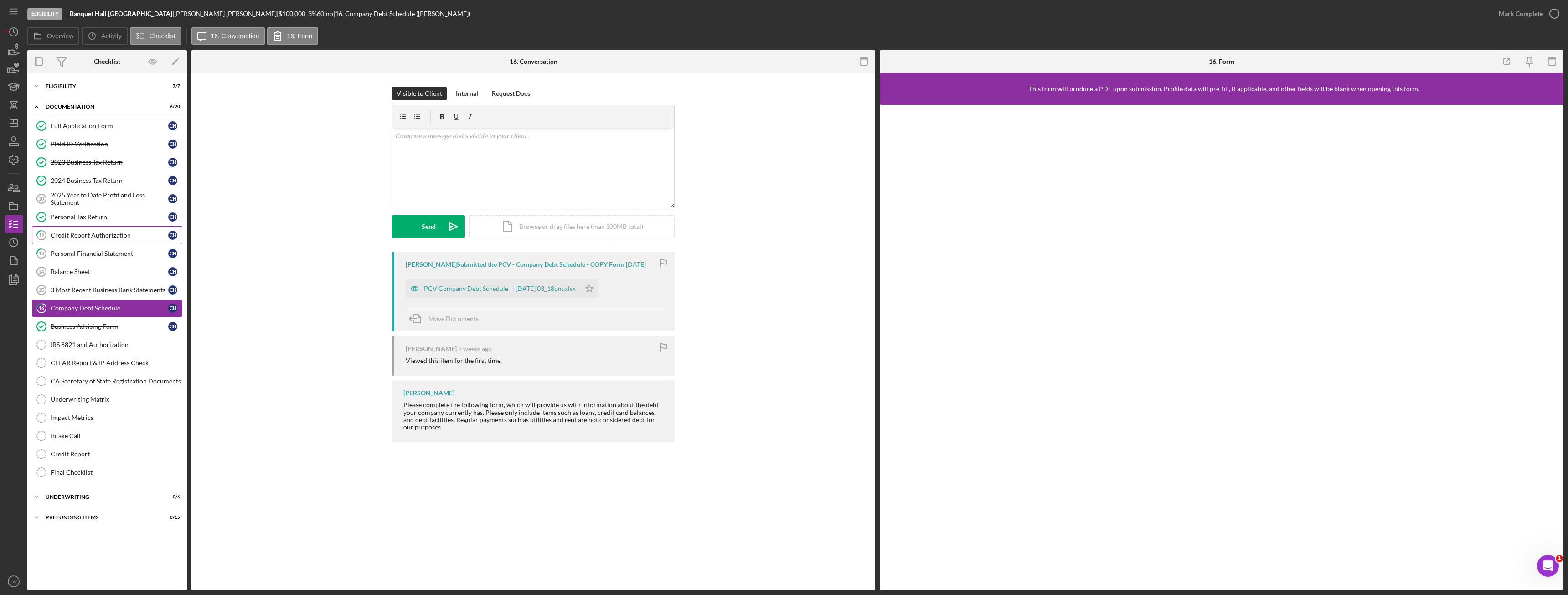
click at [95, 227] on link "12 Credit Report Authorization C H" at bounding box center [107, 235] width 151 height 18
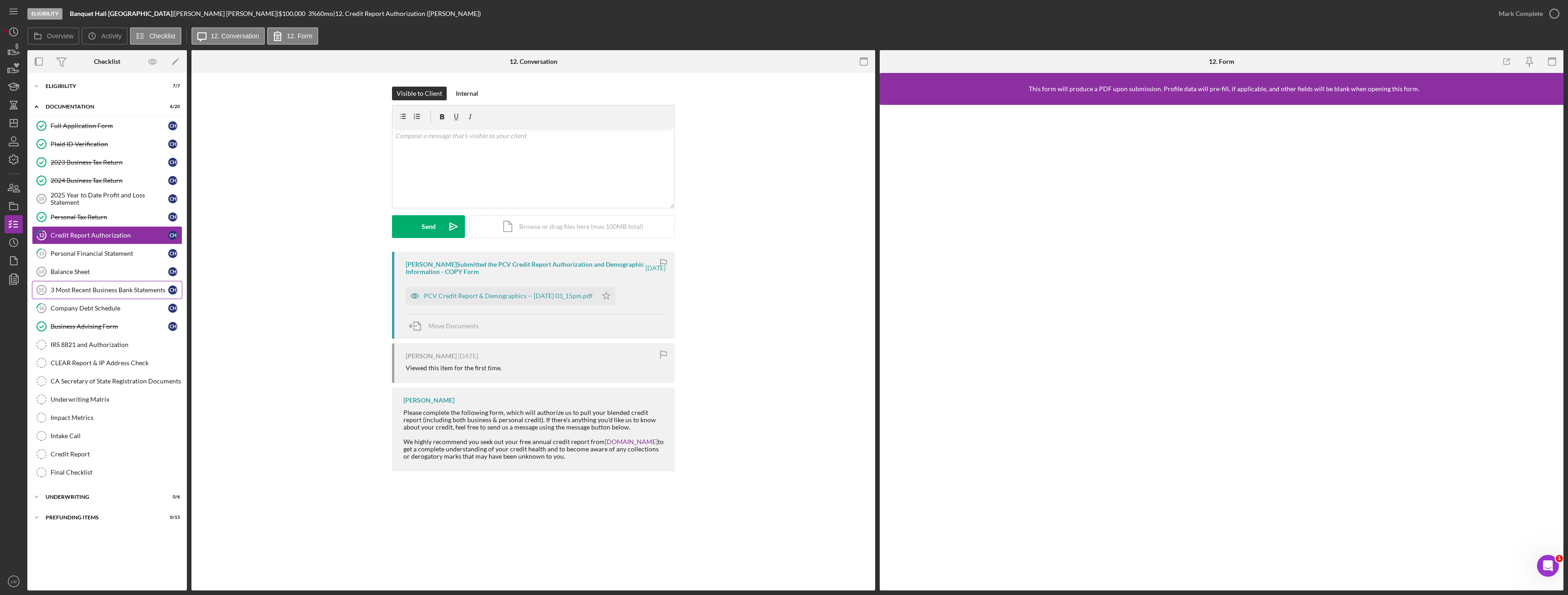
click at [96, 288] on div "3 Most Recent Business Bank Statements" at bounding box center [109, 290] width 118 height 7
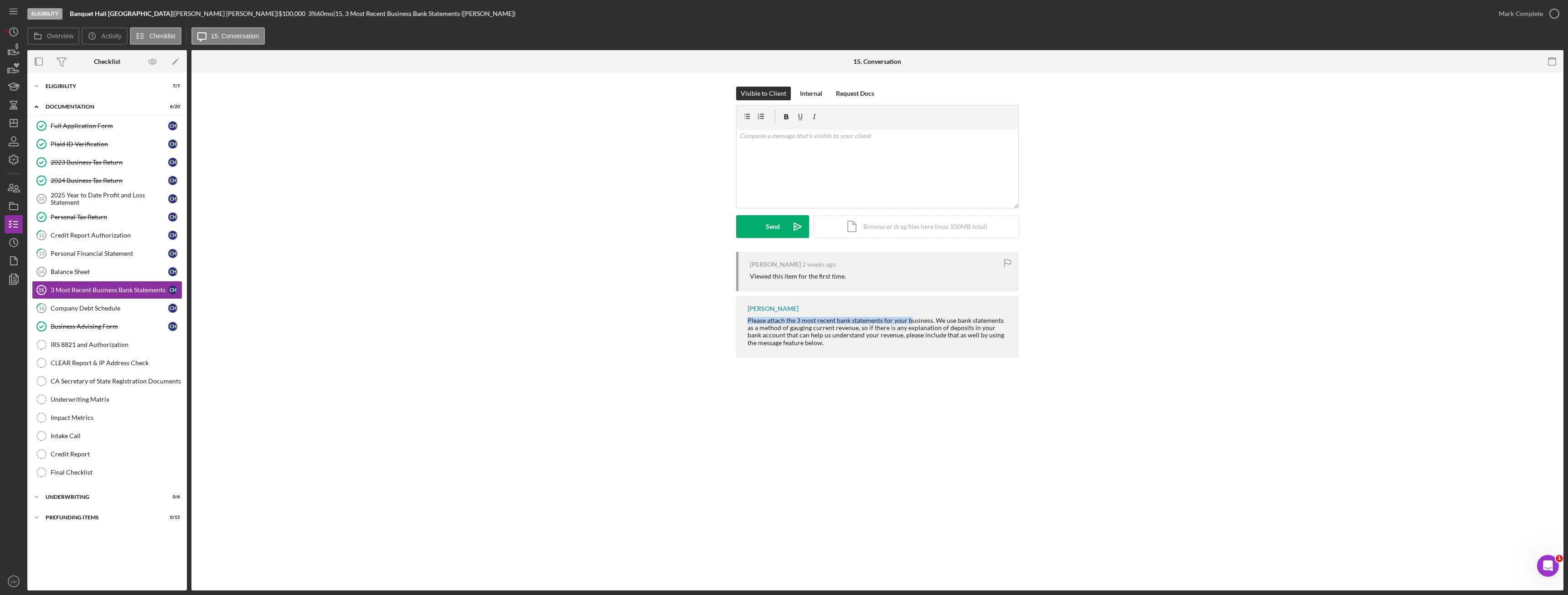
drag, startPoint x: 748, startPoint y: 321, endPoint x: 918, endPoint y: 320, distance: 170.0
click at [912, 320] on div "Please attach the 3 most recent bank statements for your business. We use bank …" at bounding box center [878, 332] width 262 height 29
click at [929, 320] on div "Please attach the 3 most recent bank statements for your business. We use bank …" at bounding box center [878, 332] width 262 height 29
drag, startPoint x: 931, startPoint y: 320, endPoint x: 743, endPoint y: 318, distance: 188.0
click at [743, 318] on div "Lameisha Williams Please attach the 3 most recent bank statements for your busi…" at bounding box center [877, 327] width 282 height 61
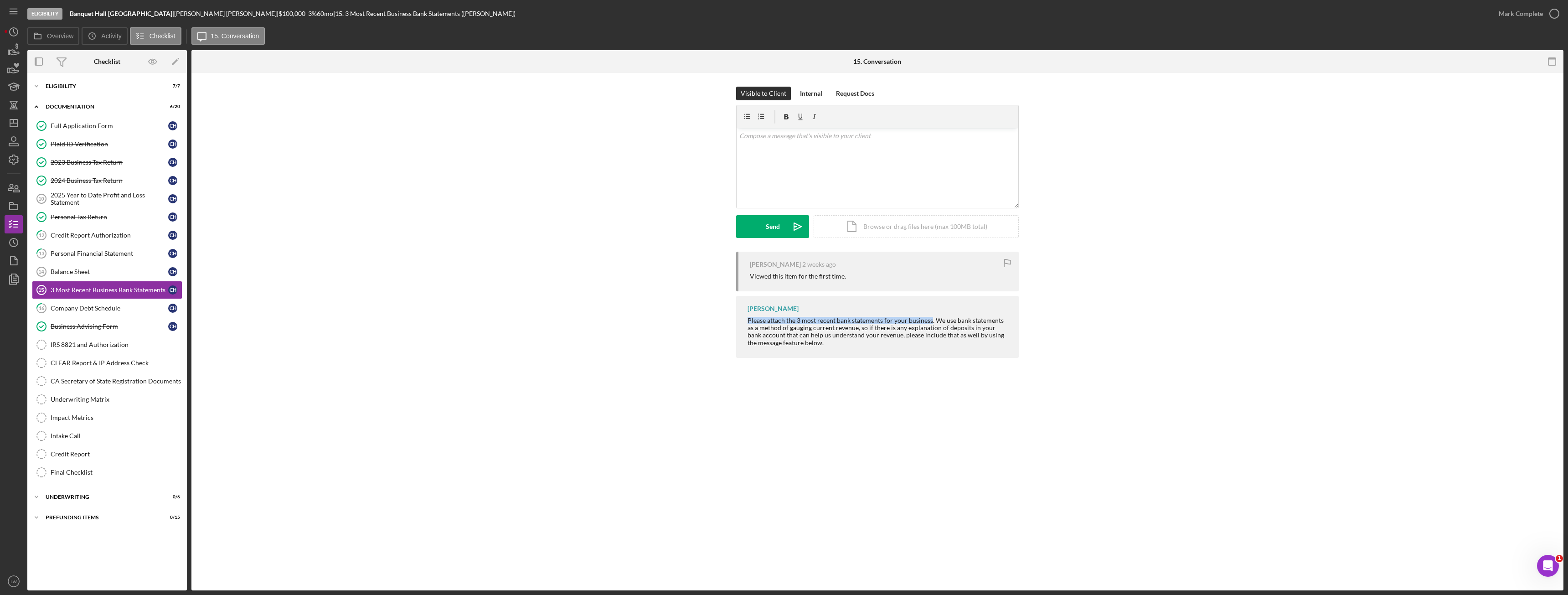
copy div "Please attach the 3 most recent bank statements for your business"
click at [782, 154] on div "v Color teal Color pink Remove color Add row above Add row below Add column bef…" at bounding box center [877, 168] width 281 height 80
click at [764, 232] on button "Send Icon/icon-invite-send" at bounding box center [772, 226] width 73 height 23
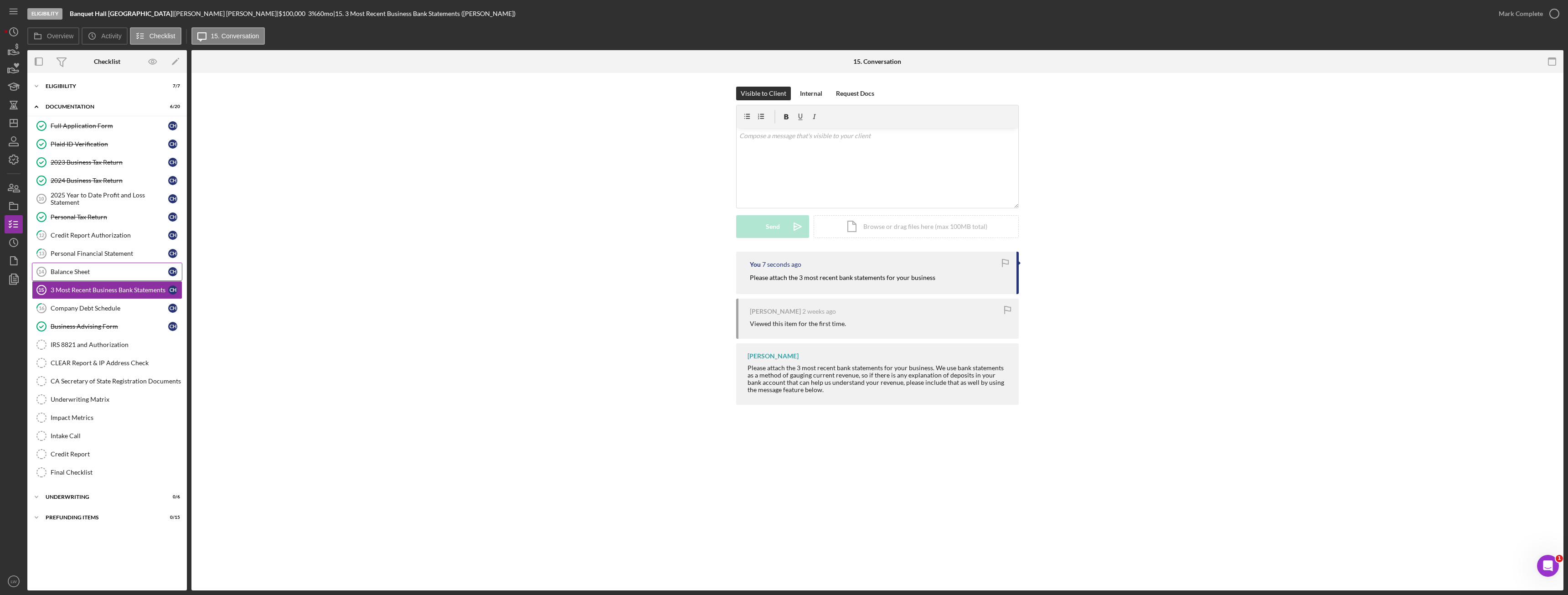
click at [87, 272] on div "Balance Sheet" at bounding box center [109, 271] width 118 height 7
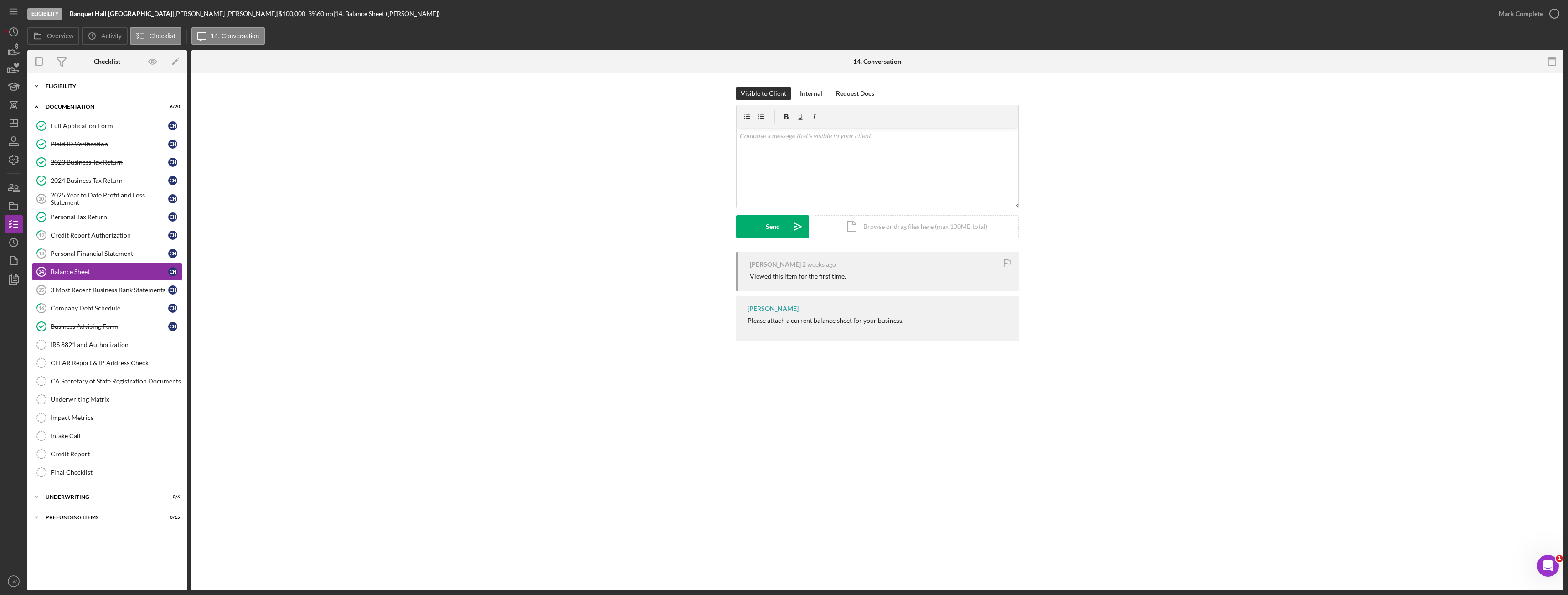
click at [80, 84] on div "Eligibility" at bounding box center [111, 86] width 130 height 5
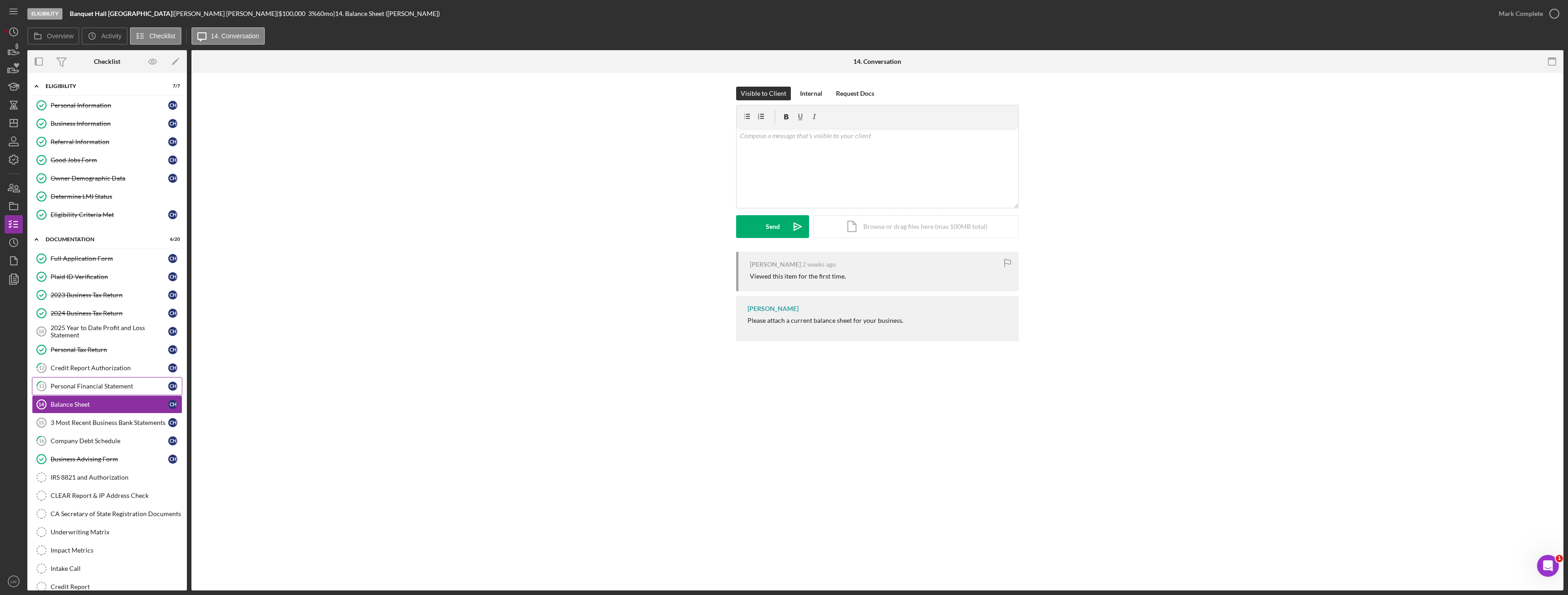
click at [103, 391] on link "13 Personal Financial Statement C H" at bounding box center [107, 385] width 151 height 18
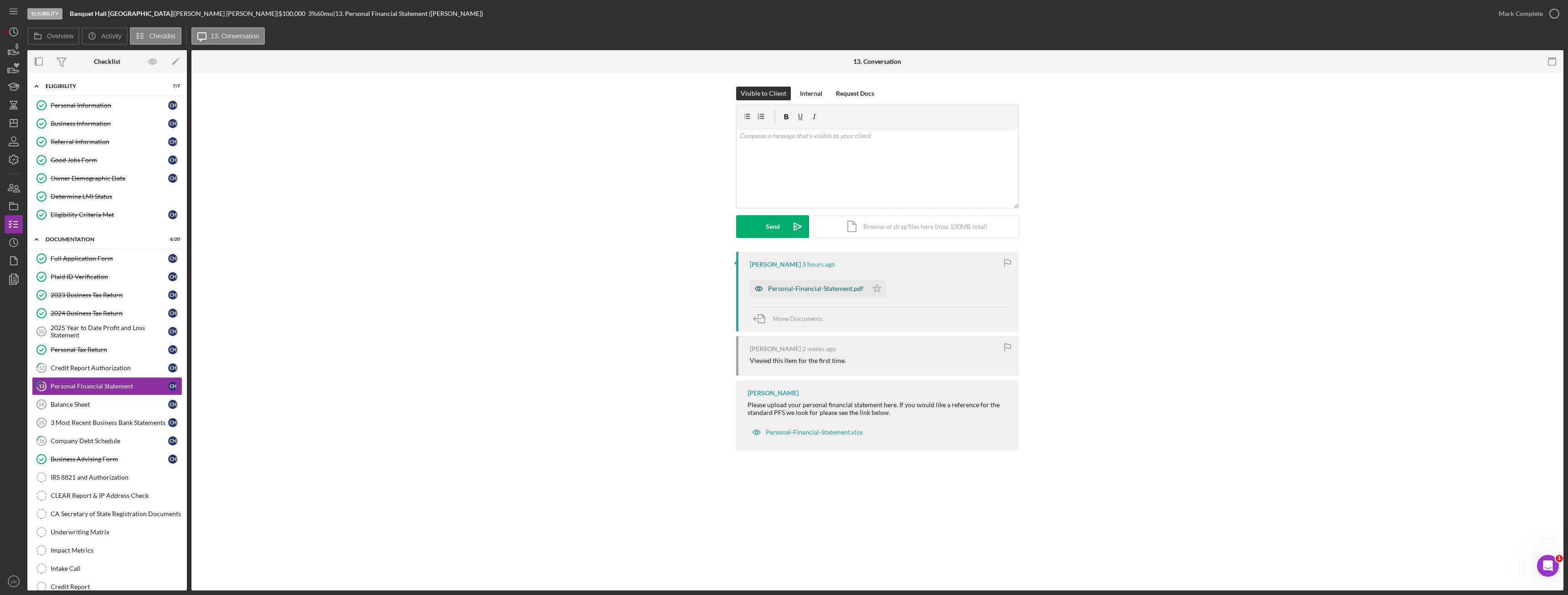
click at [826, 290] on div "Personal-Financial-Statement.pdf" at bounding box center [816, 288] width 95 height 7
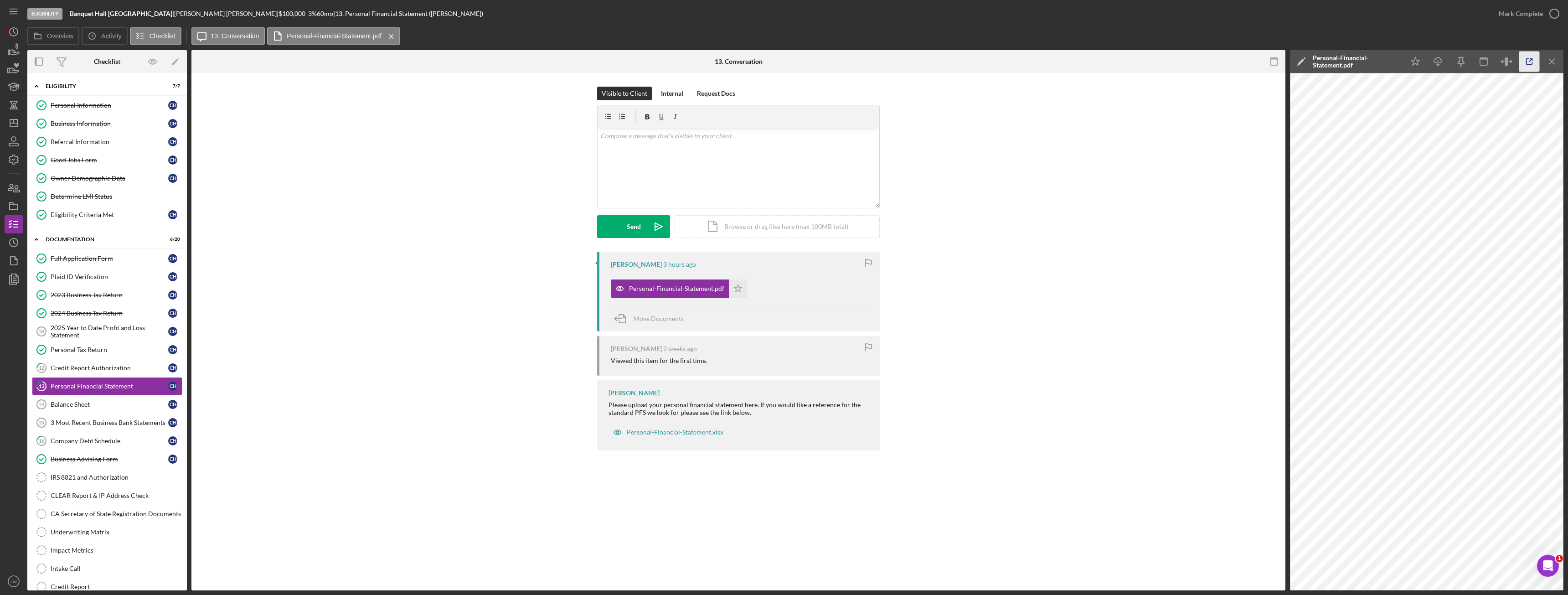
click at [1526, 61] on icon "button" at bounding box center [1529, 61] width 6 height 6
click at [1555, 64] on icon "Icon/Menu Close" at bounding box center [1552, 61] width 21 height 21
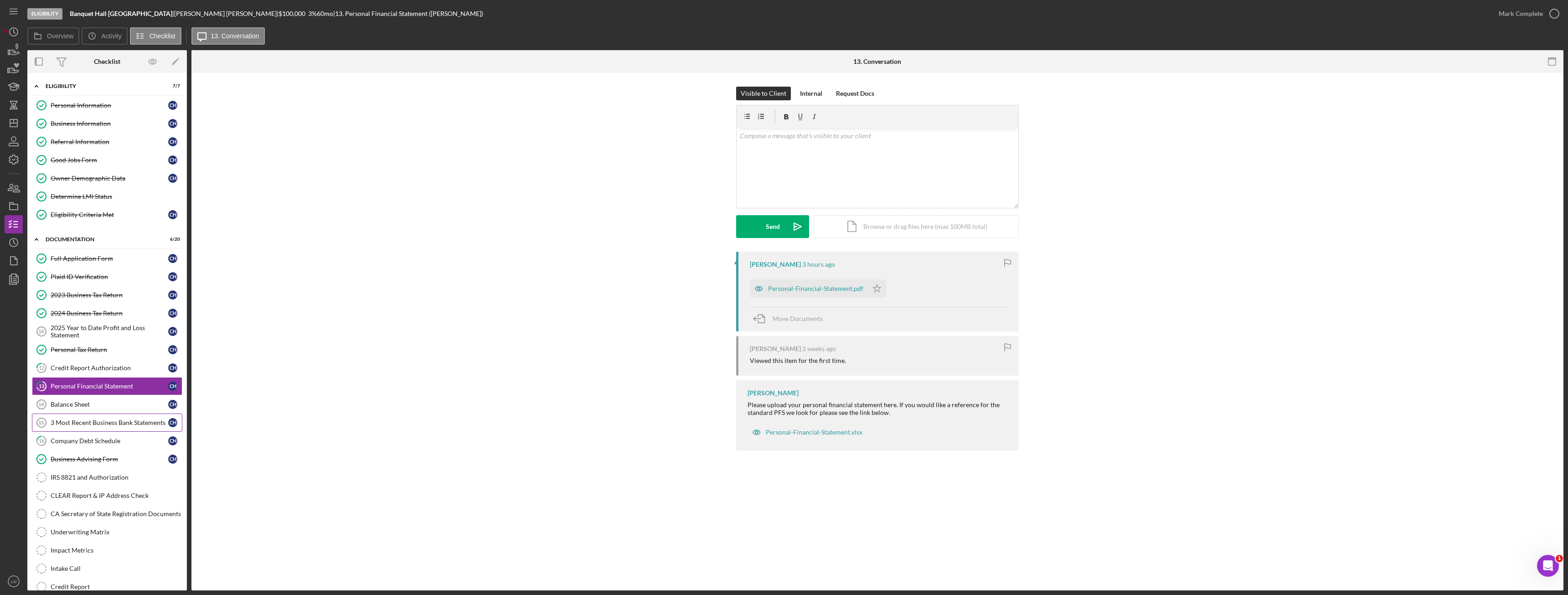
click at [100, 419] on div "3 Most Recent Business Bank Statements" at bounding box center [109, 423] width 118 height 7
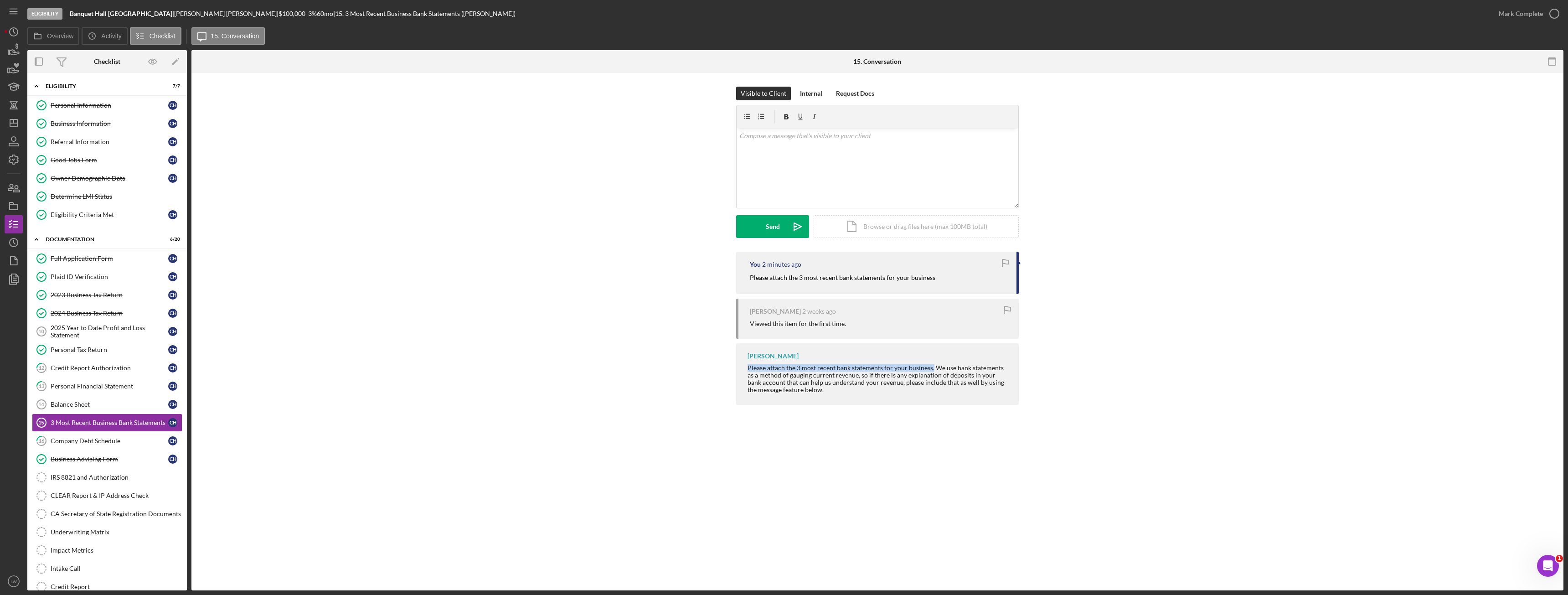
drag, startPoint x: 749, startPoint y: 369, endPoint x: 932, endPoint y: 368, distance: 183.0
click at [932, 368] on div "Please attach the 3 most recent bank statements for your business. We use bank …" at bounding box center [878, 379] width 262 height 29
copy div "Please attach the 3 most recent bank statements for your business."
click at [781, 155] on div "v Color teal Color pink Remove color Add row above Add row below Add column bef…" at bounding box center [877, 168] width 281 height 80
click at [756, 224] on button "Send Icon/icon-invite-send" at bounding box center [772, 226] width 73 height 23
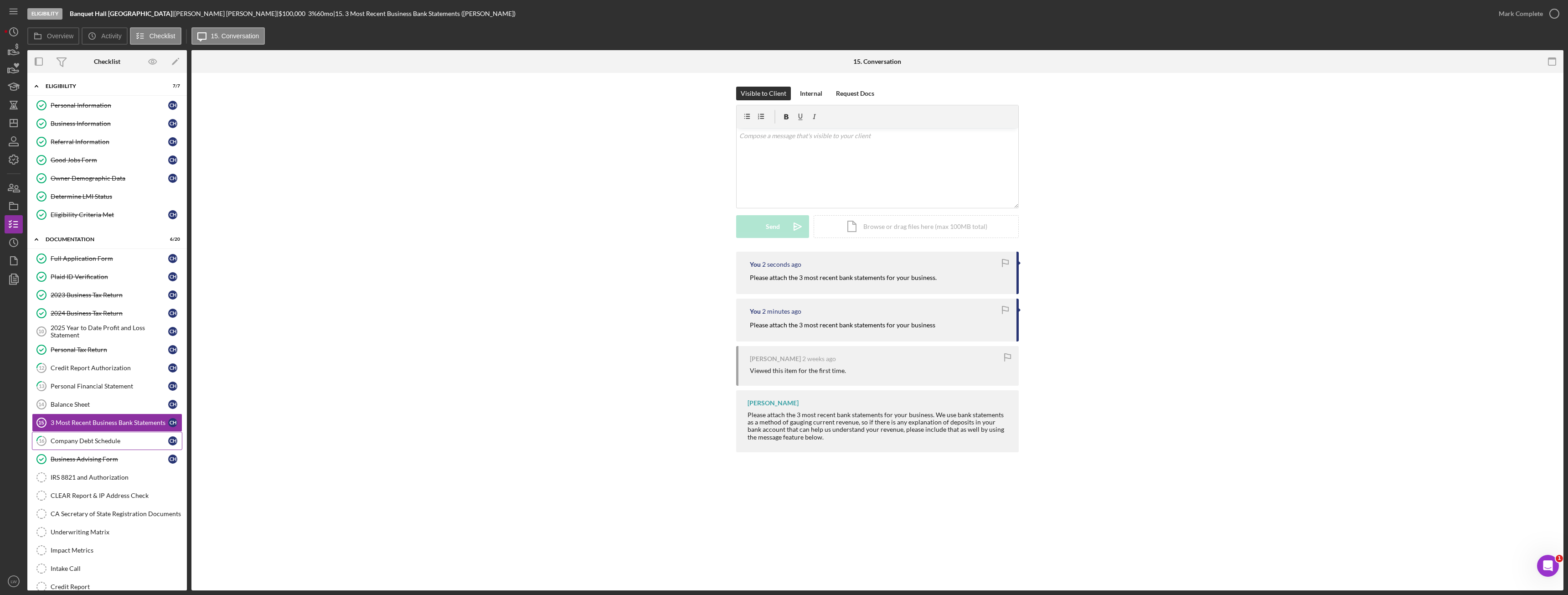
click at [117, 440] on div "Company Debt Schedule" at bounding box center [109, 441] width 118 height 7
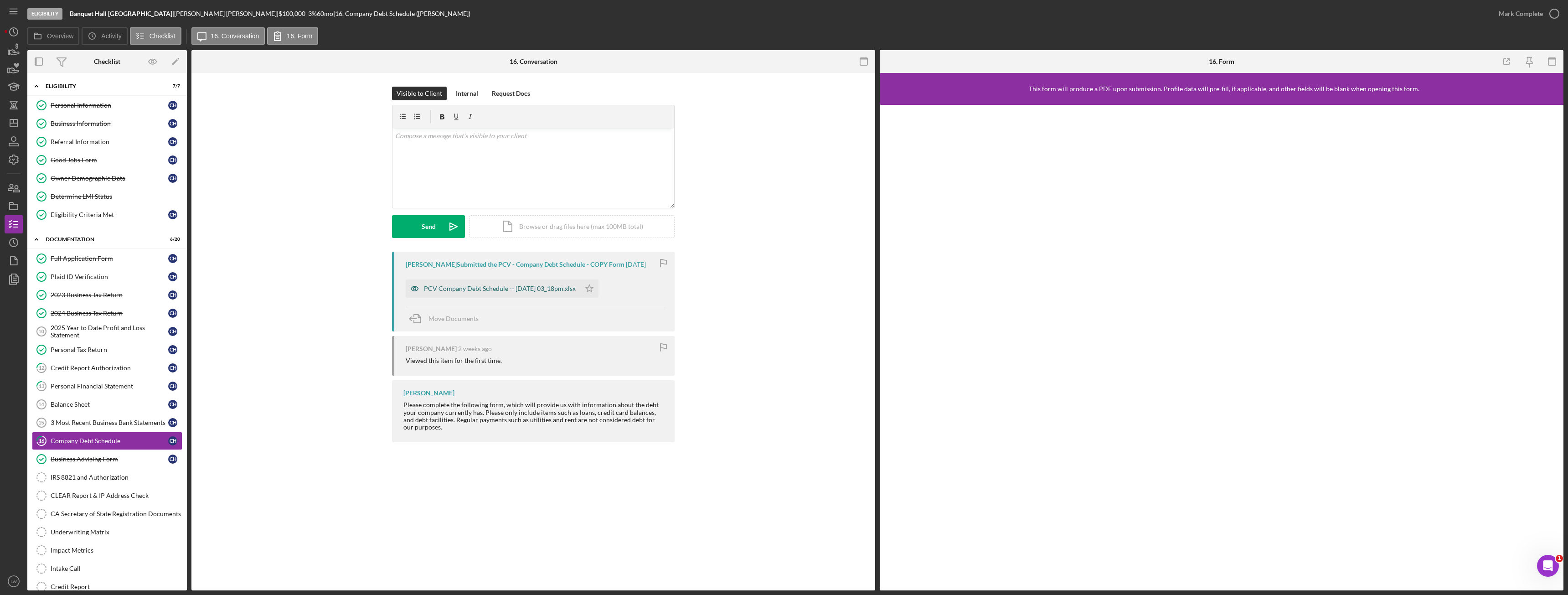
click at [486, 288] on div "PCV Company Debt Schedule -- [DATE] 03_18pm.xlsx" at bounding box center [499, 288] width 152 height 7
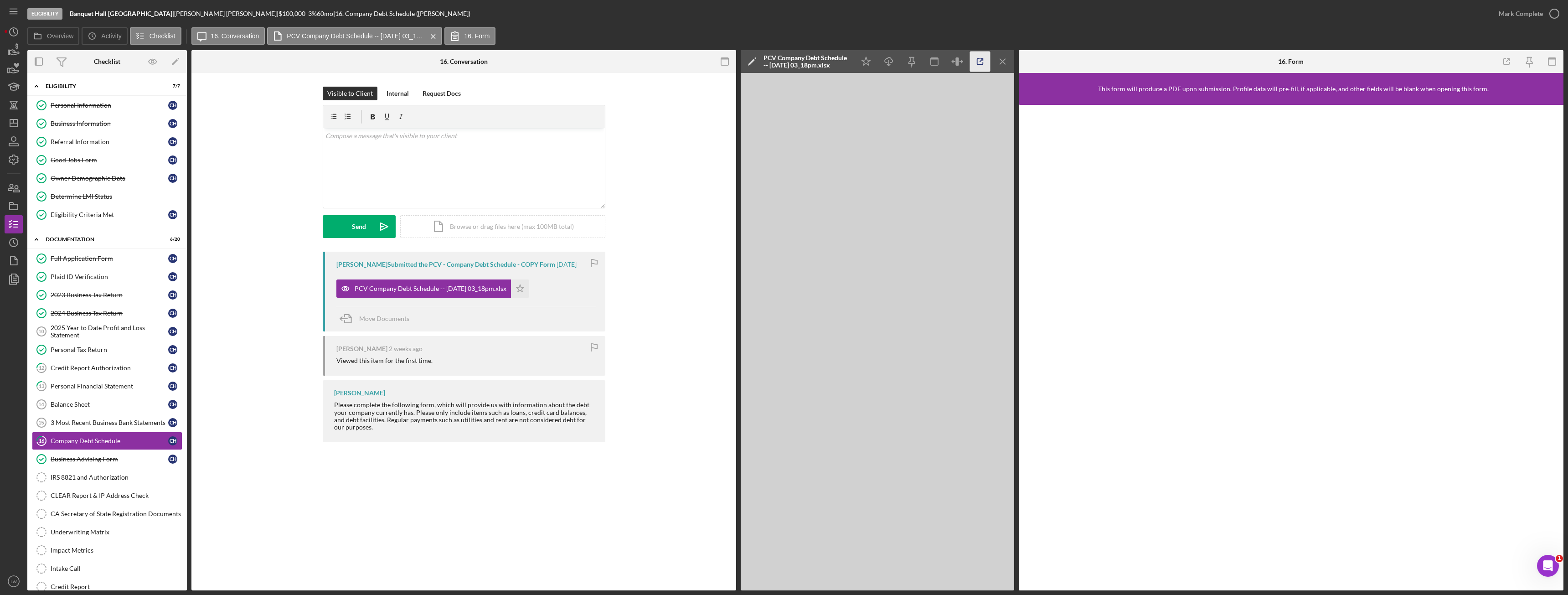
click at [979, 62] on icon "button" at bounding box center [980, 61] width 21 height 21
click at [5, 49] on icon "button" at bounding box center [14, 50] width 23 height 23
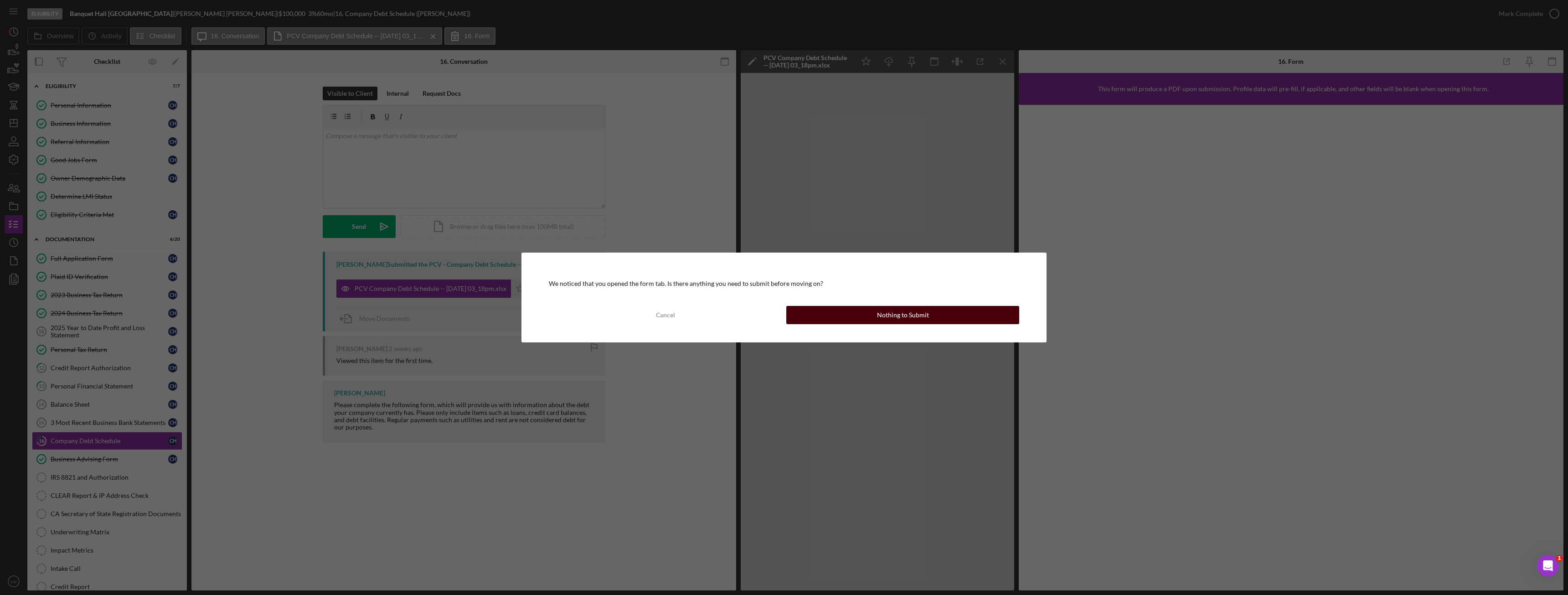
click at [845, 313] on button "Nothing to Submit" at bounding box center [902, 314] width 233 height 18
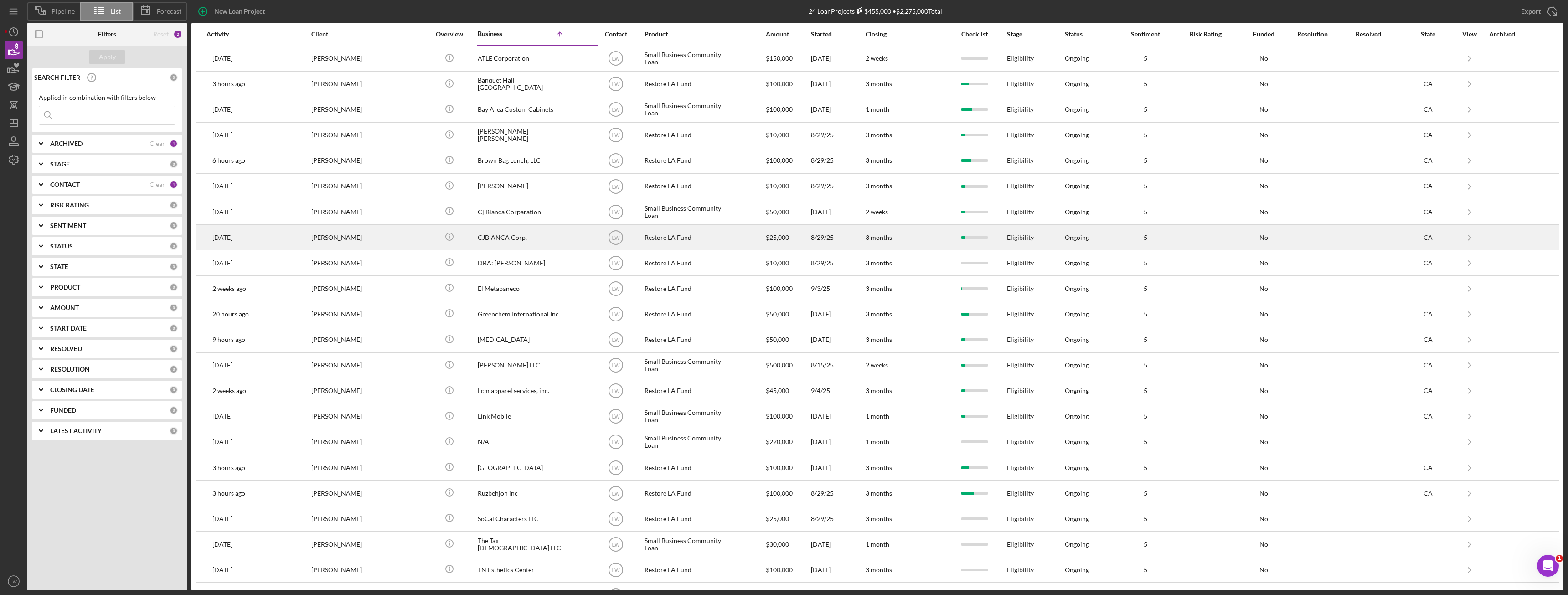
click at [352, 235] on div "Cesar Lopez" at bounding box center [356, 237] width 91 height 24
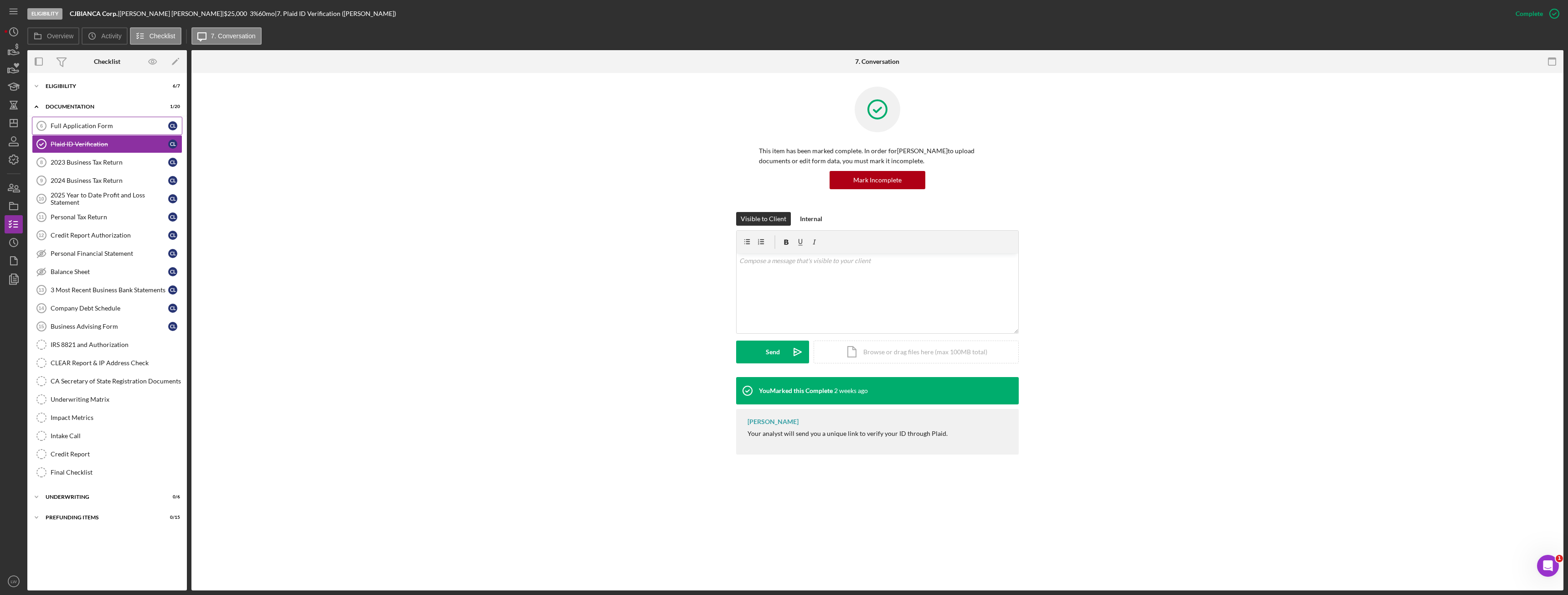
click at [105, 123] on div "Full Application Form" at bounding box center [109, 126] width 118 height 7
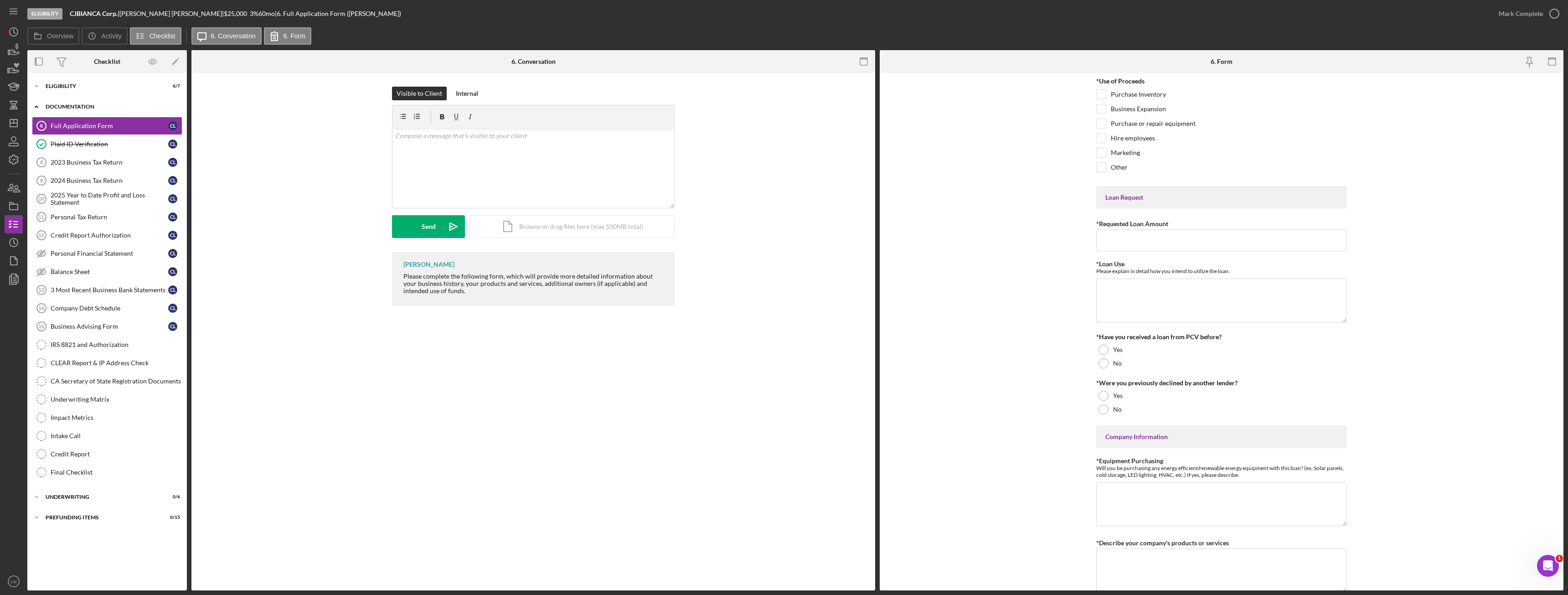
click at [86, 100] on div "Icon/Expander Documentation 1 / 20" at bounding box center [107, 107] width 159 height 19
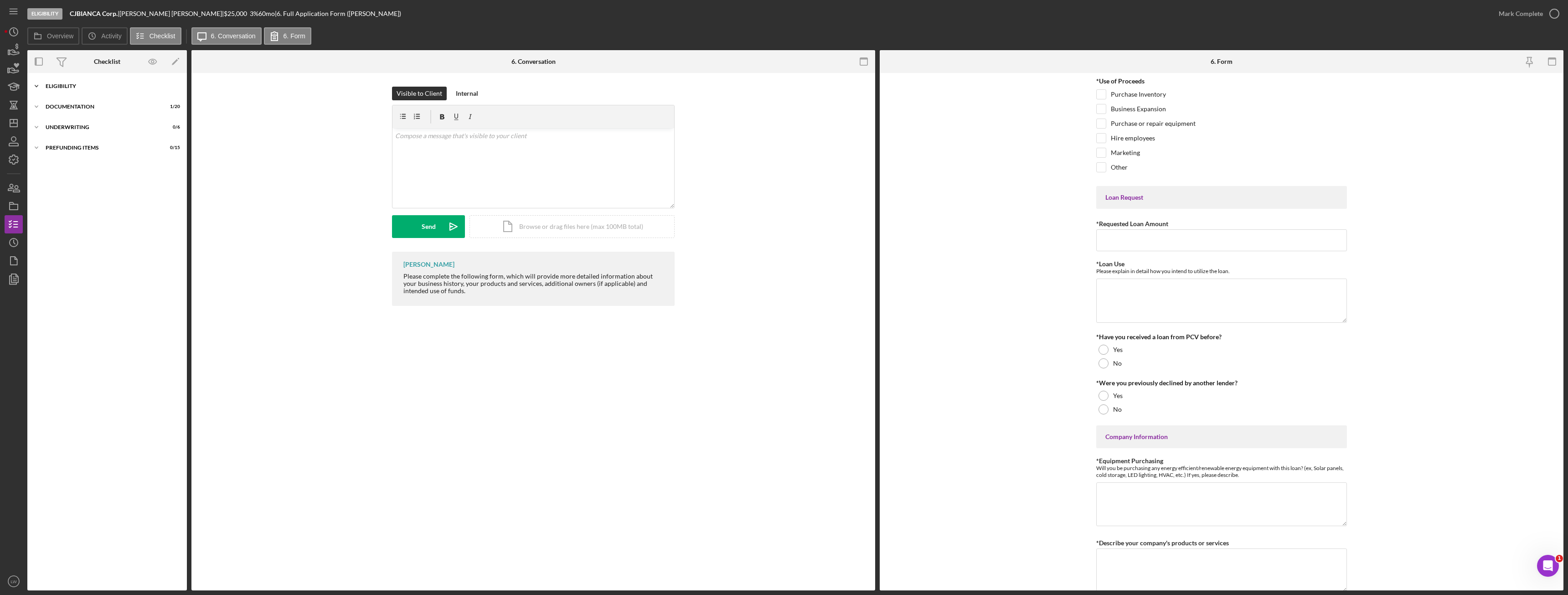
click at [79, 81] on div "Icon/Expander Eligibility 6 / 7" at bounding box center [107, 86] width 159 height 18
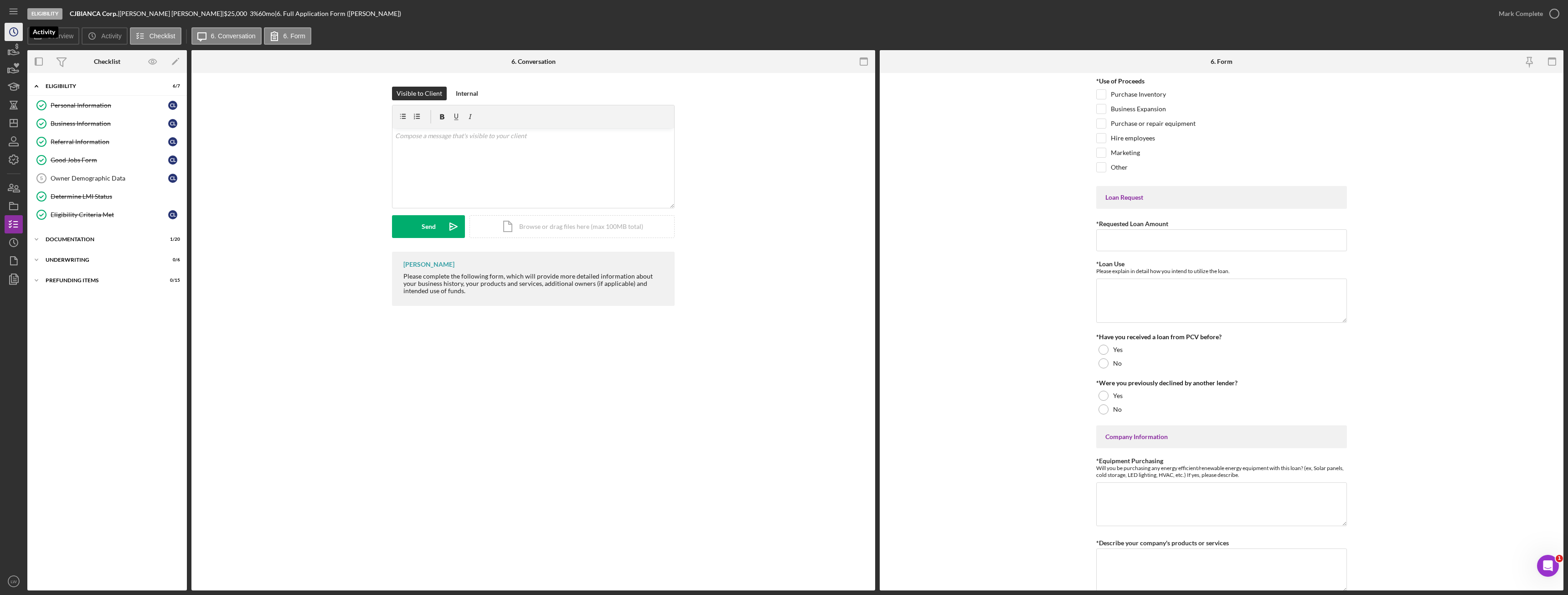
click at [12, 32] on icon "Icon/History" at bounding box center [14, 32] width 23 height 23
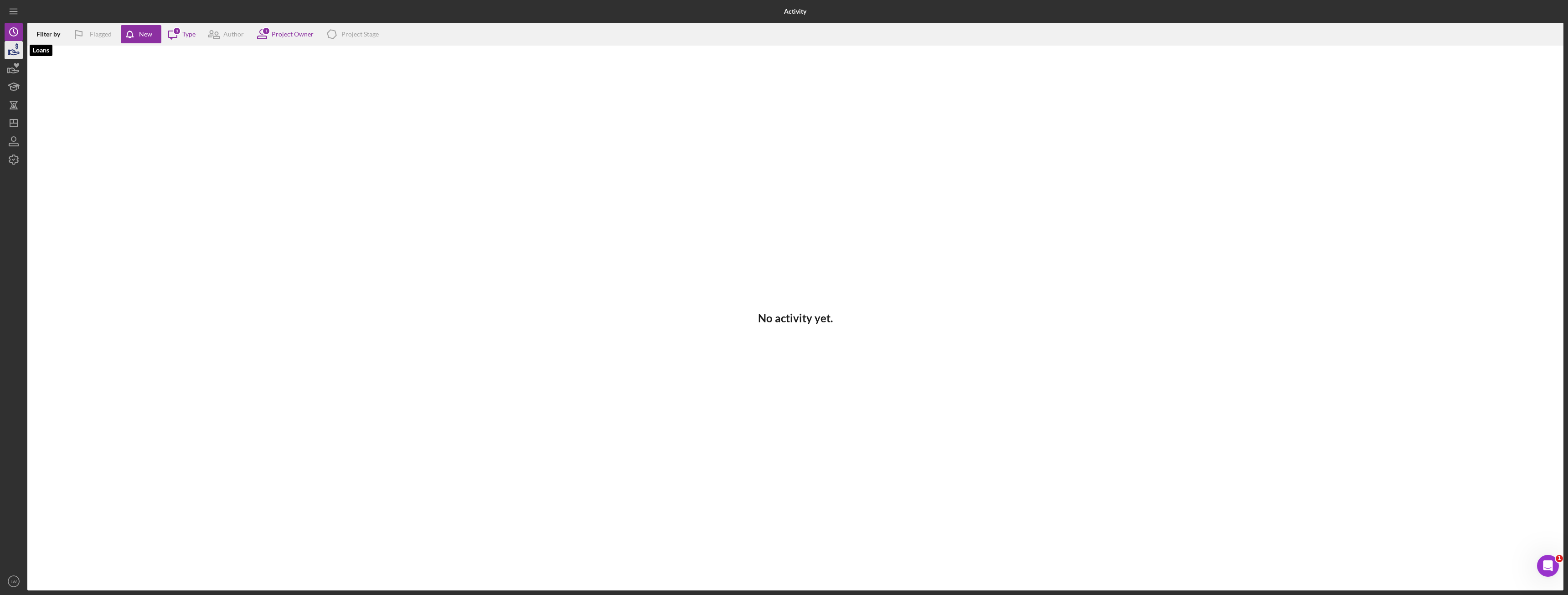
click at [13, 46] on icon "button" at bounding box center [14, 50] width 23 height 23
